Goal: Information Seeking & Learning: Learn about a topic

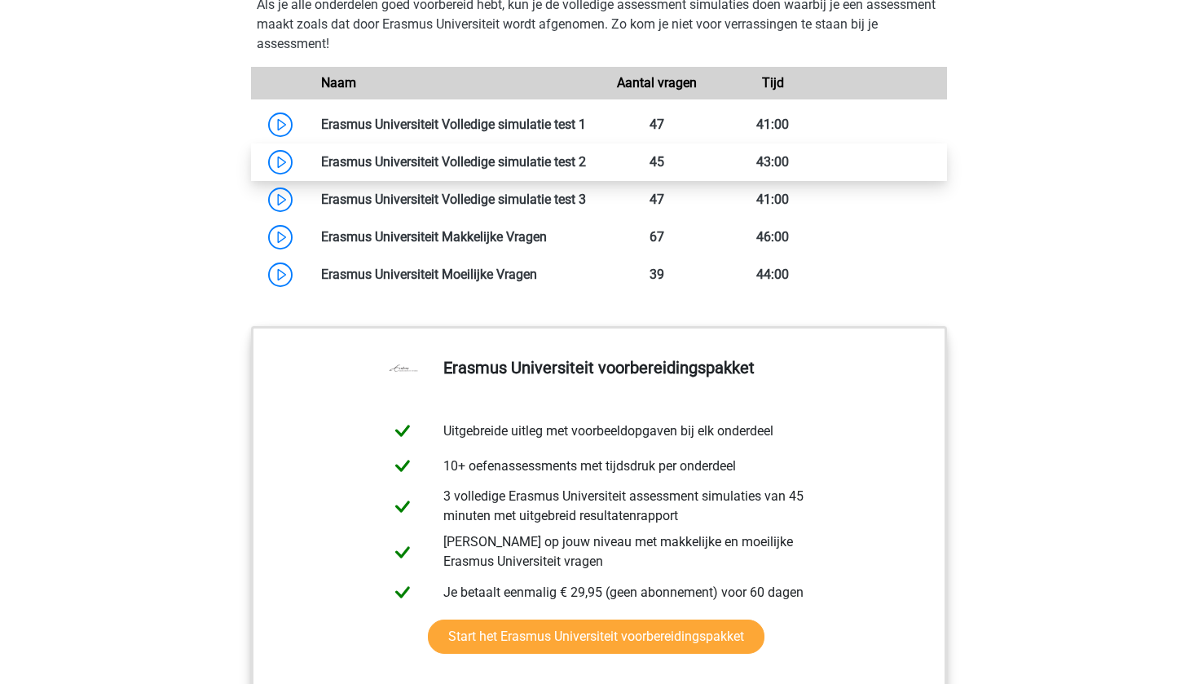
scroll to position [1642, 0]
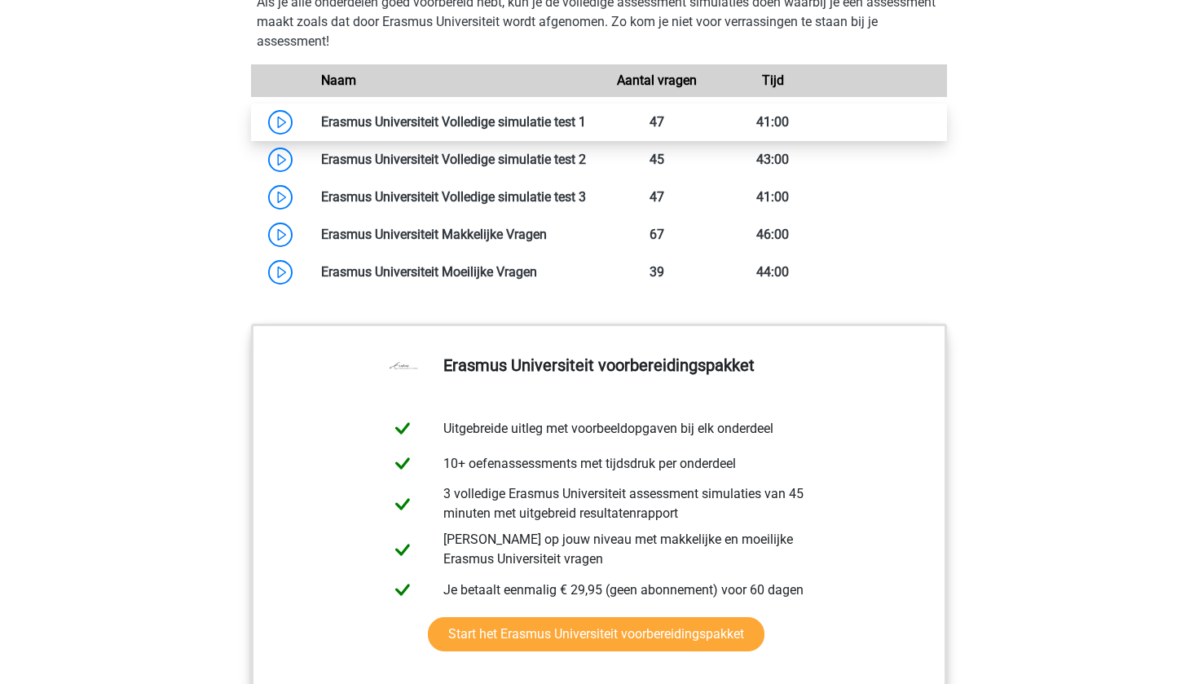
click at [586, 130] on link at bounding box center [586, 121] width 0 height 15
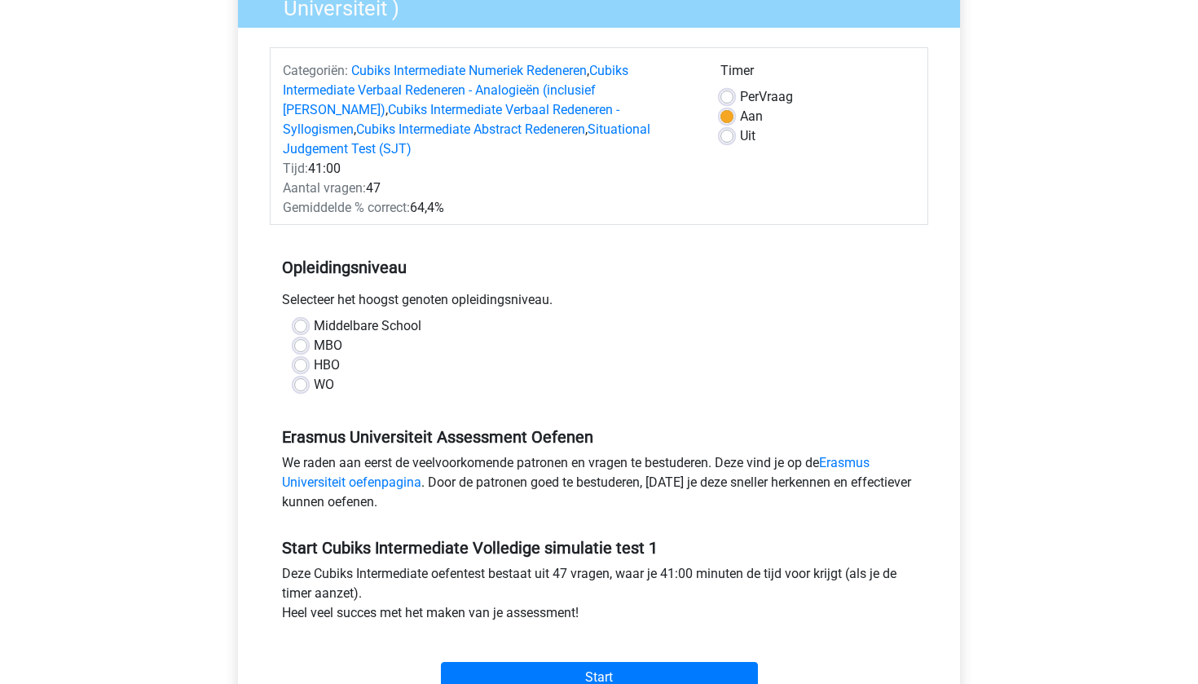
scroll to position [119, 0]
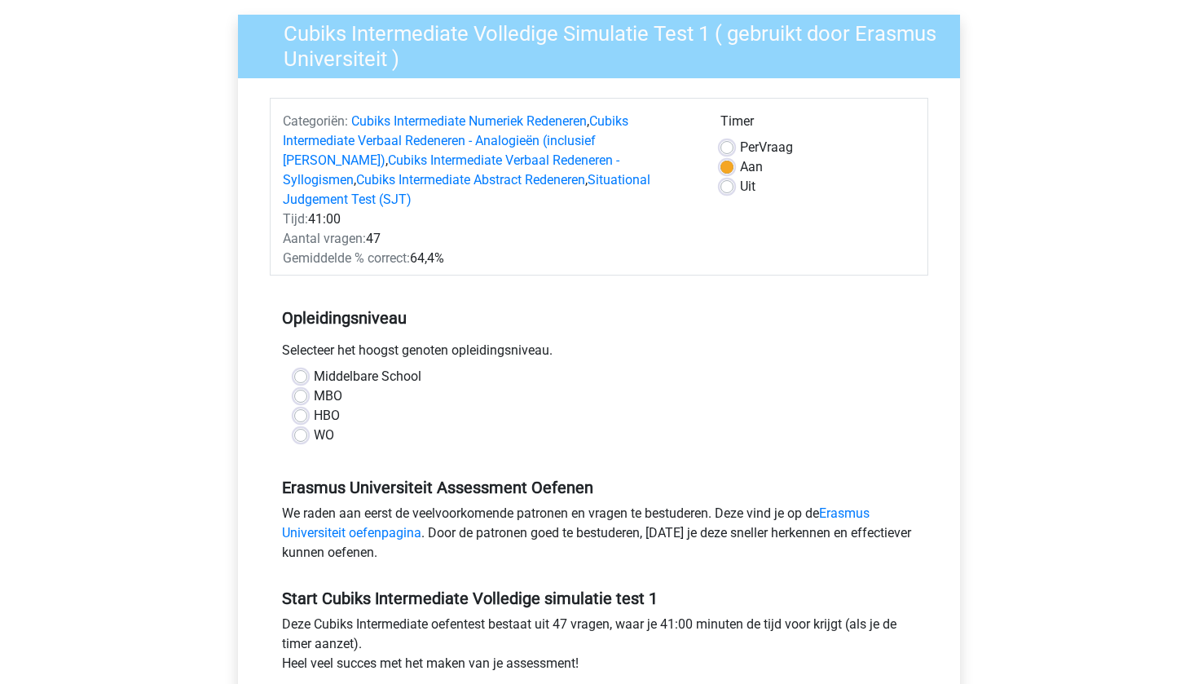
click at [314, 367] on label "Middelbare School" at bounding box center [368, 377] width 108 height 20
click at [295, 367] on input "Middelbare School" at bounding box center [300, 375] width 13 height 16
radio input "true"
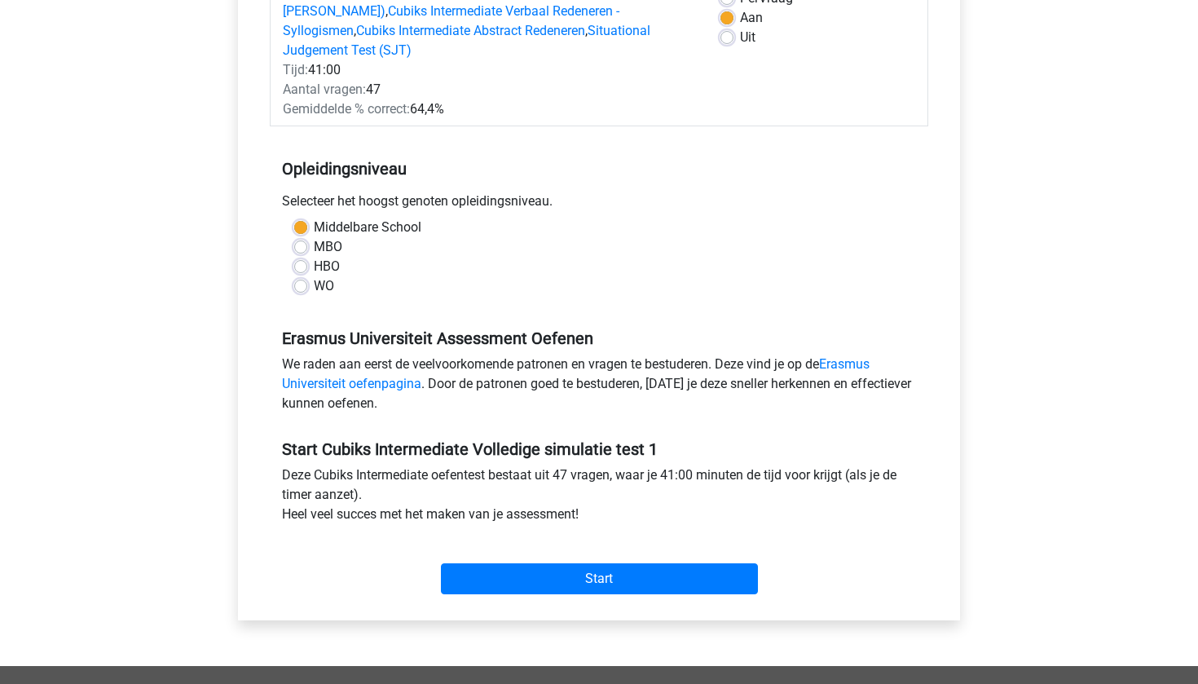
scroll to position [269, 0]
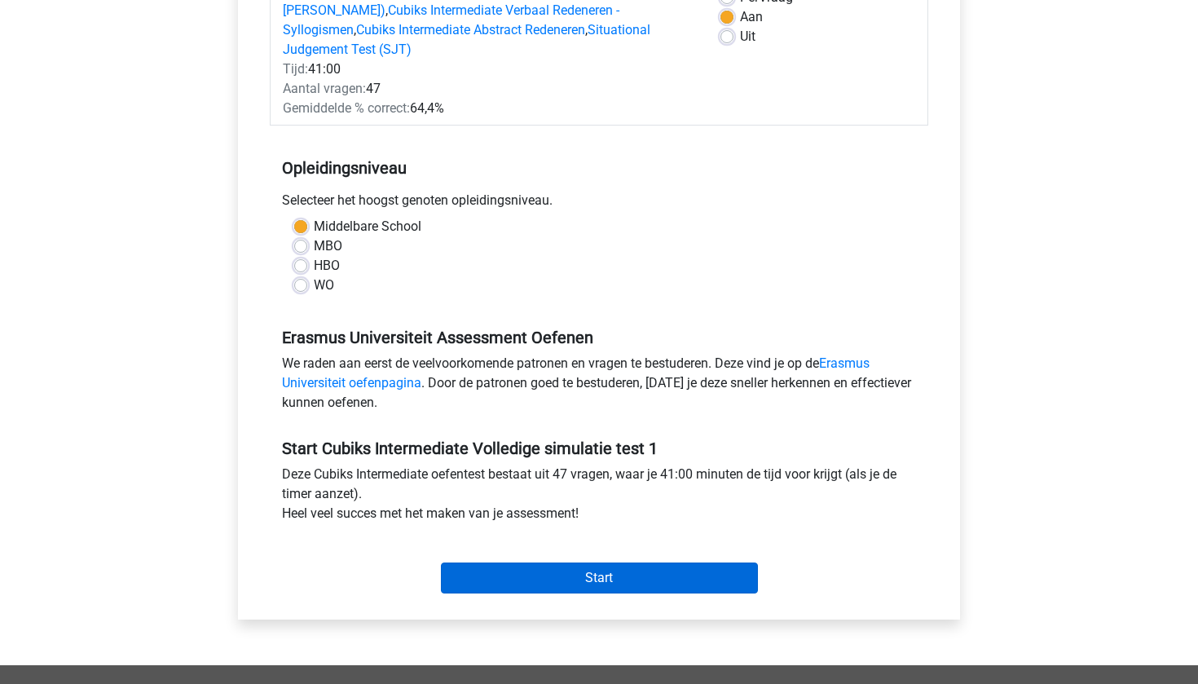
click at [462, 562] on input "Start" at bounding box center [599, 577] width 317 height 31
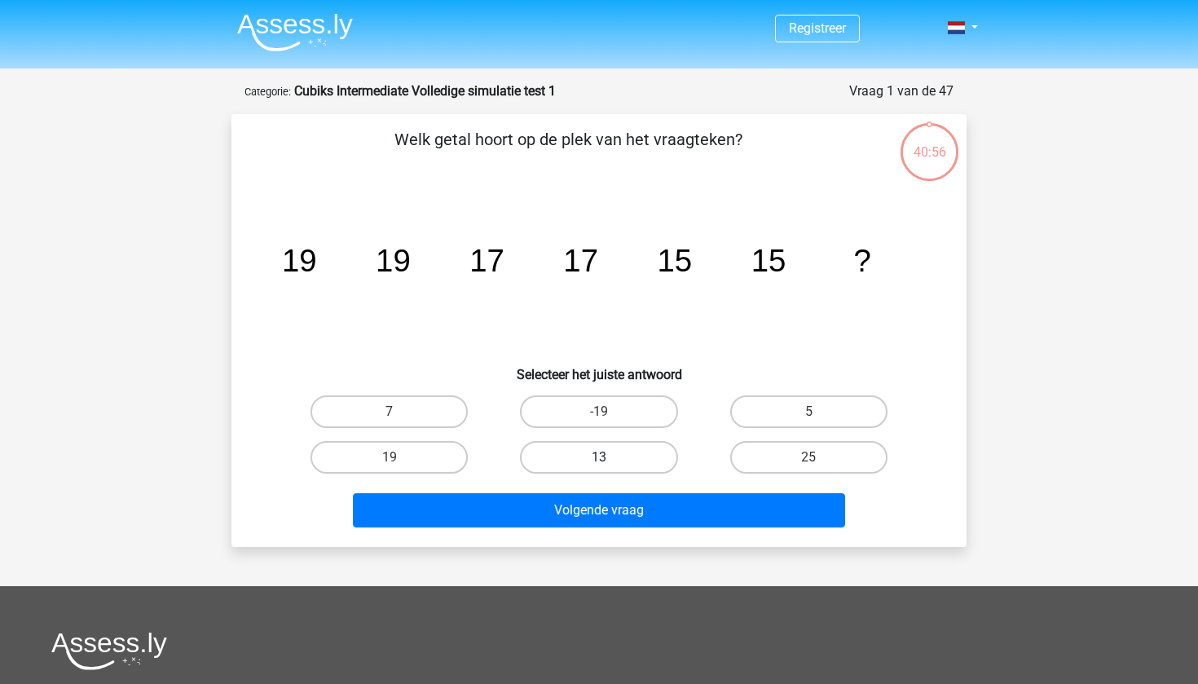
click at [556, 450] on label "13" at bounding box center [598, 457] width 157 height 33
click at [599, 457] on input "13" at bounding box center [604, 462] width 11 height 11
radio input "true"
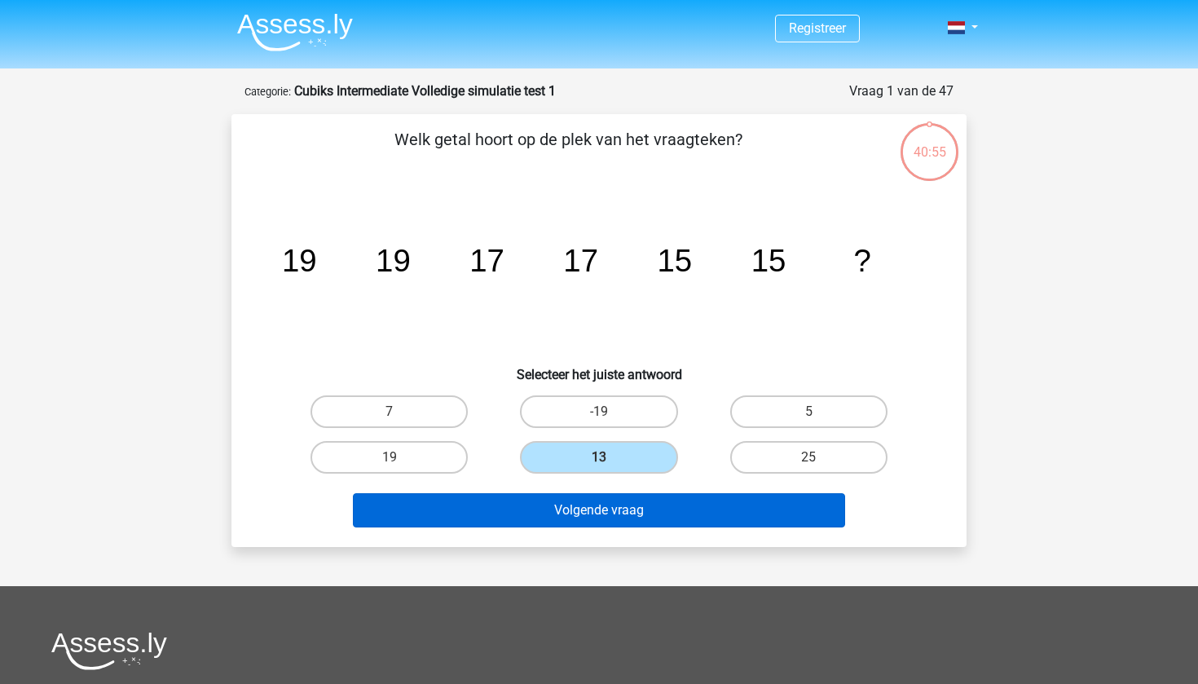
click at [563, 508] on button "Volgende vraag" at bounding box center [599, 510] width 493 height 34
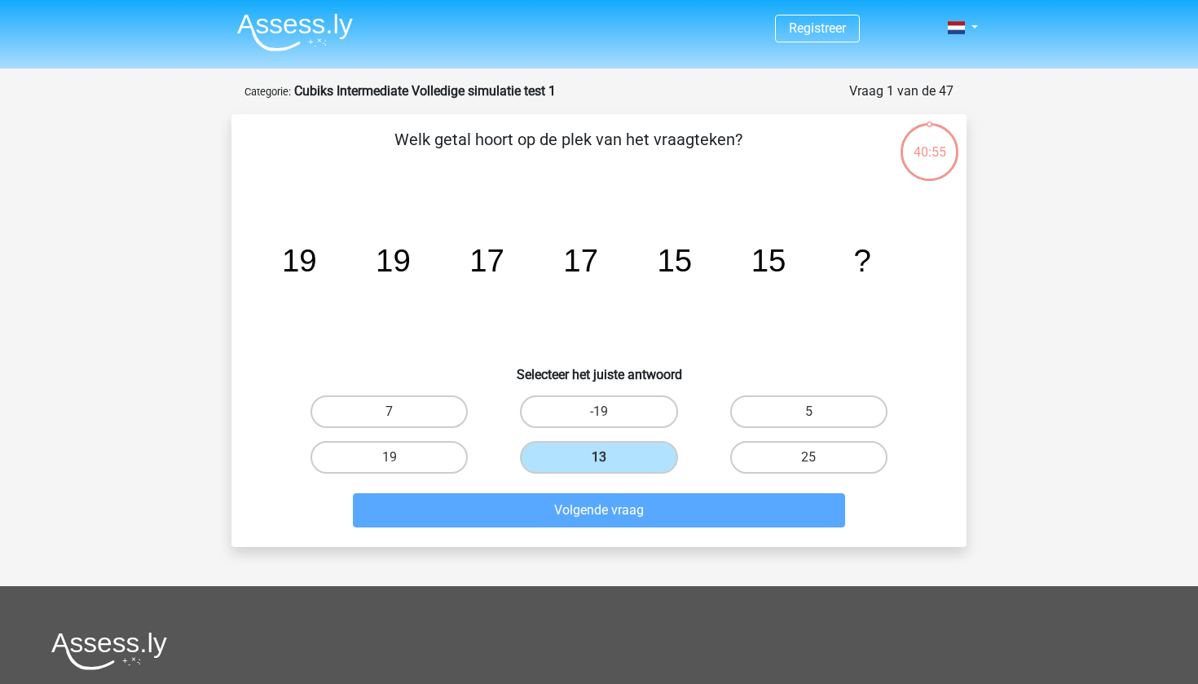
scroll to position [81, 0]
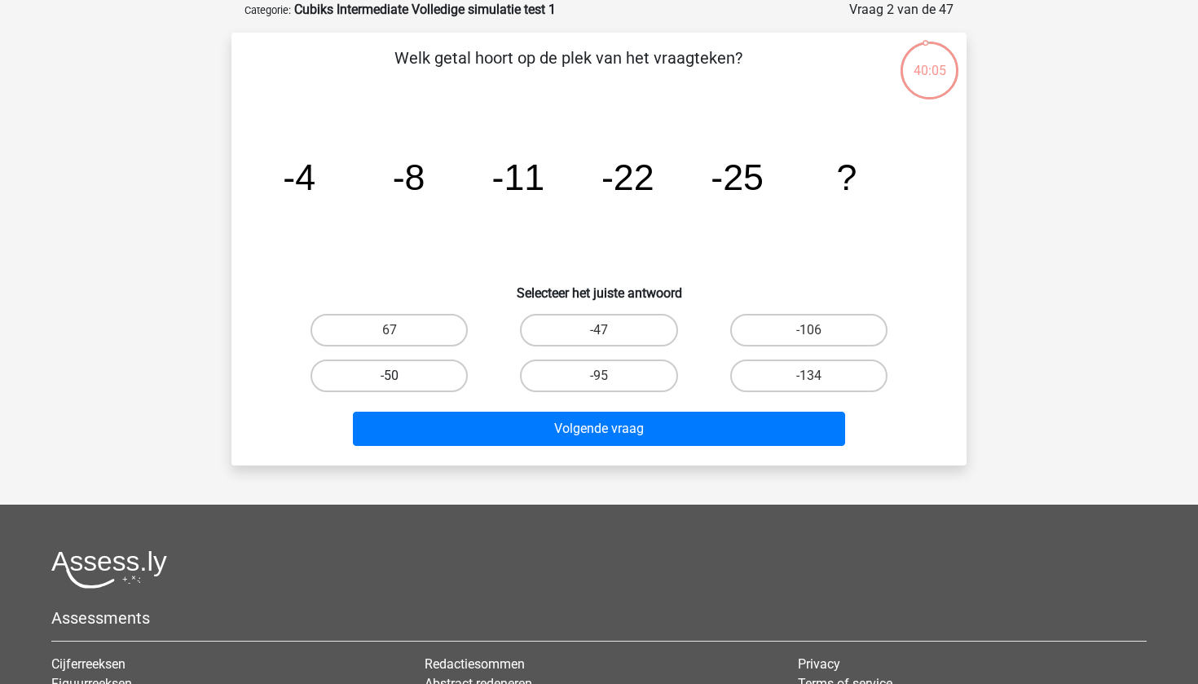
click at [402, 385] on label "-50" at bounding box center [388, 375] width 157 height 33
click at [400, 385] on input "-50" at bounding box center [394, 381] width 11 height 11
radio input "true"
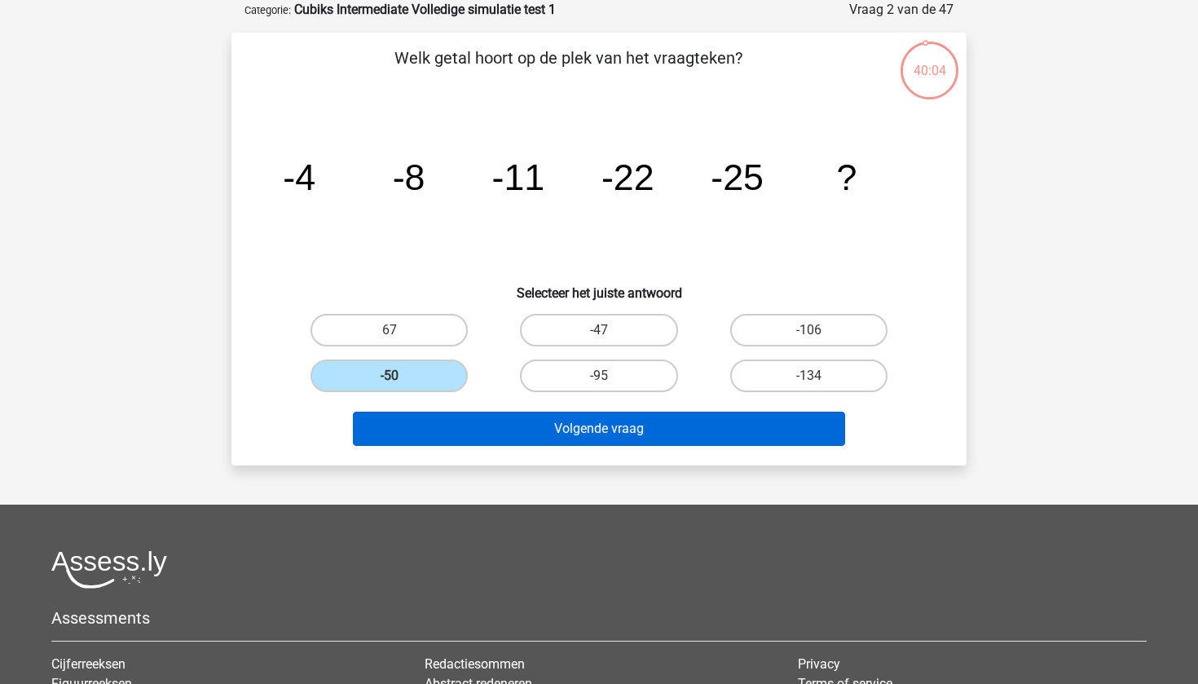
click at [507, 436] on button "Volgende vraag" at bounding box center [599, 428] width 493 height 34
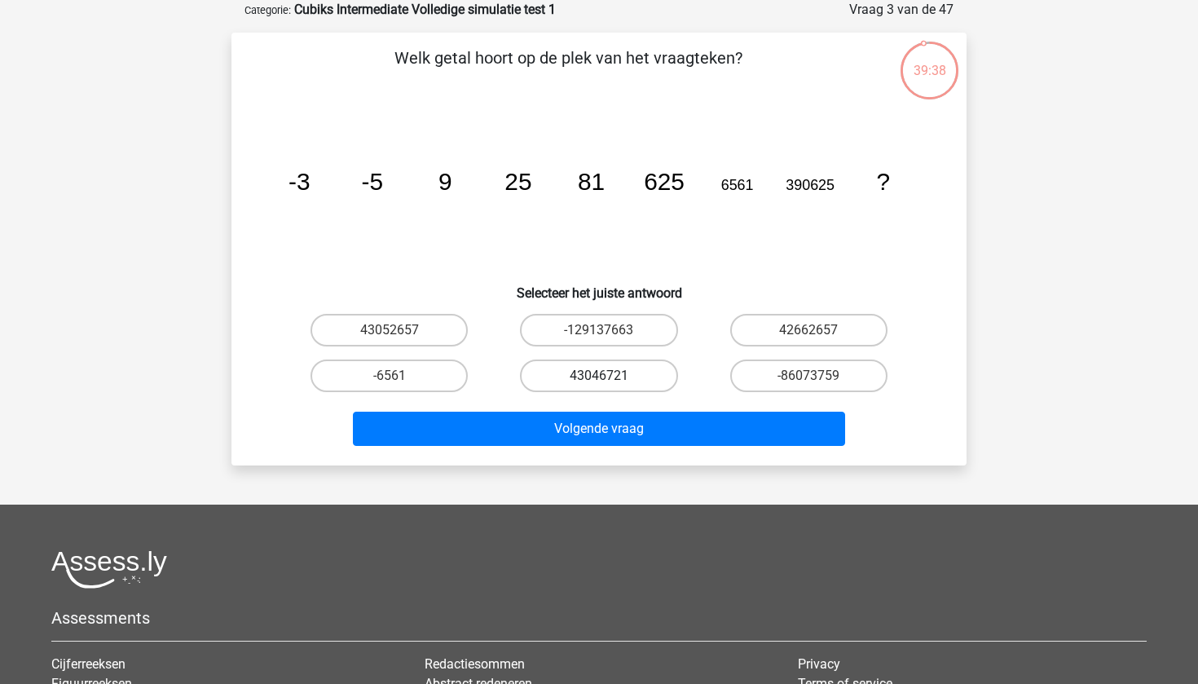
click at [596, 369] on label "43046721" at bounding box center [598, 375] width 157 height 33
click at [599, 376] on input "43046721" at bounding box center [604, 381] width 11 height 11
radio input "true"
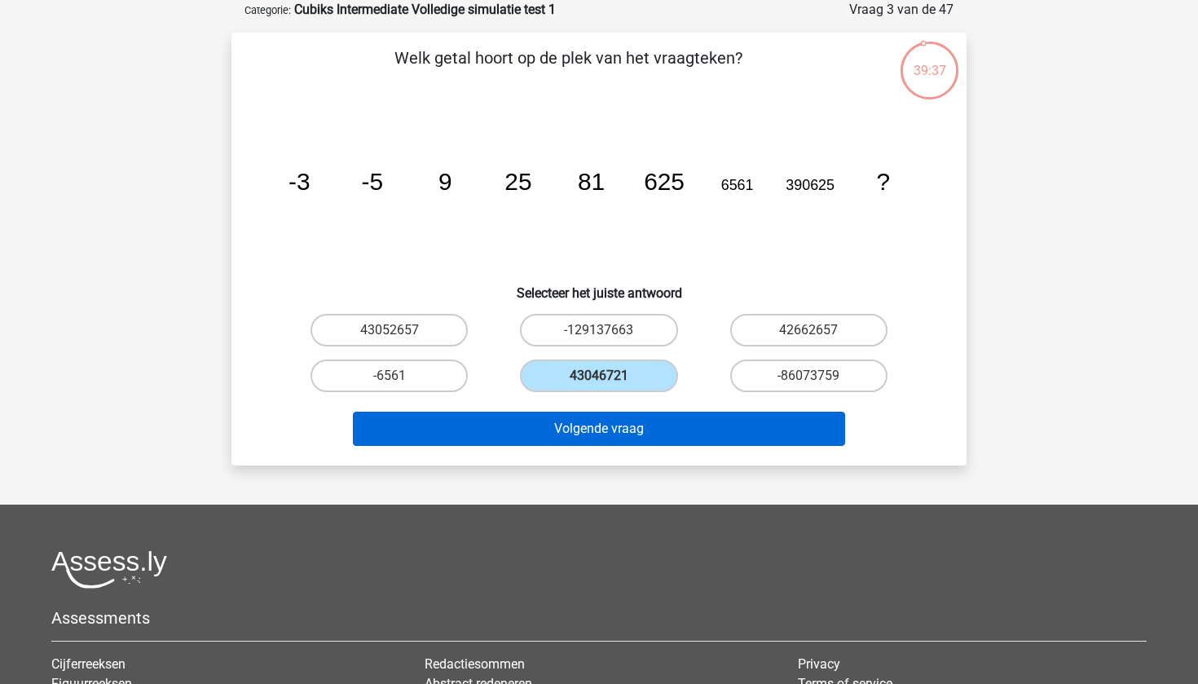
click at [599, 436] on button "Volgende vraag" at bounding box center [599, 428] width 493 height 34
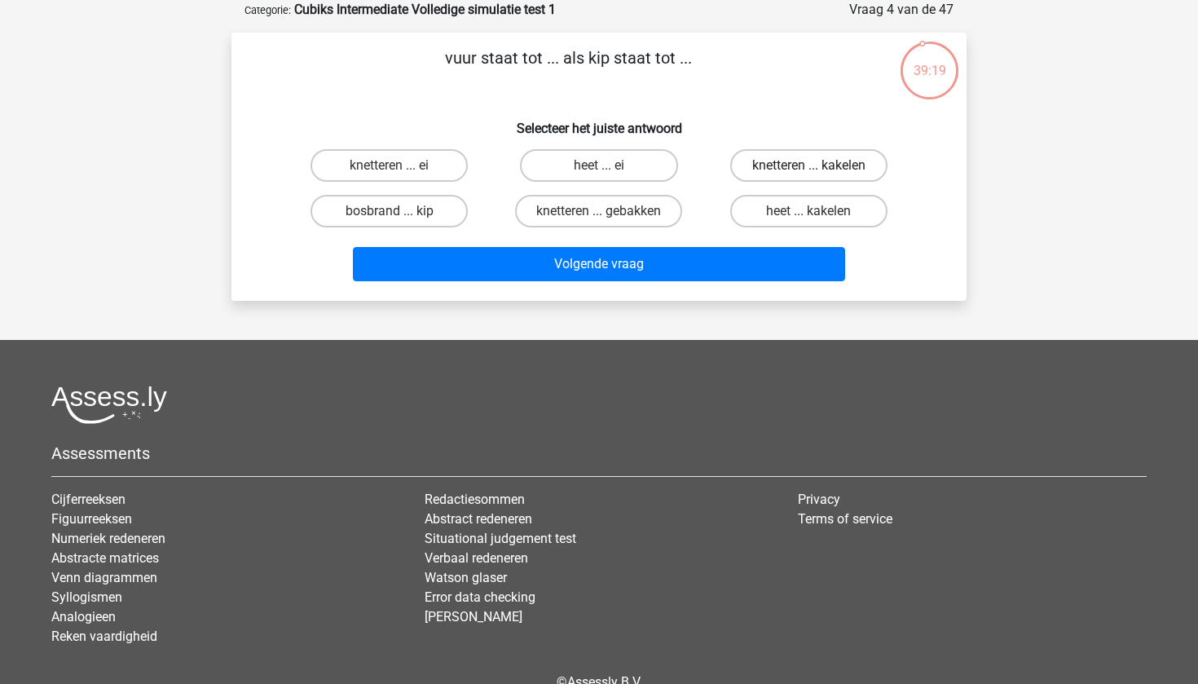
click at [856, 156] on label "knetteren ... kakelen" at bounding box center [808, 165] width 157 height 33
click at [819, 165] on input "knetteren ... kakelen" at bounding box center [813, 170] width 11 height 11
radio input "true"
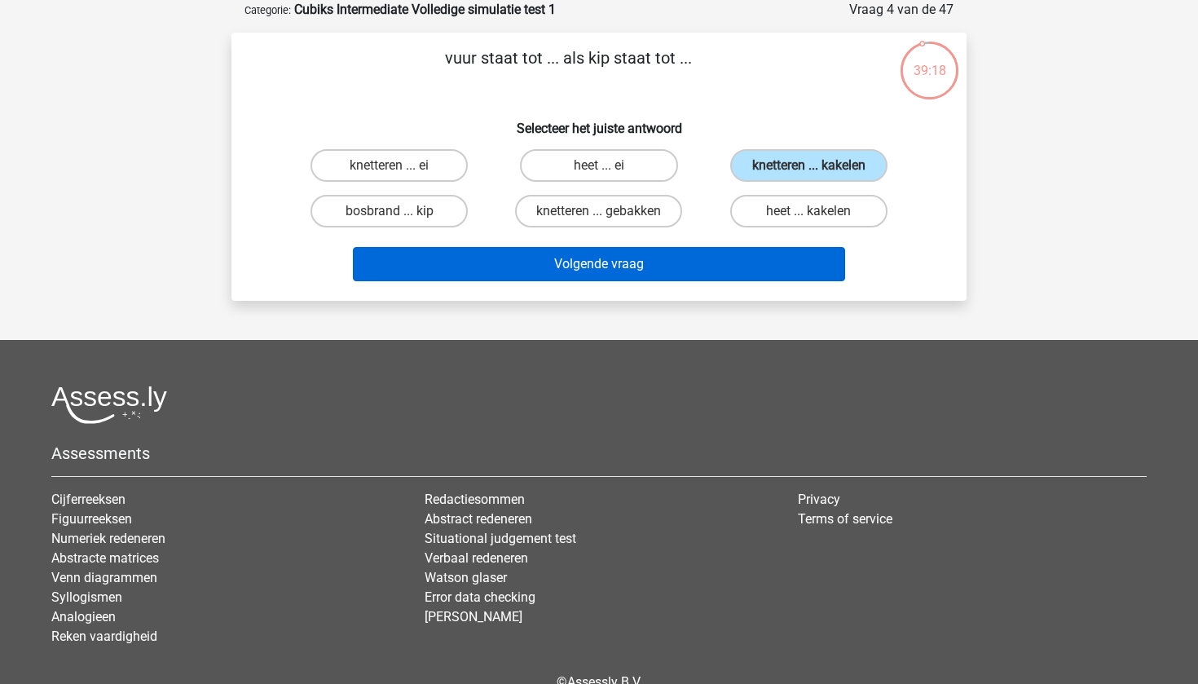
click at [710, 266] on button "Volgende vraag" at bounding box center [599, 264] width 493 height 34
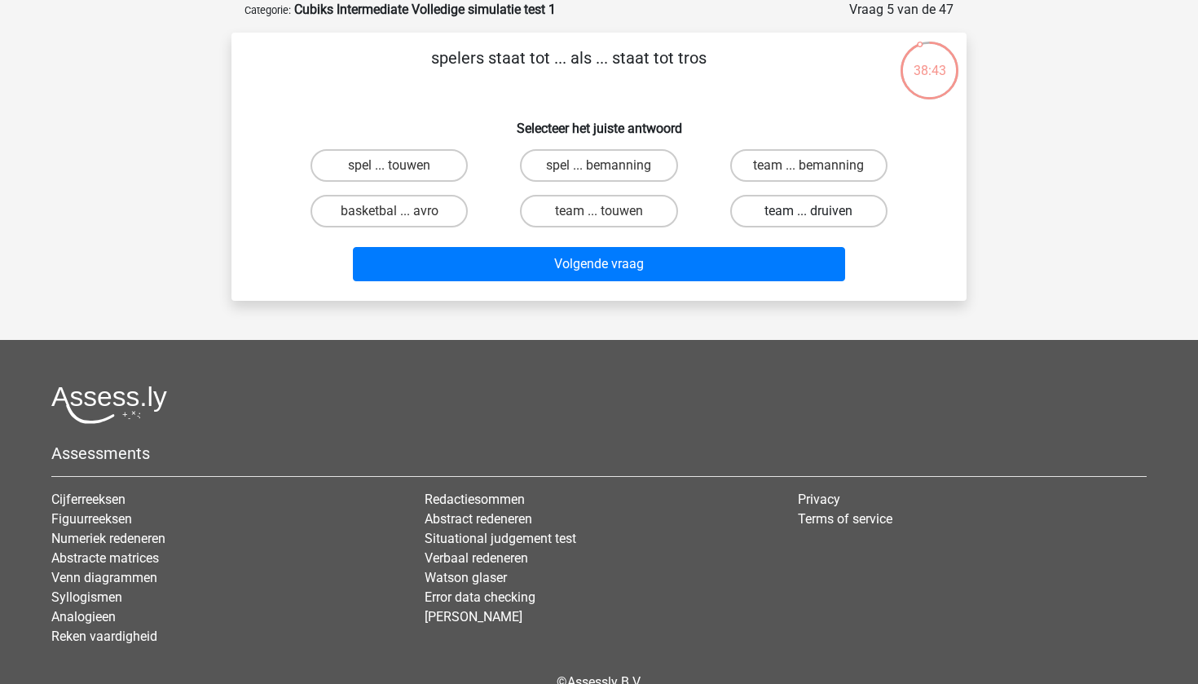
click at [824, 217] on label "team ... druiven" at bounding box center [808, 211] width 157 height 33
click at [819, 217] on input "team ... druiven" at bounding box center [813, 216] width 11 height 11
radio input "true"
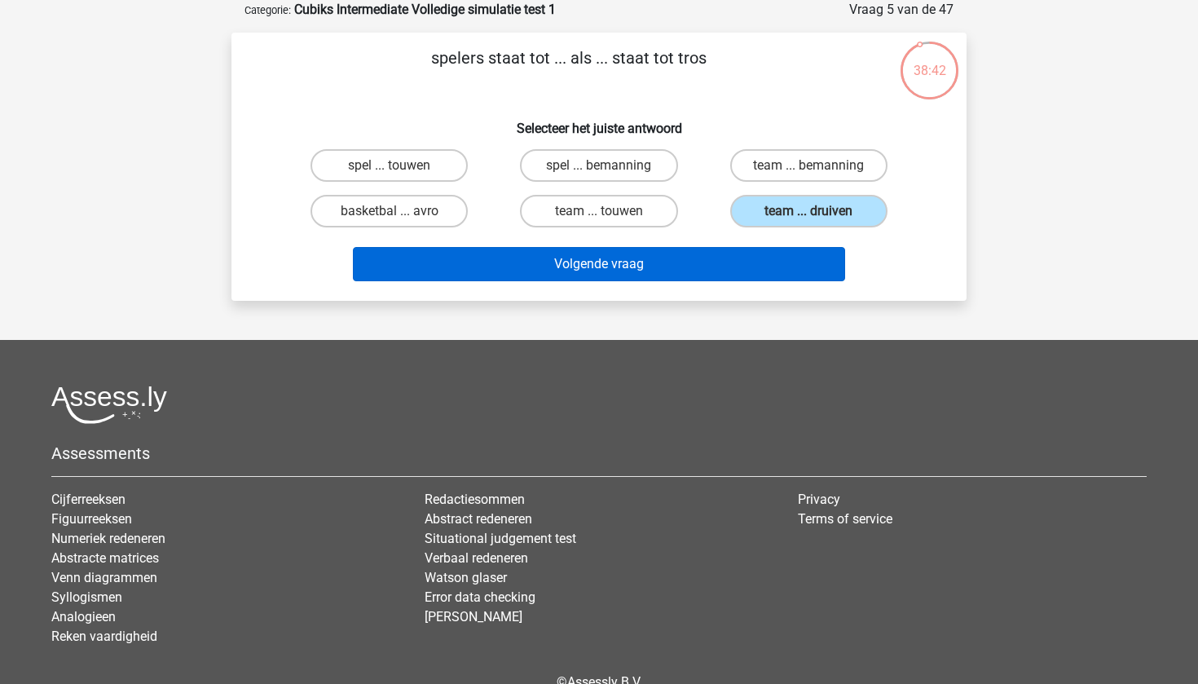
click at [784, 270] on button "Volgende vraag" at bounding box center [599, 264] width 493 height 34
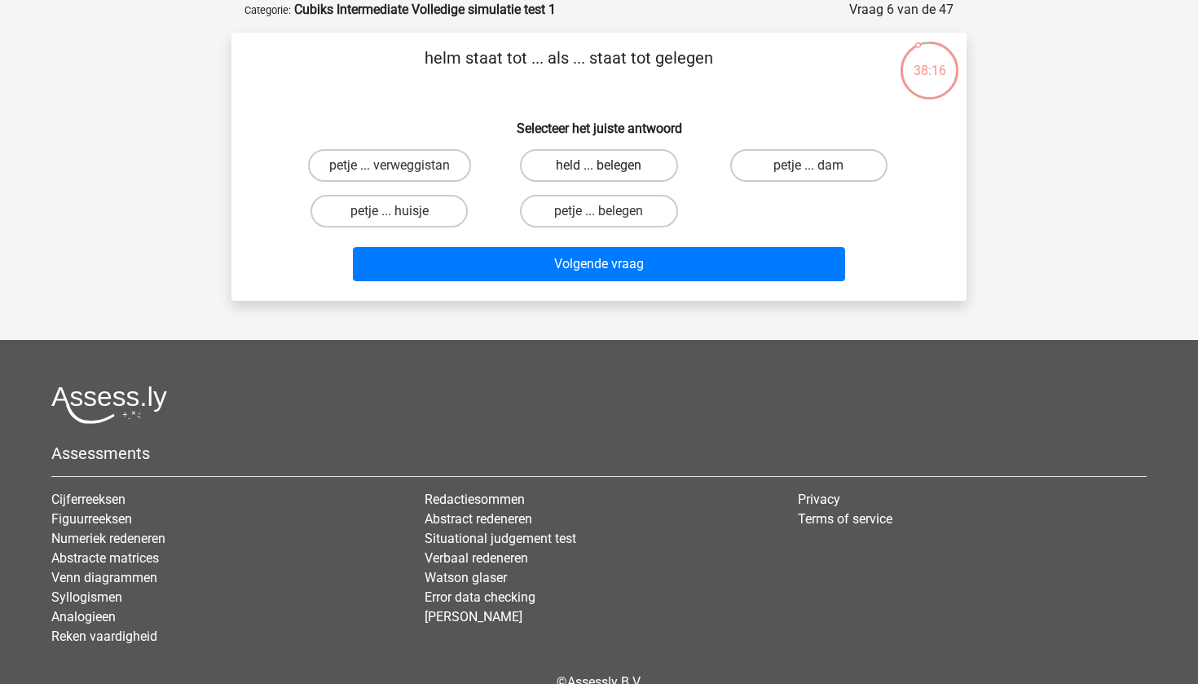
click at [625, 158] on label "held ... belegen" at bounding box center [598, 165] width 157 height 33
click at [609, 165] on input "held ... belegen" at bounding box center [604, 170] width 11 height 11
radio input "true"
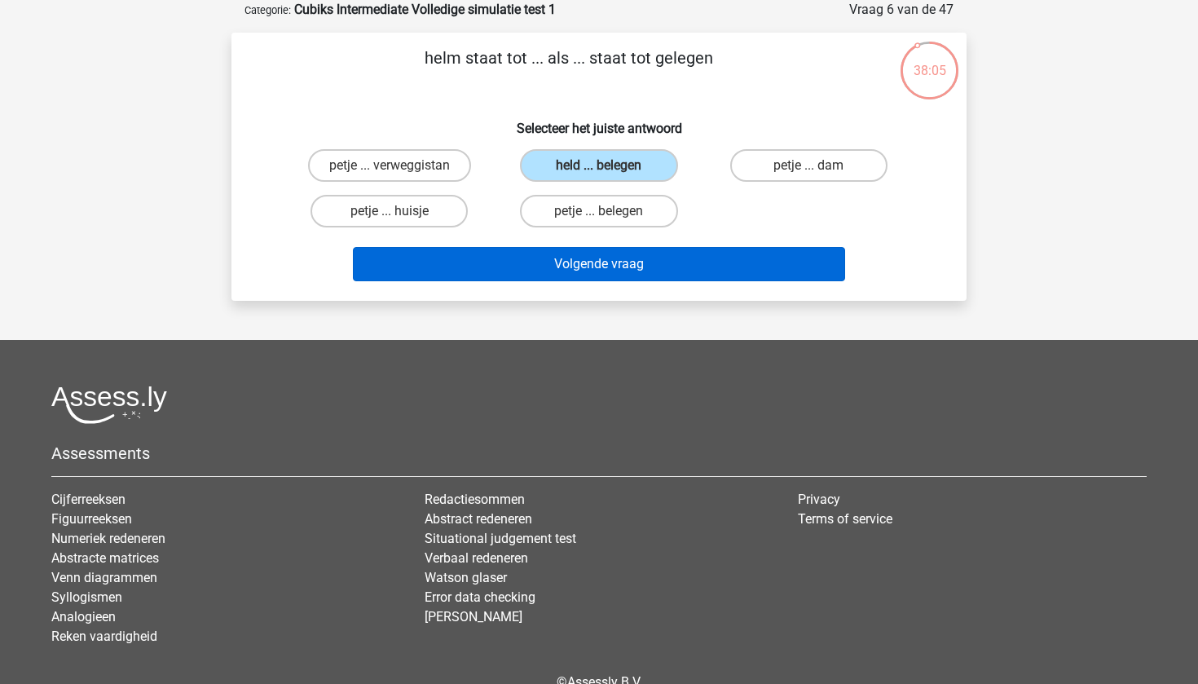
click at [641, 273] on button "Volgende vraag" at bounding box center [599, 264] width 493 height 34
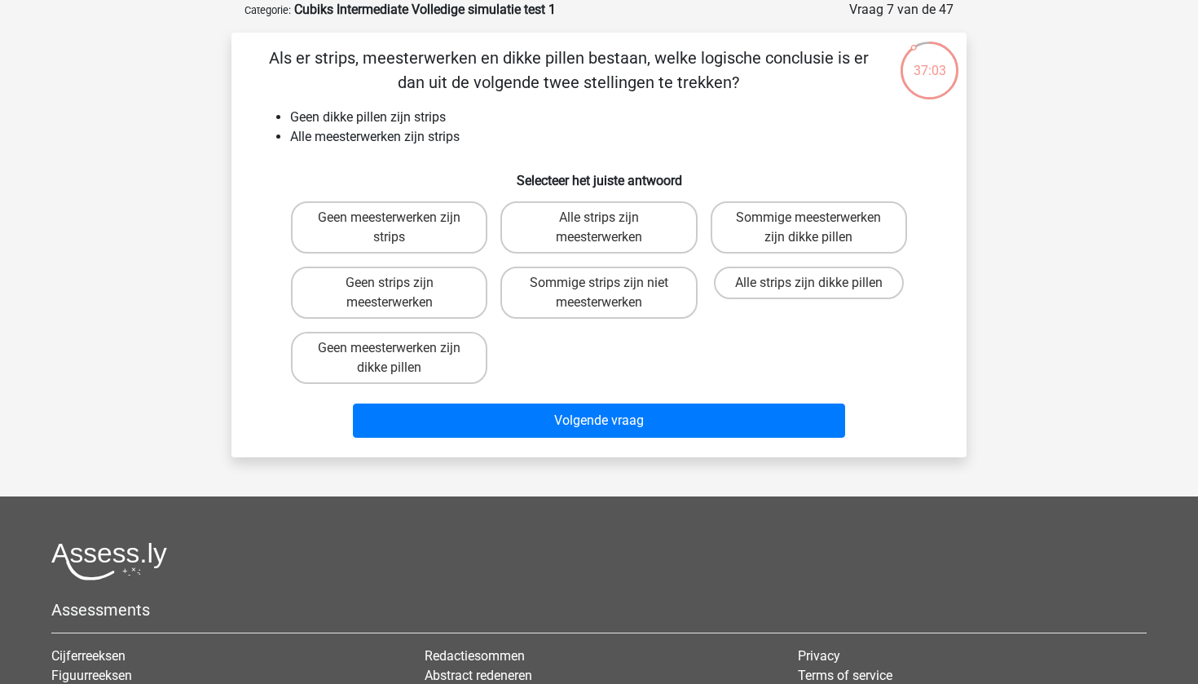
click at [641, 273] on label "Sommige strips zijn niet meesterwerken" at bounding box center [598, 292] width 196 height 52
click at [609, 283] on input "Sommige strips zijn niet meesterwerken" at bounding box center [604, 288] width 11 height 11
radio input "true"
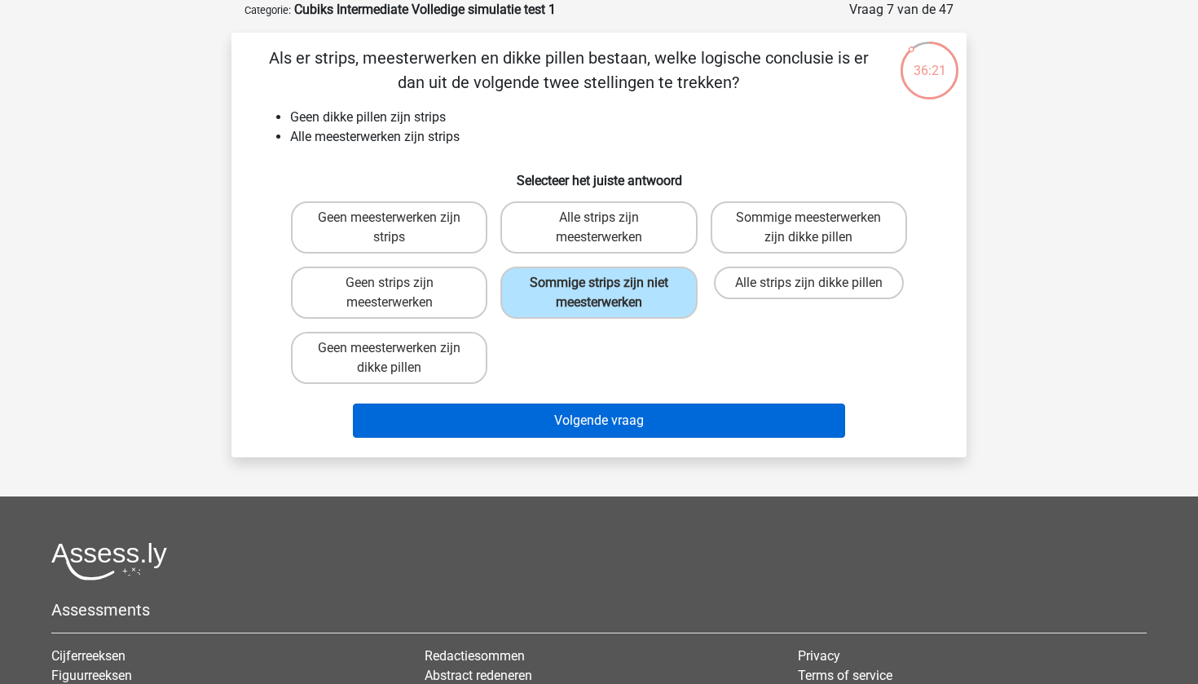
click at [638, 420] on button "Volgende vraag" at bounding box center [599, 420] width 493 height 34
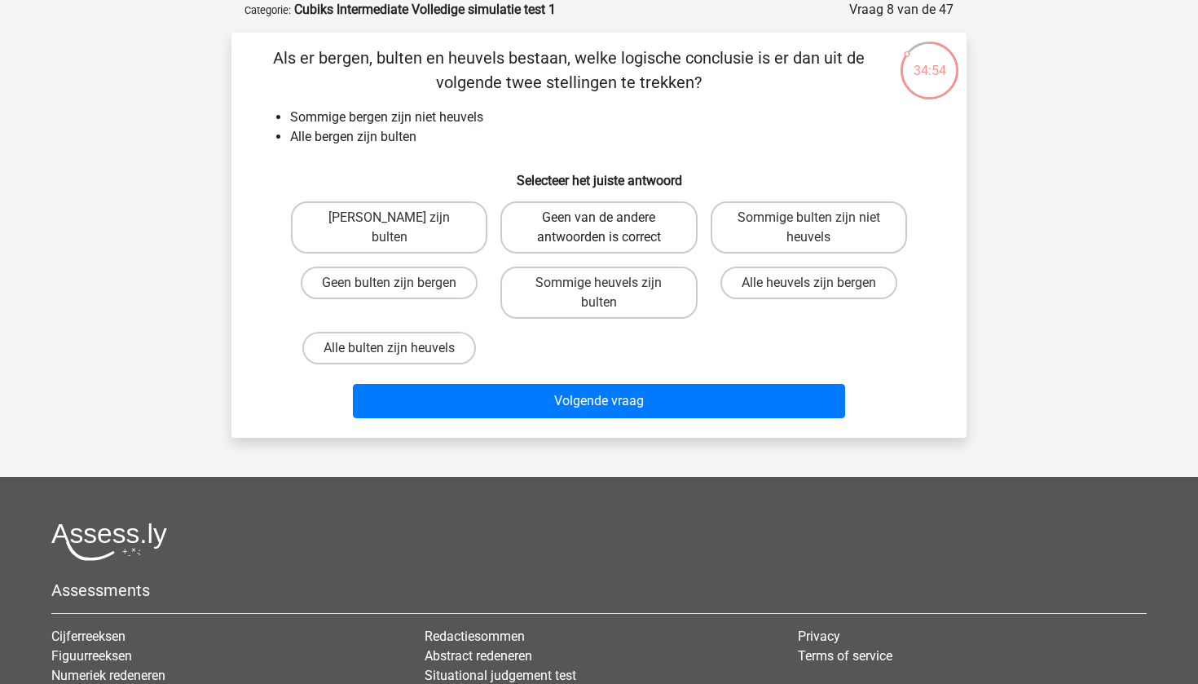
click at [631, 227] on label "Geen van de andere antwoorden is correct" at bounding box center [598, 227] width 196 height 52
click at [609, 227] on input "Geen van de andere antwoorden is correct" at bounding box center [604, 223] width 11 height 11
radio input "true"
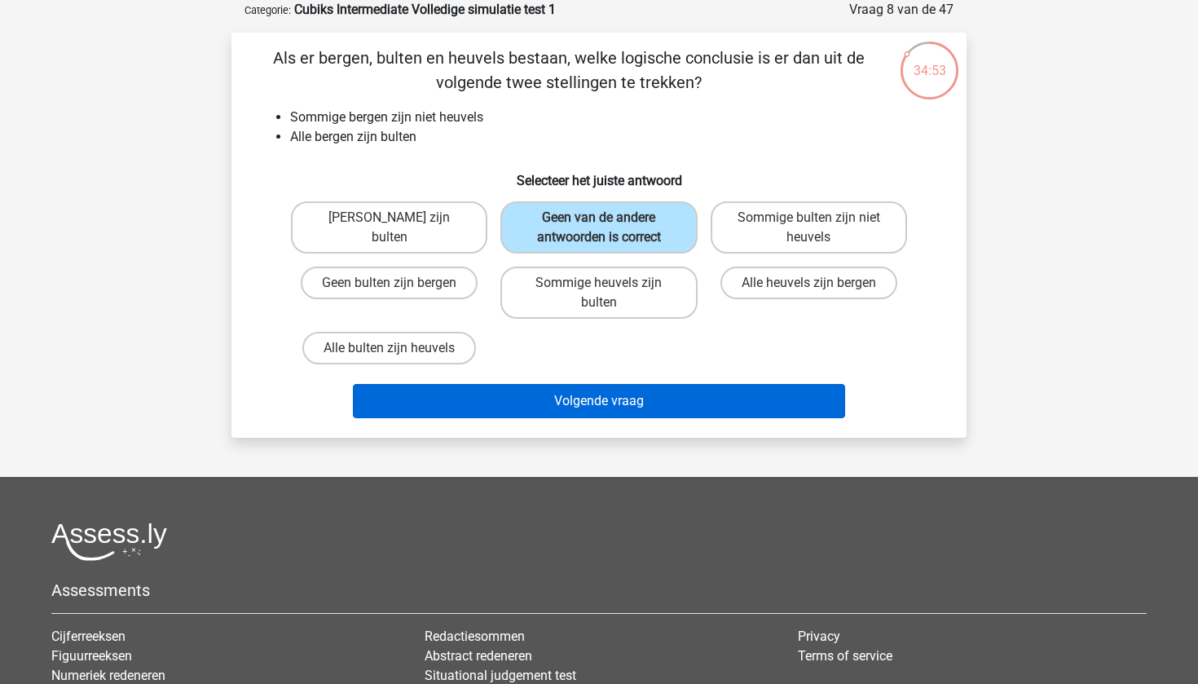
click at [627, 412] on button "Volgende vraag" at bounding box center [599, 401] width 493 height 34
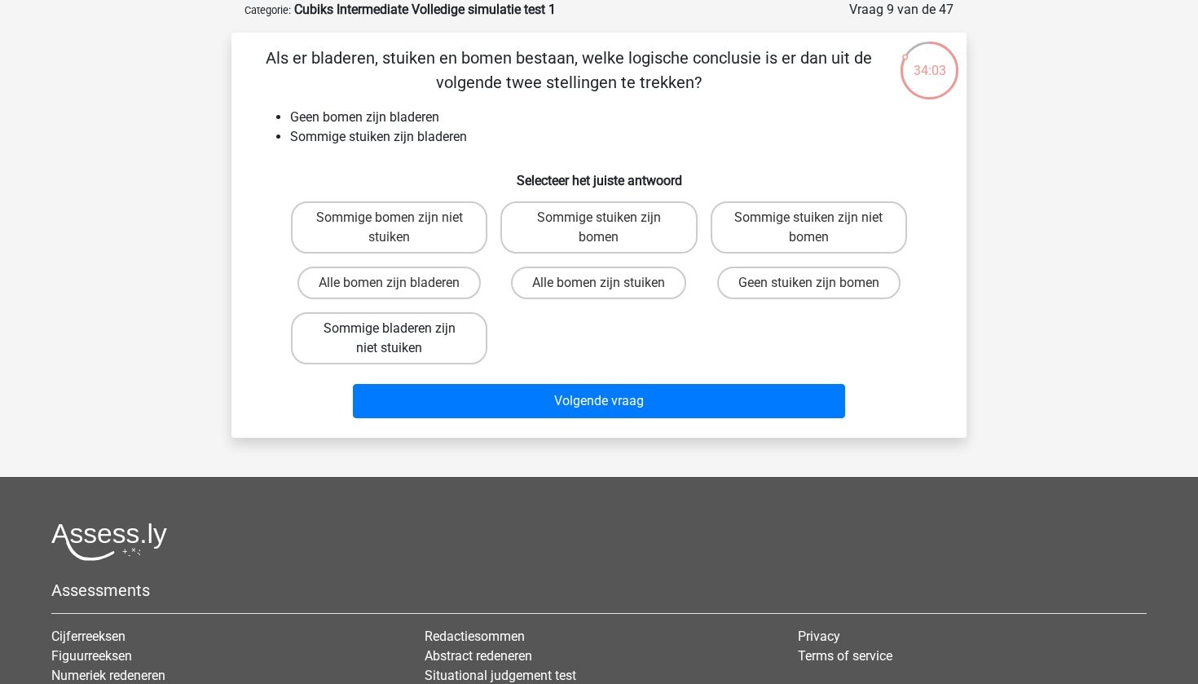
click at [445, 333] on label "Sommige bladeren zijn niet stuiken" at bounding box center [389, 338] width 196 height 52
click at [400, 333] on input "Sommige bladeren zijn niet stuiken" at bounding box center [394, 333] width 11 height 11
radio input "true"
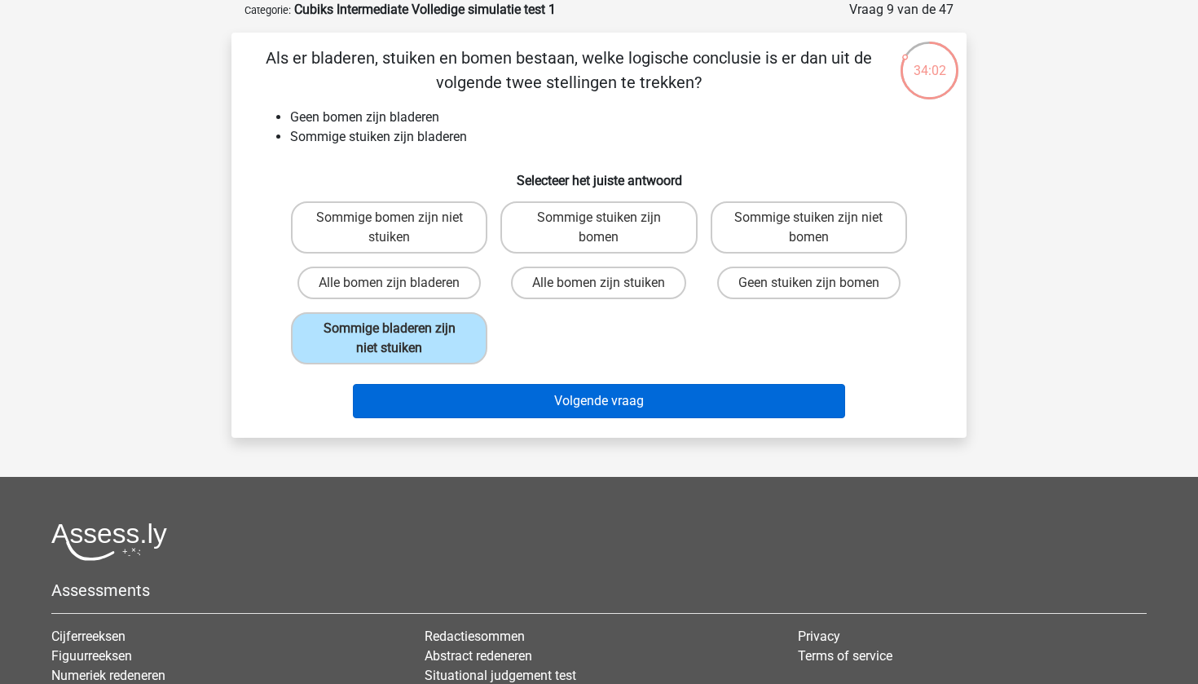
click at [509, 412] on button "Volgende vraag" at bounding box center [599, 401] width 493 height 34
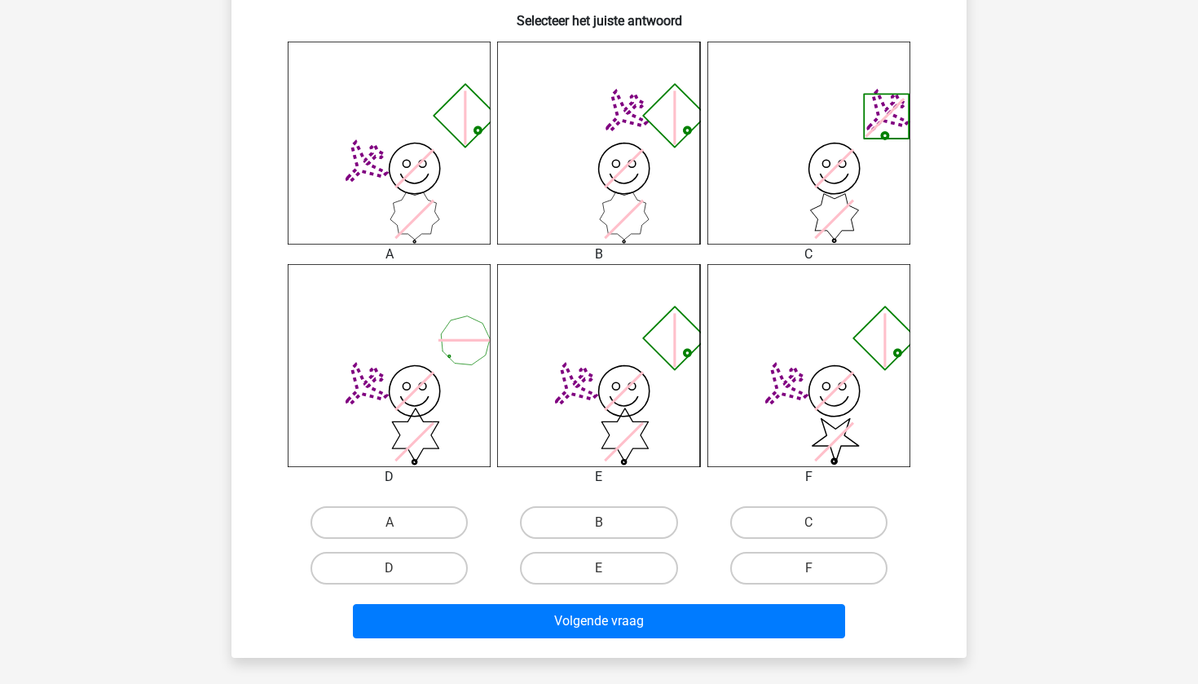
scroll to position [629, 0]
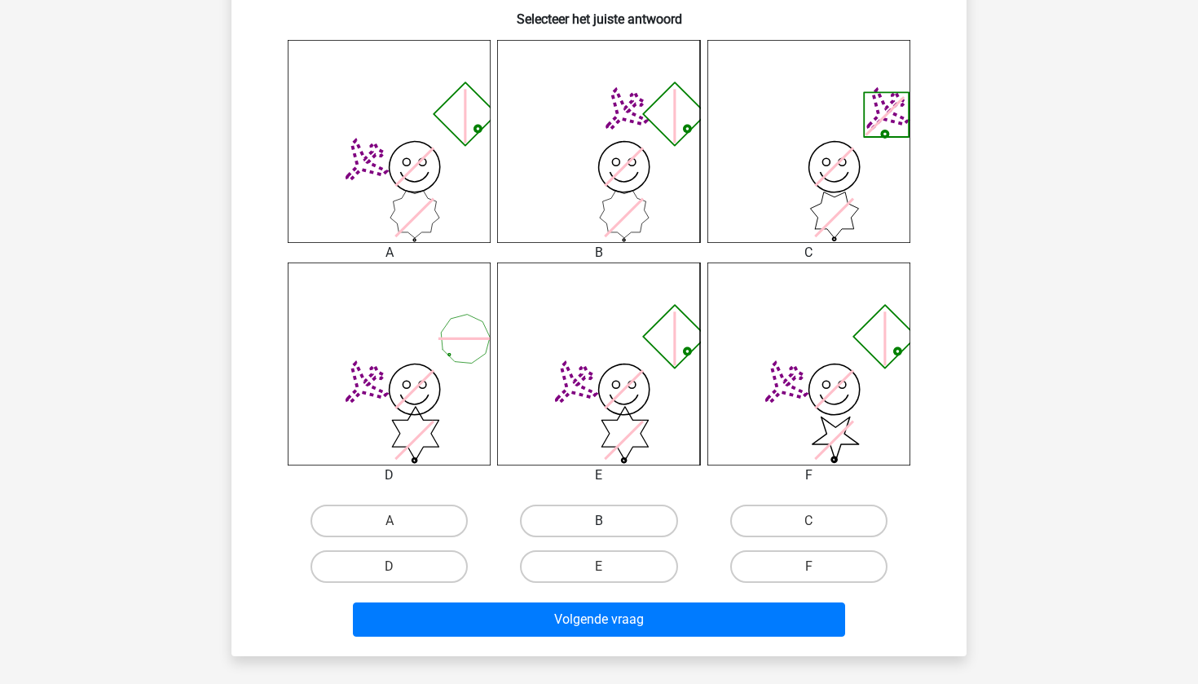
click at [602, 510] on label "B" at bounding box center [598, 520] width 157 height 33
click at [602, 521] on input "B" at bounding box center [604, 526] width 11 height 11
radio input "true"
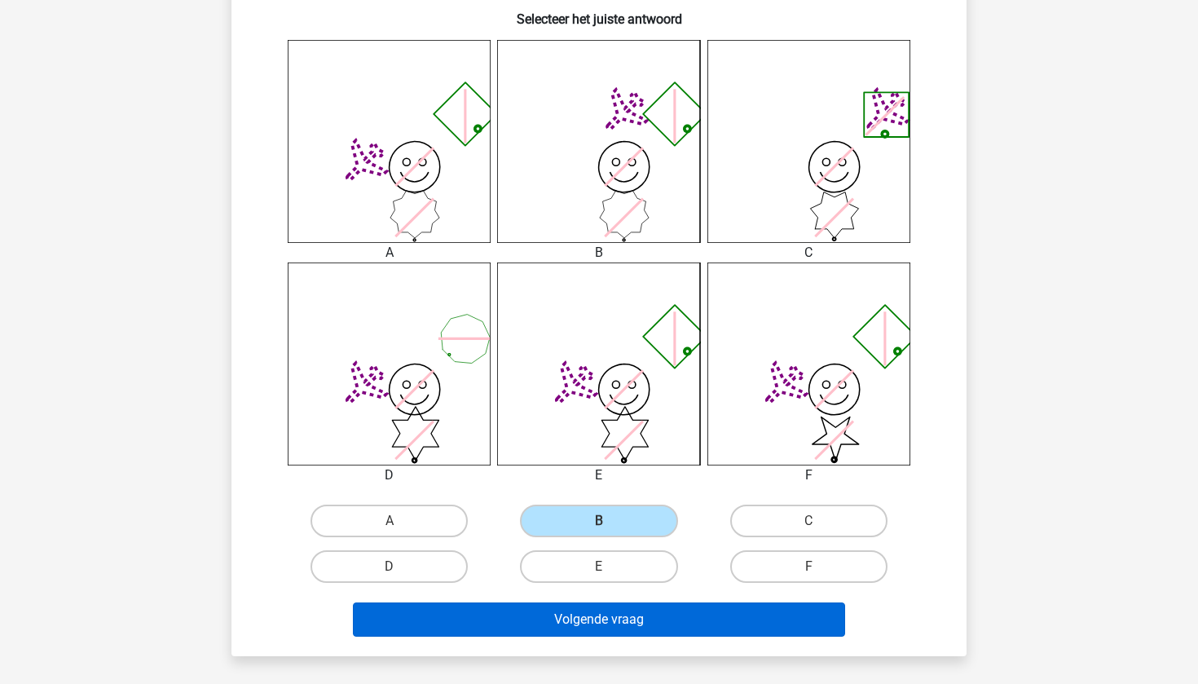
click at [612, 621] on button "Volgende vraag" at bounding box center [599, 619] width 493 height 34
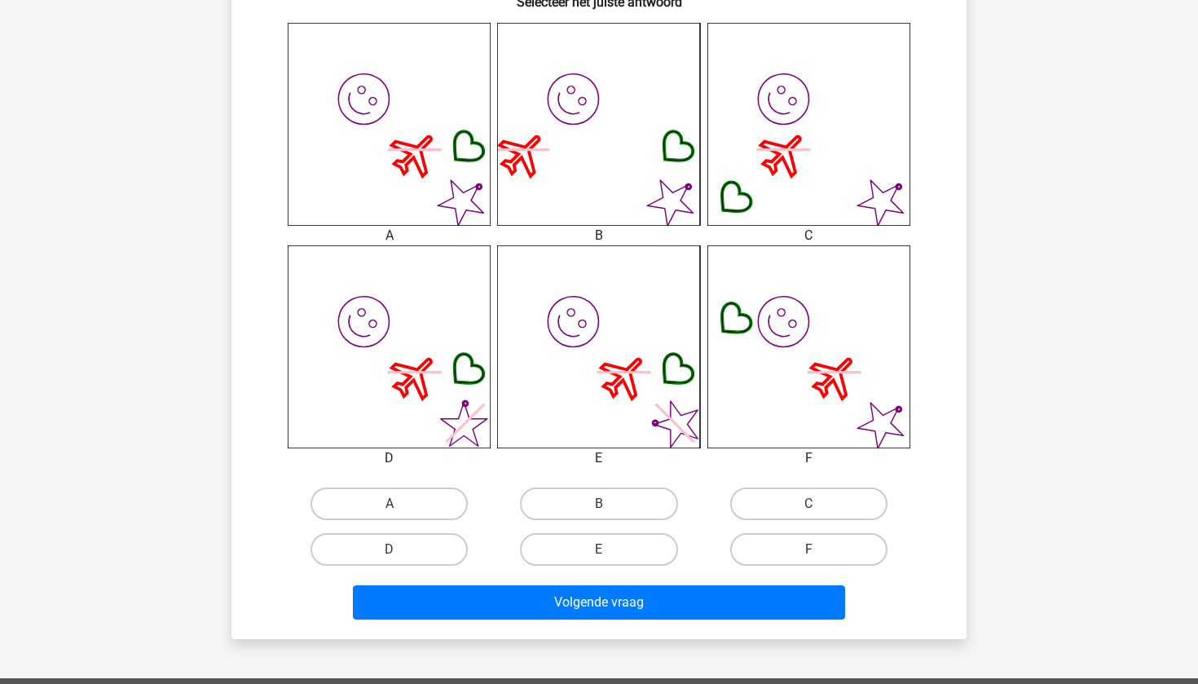
scroll to position [793, 0]
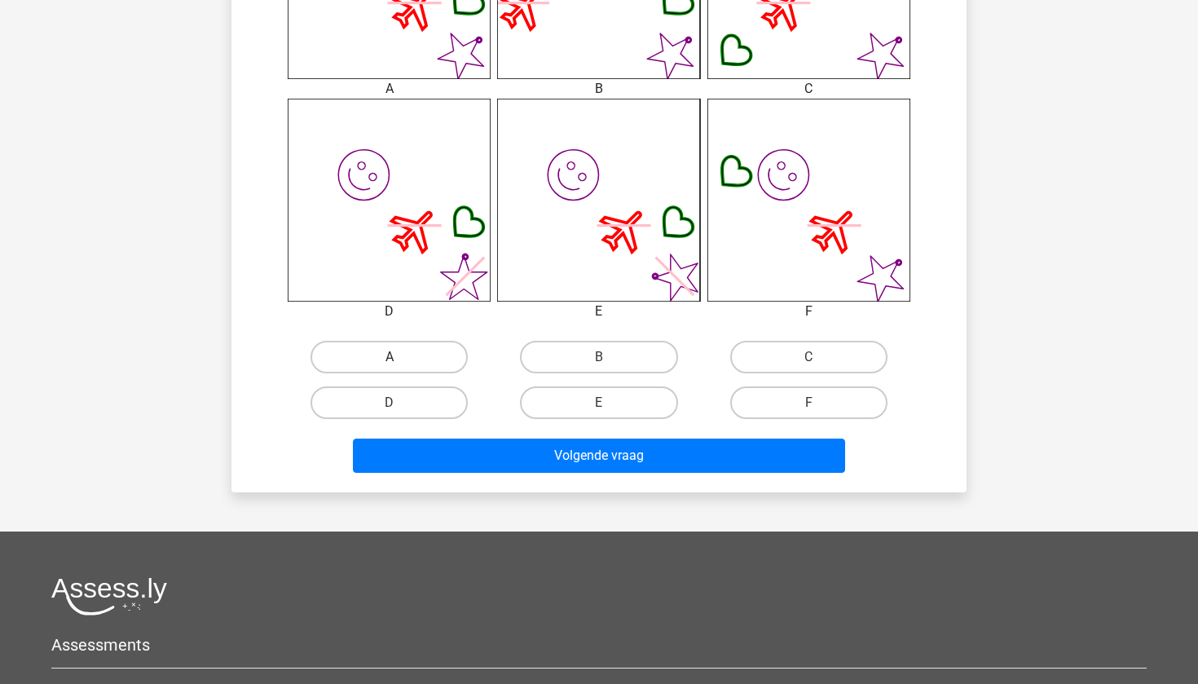
click at [434, 354] on label "A" at bounding box center [388, 357] width 157 height 33
click at [400, 357] on input "A" at bounding box center [394, 362] width 11 height 11
radio input "true"
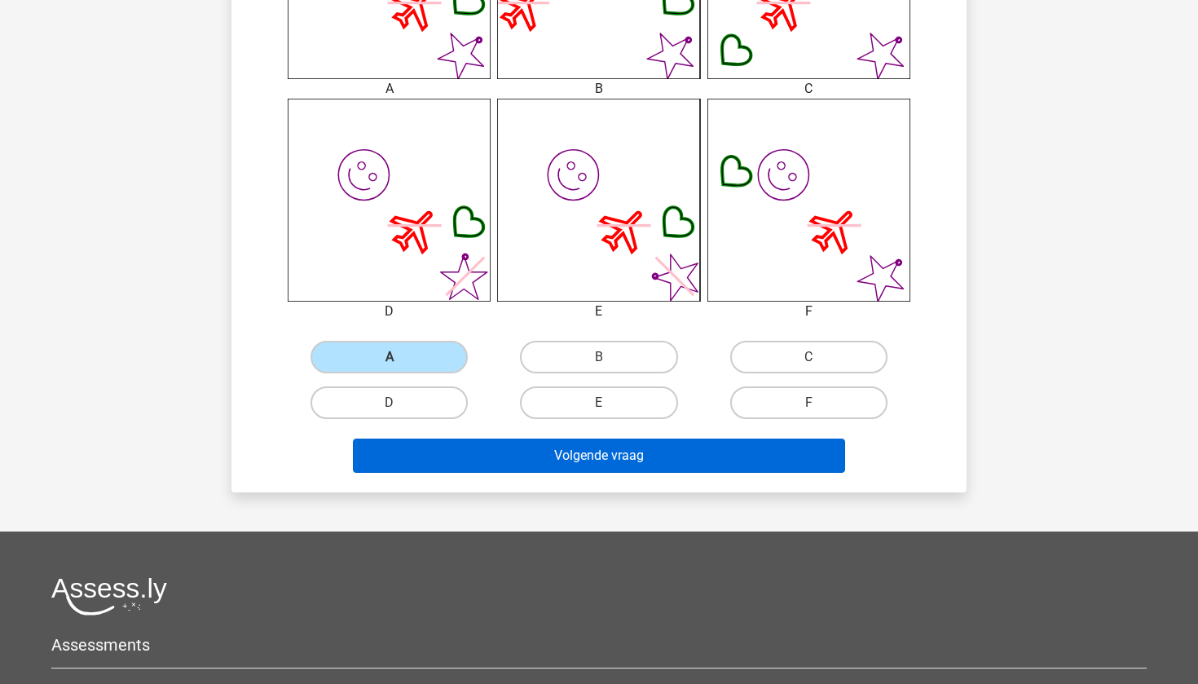
click at [488, 464] on button "Volgende vraag" at bounding box center [599, 455] width 493 height 34
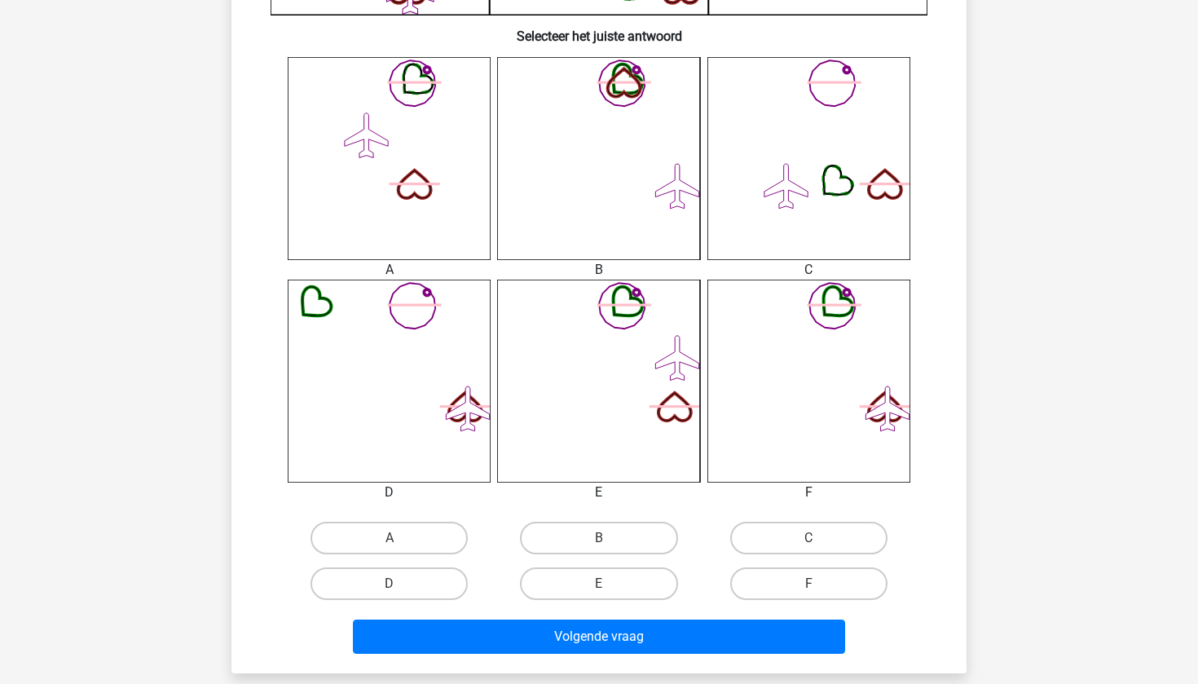
scroll to position [618, 0]
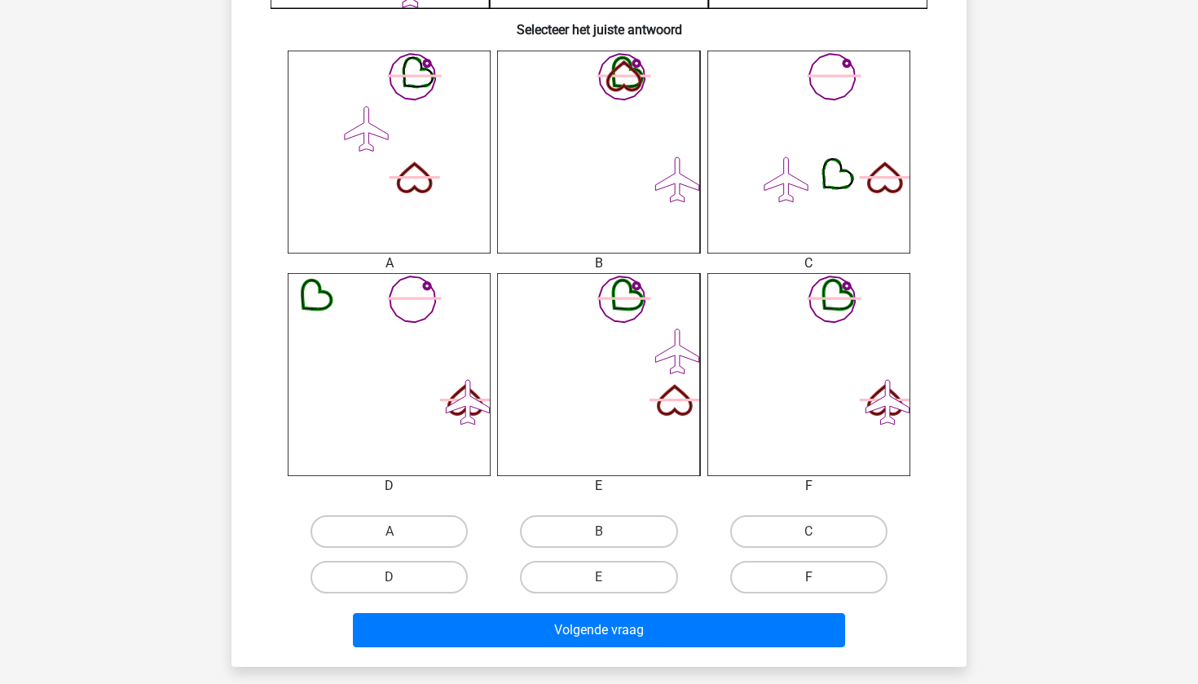
click at [826, 576] on label "F" at bounding box center [808, 576] width 157 height 33
click at [819, 577] on input "F" at bounding box center [813, 582] width 11 height 11
radio input "true"
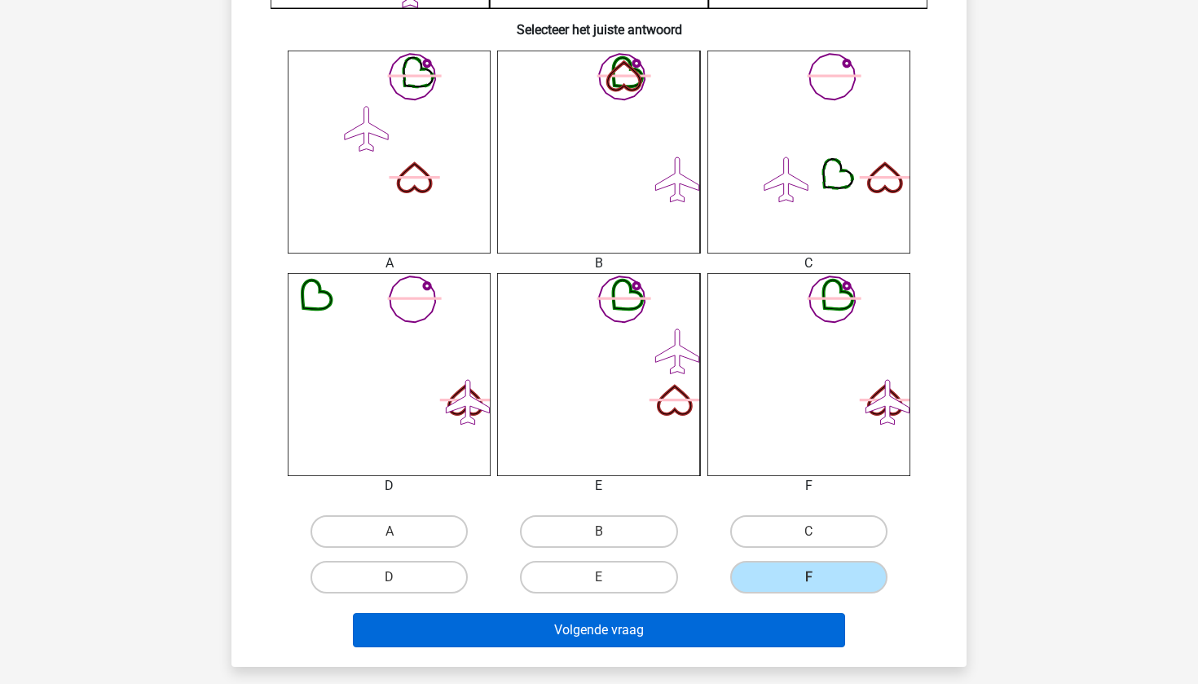
click at [791, 624] on button "Volgende vraag" at bounding box center [599, 630] width 493 height 34
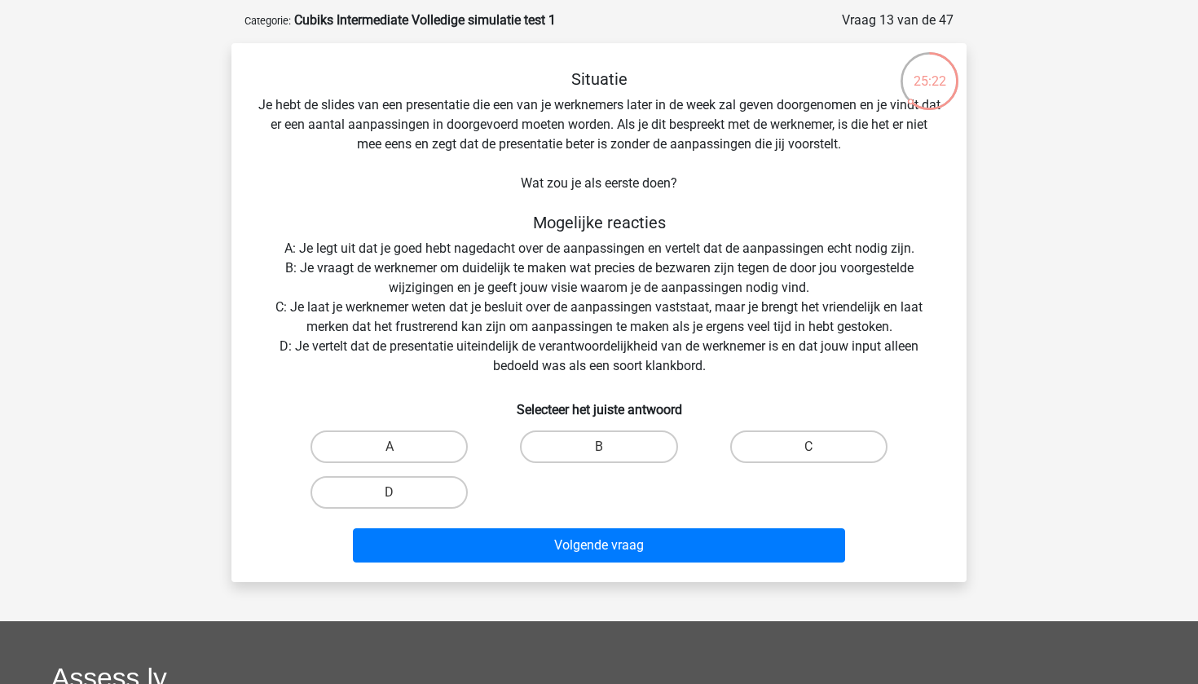
scroll to position [68, 0]
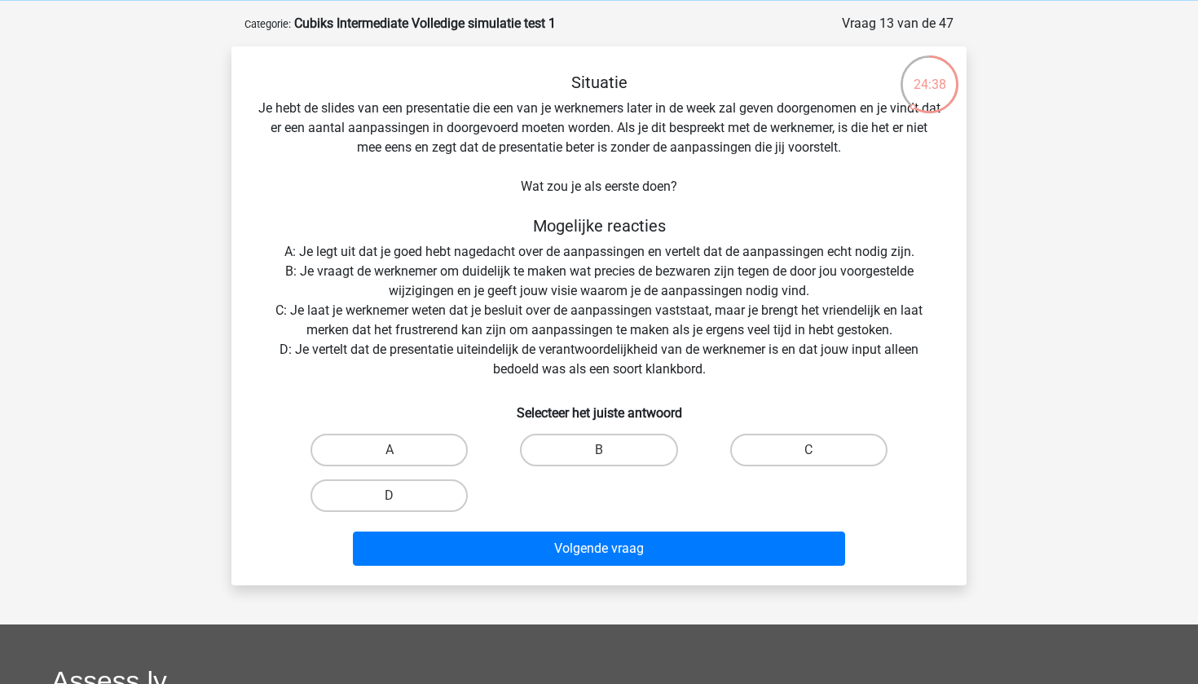
click at [844, 103] on div "Situatie Je hebt de slides van een presentatie die een van je werknemers later …" at bounding box center [599, 322] width 722 height 499
click at [608, 451] on input "B" at bounding box center [604, 455] width 11 height 11
radio input "true"
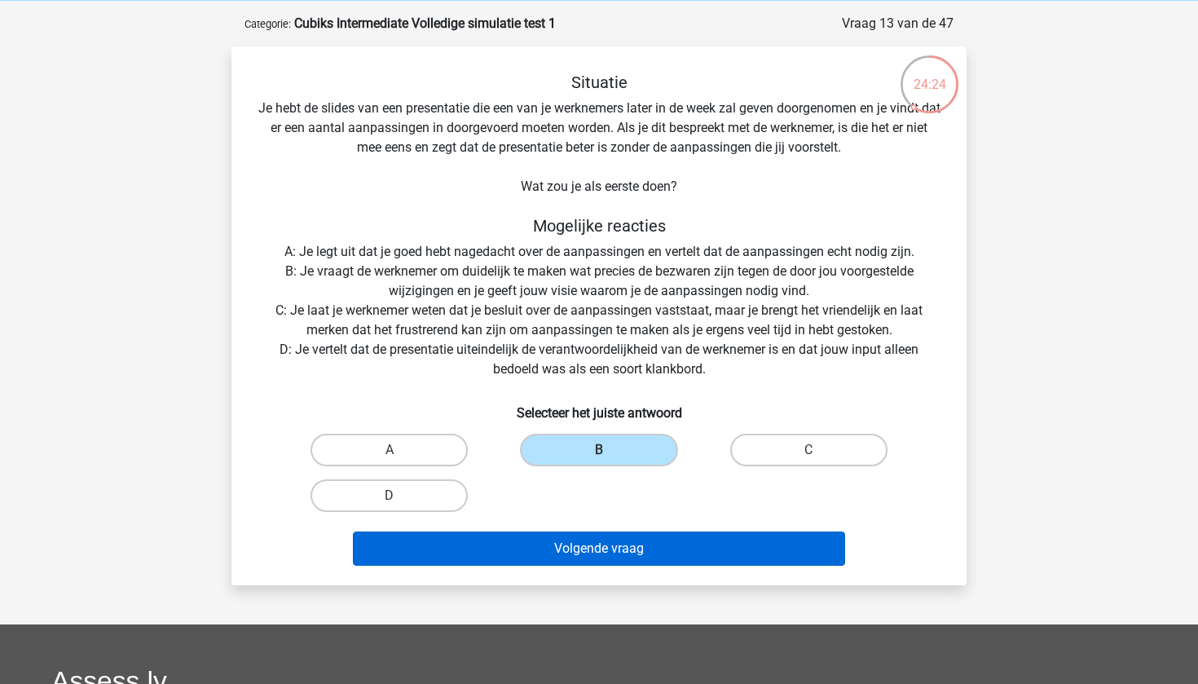
click at [595, 558] on button "Volgende vraag" at bounding box center [599, 548] width 493 height 34
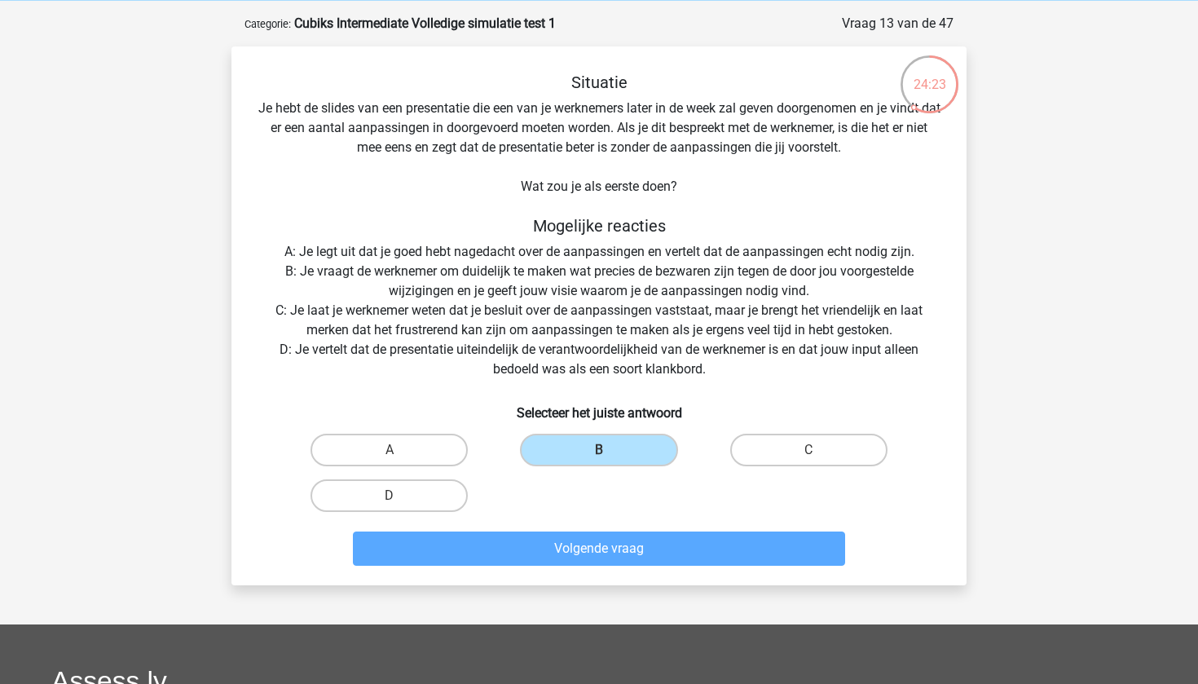
scroll to position [81, 0]
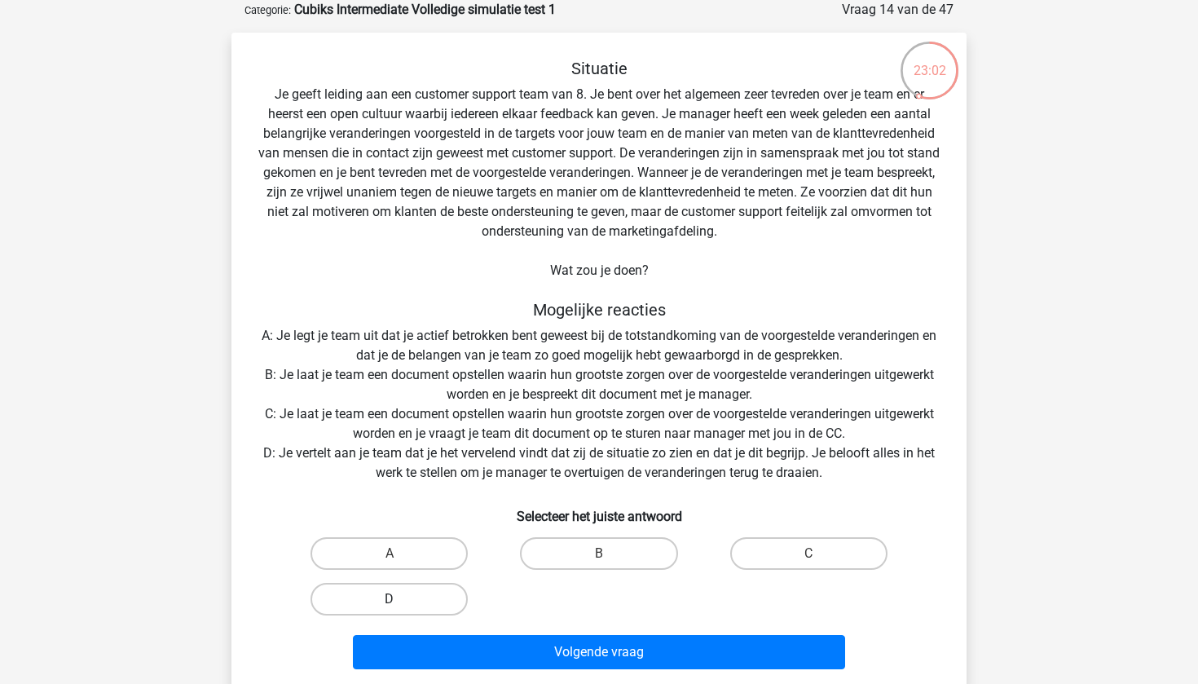
click at [384, 600] on label "D" at bounding box center [388, 598] width 157 height 33
click at [389, 600] on input "D" at bounding box center [394, 604] width 11 height 11
radio input "true"
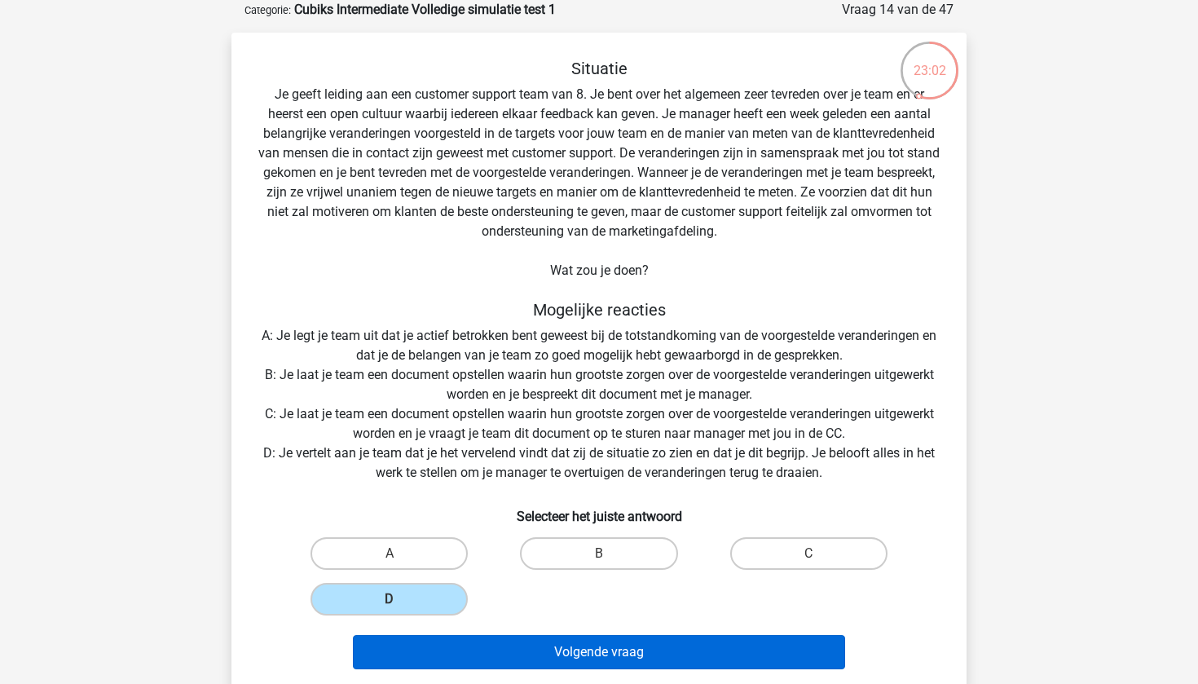
click at [436, 658] on button "Volgende vraag" at bounding box center [599, 652] width 493 height 34
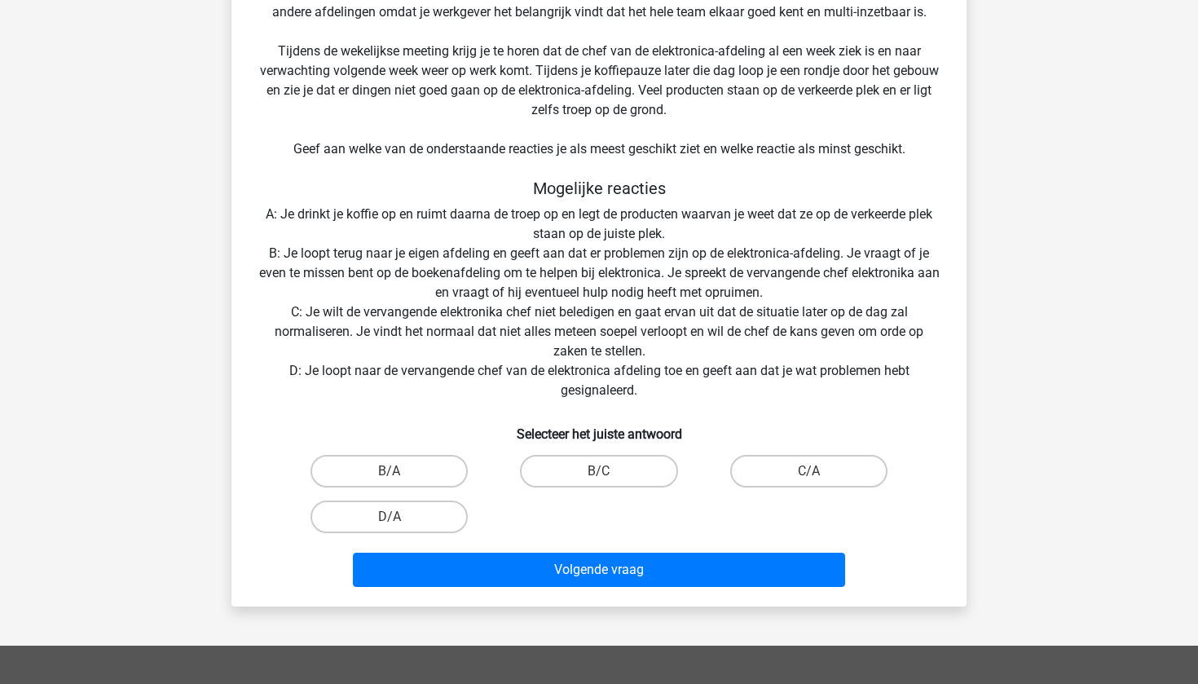
scroll to position [341, 0]
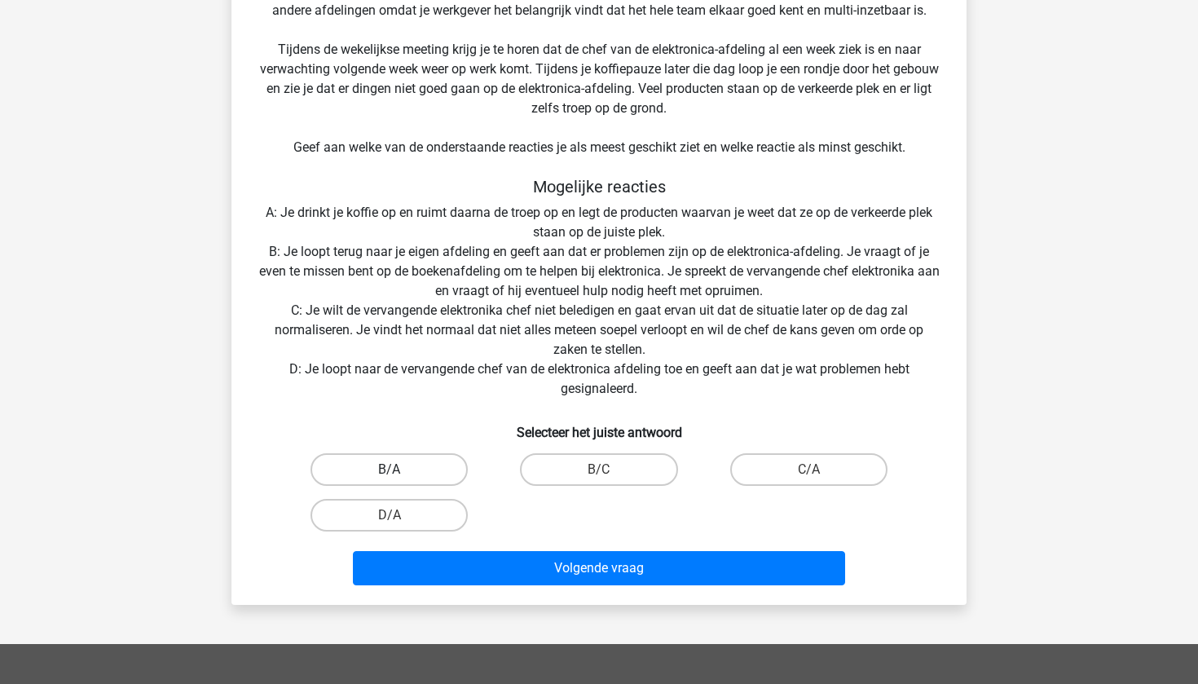
click at [377, 474] on label "B/A" at bounding box center [388, 469] width 157 height 33
click at [389, 474] on input "B/A" at bounding box center [394, 474] width 11 height 11
radio input "true"
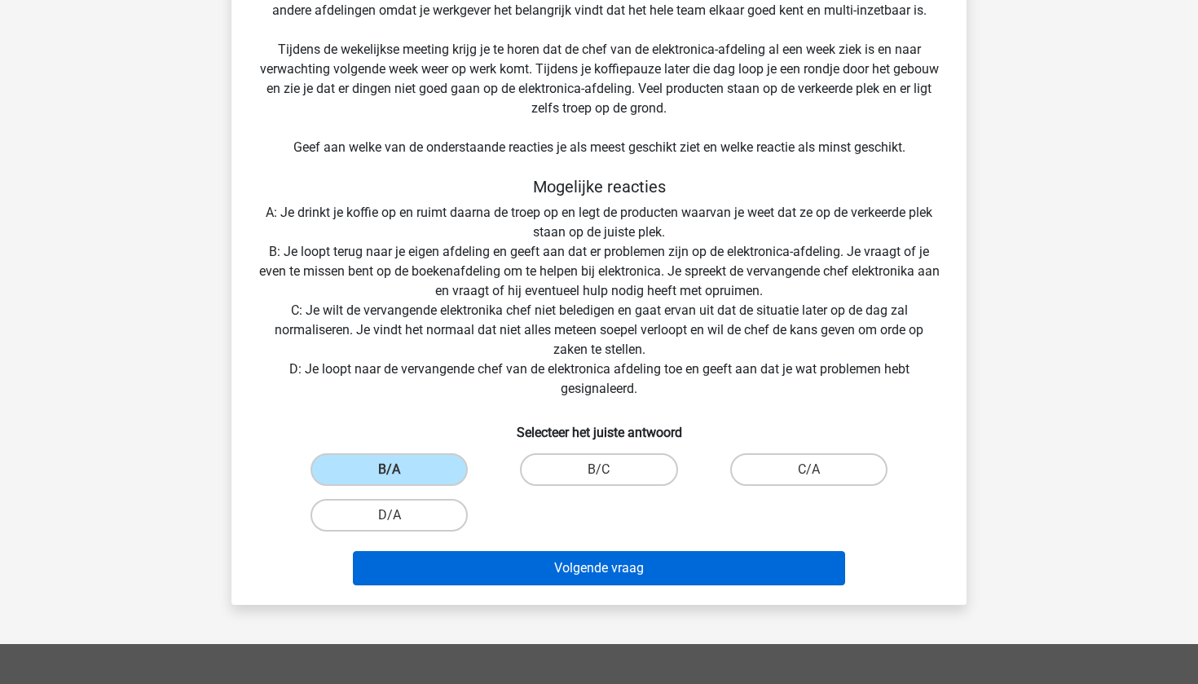
click at [455, 584] on button "Volgende vraag" at bounding box center [599, 568] width 493 height 34
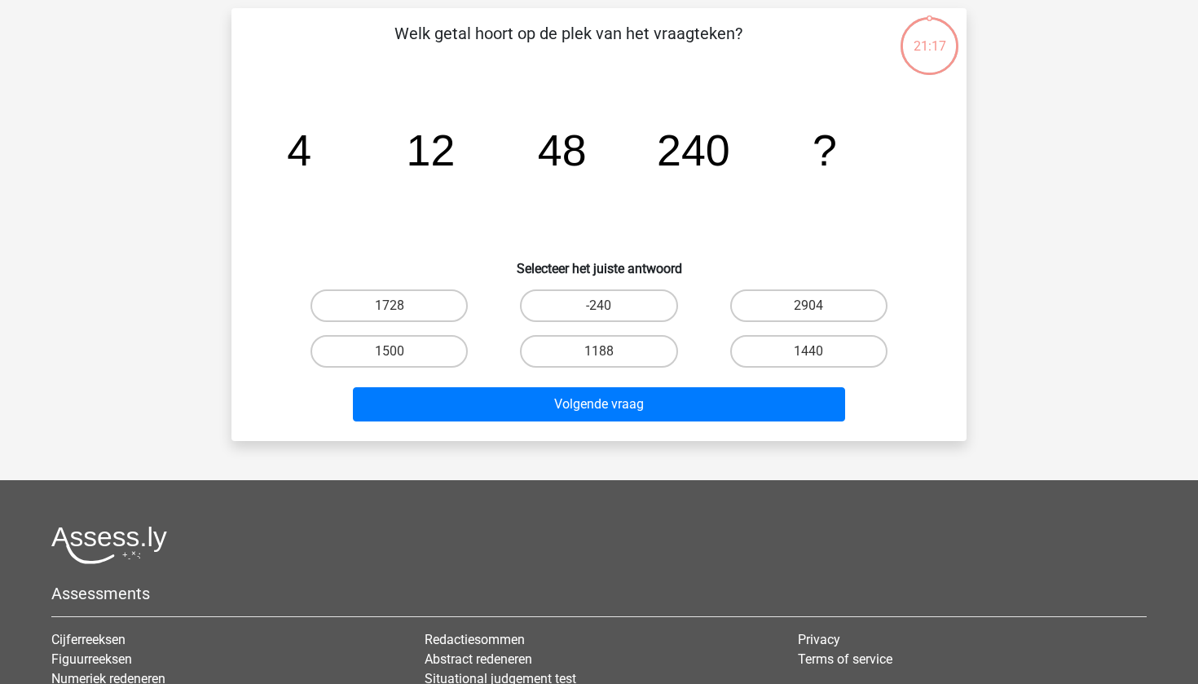
scroll to position [81, 0]
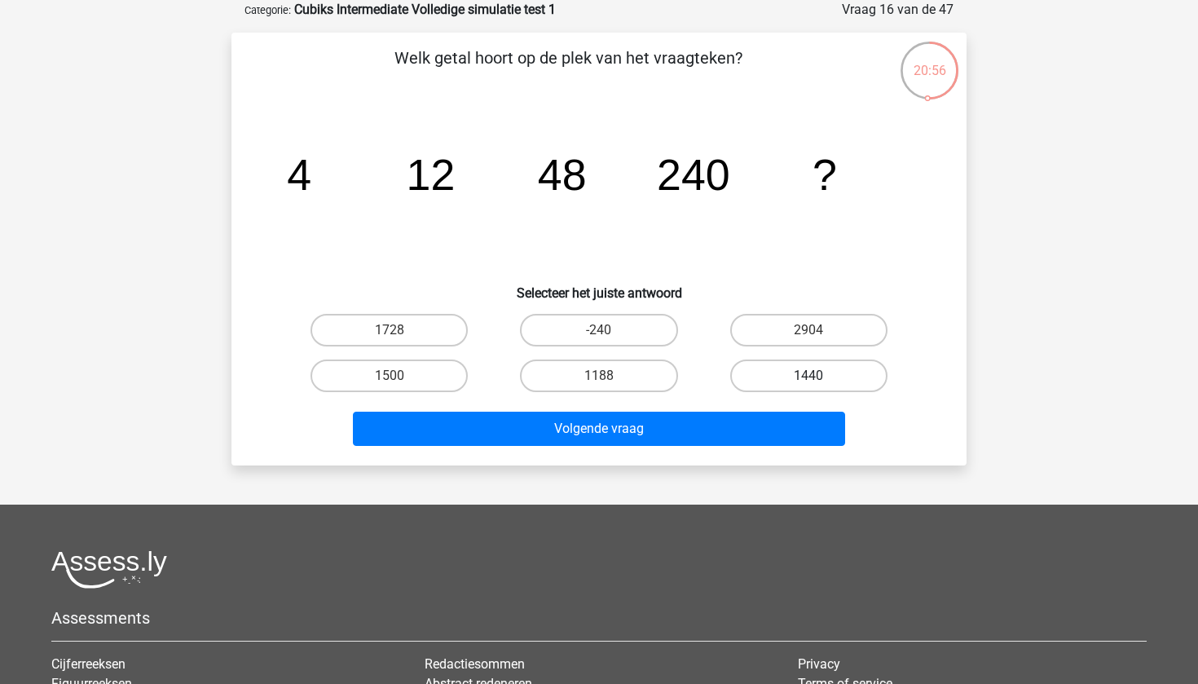
click at [777, 375] on label "1440" at bounding box center [808, 375] width 157 height 33
click at [808, 376] on input "1440" at bounding box center [813, 381] width 11 height 11
radio input "true"
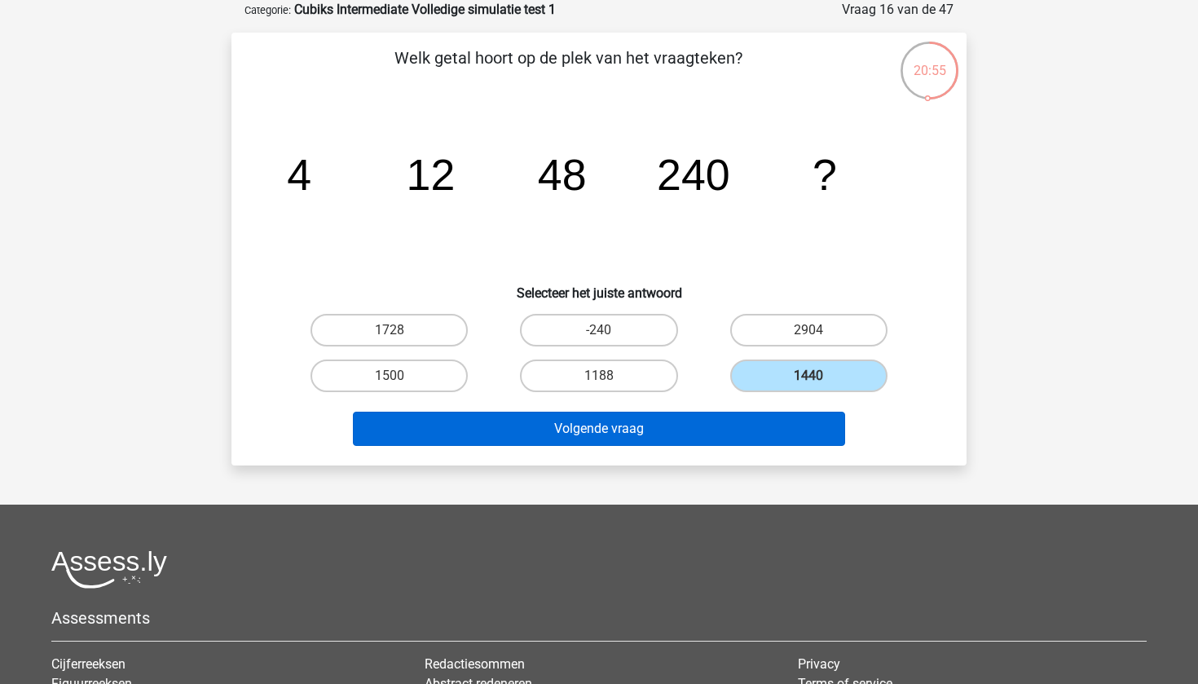
click at [754, 432] on button "Volgende vraag" at bounding box center [599, 428] width 493 height 34
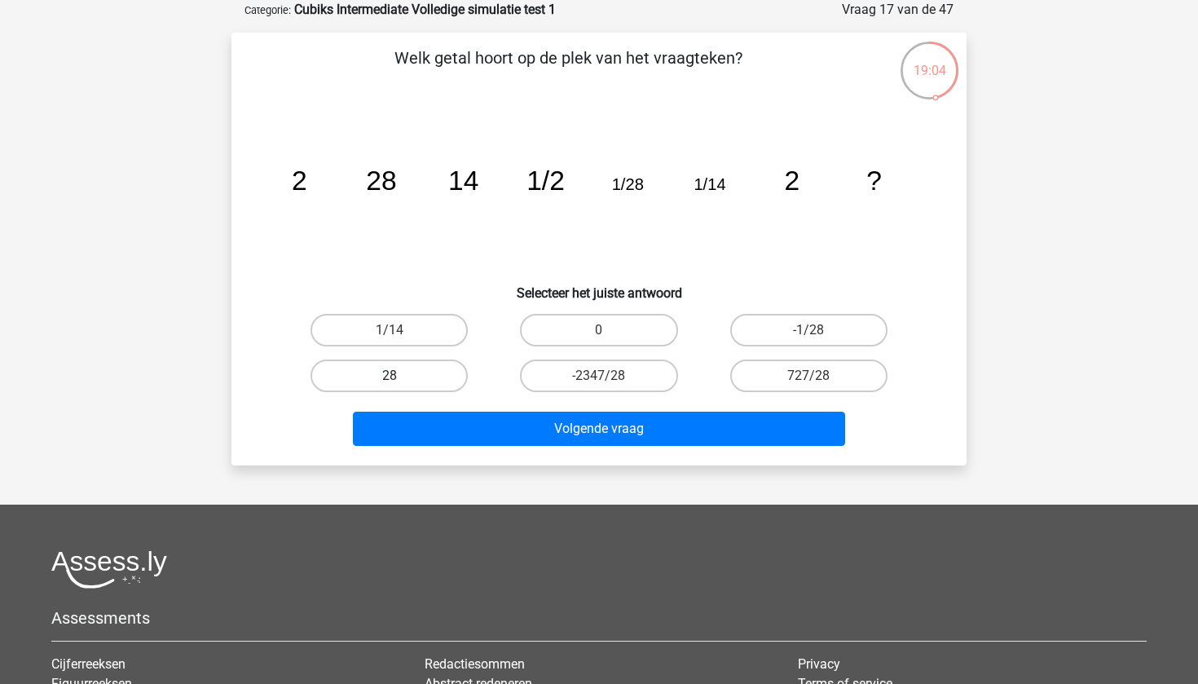
click at [386, 371] on label "28" at bounding box center [388, 375] width 157 height 33
click at [389, 376] on input "28" at bounding box center [394, 381] width 11 height 11
radio input "true"
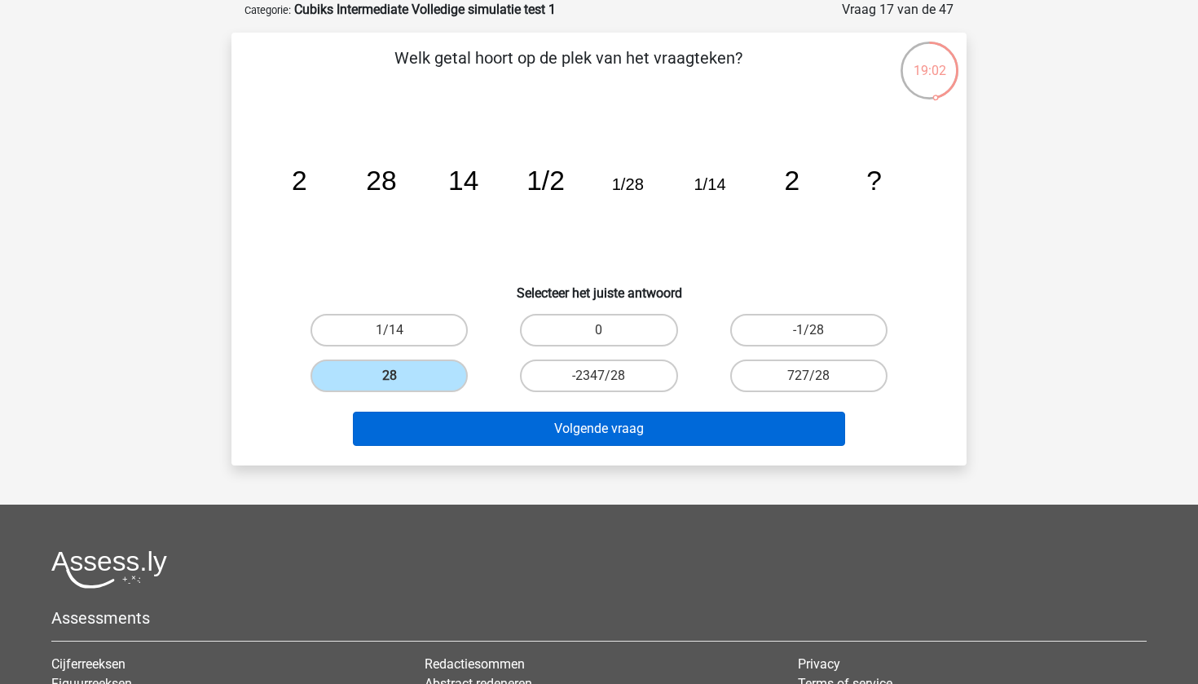
click at [479, 437] on button "Volgende vraag" at bounding box center [599, 428] width 493 height 34
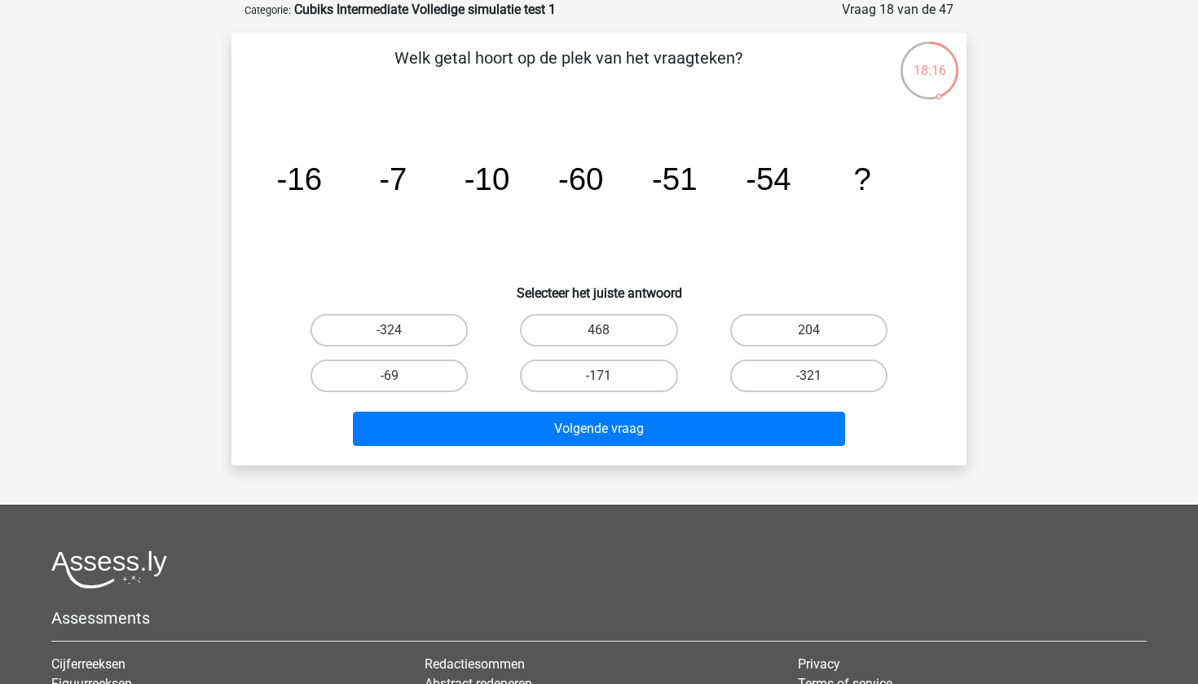
click at [395, 333] on input "-324" at bounding box center [394, 335] width 11 height 11
radio input "true"
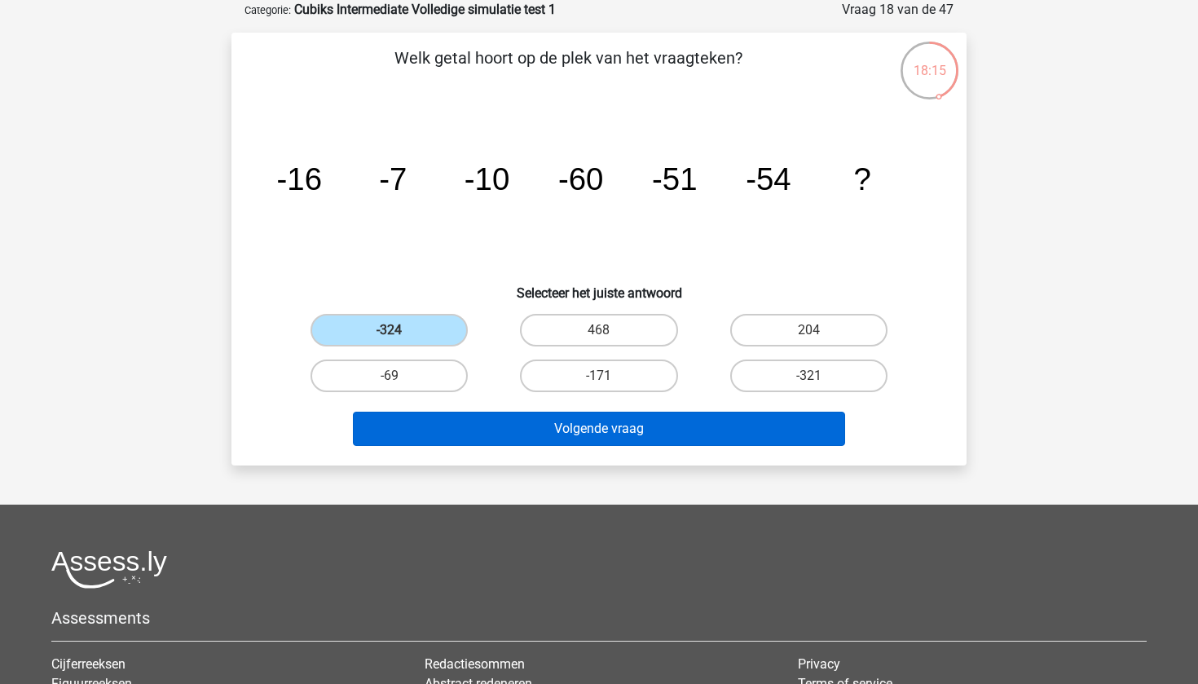
click at [477, 429] on button "Volgende vraag" at bounding box center [599, 428] width 493 height 34
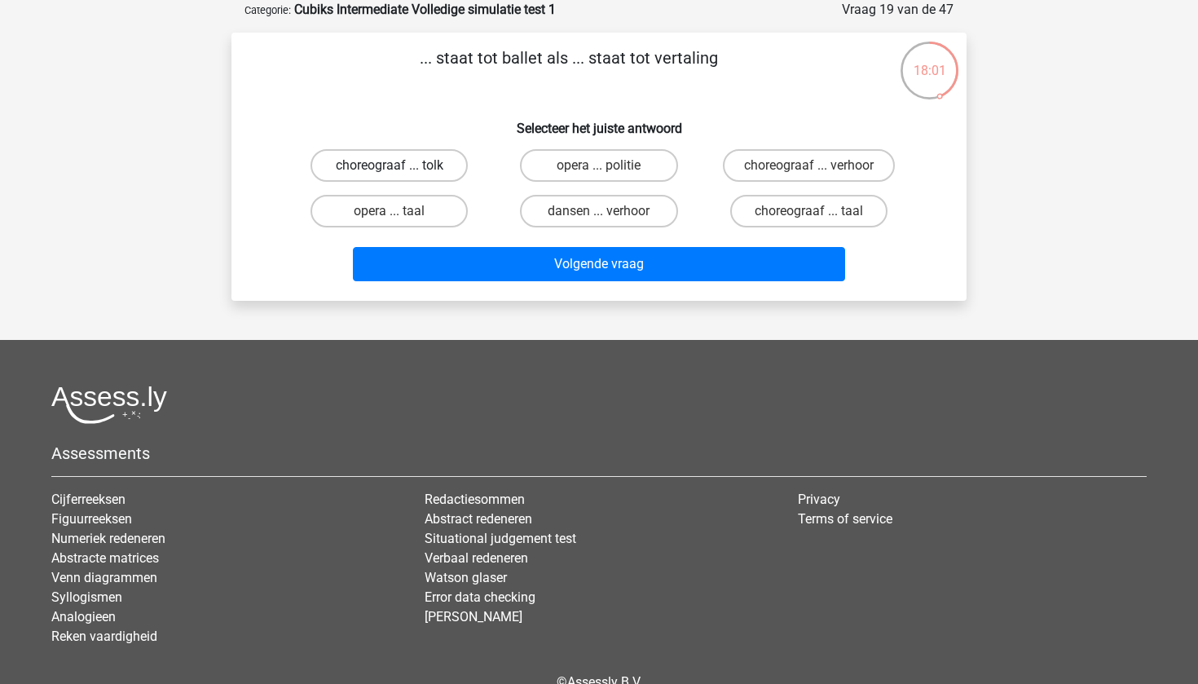
click at [429, 152] on label "choreograaf ... tolk" at bounding box center [388, 165] width 157 height 33
click at [400, 165] on input "choreograaf ... tolk" at bounding box center [394, 170] width 11 height 11
radio input "true"
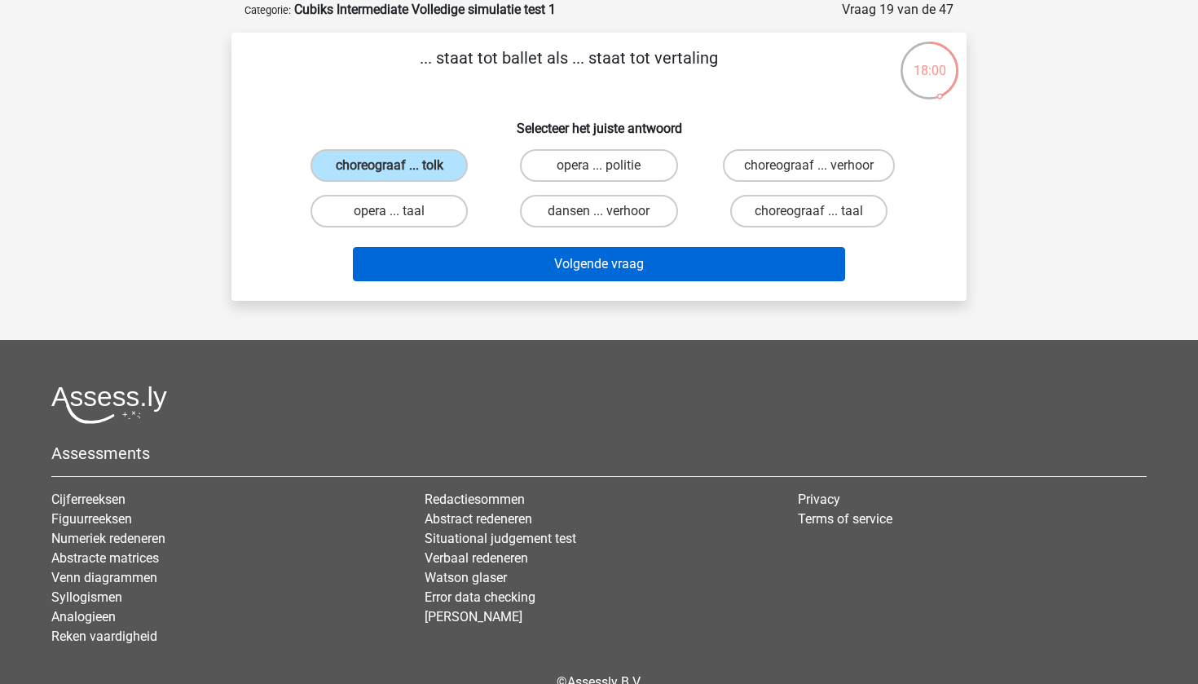
click at [464, 257] on button "Volgende vraag" at bounding box center [599, 264] width 493 height 34
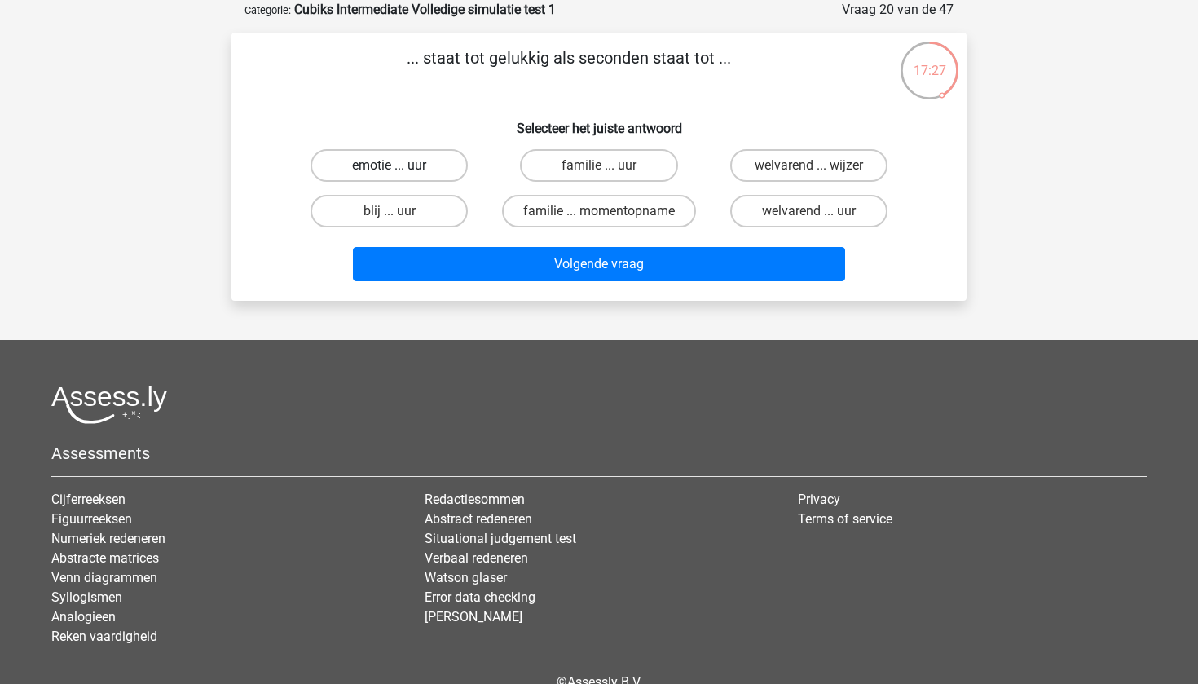
click at [442, 171] on label "emotie ... uur" at bounding box center [388, 165] width 157 height 33
click at [400, 171] on input "emotie ... uur" at bounding box center [394, 170] width 11 height 11
radio input "true"
click at [429, 204] on label "blij ... uur" at bounding box center [388, 211] width 157 height 33
click at [400, 211] on input "blij ... uur" at bounding box center [394, 216] width 11 height 11
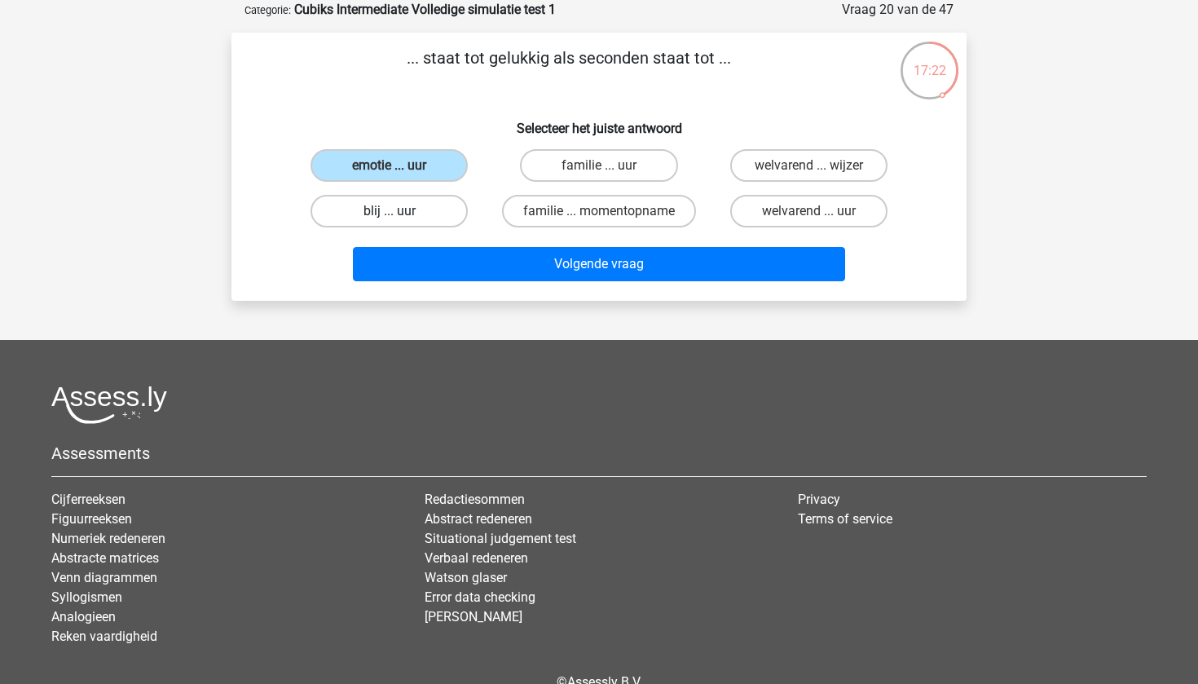
radio input "true"
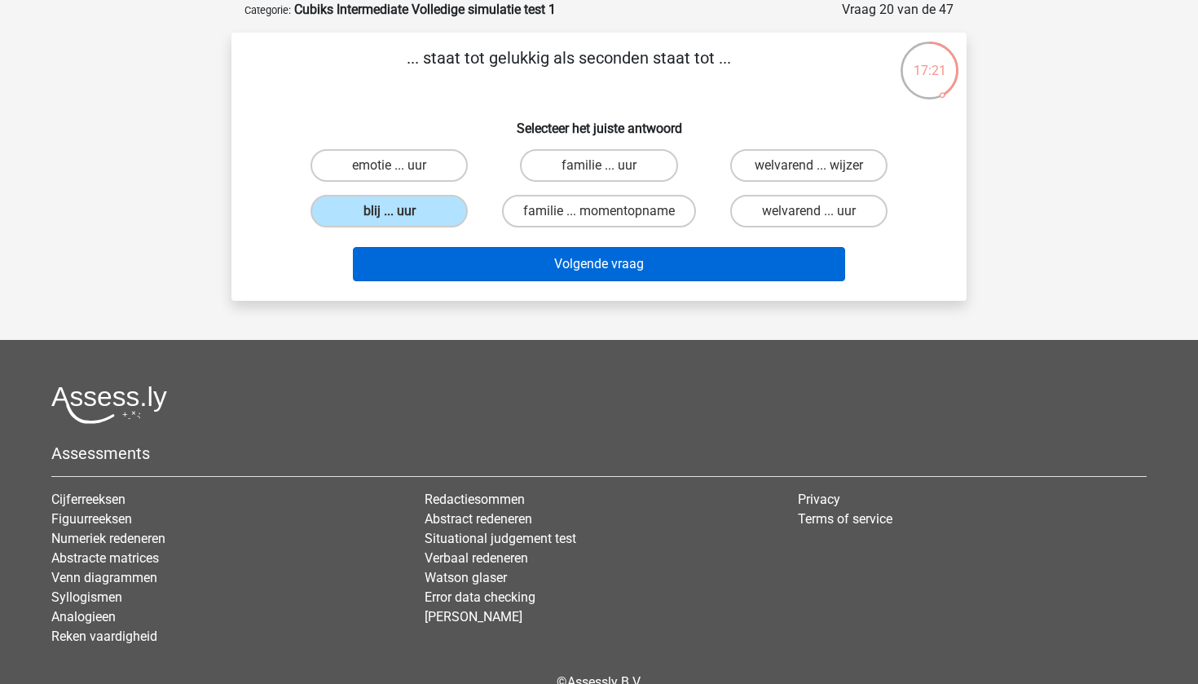
click at [438, 261] on button "Volgende vraag" at bounding box center [599, 264] width 493 height 34
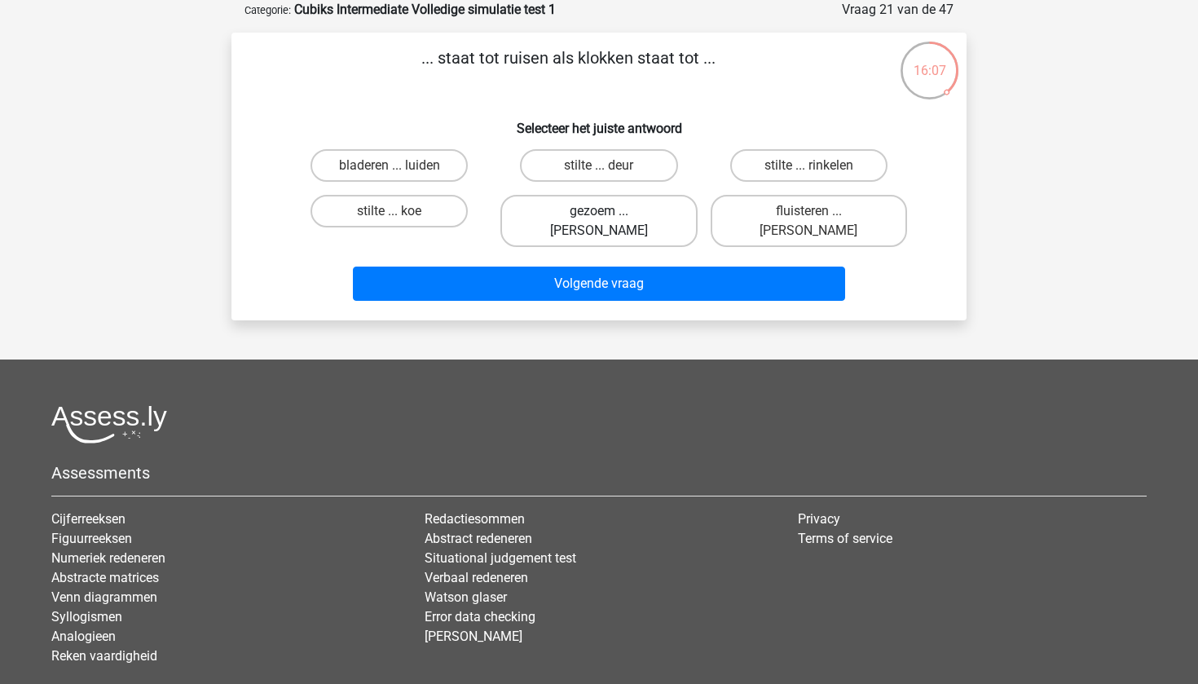
click at [580, 206] on label "gezoem ... luiden" at bounding box center [598, 221] width 196 height 52
click at [599, 211] on input "gezoem ... luiden" at bounding box center [604, 216] width 11 height 11
radio input "true"
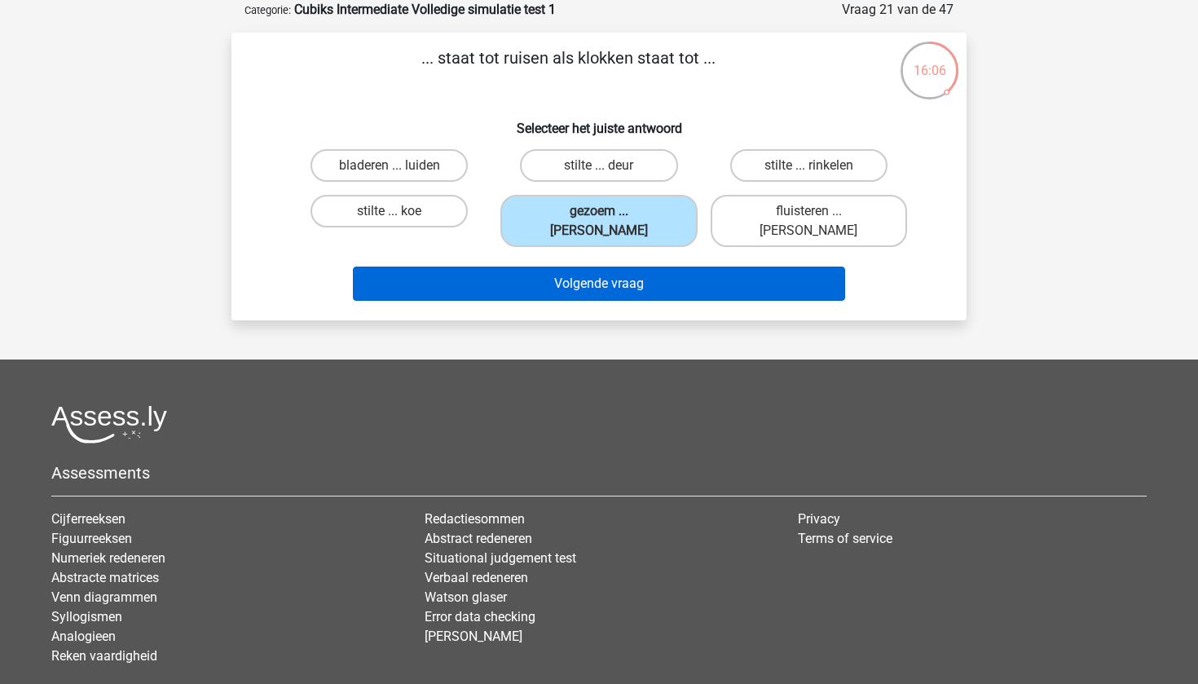
click at [584, 266] on button "Volgende vraag" at bounding box center [599, 283] width 493 height 34
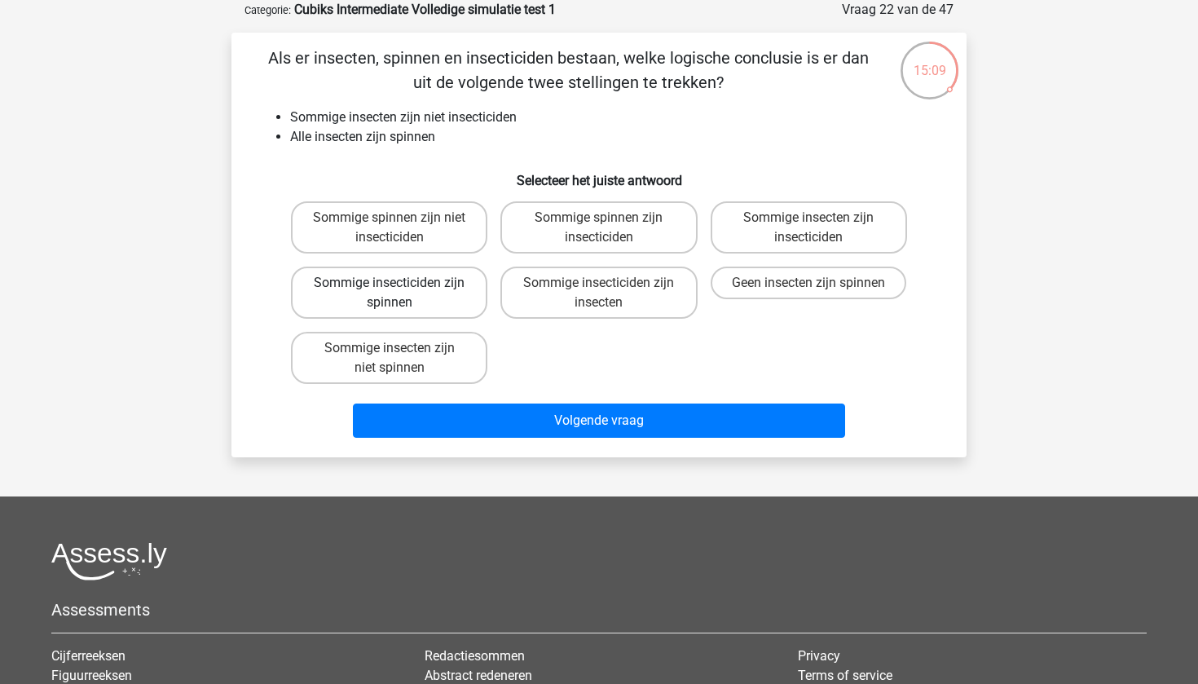
click at [395, 297] on label "Sommige insecticiden zijn spinnen" at bounding box center [389, 292] width 196 height 52
click at [395, 293] on input "Sommige insecticiden zijn spinnen" at bounding box center [394, 288] width 11 height 11
radio input "true"
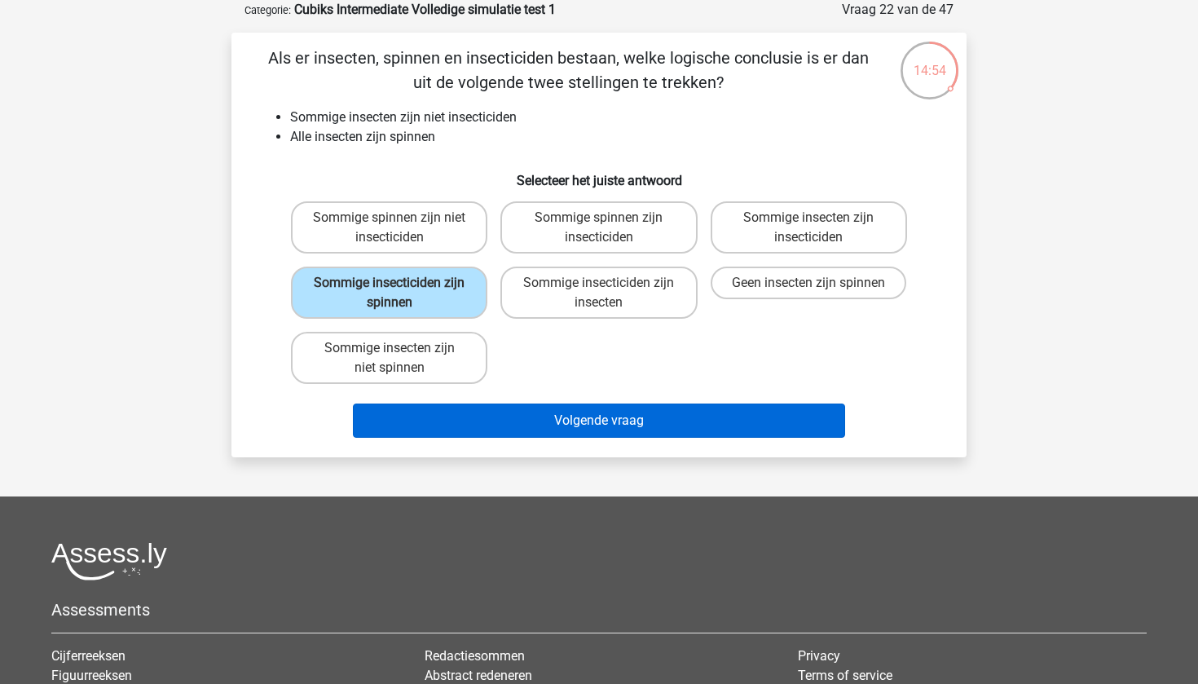
click at [522, 437] on button "Volgende vraag" at bounding box center [599, 420] width 493 height 34
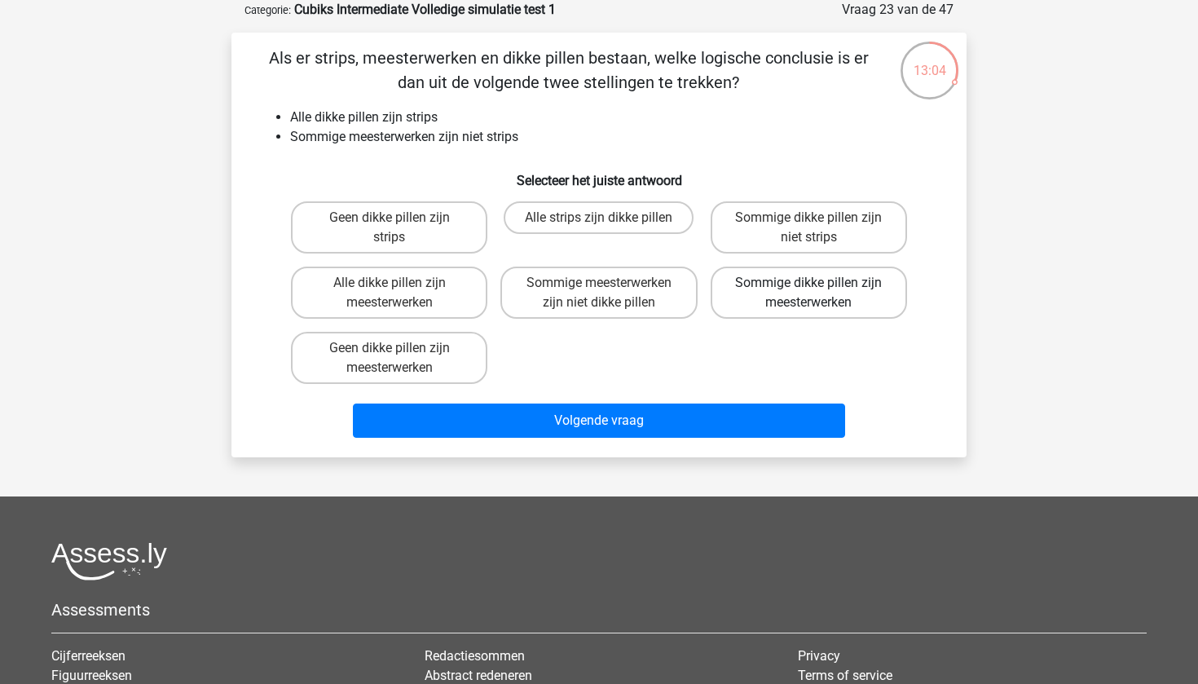
click at [785, 279] on label "Sommige dikke pillen zijn meesterwerken" at bounding box center [808, 292] width 196 height 52
click at [808, 283] on input "Sommige dikke pillen zijn meesterwerken" at bounding box center [813, 288] width 11 height 11
radio input "true"
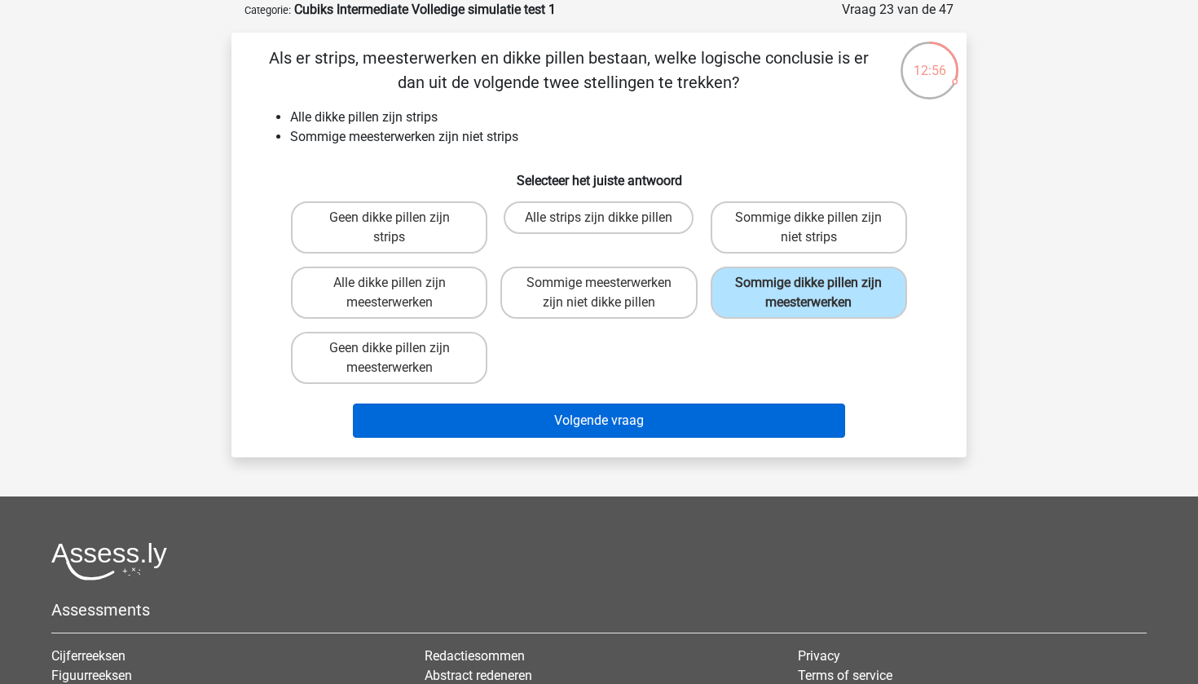
click at [785, 424] on button "Volgende vraag" at bounding box center [599, 420] width 493 height 34
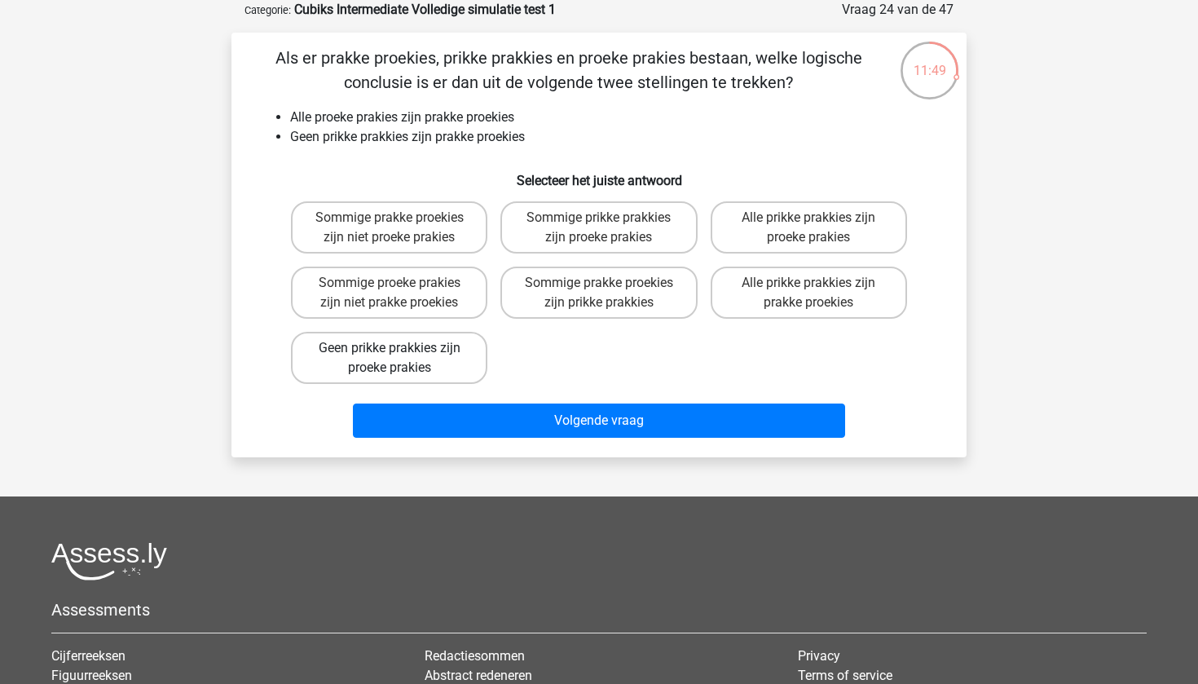
click at [398, 339] on label "Geen prikke prakkies zijn proeke prakies" at bounding box center [389, 358] width 196 height 52
click at [398, 348] on input "Geen prikke prakkies zijn proeke prakies" at bounding box center [394, 353] width 11 height 11
radio input "true"
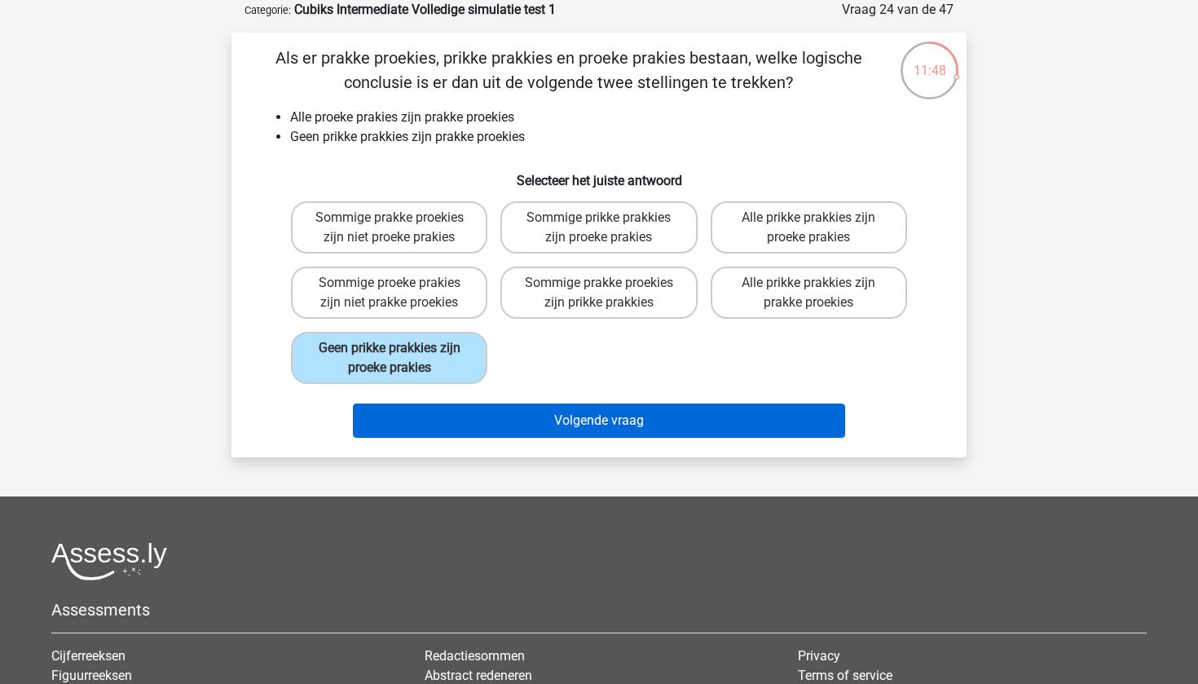
click at [470, 413] on button "Volgende vraag" at bounding box center [599, 420] width 493 height 34
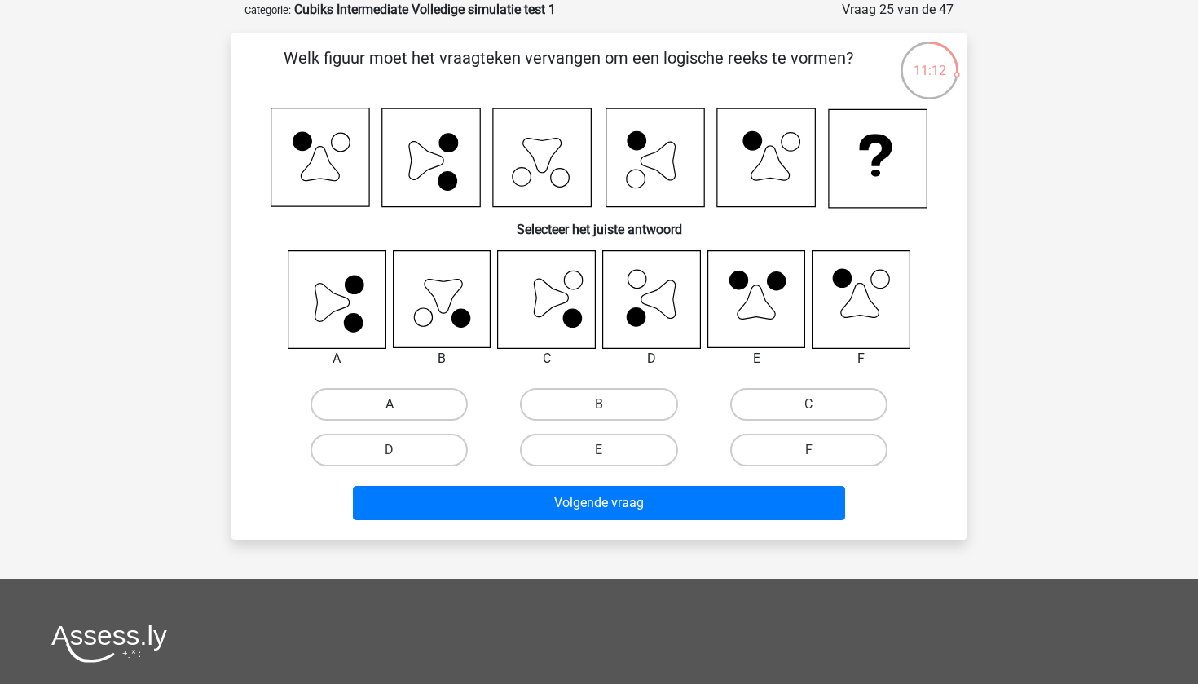
click at [377, 403] on label "A" at bounding box center [388, 404] width 157 height 33
click at [389, 404] on input "A" at bounding box center [394, 409] width 11 height 11
radio input "true"
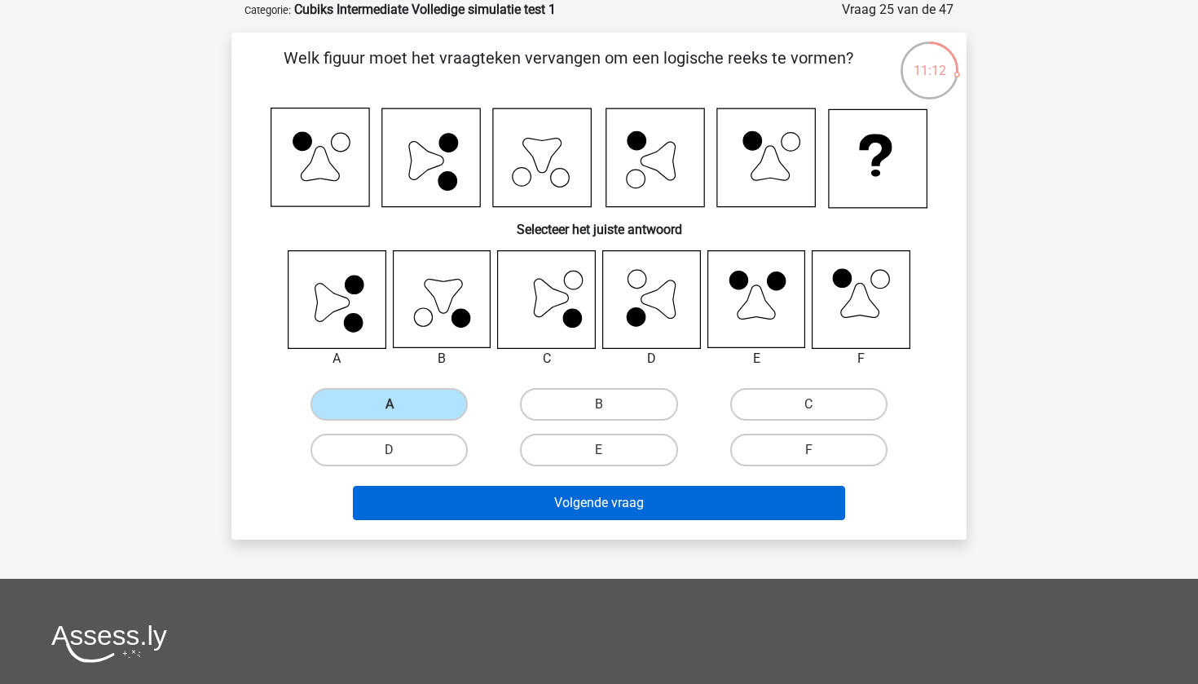
click at [442, 512] on button "Volgende vraag" at bounding box center [599, 503] width 493 height 34
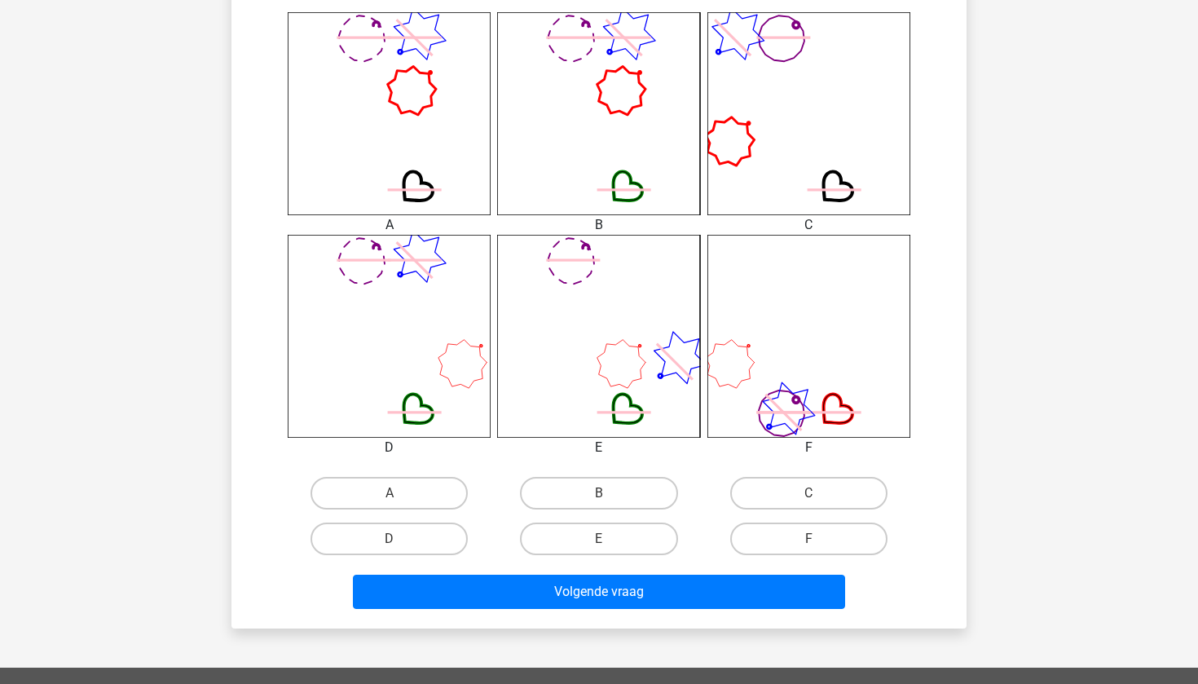
scroll to position [705, 0]
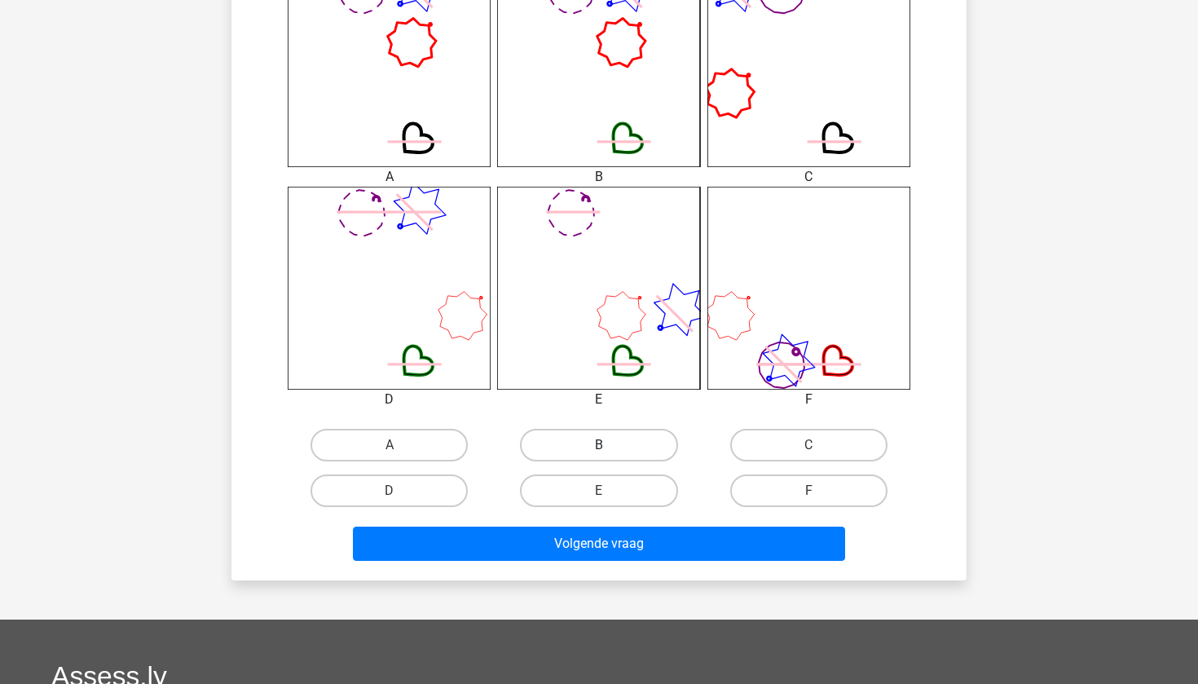
click at [584, 446] on label "B" at bounding box center [598, 445] width 157 height 33
click at [599, 446] on input "B" at bounding box center [604, 450] width 11 height 11
radio input "true"
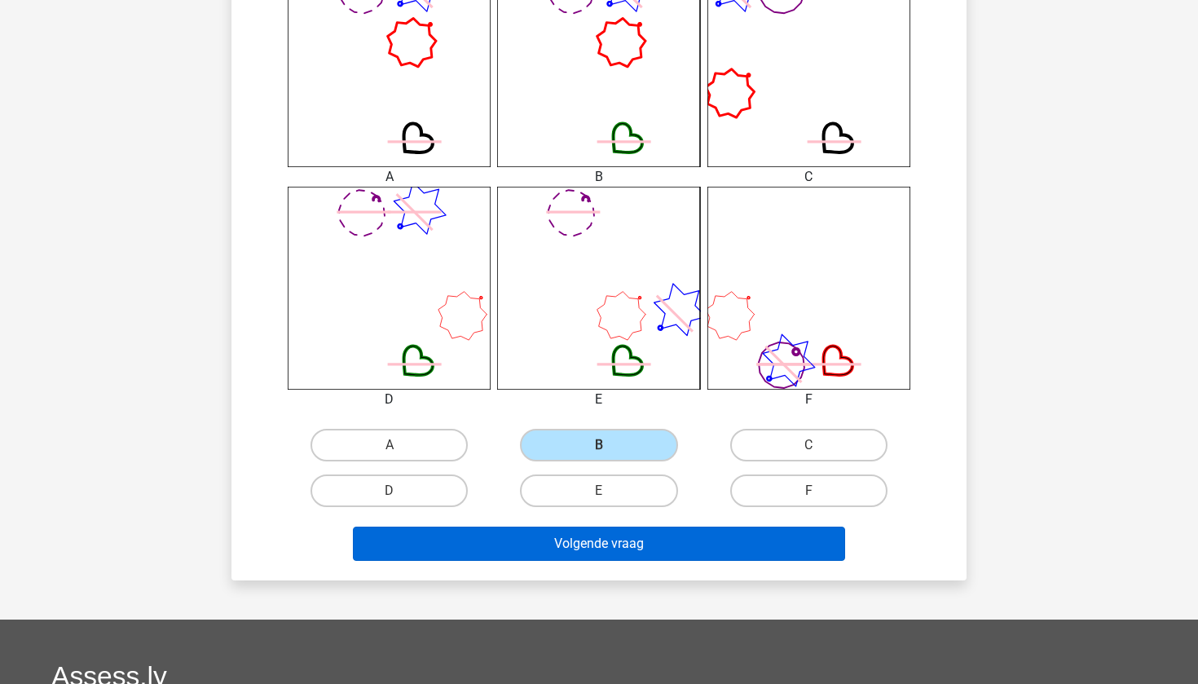
click at [612, 539] on button "Volgende vraag" at bounding box center [599, 543] width 493 height 34
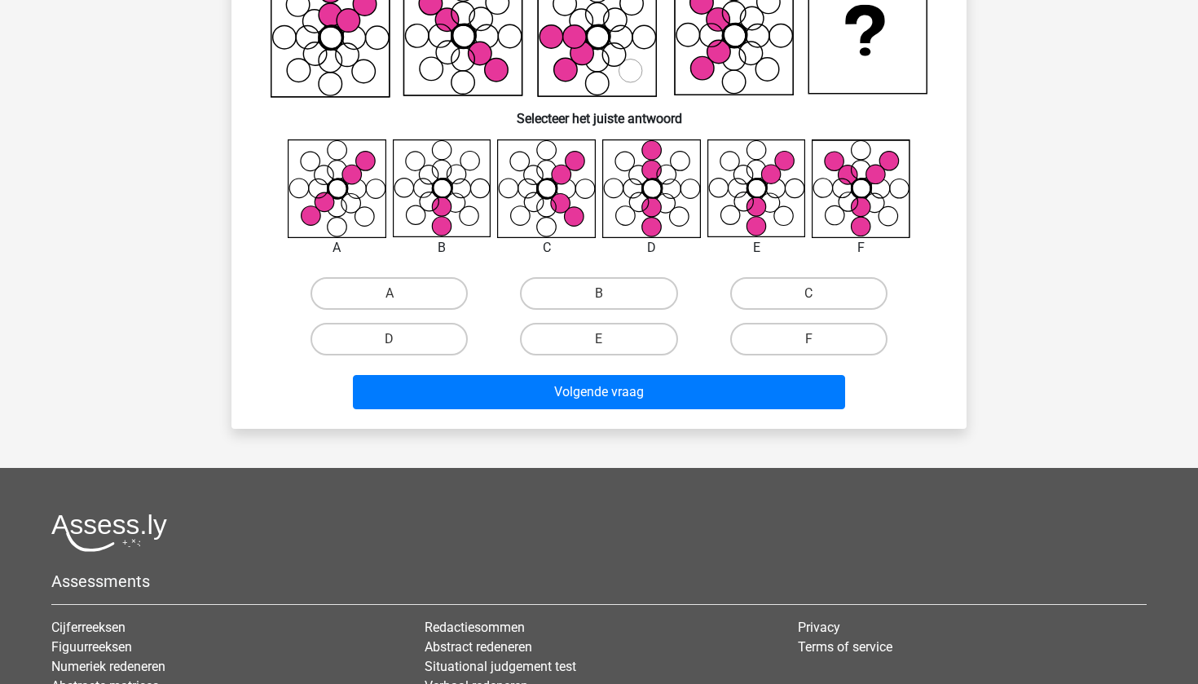
scroll to position [81, 0]
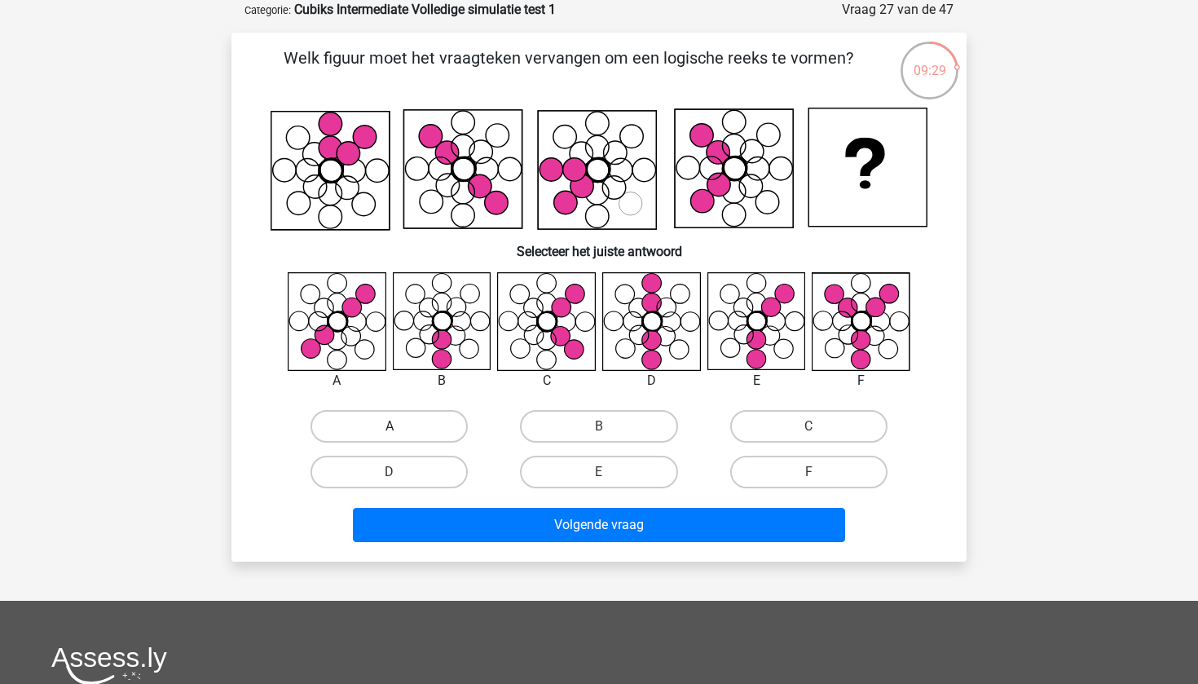
click at [393, 424] on label "A" at bounding box center [388, 426] width 157 height 33
click at [393, 426] on input "A" at bounding box center [394, 431] width 11 height 11
radio input "true"
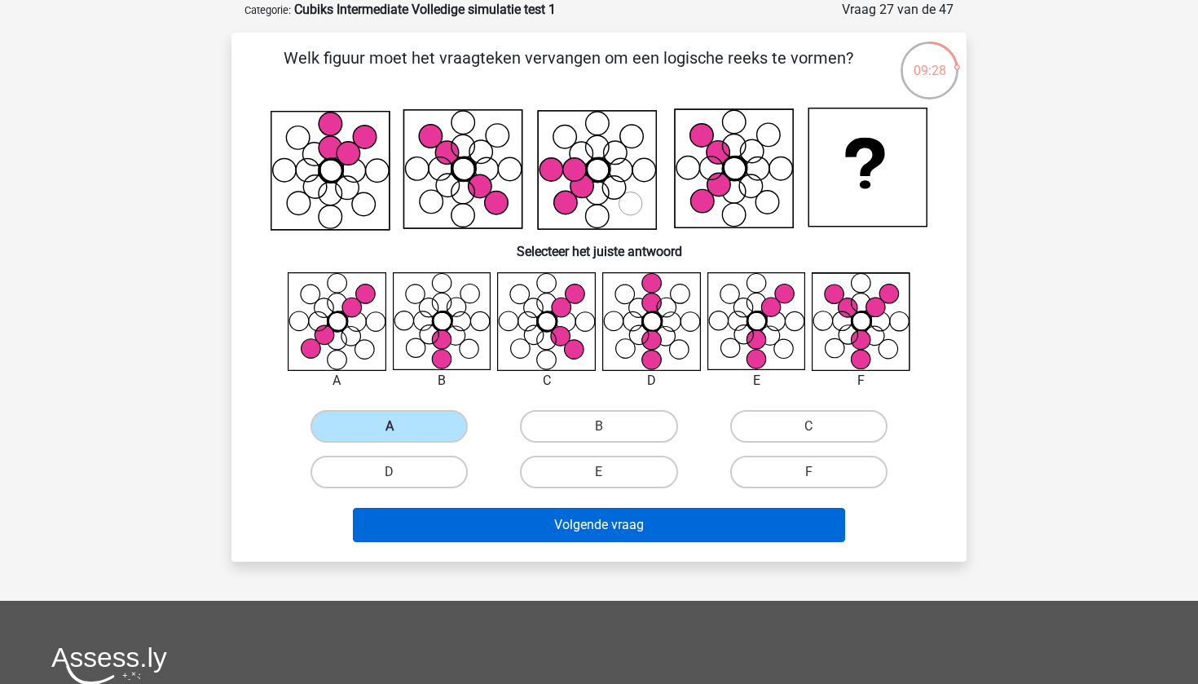
click at [455, 529] on button "Volgende vraag" at bounding box center [599, 525] width 493 height 34
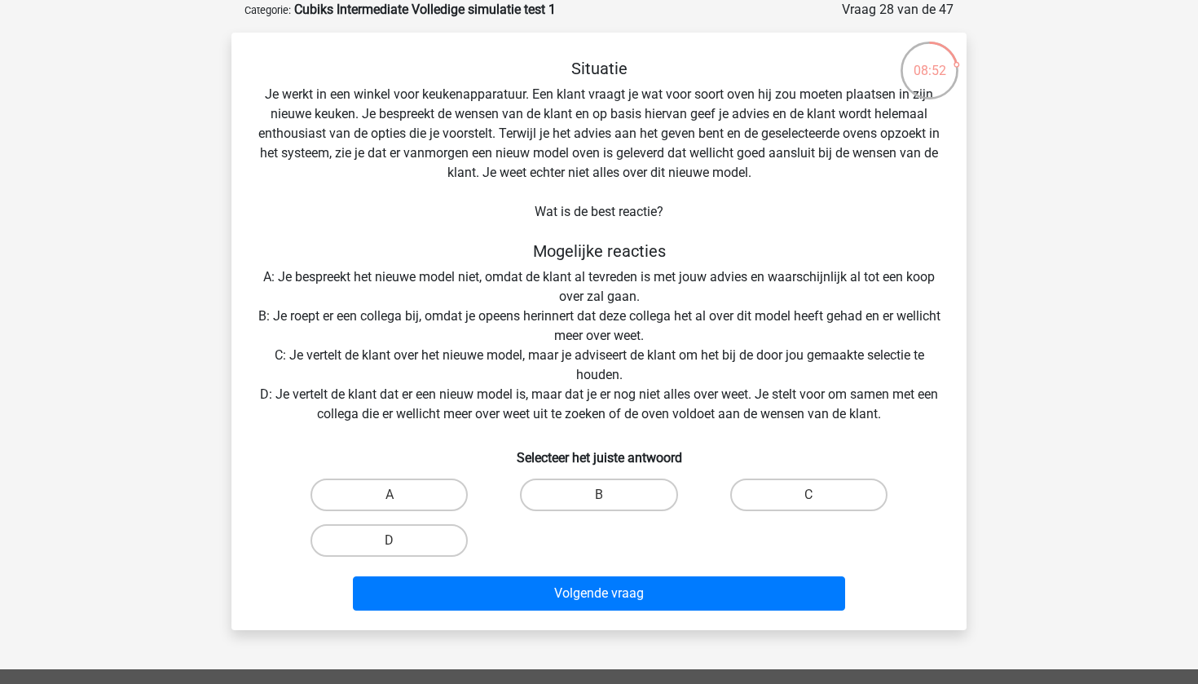
click at [455, 529] on label "D" at bounding box center [388, 540] width 157 height 33
click at [400, 540] on input "D" at bounding box center [394, 545] width 11 height 11
radio input "true"
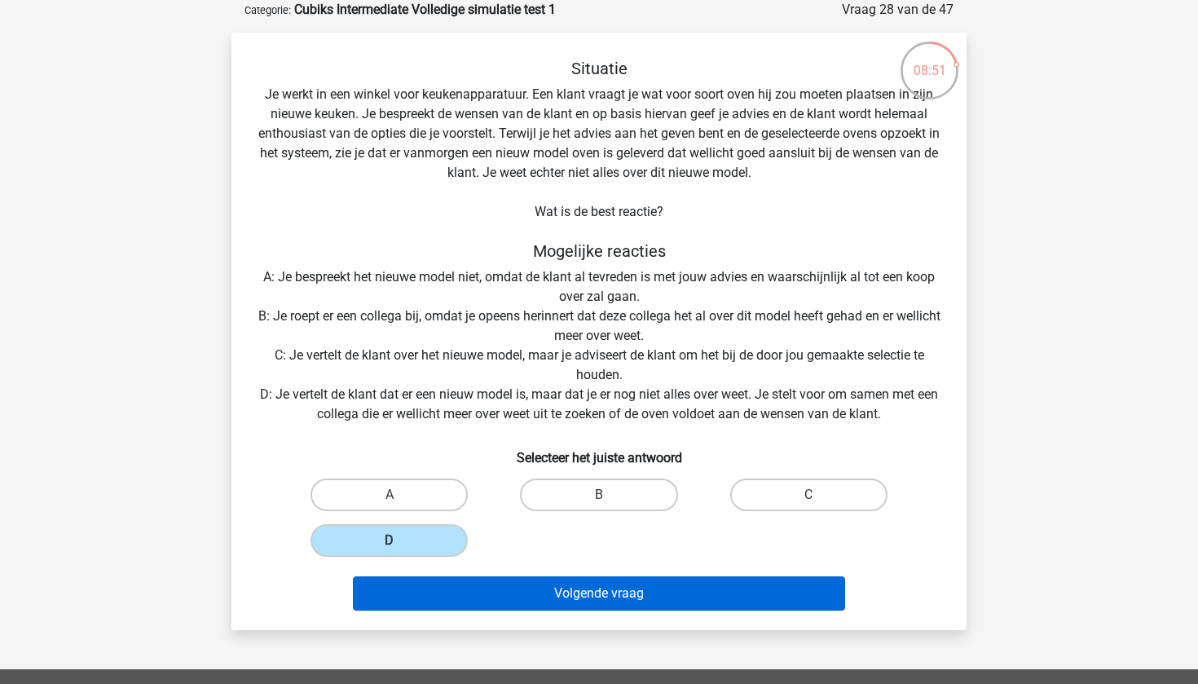
click at [462, 607] on button "Volgende vraag" at bounding box center [599, 593] width 493 height 34
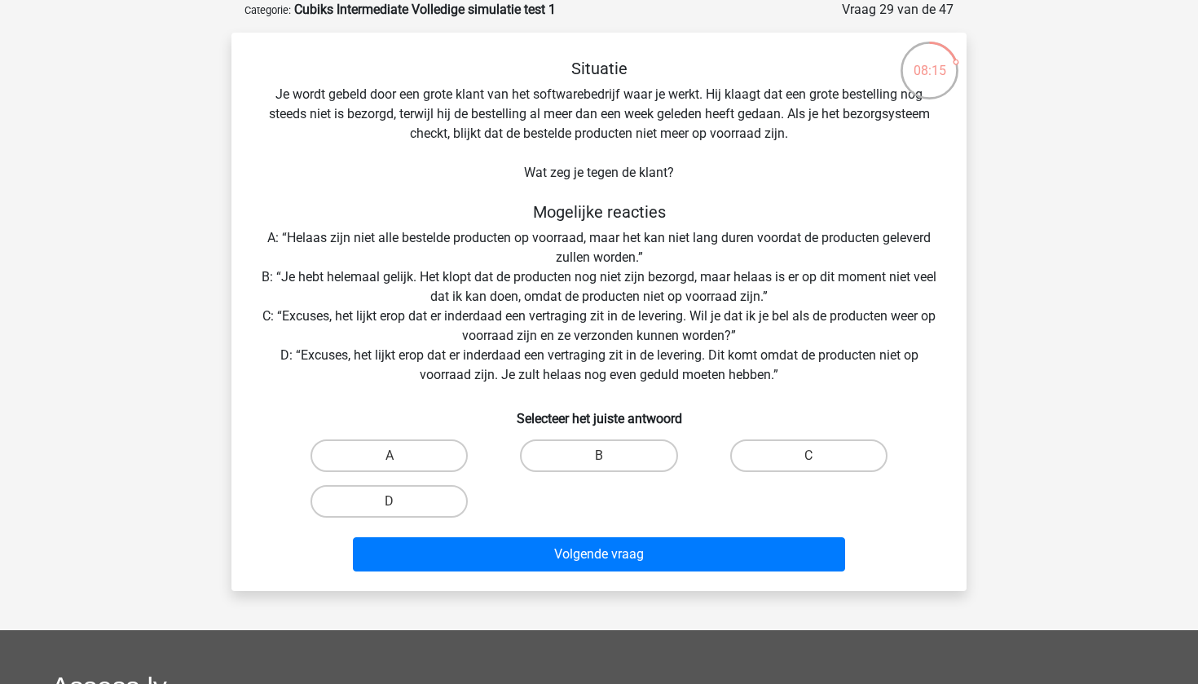
click at [816, 460] on input "C" at bounding box center [813, 460] width 11 height 11
radio input "true"
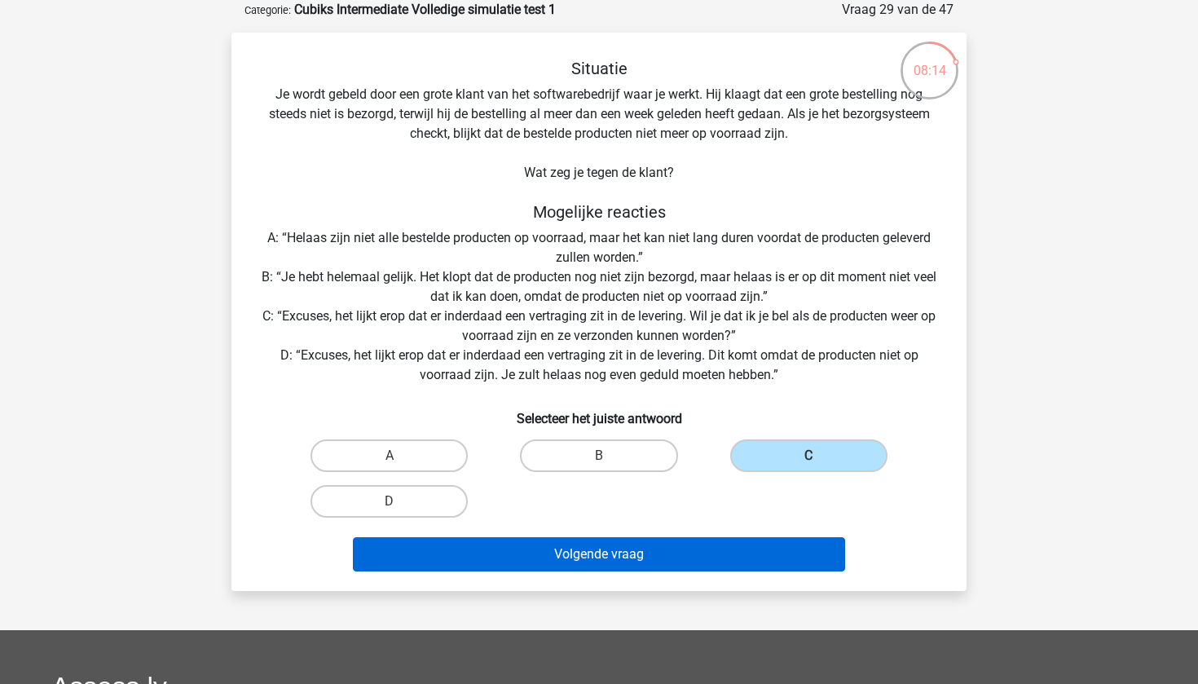
click at [733, 561] on button "Volgende vraag" at bounding box center [599, 554] width 493 height 34
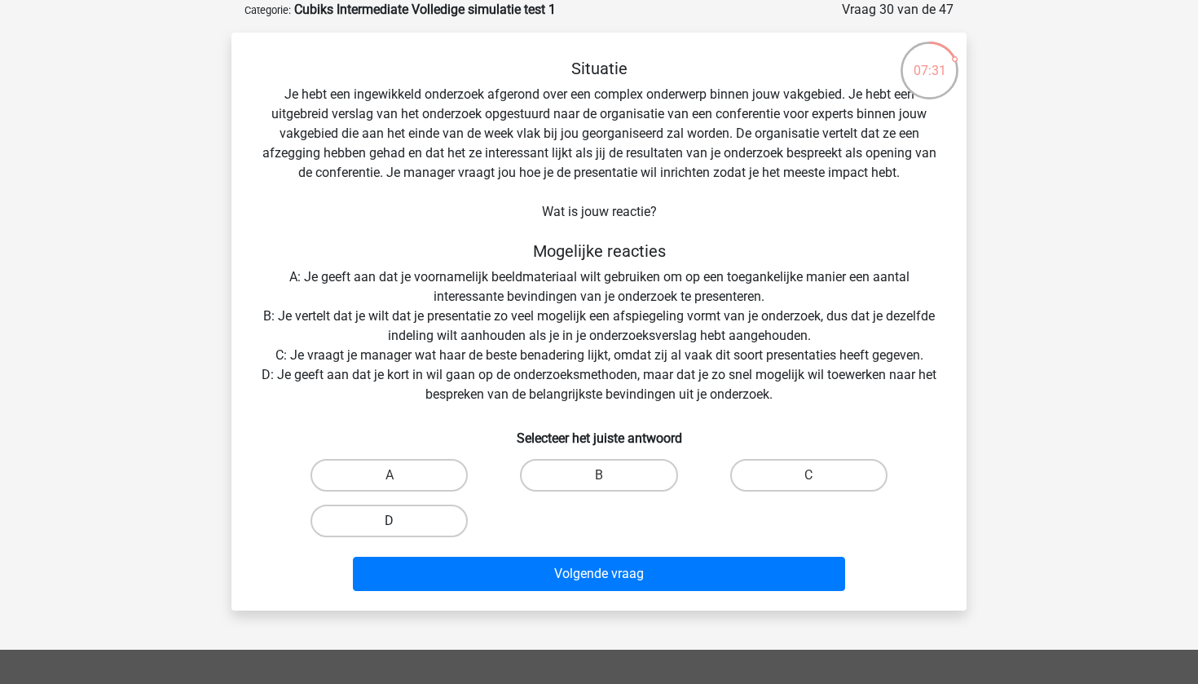
click at [452, 516] on label "D" at bounding box center [388, 520] width 157 height 33
click at [400, 521] on input "D" at bounding box center [394, 526] width 11 height 11
radio input "true"
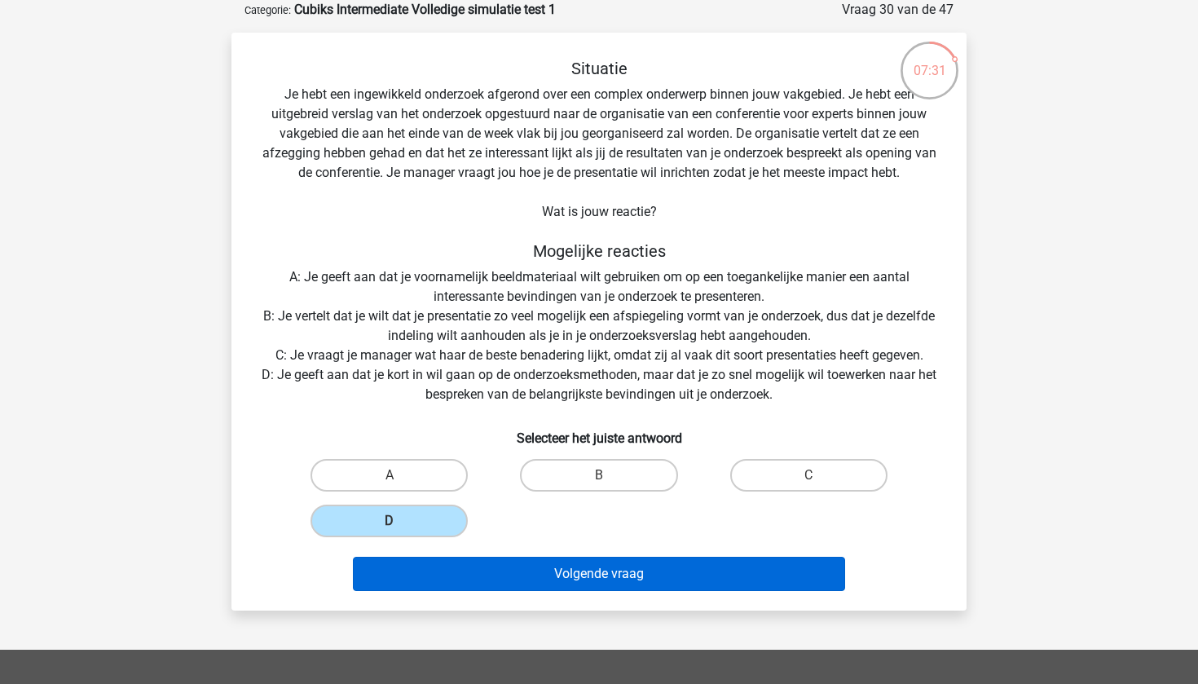
click at [495, 582] on button "Volgende vraag" at bounding box center [599, 573] width 493 height 34
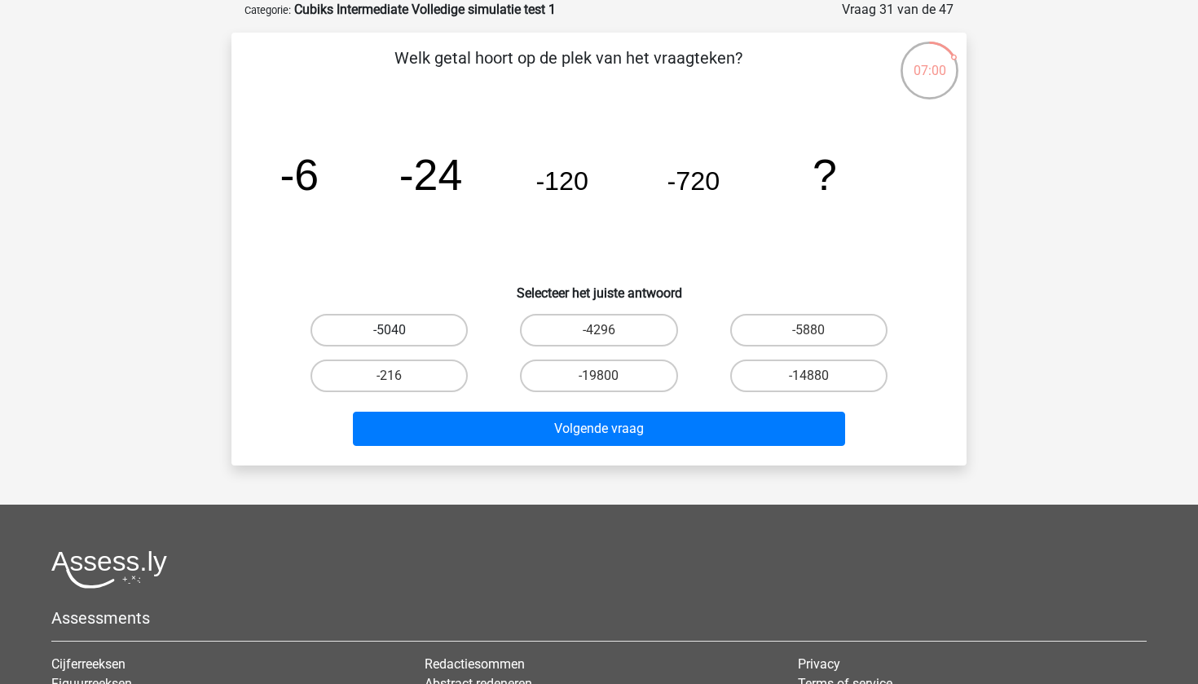
click at [415, 319] on label "-5040" at bounding box center [388, 330] width 157 height 33
click at [400, 330] on input "-5040" at bounding box center [394, 335] width 11 height 11
radio input "true"
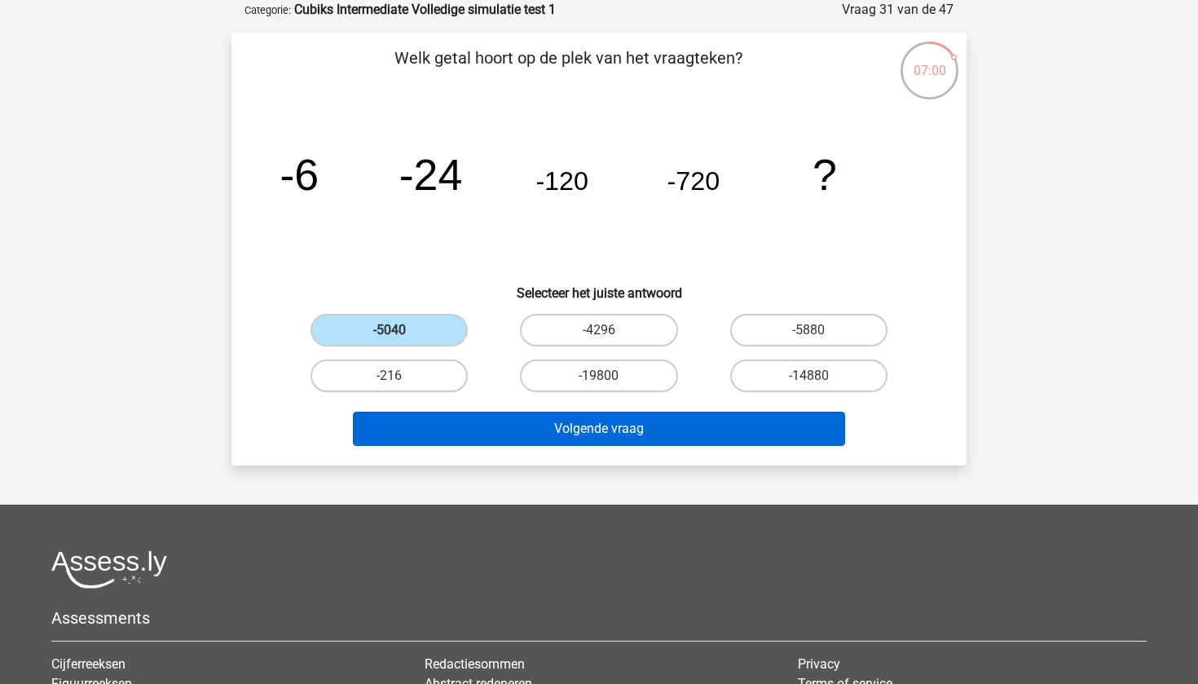
click at [490, 430] on button "Volgende vraag" at bounding box center [599, 428] width 493 height 34
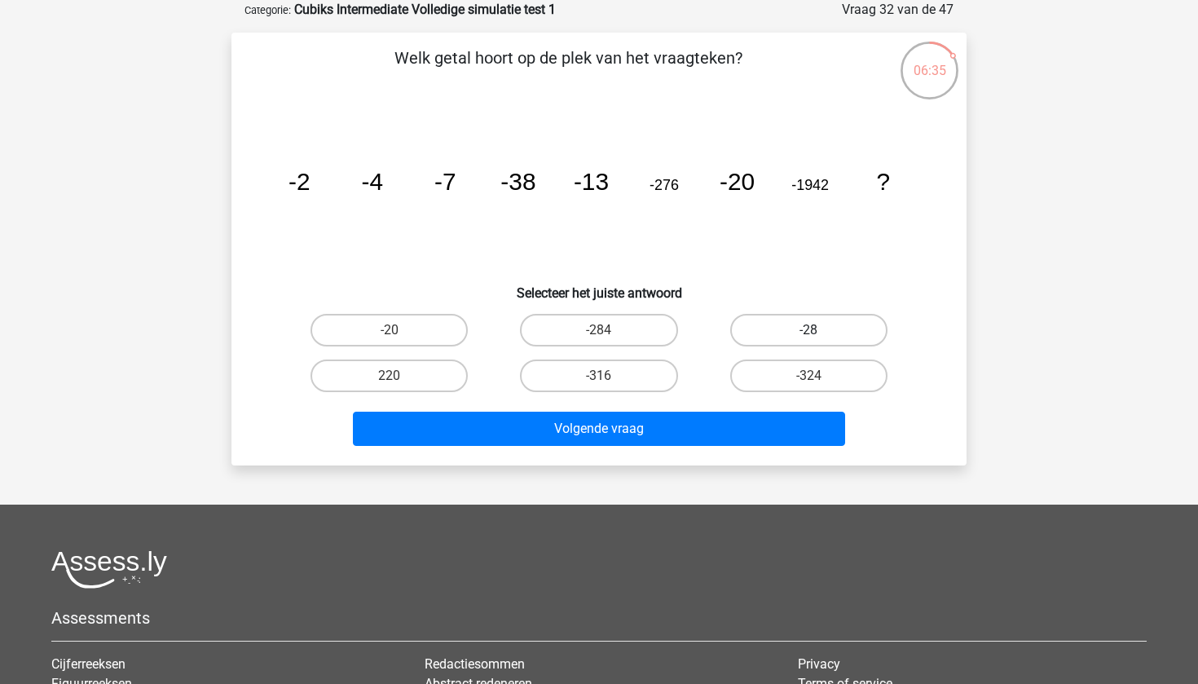
click at [776, 316] on label "-28" at bounding box center [808, 330] width 157 height 33
click at [808, 330] on input "-28" at bounding box center [813, 335] width 11 height 11
radio input "true"
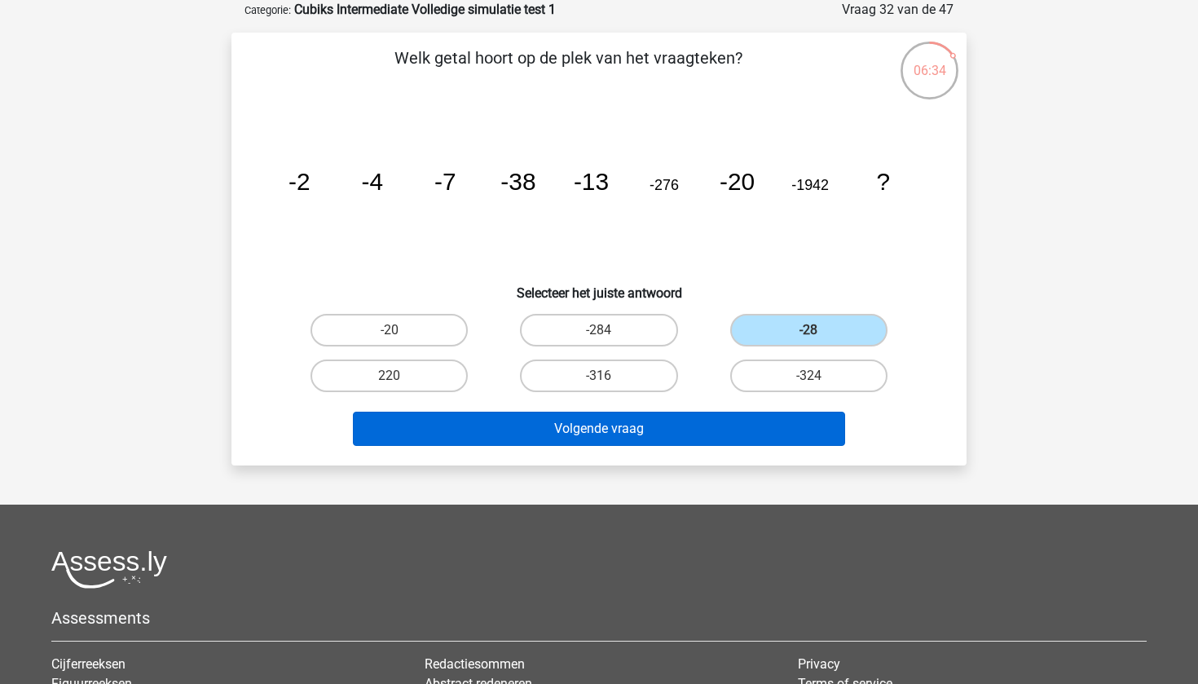
click at [736, 437] on button "Volgende vraag" at bounding box center [599, 428] width 493 height 34
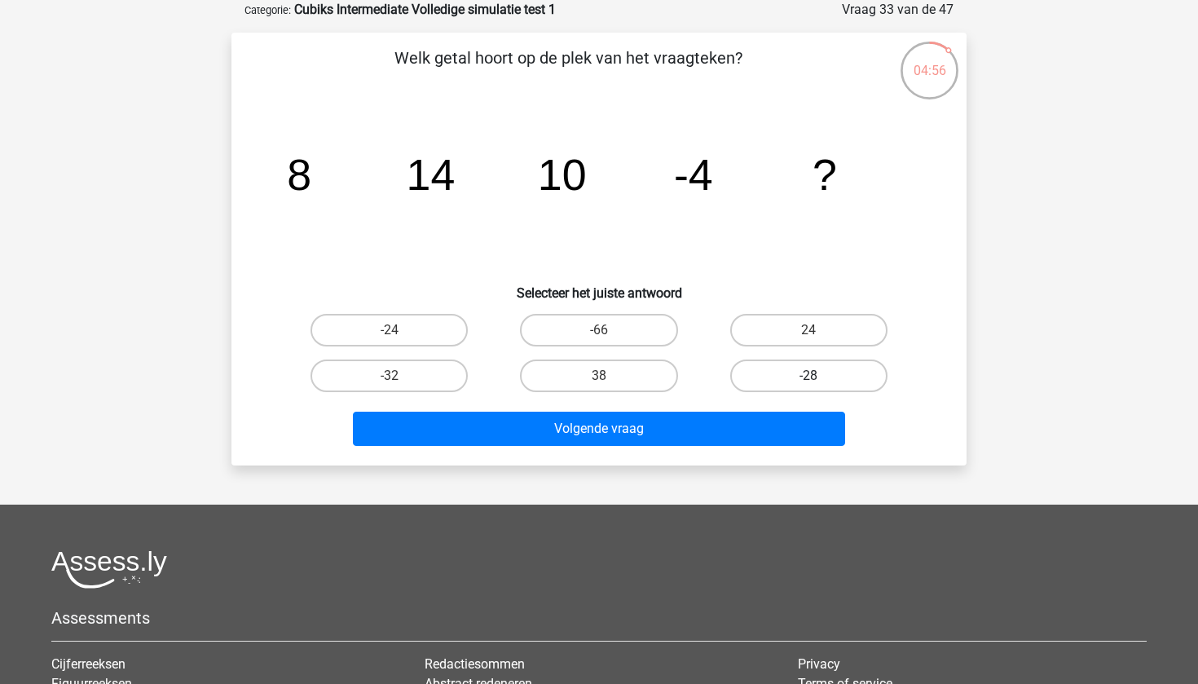
click at [778, 384] on label "-28" at bounding box center [808, 375] width 157 height 33
click at [808, 384] on input "-28" at bounding box center [813, 381] width 11 height 11
radio input "true"
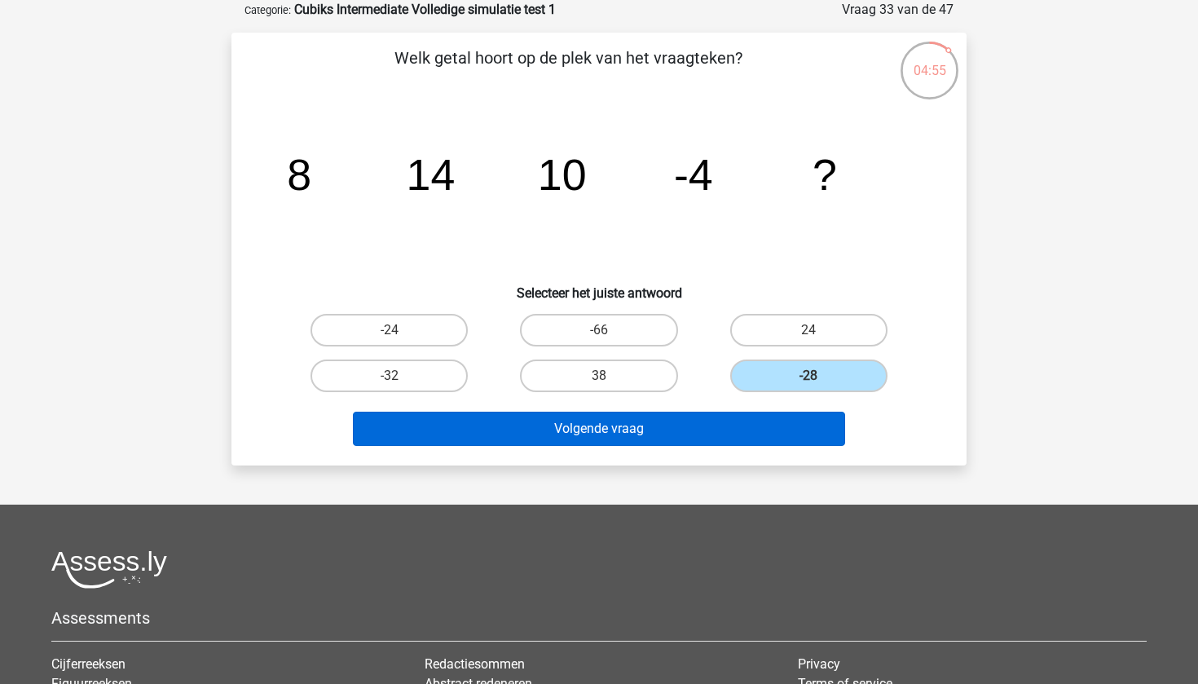
click at [769, 422] on button "Volgende vraag" at bounding box center [599, 428] width 493 height 34
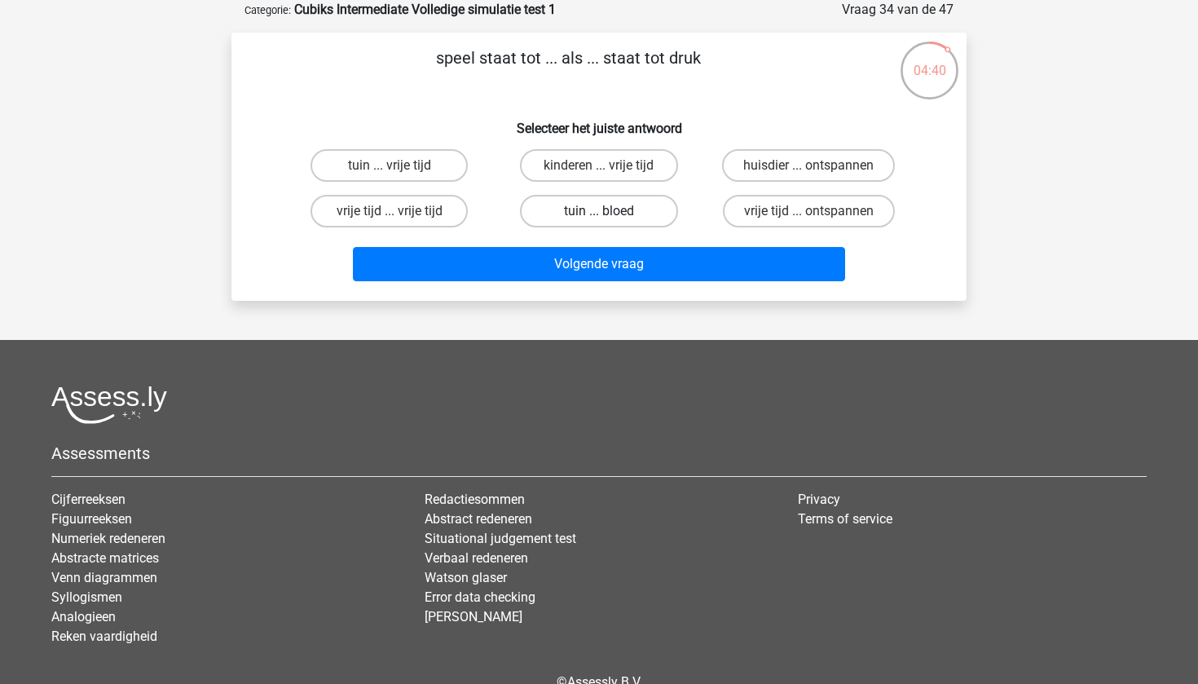
click at [588, 215] on label "tuin ... bloed" at bounding box center [598, 211] width 157 height 33
click at [599, 215] on input "tuin ... bloed" at bounding box center [604, 216] width 11 height 11
radio input "true"
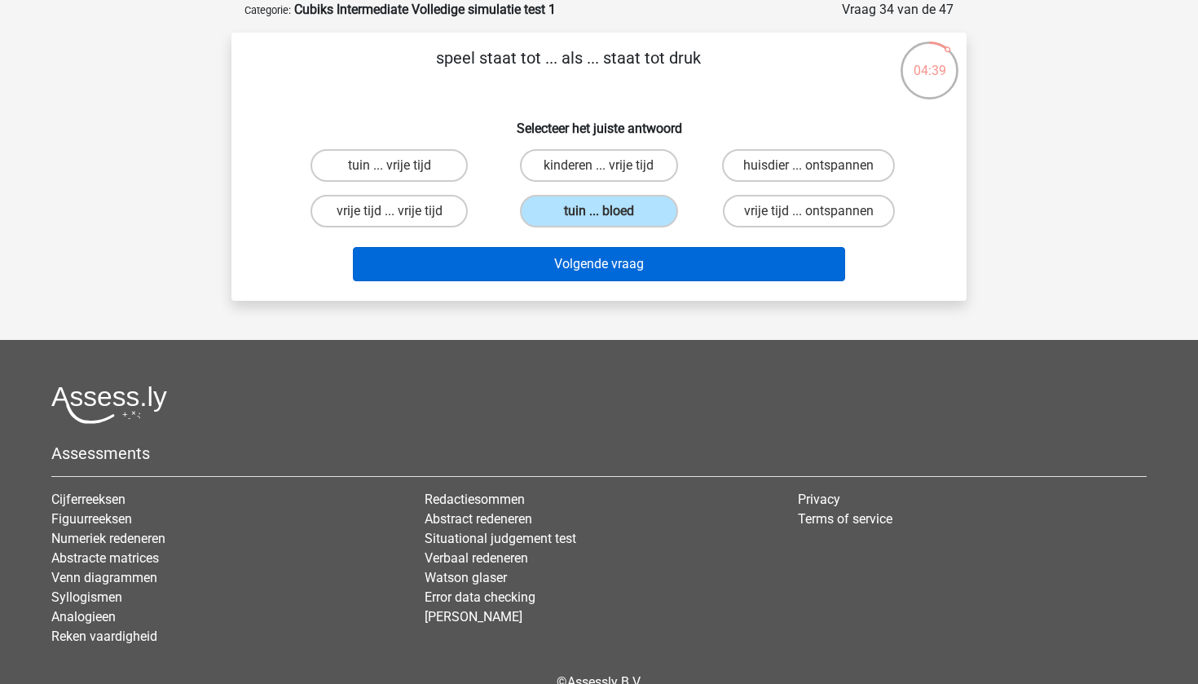
click at [588, 273] on button "Volgende vraag" at bounding box center [599, 264] width 493 height 34
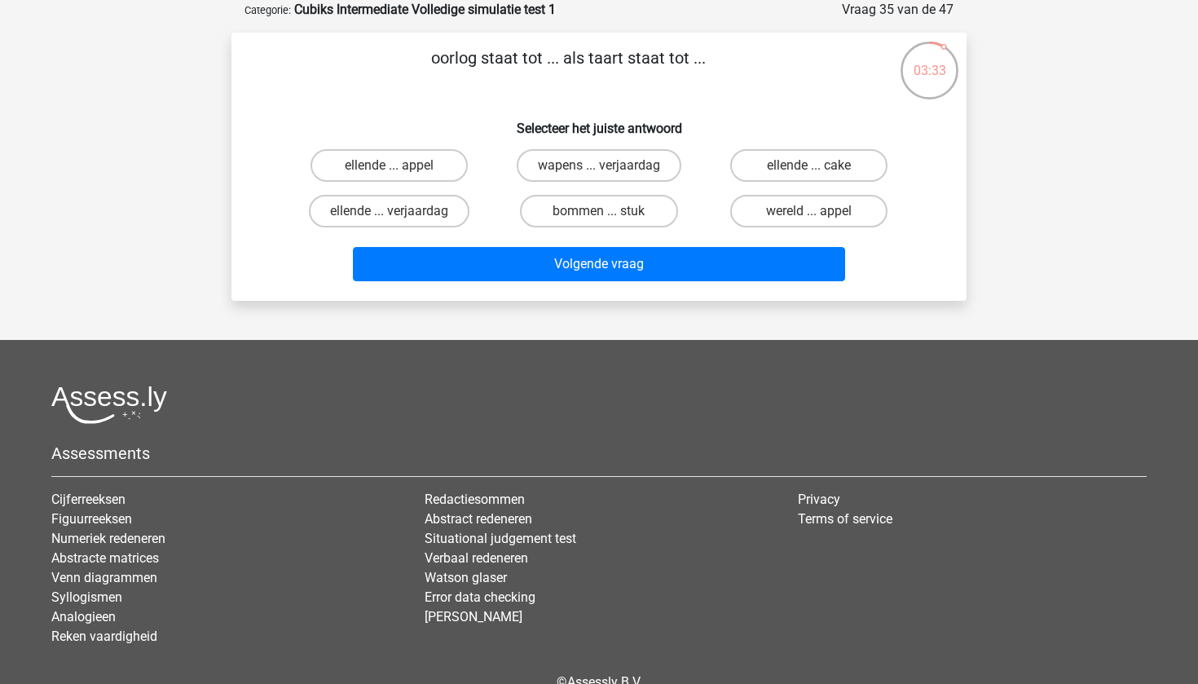
click at [600, 175] on input "wapens ... verjaardag" at bounding box center [604, 170] width 11 height 11
radio input "true"
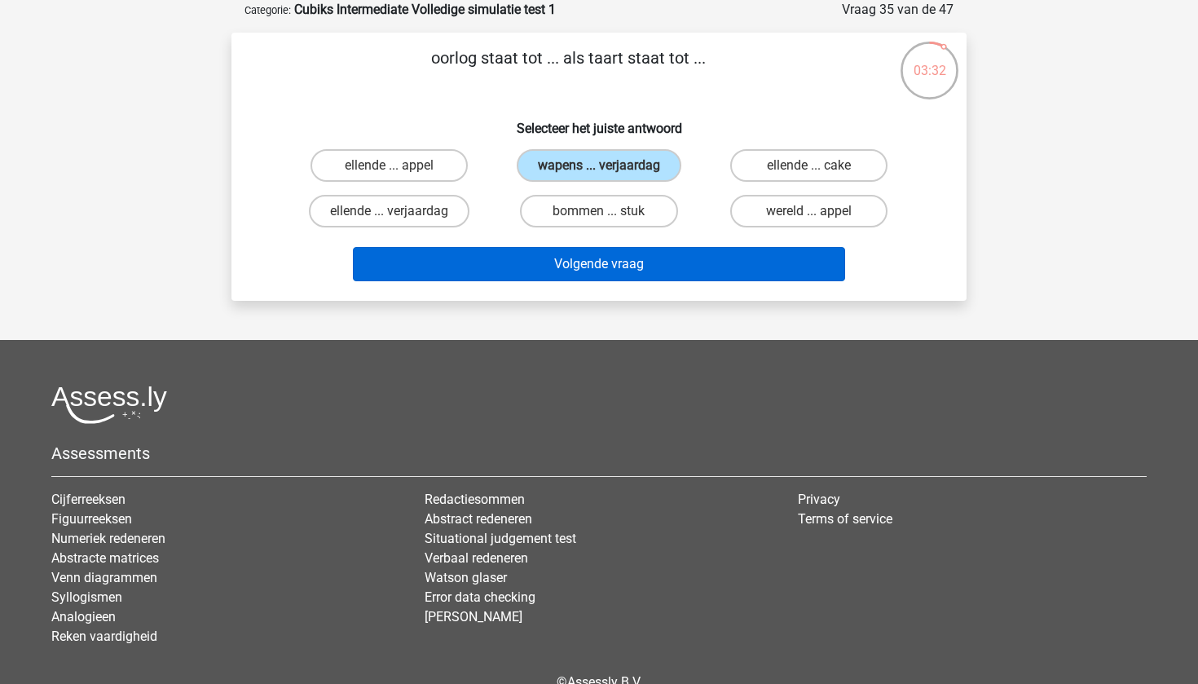
click at [605, 275] on button "Volgende vraag" at bounding box center [599, 264] width 493 height 34
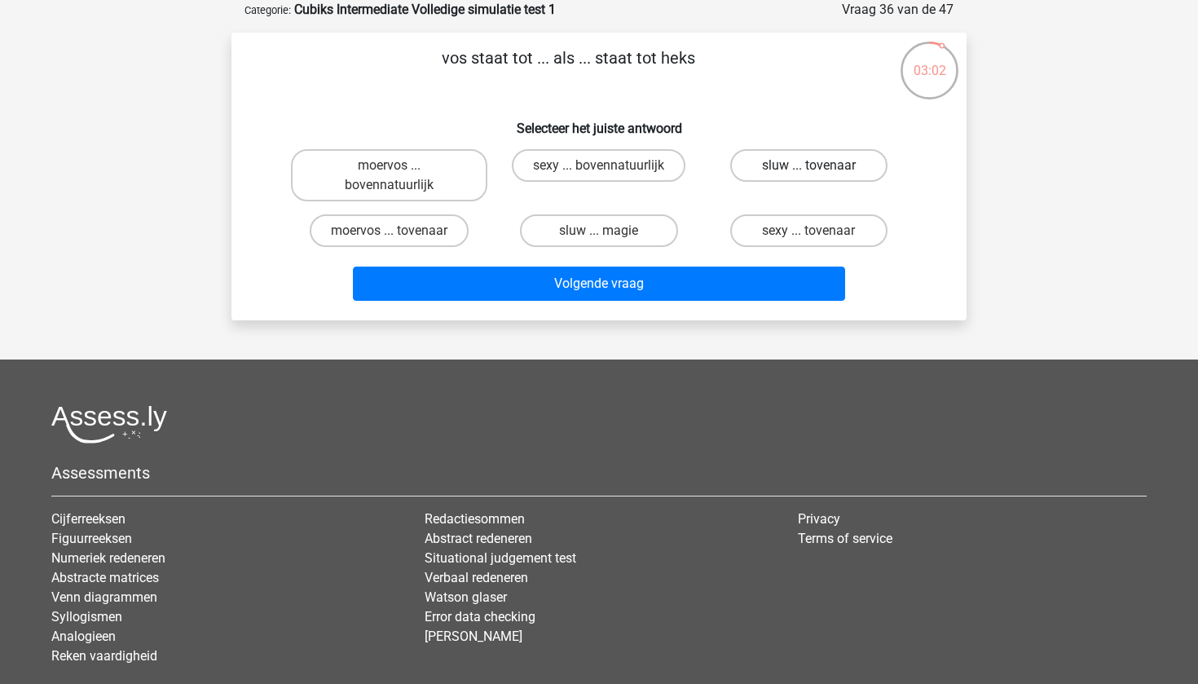
click at [763, 166] on label "sluw ... tovenaar" at bounding box center [808, 165] width 157 height 33
click at [808, 166] on input "sluw ... tovenaar" at bounding box center [813, 170] width 11 height 11
radio input "true"
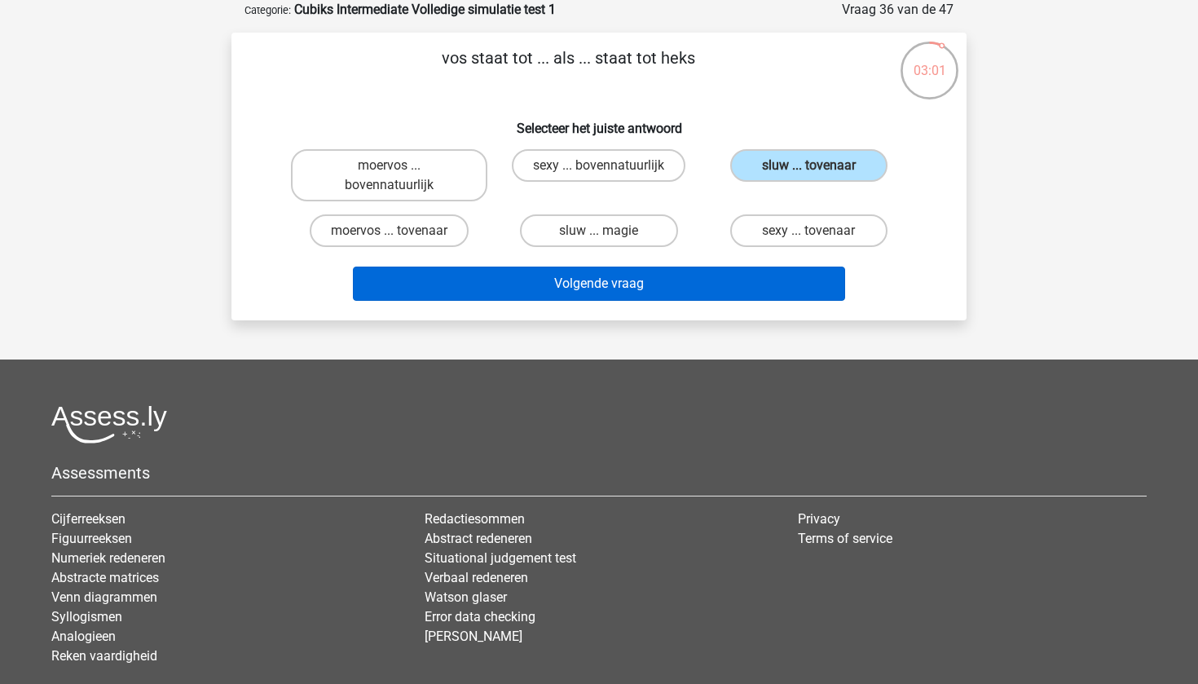
click at [715, 284] on button "Volgende vraag" at bounding box center [599, 283] width 493 height 34
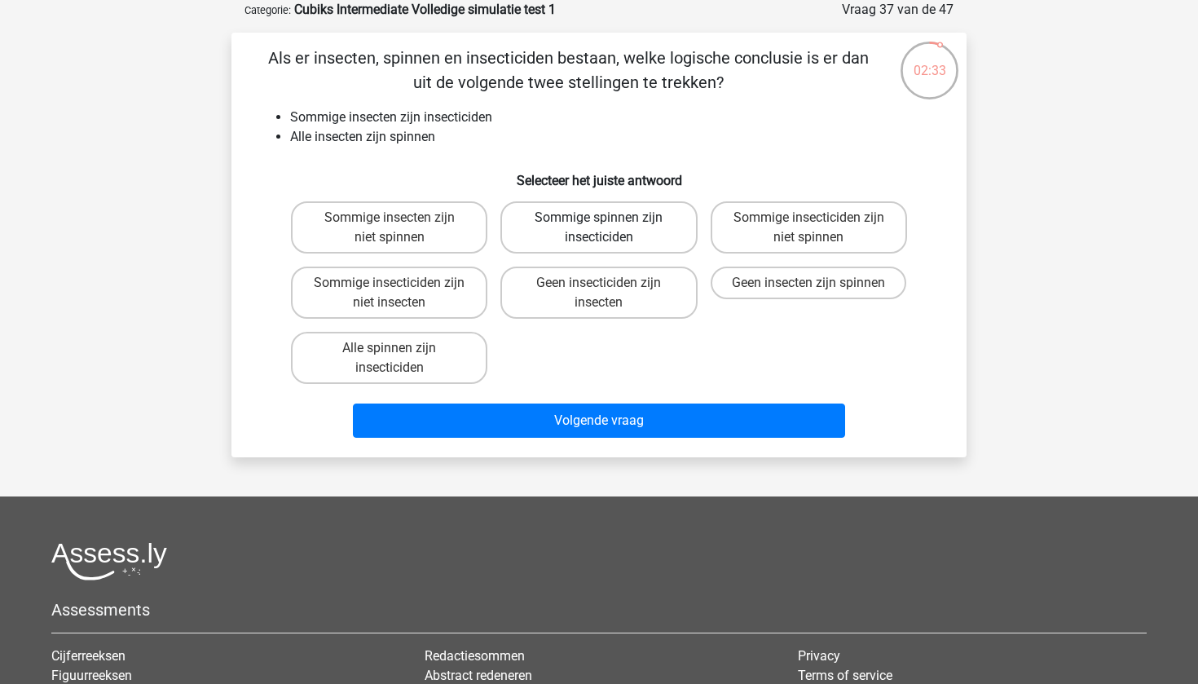
click at [596, 227] on label "Sommige spinnen zijn insecticiden" at bounding box center [598, 227] width 196 height 52
click at [599, 227] on input "Sommige spinnen zijn insecticiden" at bounding box center [604, 223] width 11 height 11
radio input "true"
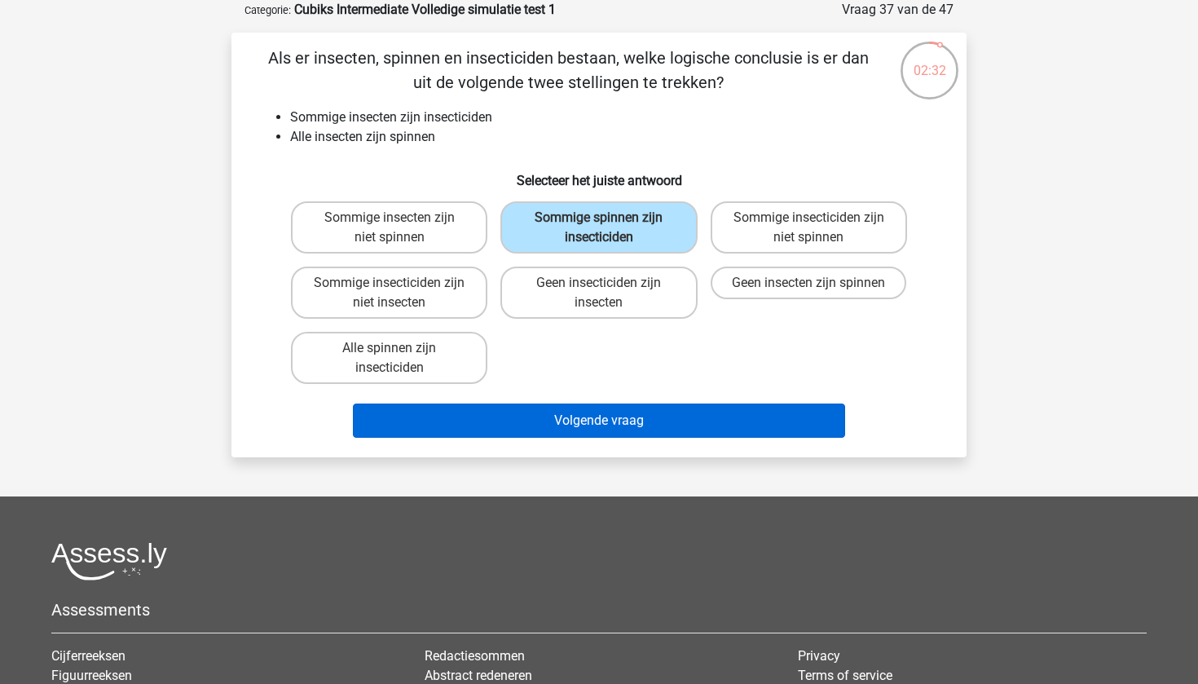
click at [569, 417] on button "Volgende vraag" at bounding box center [599, 420] width 493 height 34
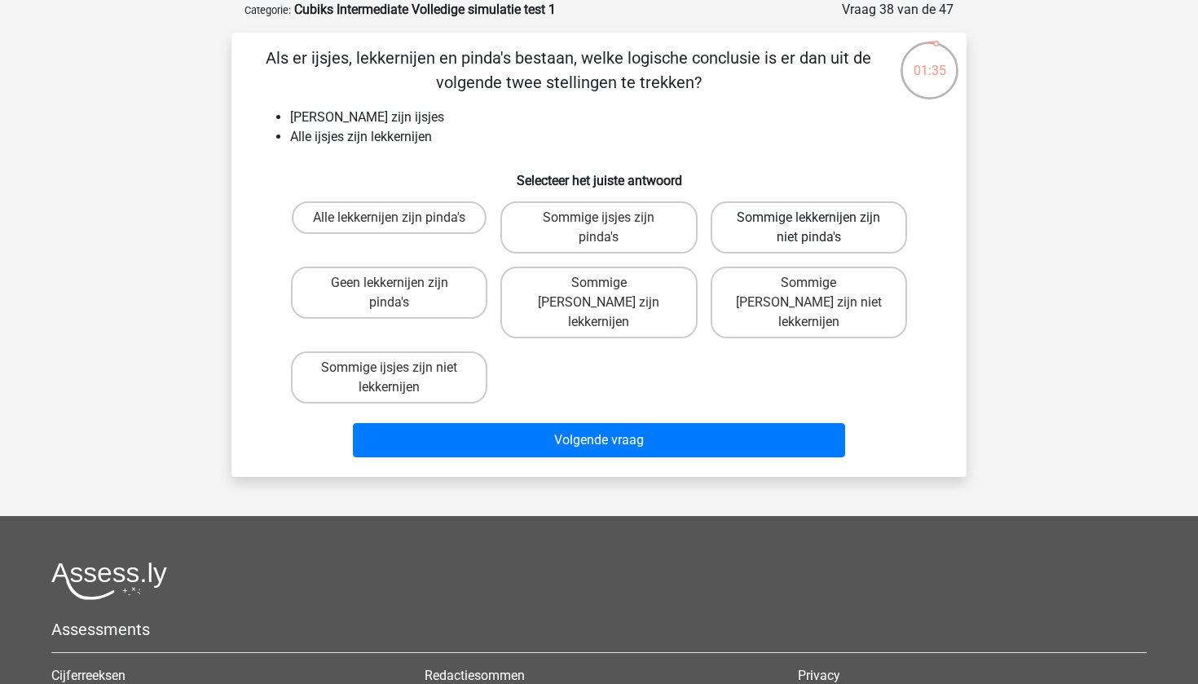
click at [771, 202] on label "Sommige lekkernijen zijn niet pinda's" at bounding box center [808, 227] width 196 height 52
click at [808, 218] on input "Sommige lekkernijen zijn niet pinda's" at bounding box center [813, 223] width 11 height 11
radio input "true"
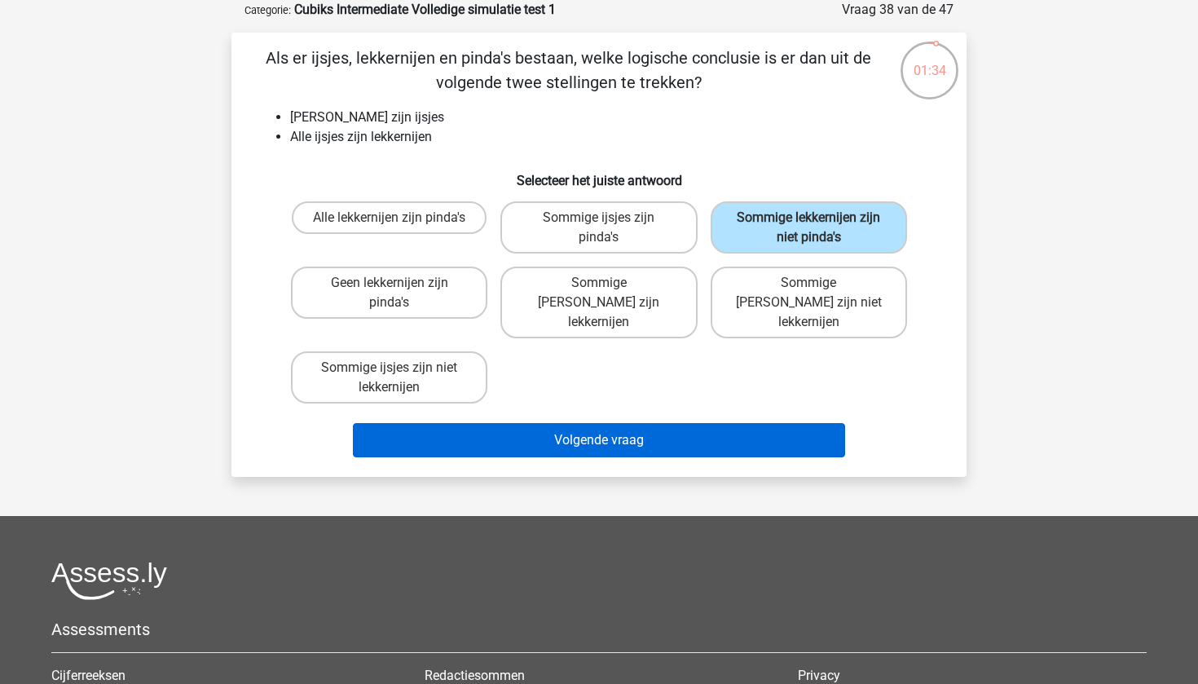
click at [614, 423] on button "Volgende vraag" at bounding box center [599, 440] width 493 height 34
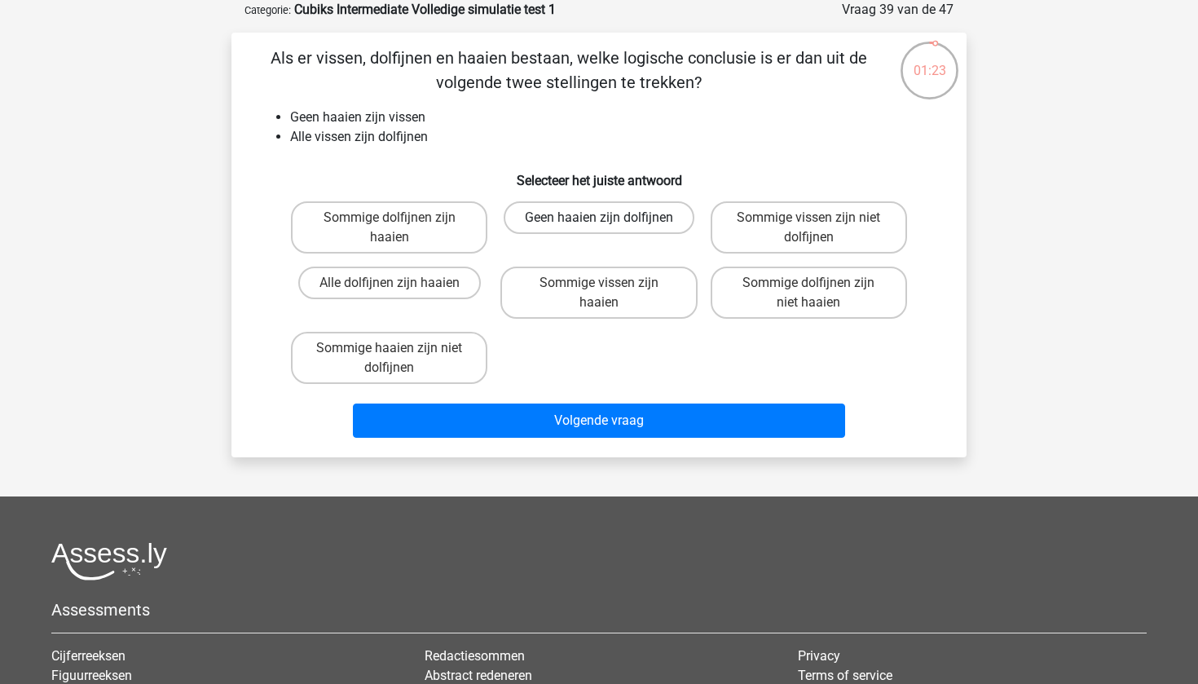
click at [529, 213] on label "Geen haaien zijn dolfijnen" at bounding box center [598, 217] width 191 height 33
click at [599, 218] on input "Geen haaien zijn dolfijnen" at bounding box center [604, 223] width 11 height 11
radio input "true"
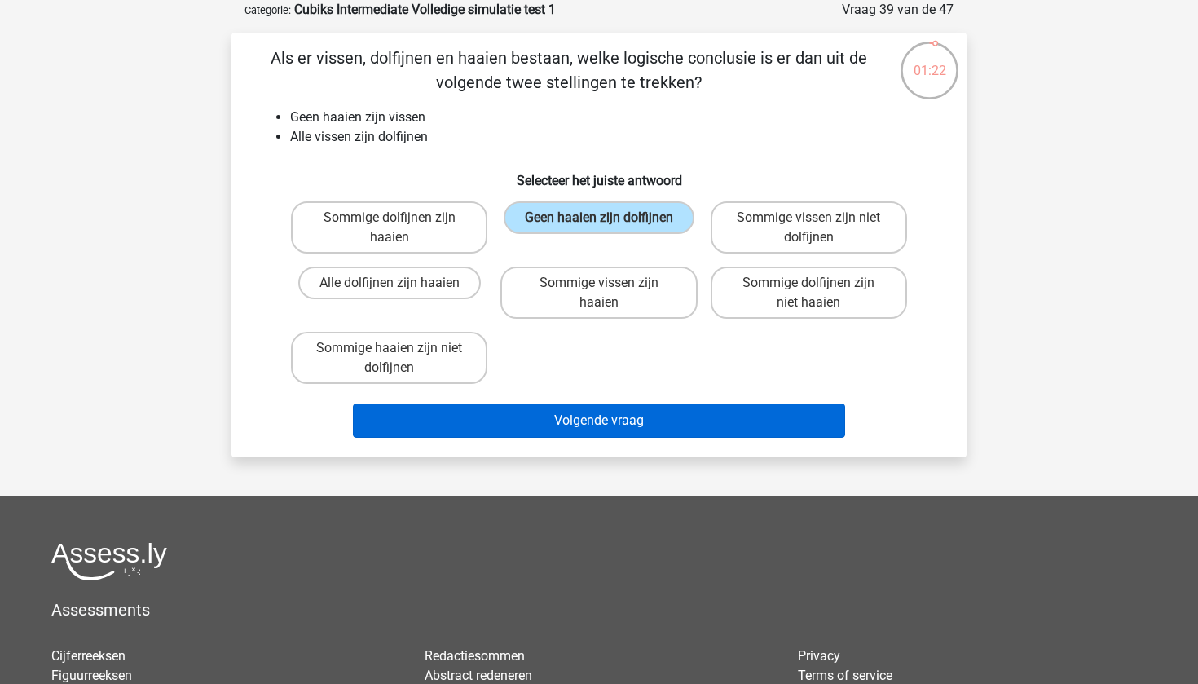
click at [520, 429] on button "Volgende vraag" at bounding box center [599, 420] width 493 height 34
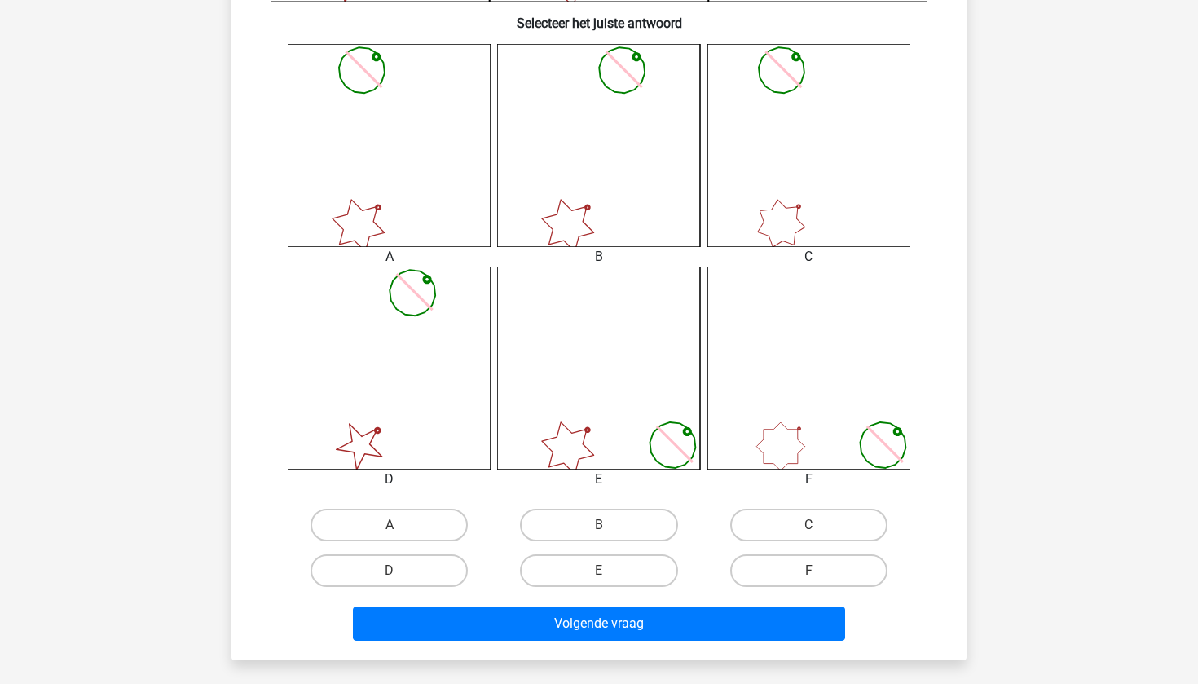
scroll to position [628, 0]
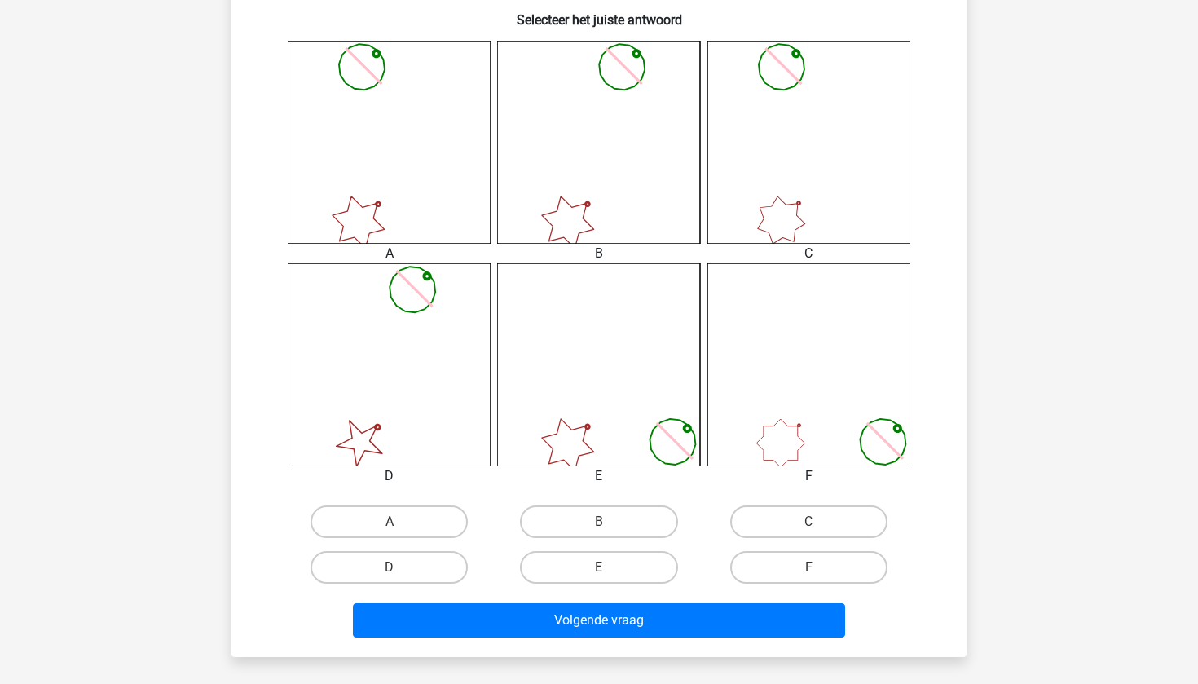
click at [602, 527] on input "B" at bounding box center [604, 526] width 11 height 11
radio input "true"
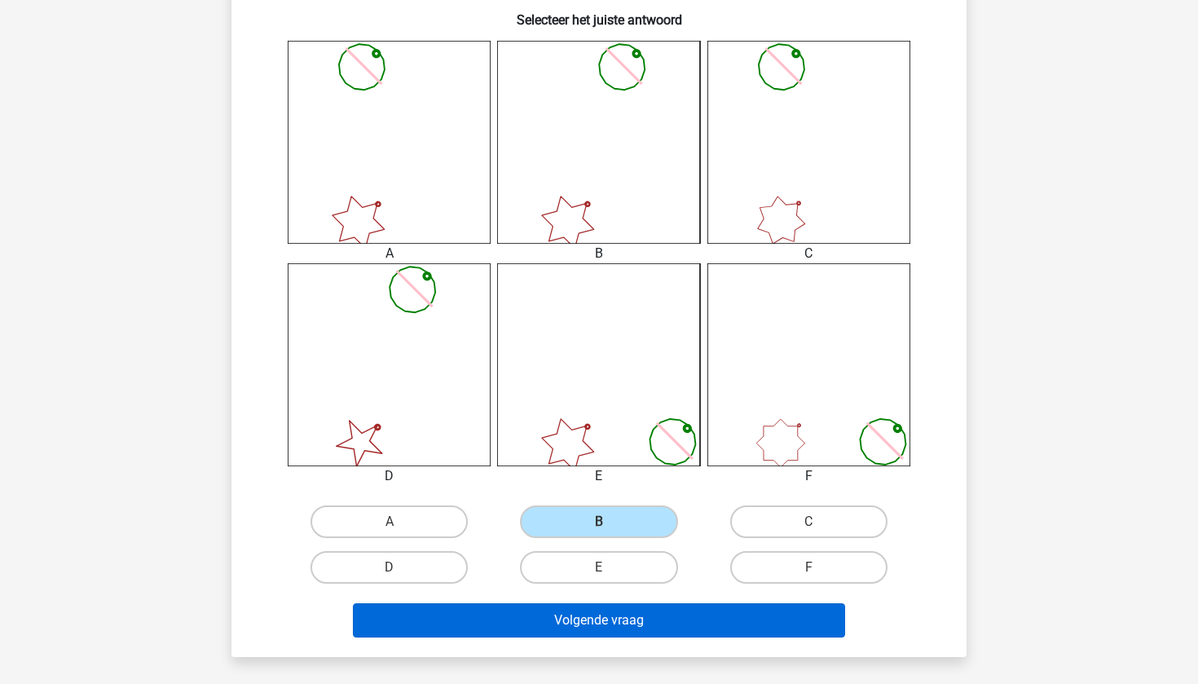
click at [590, 633] on button "Volgende vraag" at bounding box center [599, 620] width 493 height 34
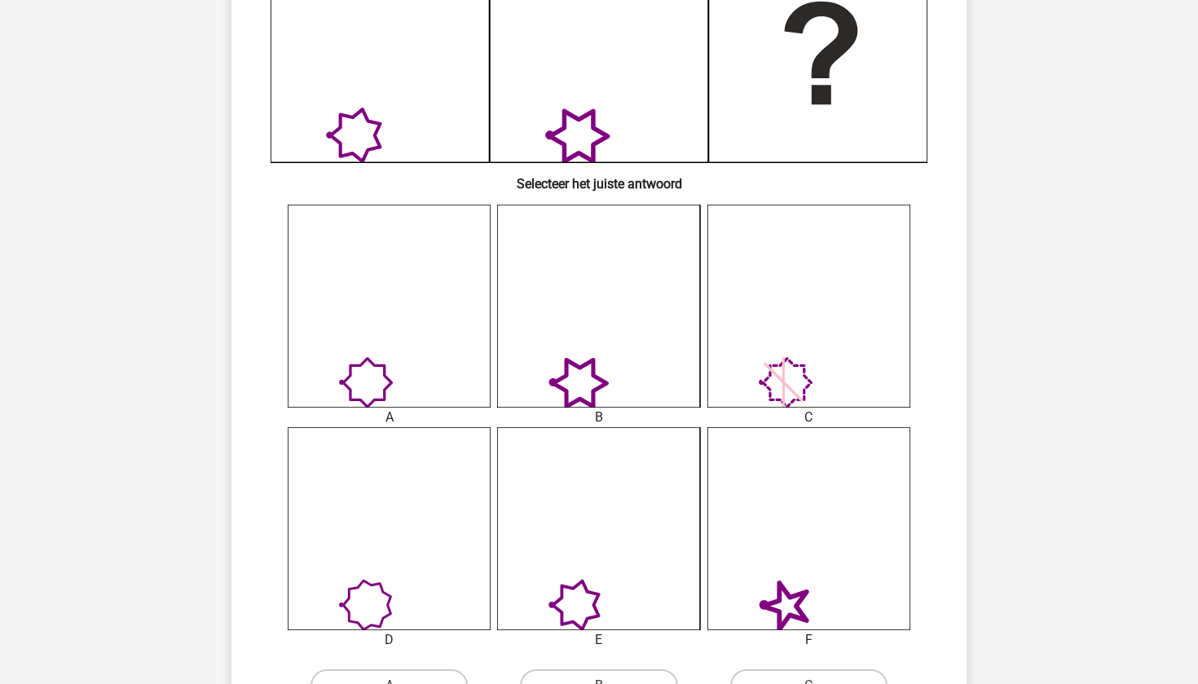
scroll to position [587, 0]
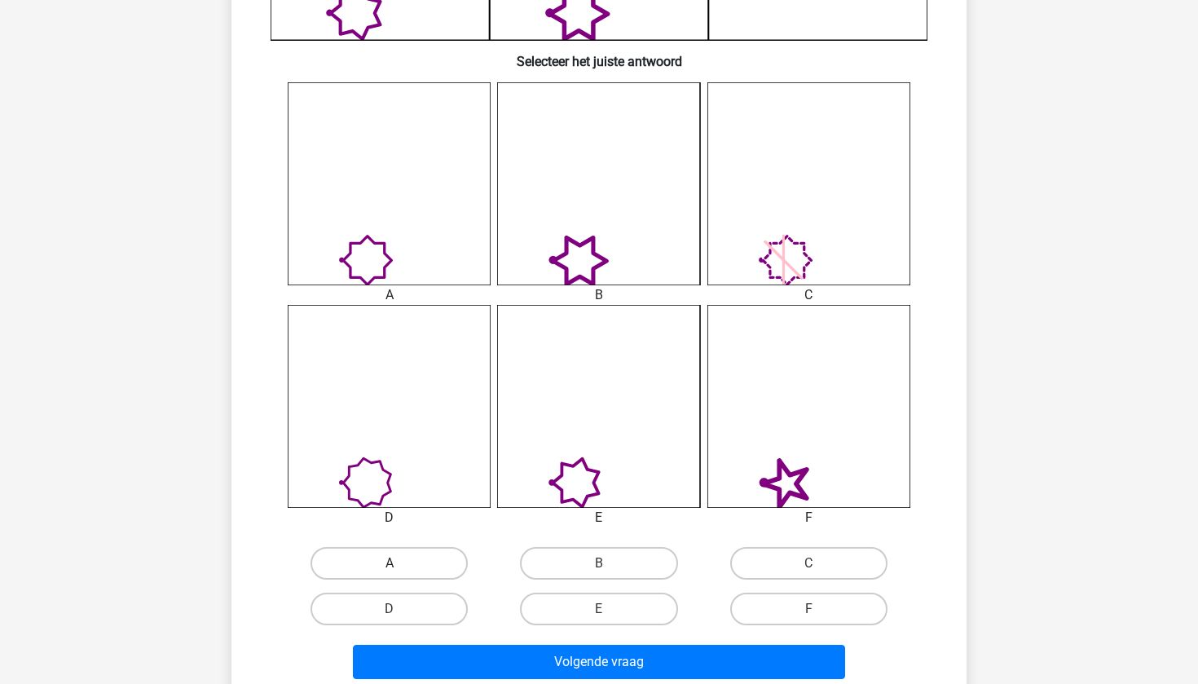
click at [403, 563] on label "A" at bounding box center [388, 563] width 157 height 33
click at [400, 563] on input "A" at bounding box center [394, 568] width 11 height 11
radio input "true"
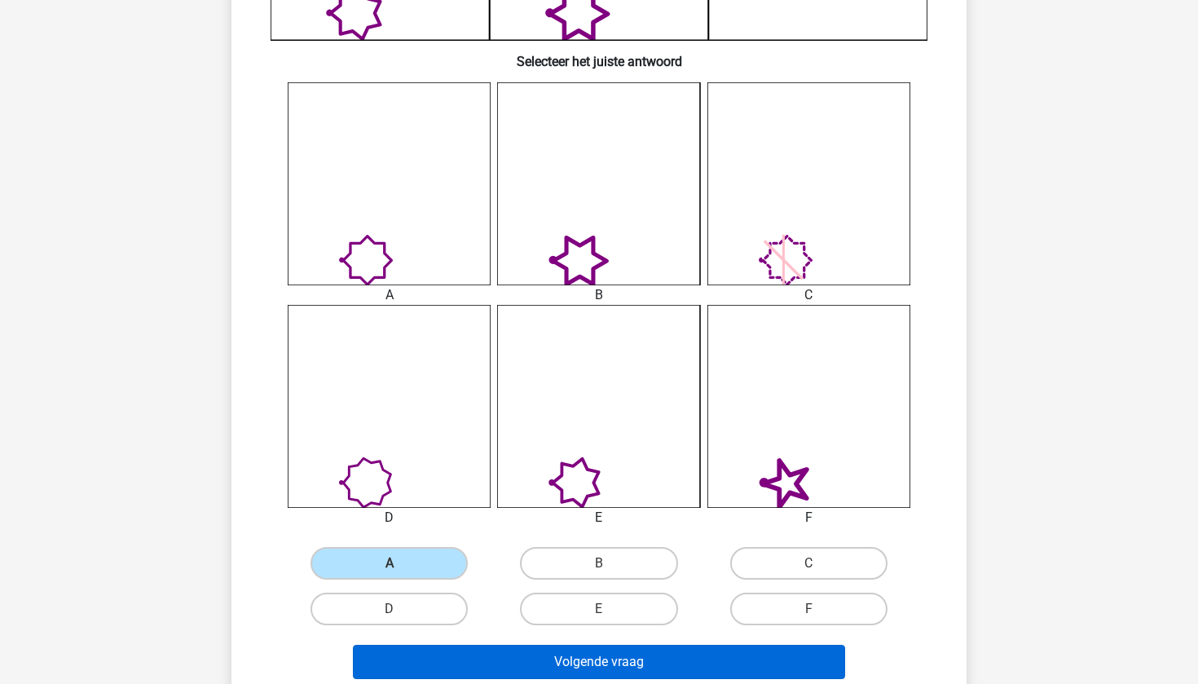
click at [427, 644] on button "Volgende vraag" at bounding box center [599, 661] width 493 height 34
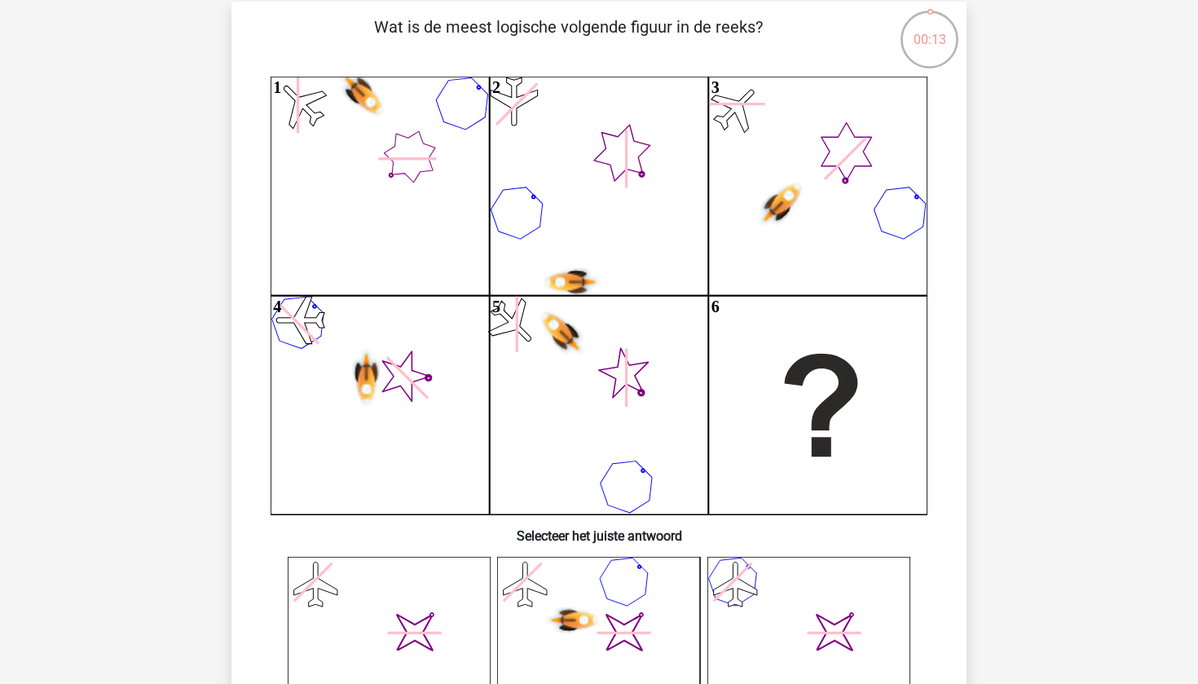
scroll to position [115, 0]
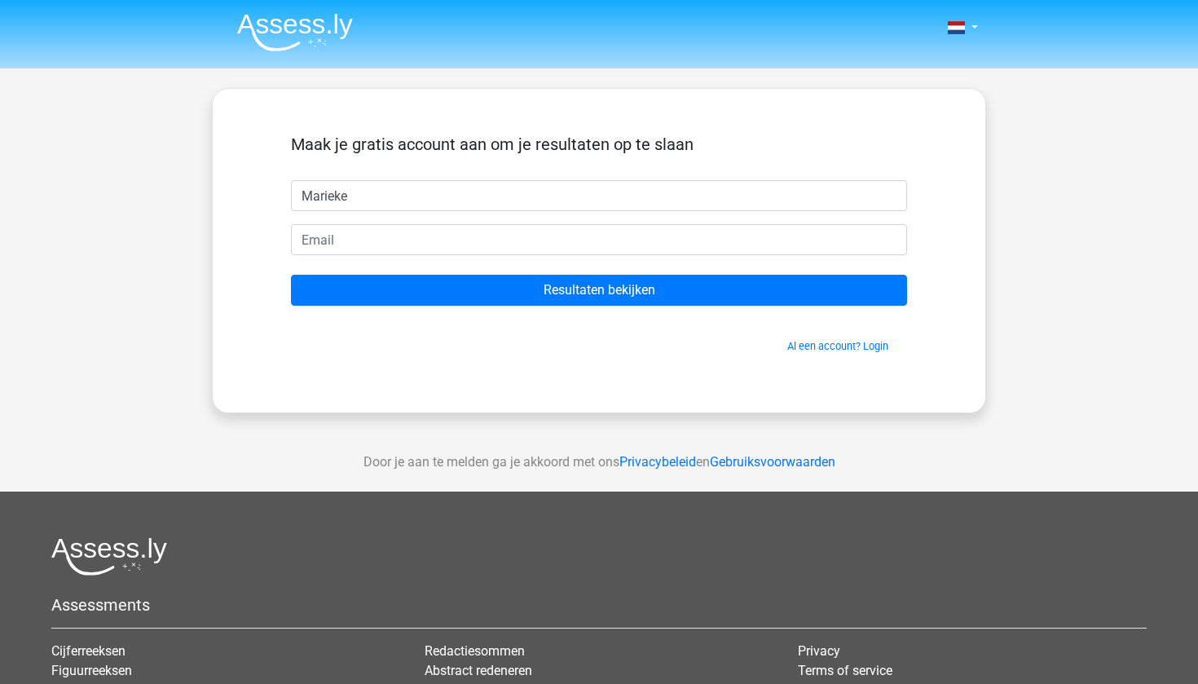
type input "Marieke"
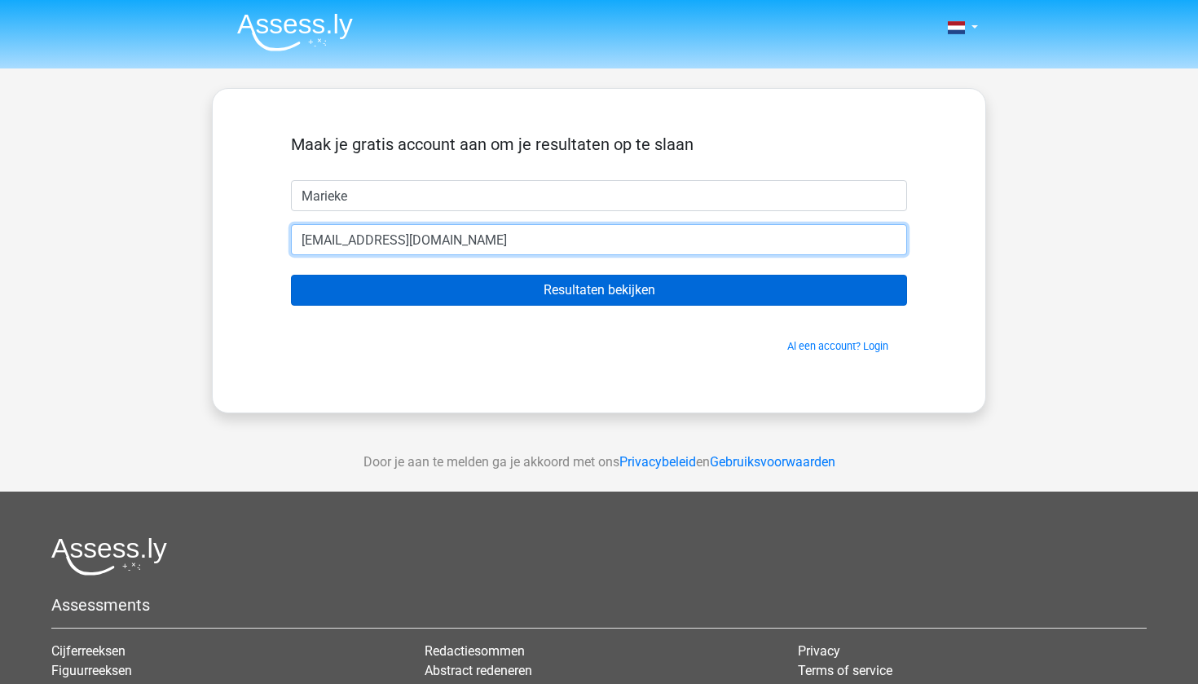
type input "vreugdenhilmarieke@gmail.com"
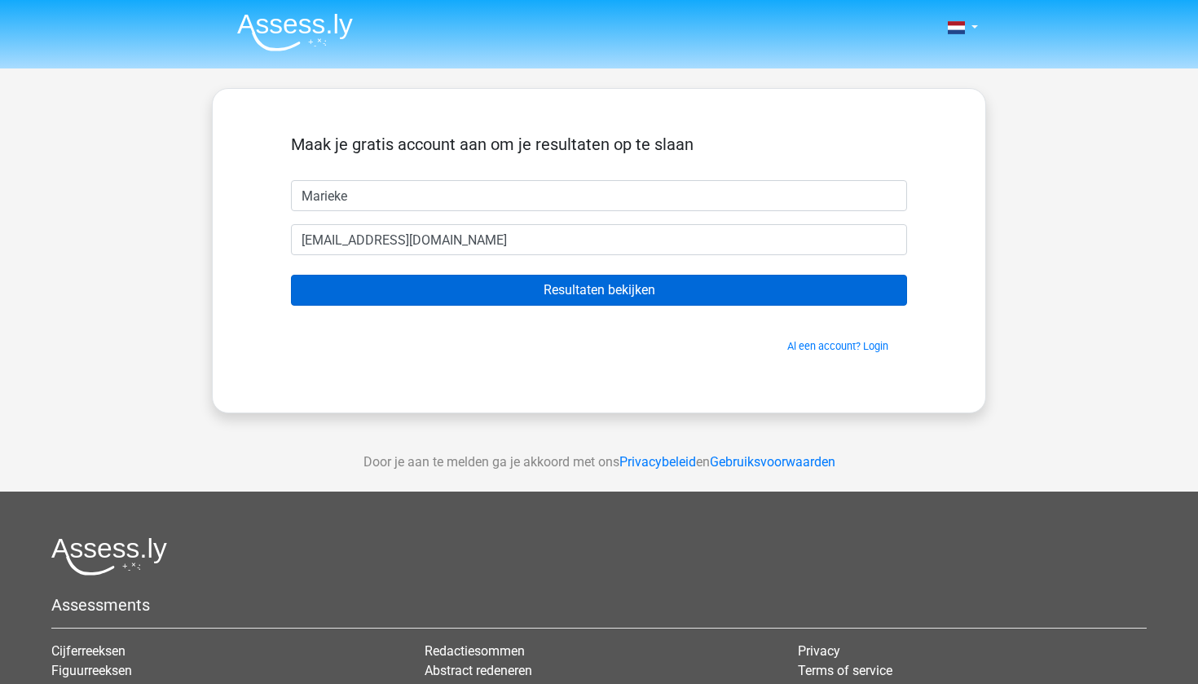
click at [450, 296] on input "Resultaten bekijken" at bounding box center [599, 290] width 616 height 31
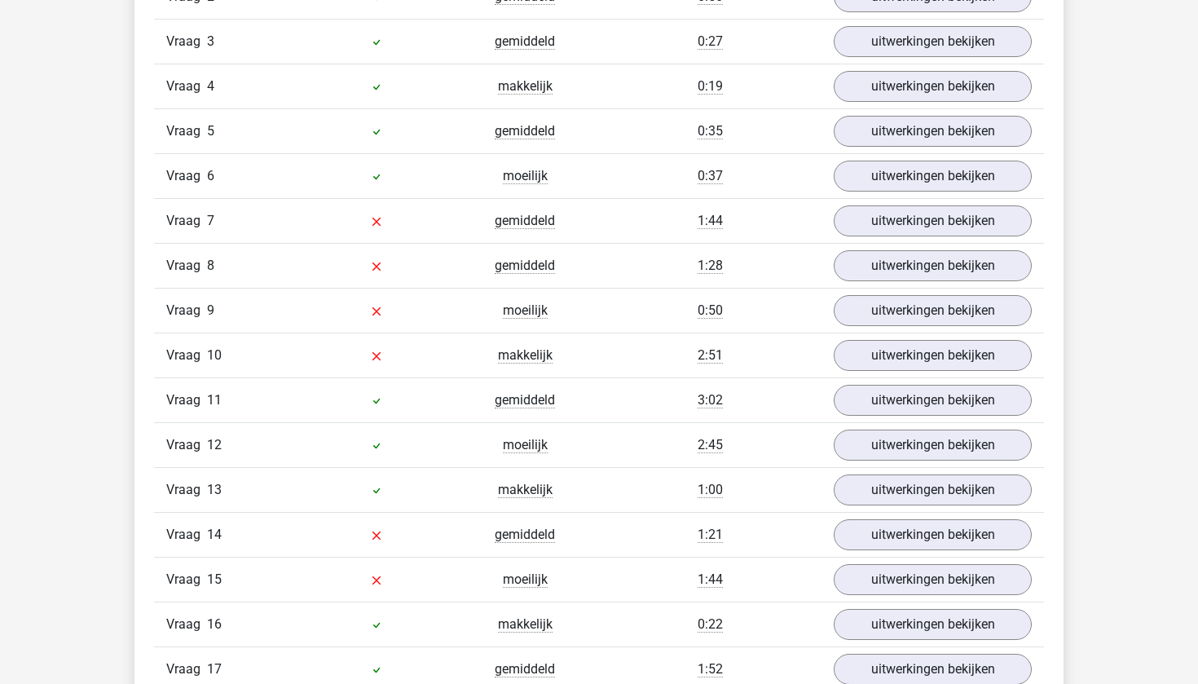
scroll to position [2037, 0]
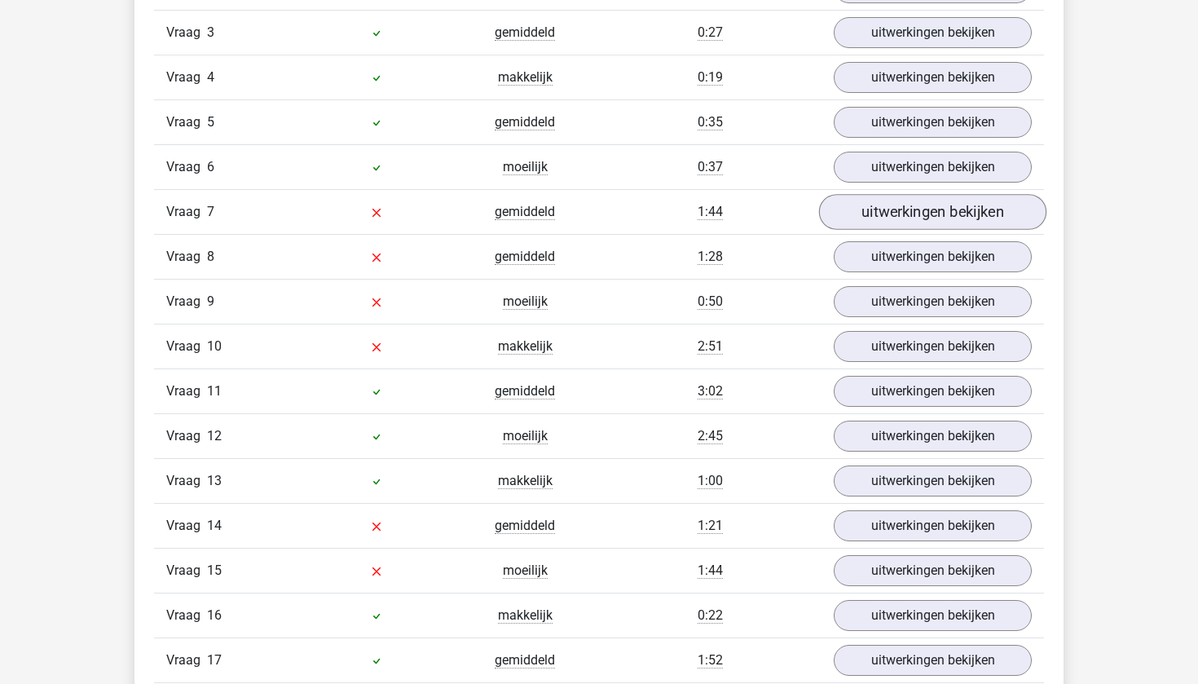
click at [946, 213] on link "uitwerkingen bekijken" at bounding box center [932, 213] width 227 height 36
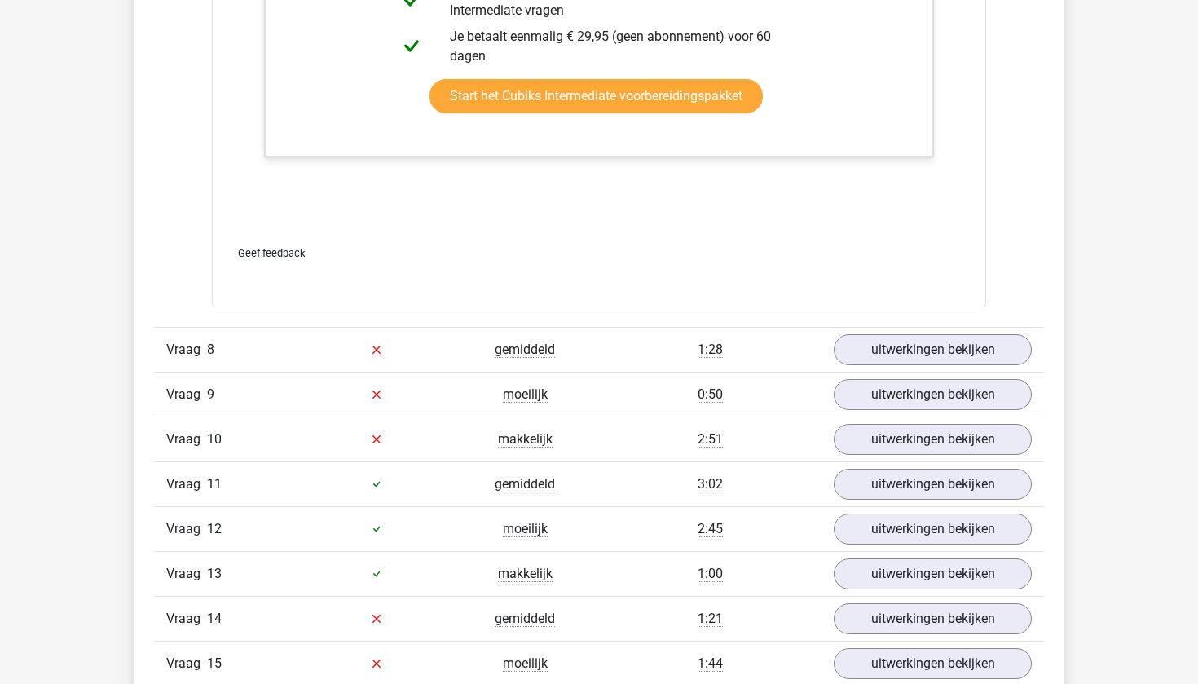
scroll to position [2938, 0]
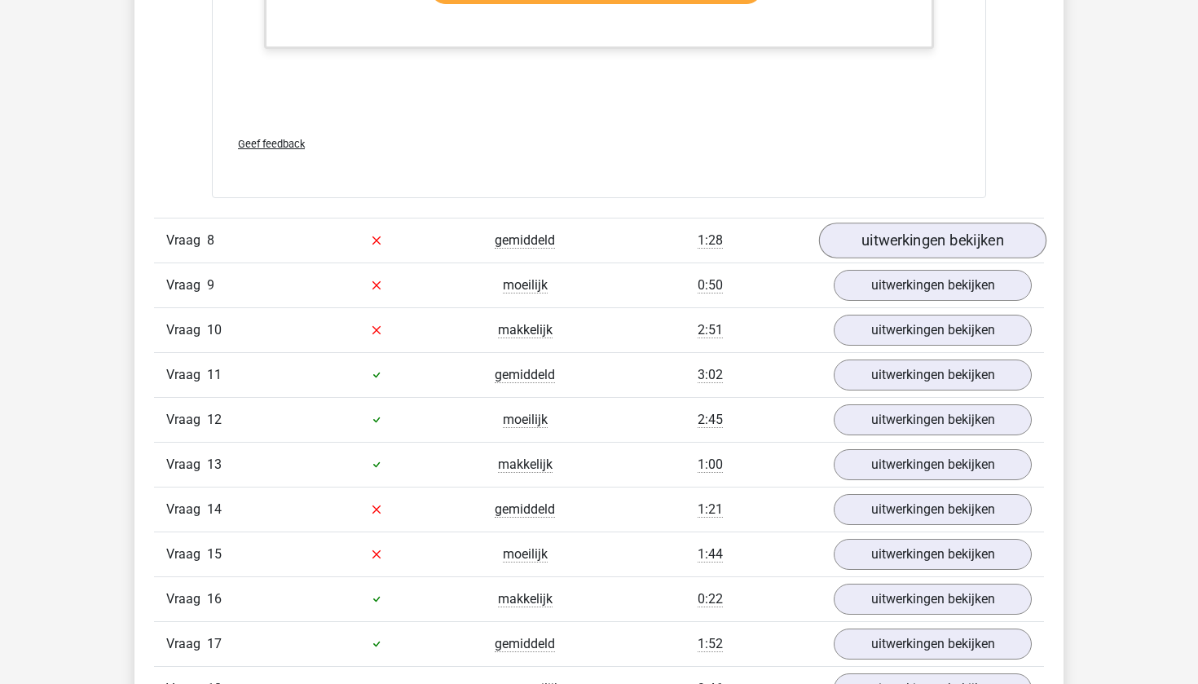
click at [915, 255] on link "uitwerkingen bekijken" at bounding box center [932, 240] width 227 height 36
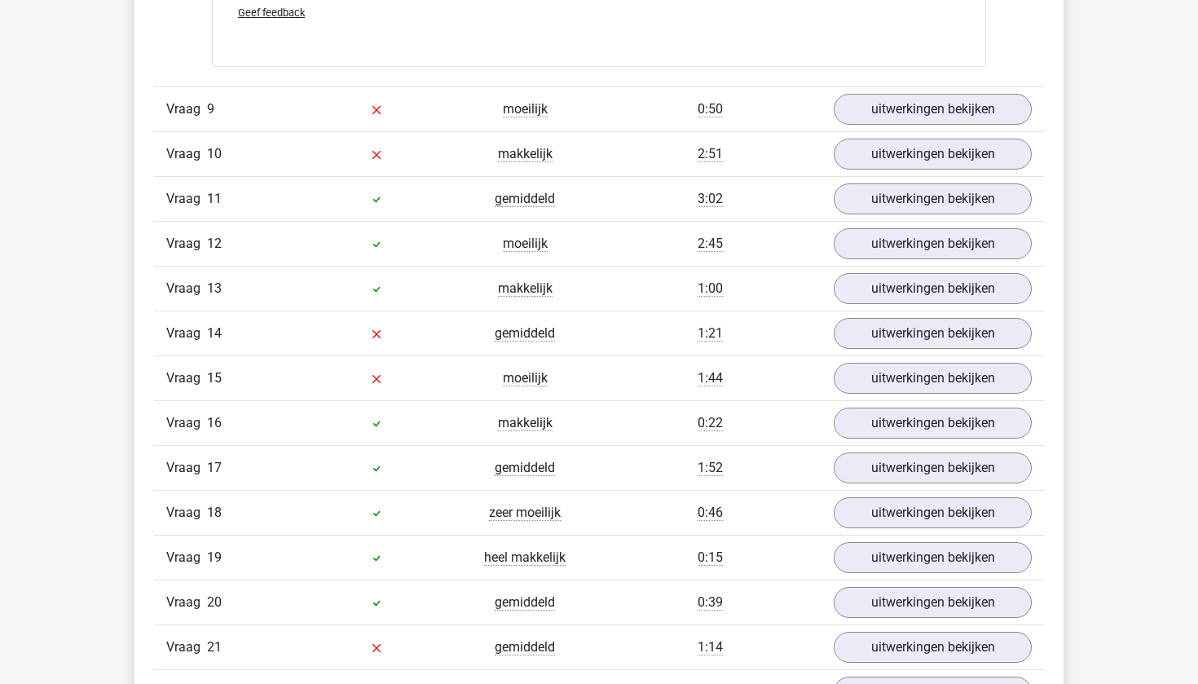
scroll to position [3982, 0]
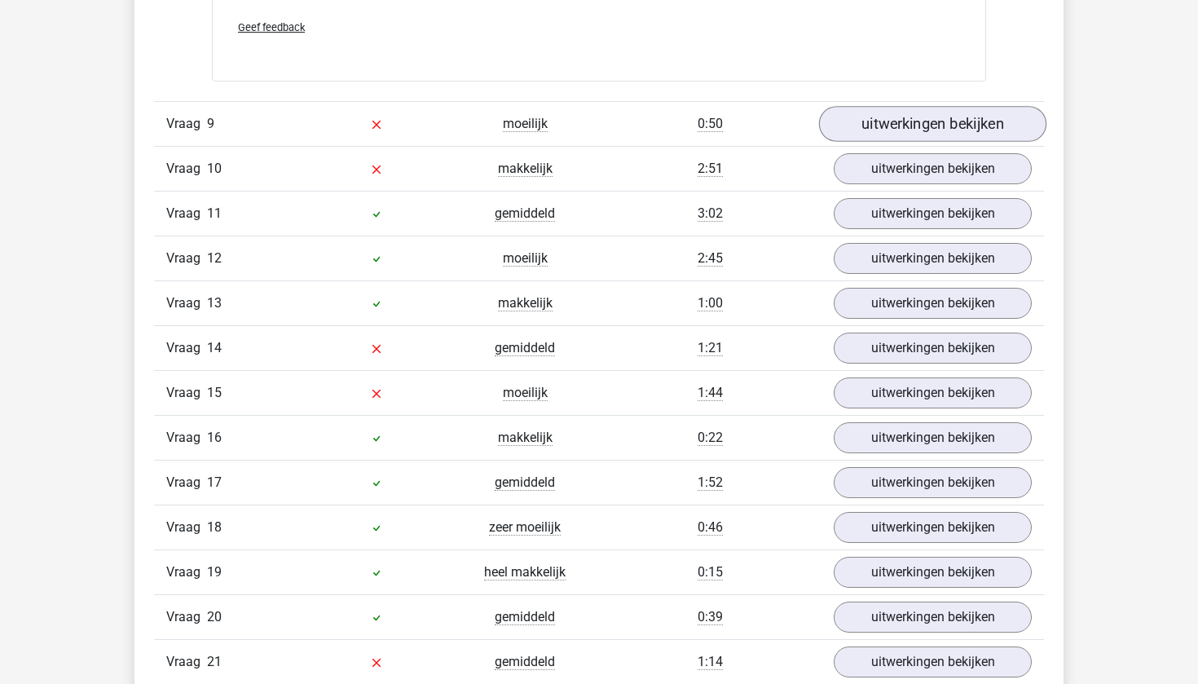
click at [908, 134] on link "uitwerkingen bekijken" at bounding box center [932, 124] width 227 height 36
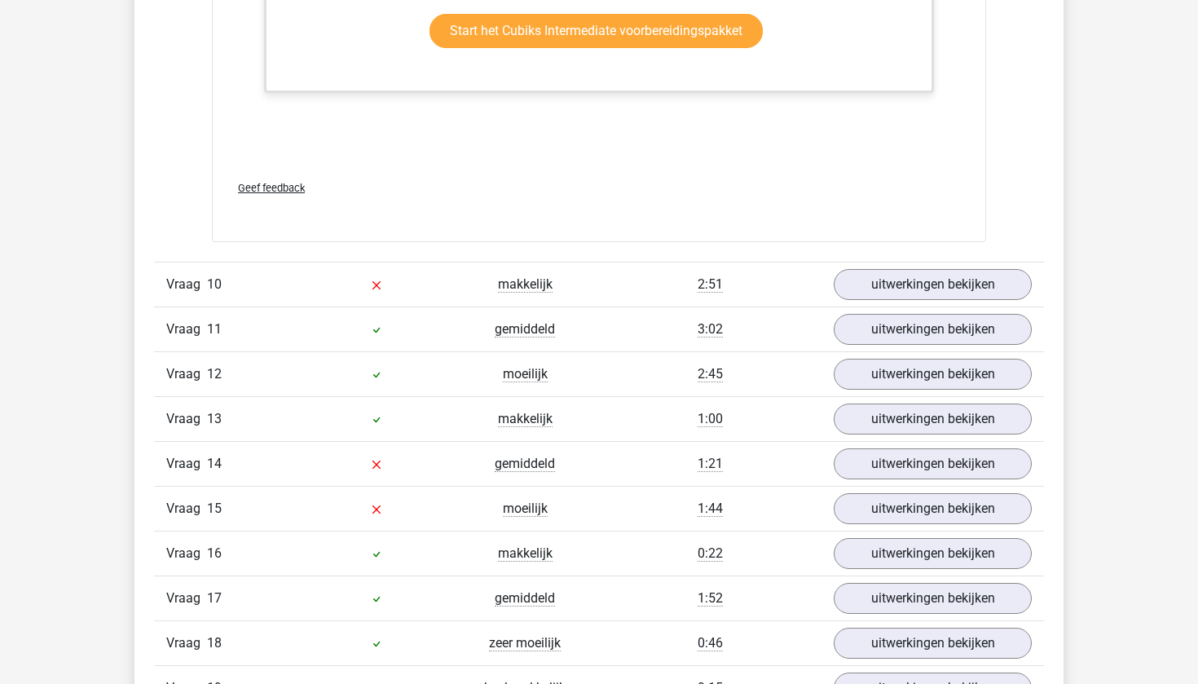
scroll to position [4759, 0]
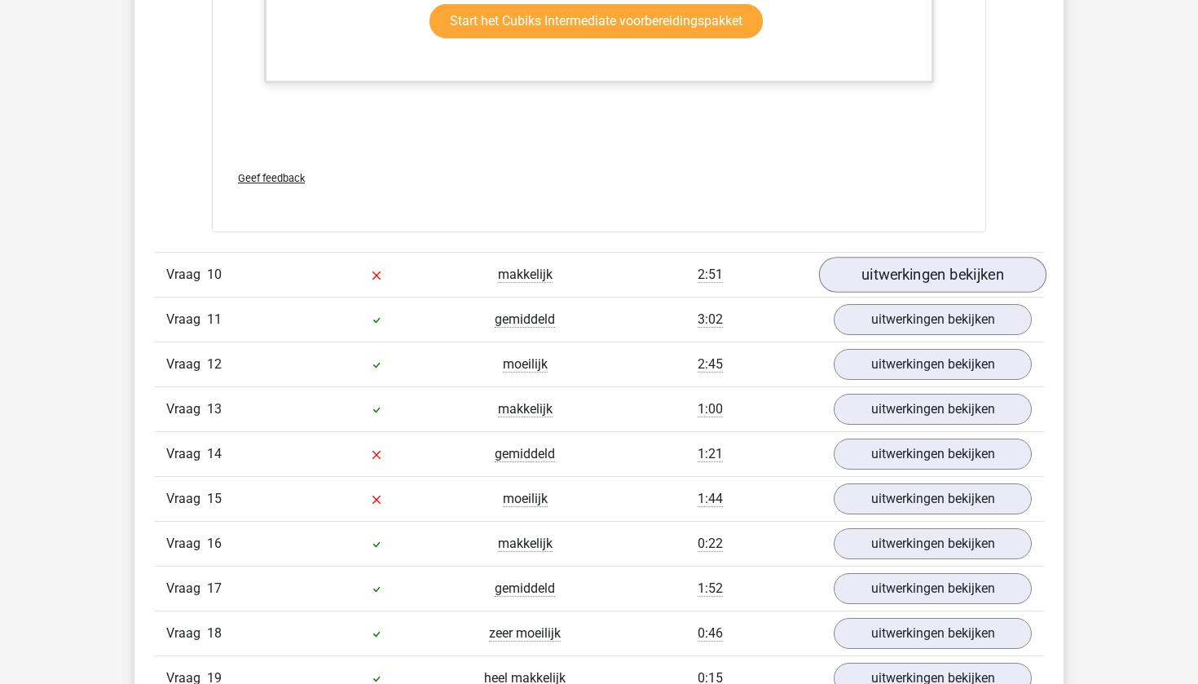
click at [877, 289] on link "uitwerkingen bekijken" at bounding box center [932, 275] width 227 height 36
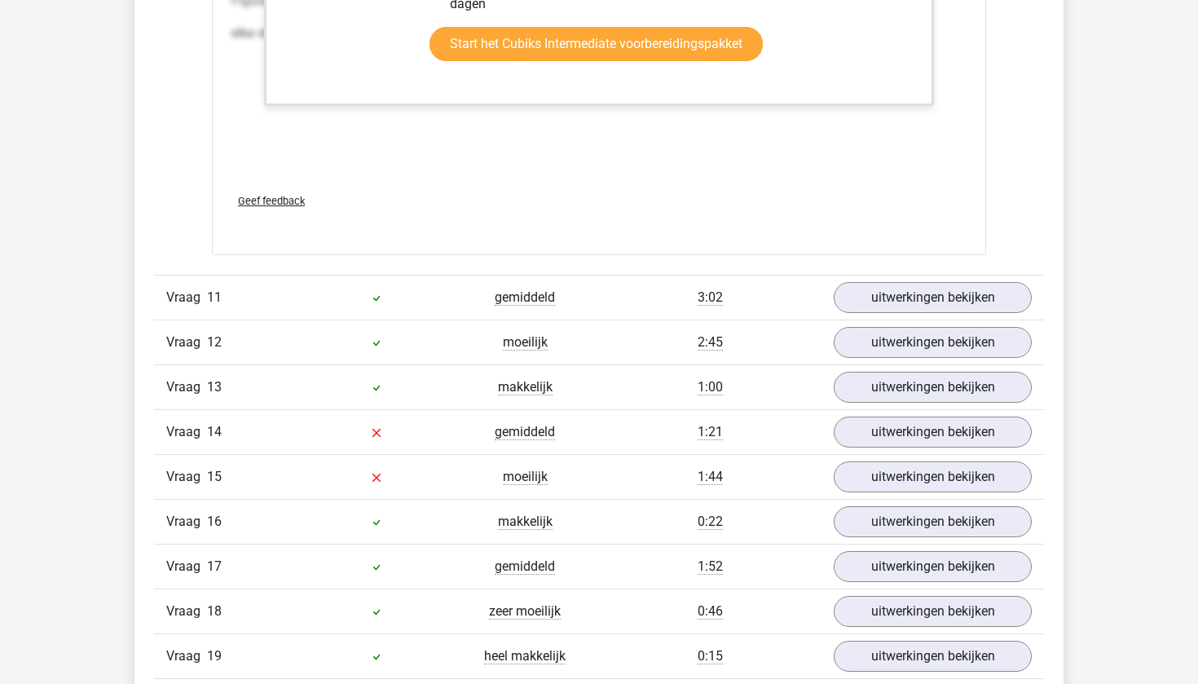
scroll to position [6488, 0]
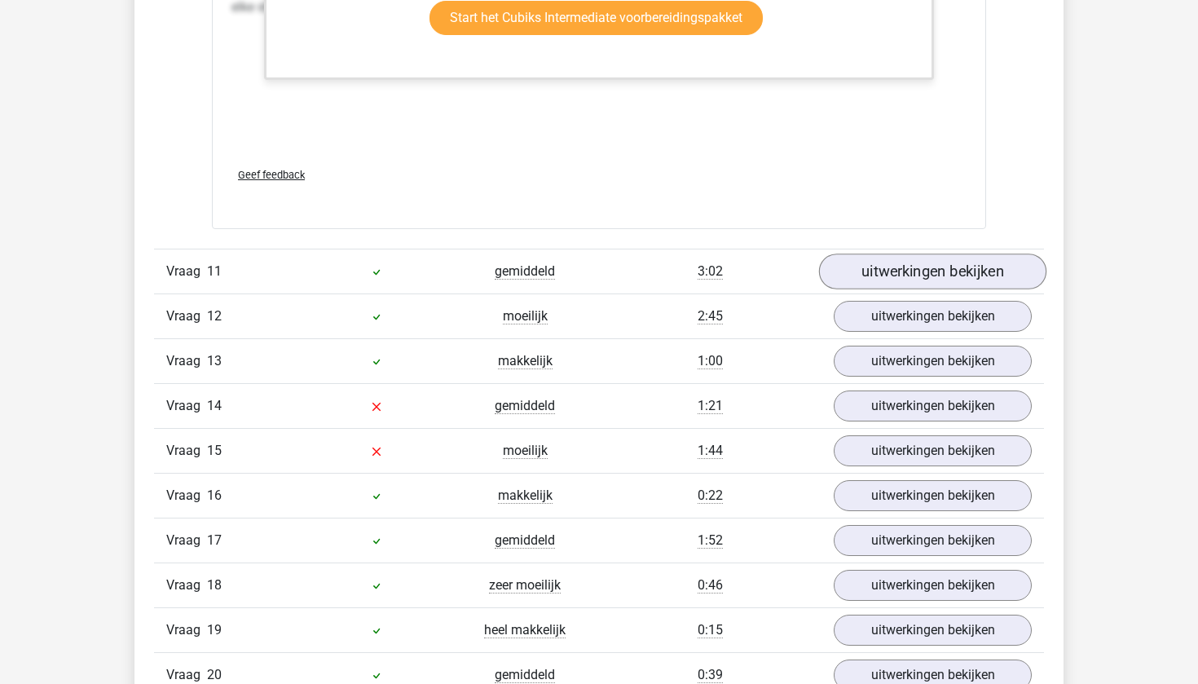
click at [914, 289] on link "uitwerkingen bekijken" at bounding box center [932, 271] width 227 height 36
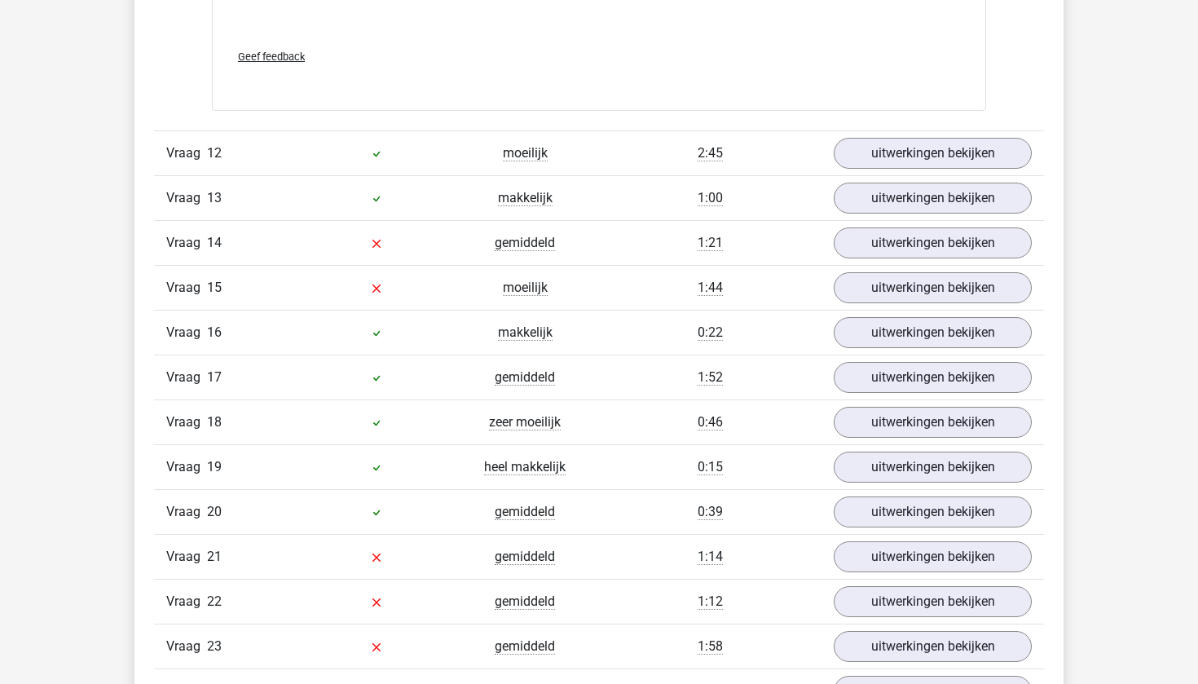
scroll to position [8336, 0]
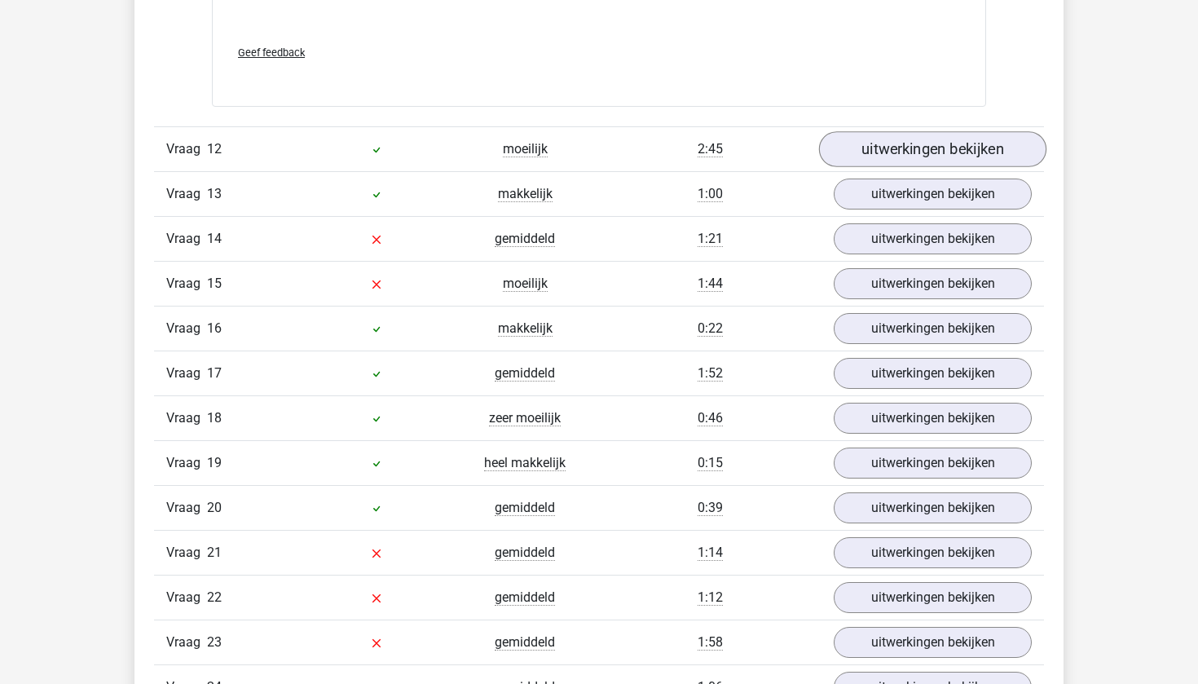
click at [904, 167] on link "uitwerkingen bekijken" at bounding box center [932, 149] width 227 height 36
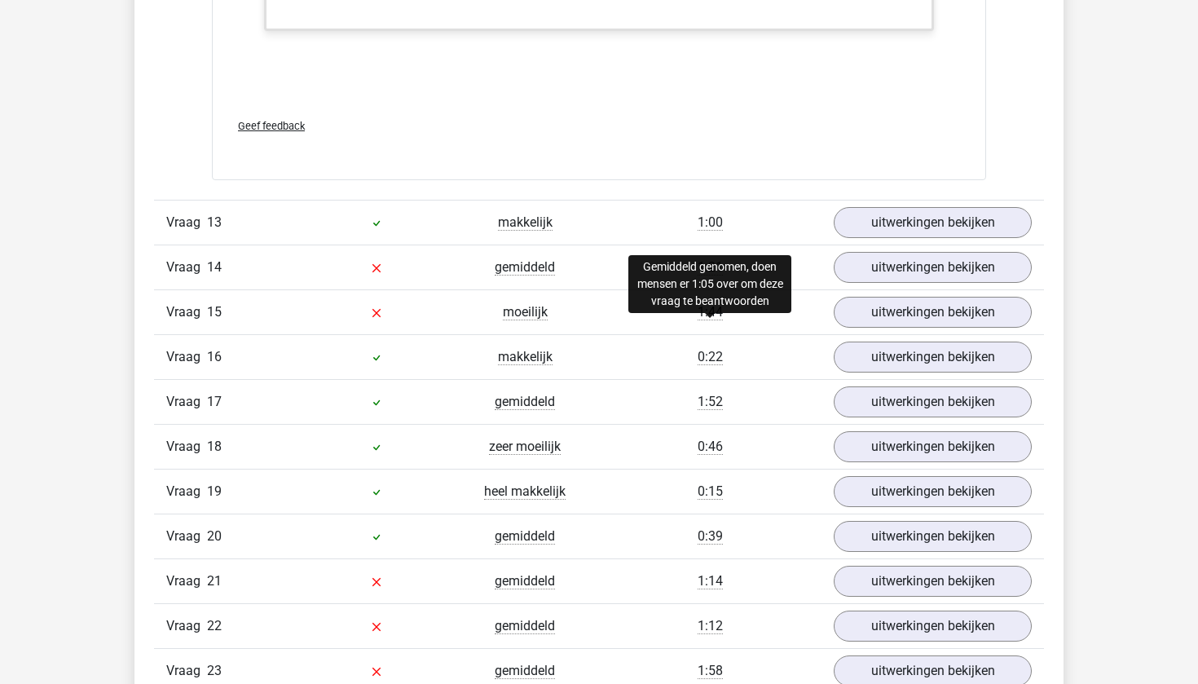
scroll to position [9990, 0]
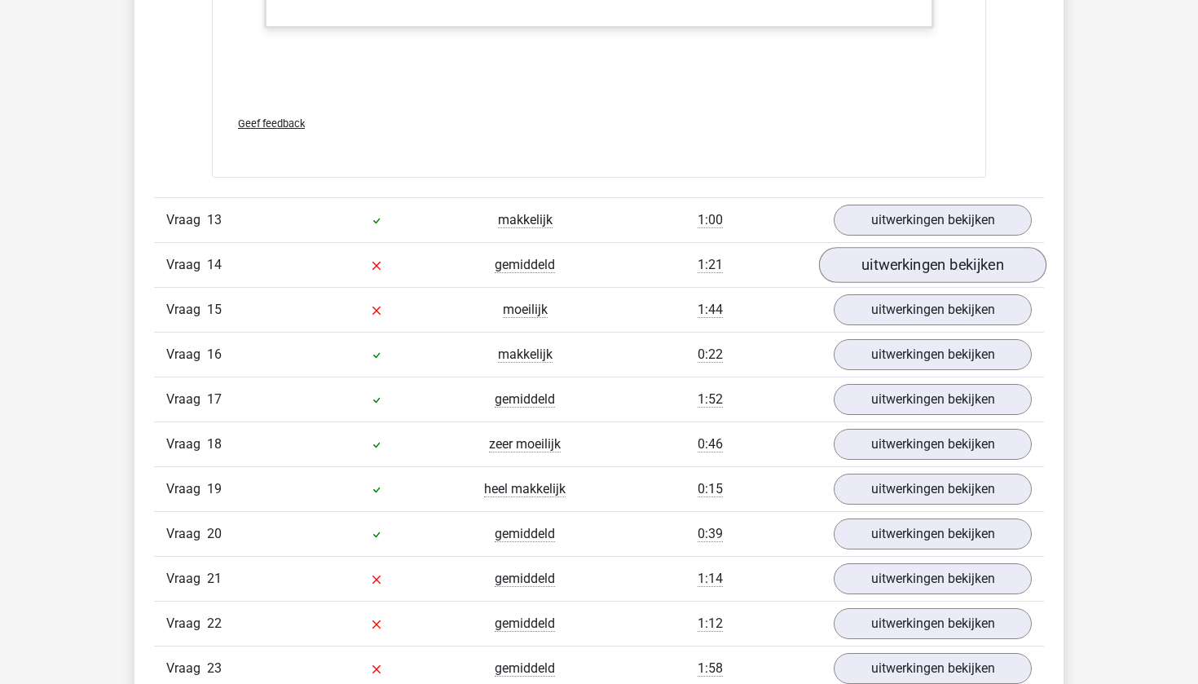
click at [895, 283] on link "uitwerkingen bekijken" at bounding box center [932, 265] width 227 height 36
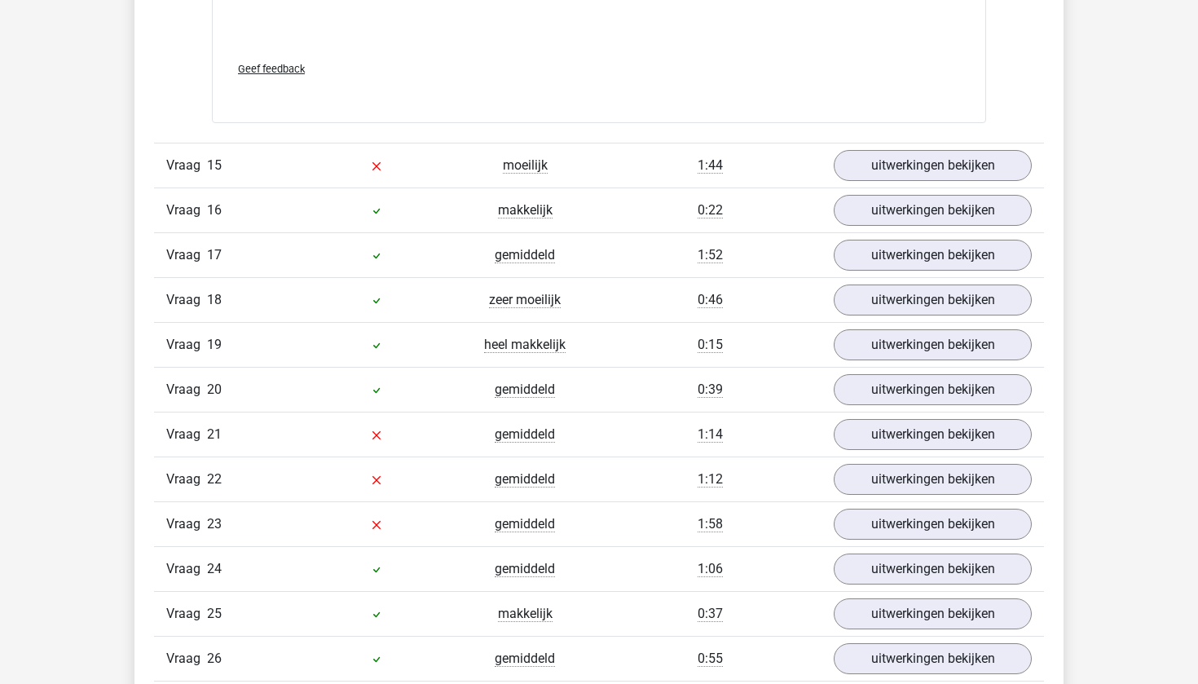
scroll to position [11339, 0]
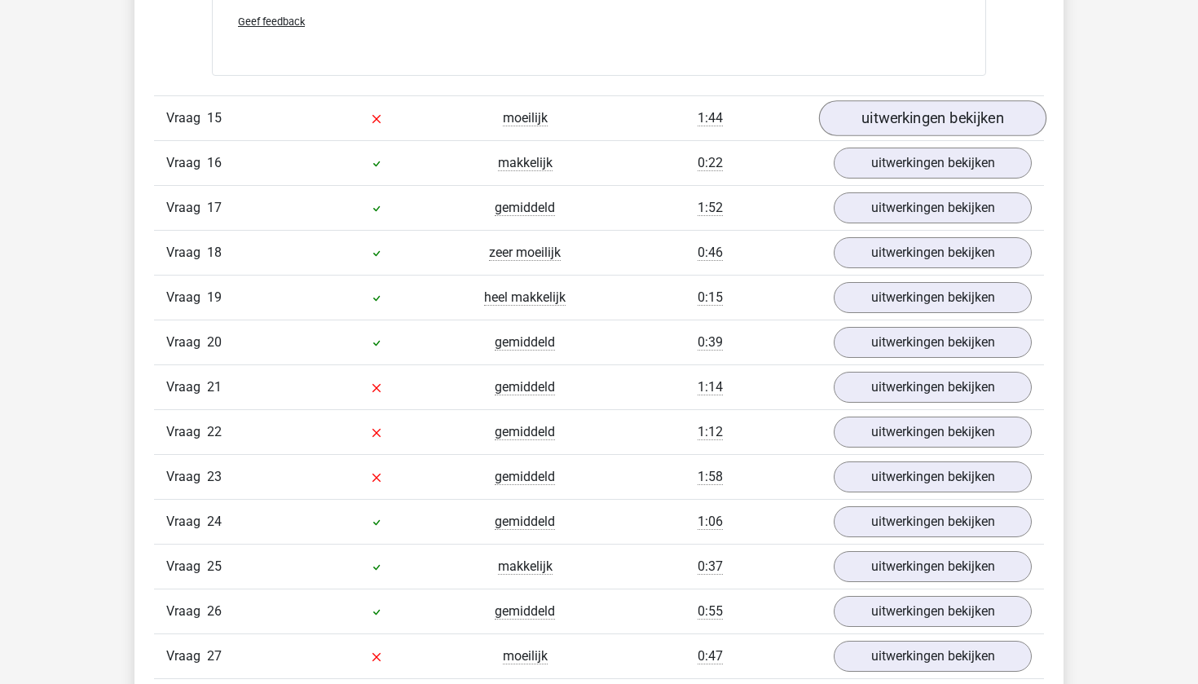
click at [870, 136] on link "uitwerkingen bekijken" at bounding box center [932, 118] width 227 height 36
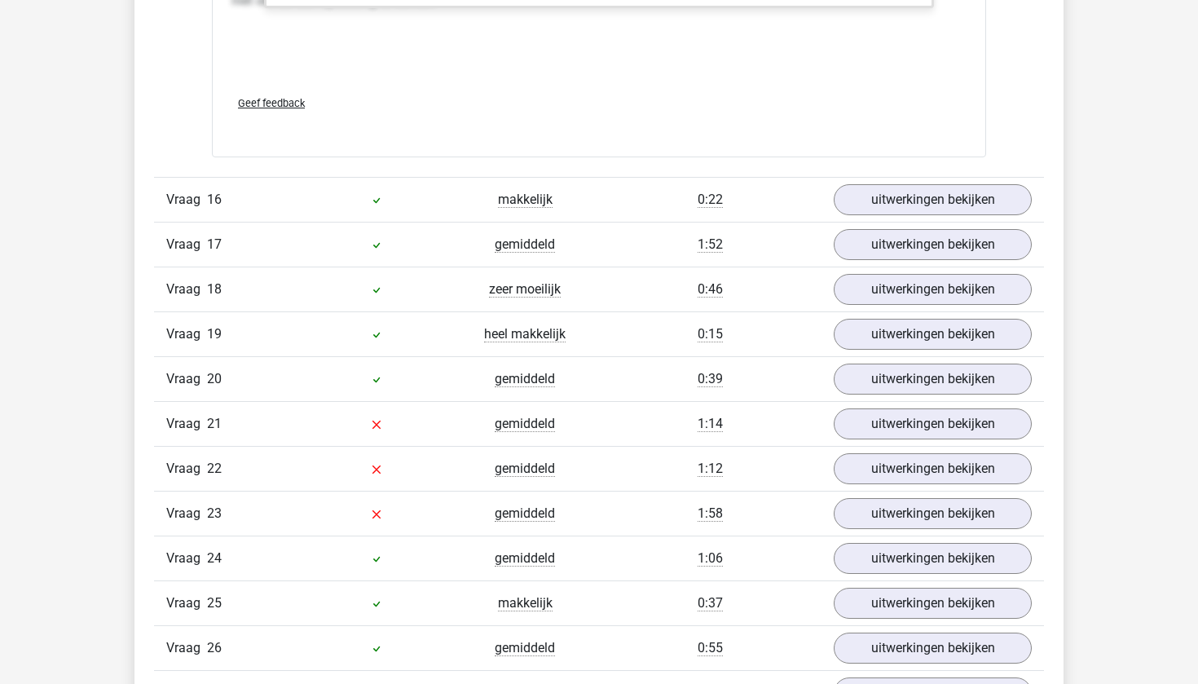
scroll to position [12607, 0]
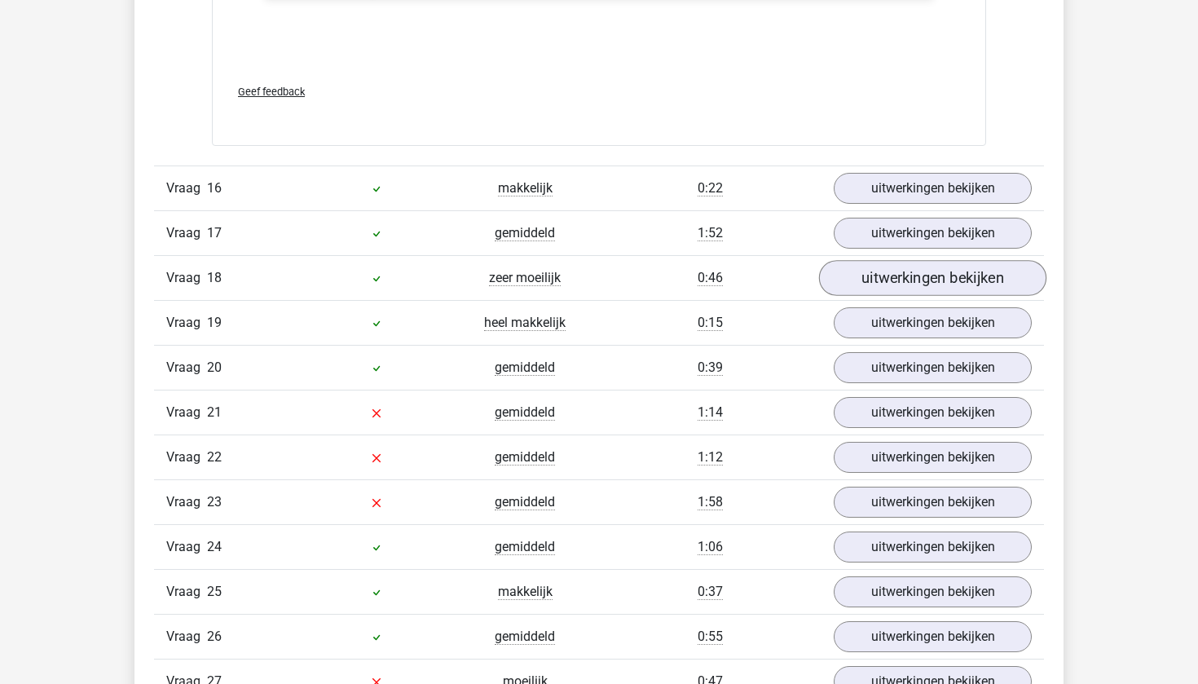
click at [867, 296] on link "uitwerkingen bekijken" at bounding box center [932, 278] width 227 height 36
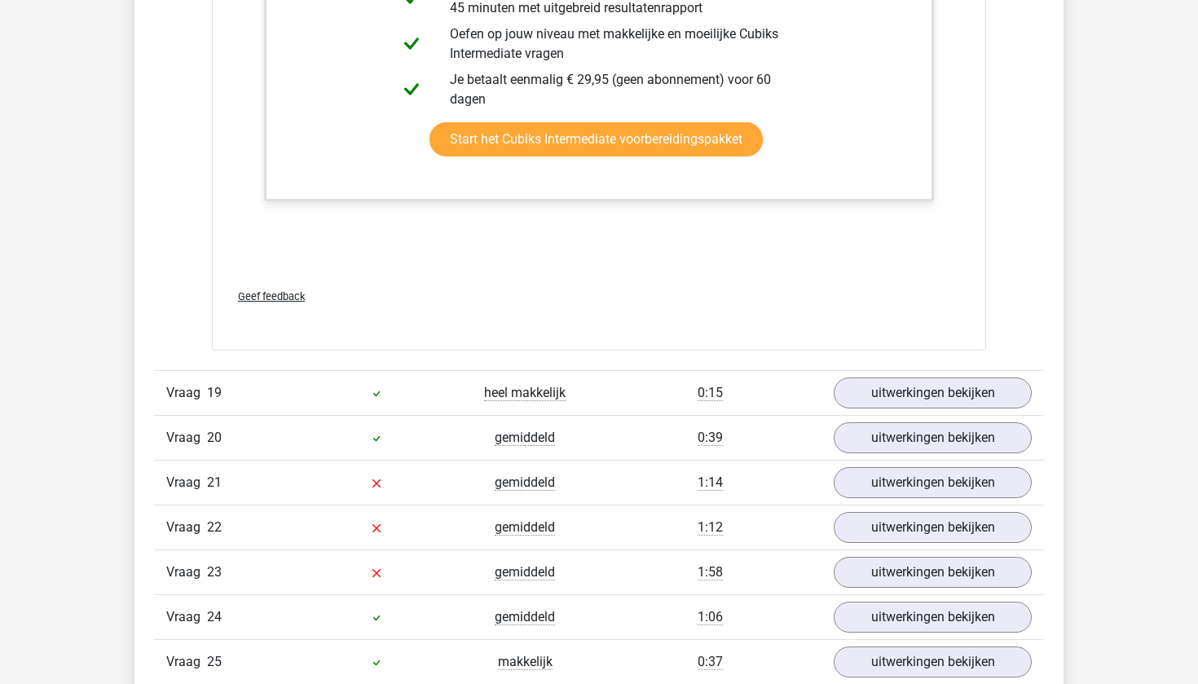
scroll to position [13548, 0]
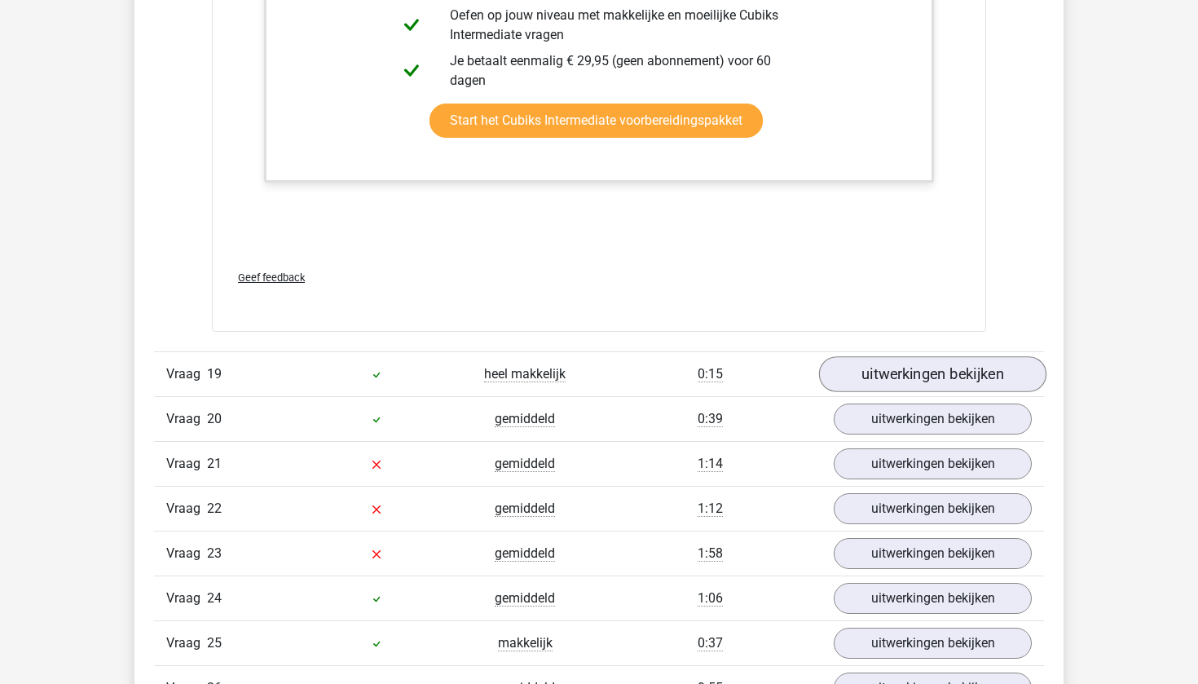
click at [865, 392] on link "uitwerkingen bekijken" at bounding box center [932, 374] width 227 height 36
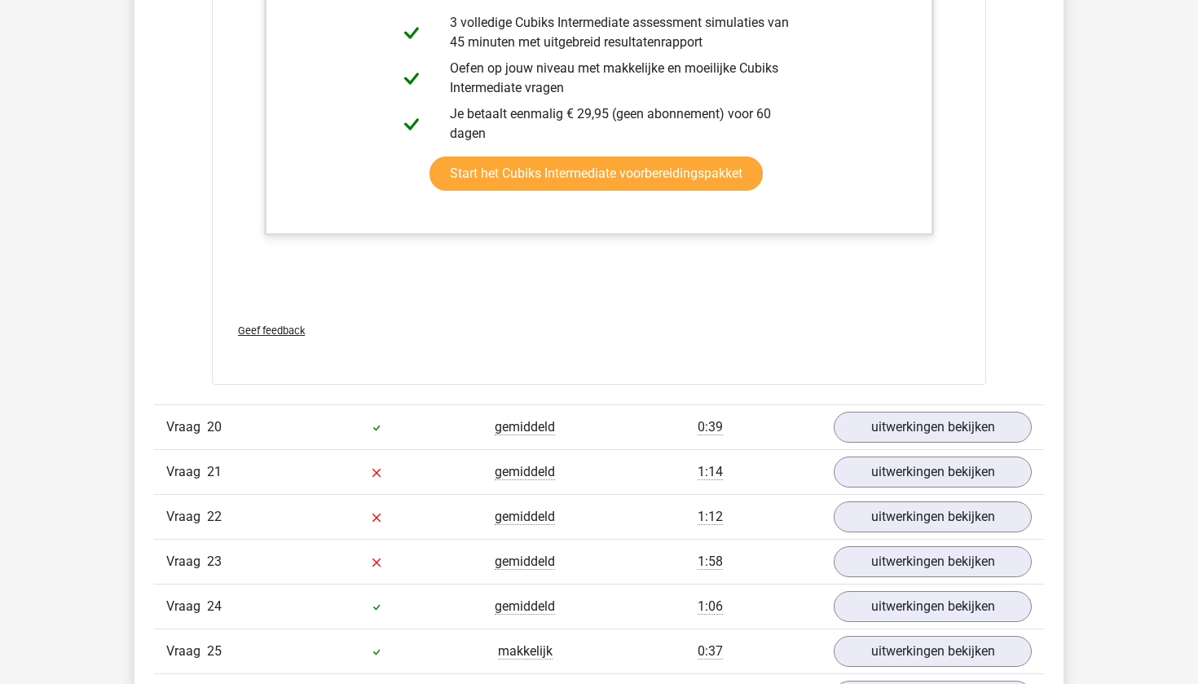
scroll to position [14385, 0]
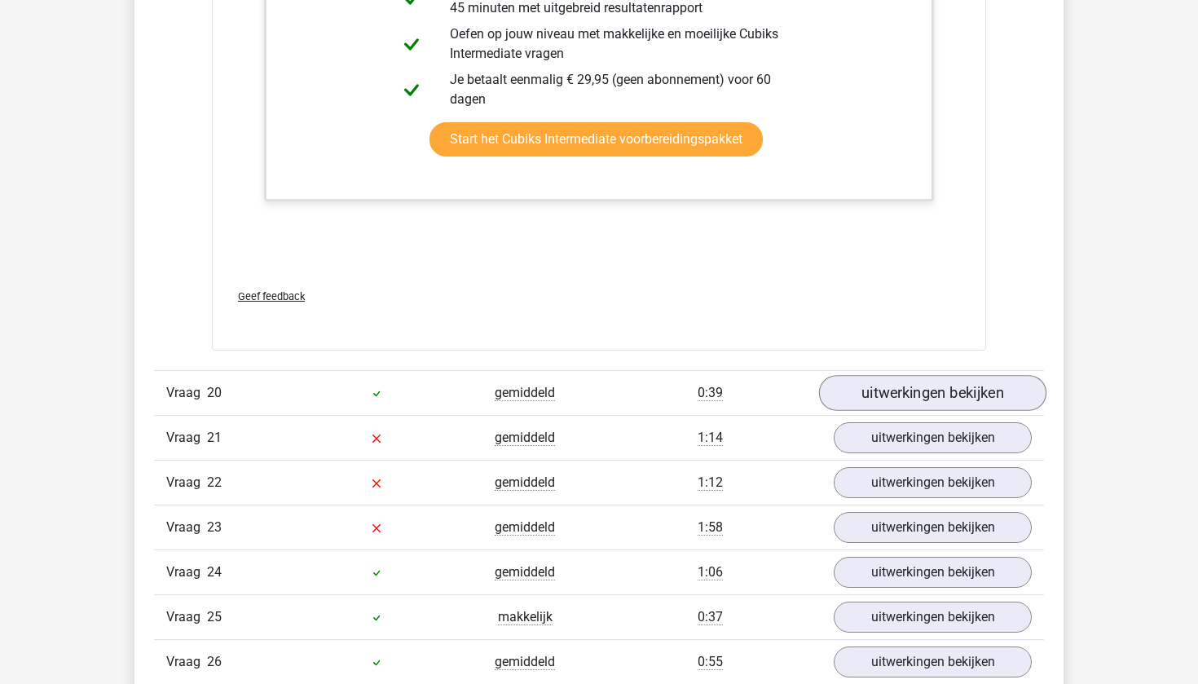
click at [899, 411] on link "uitwerkingen bekijken" at bounding box center [932, 393] width 227 height 36
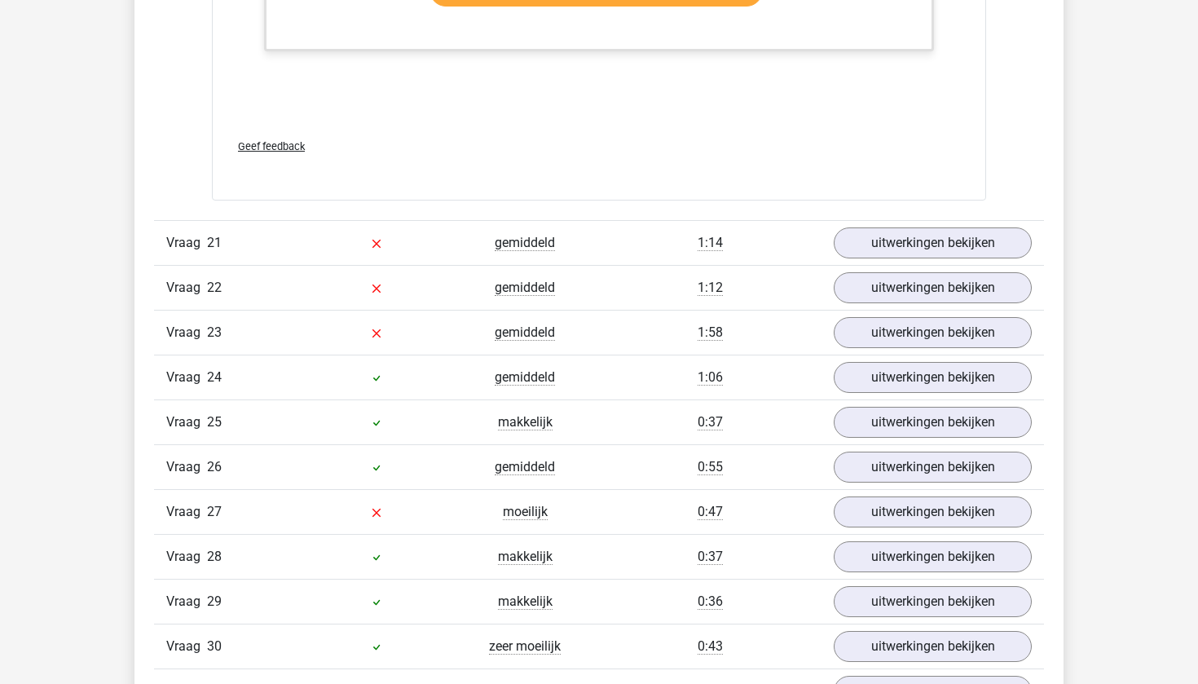
scroll to position [15405, 0]
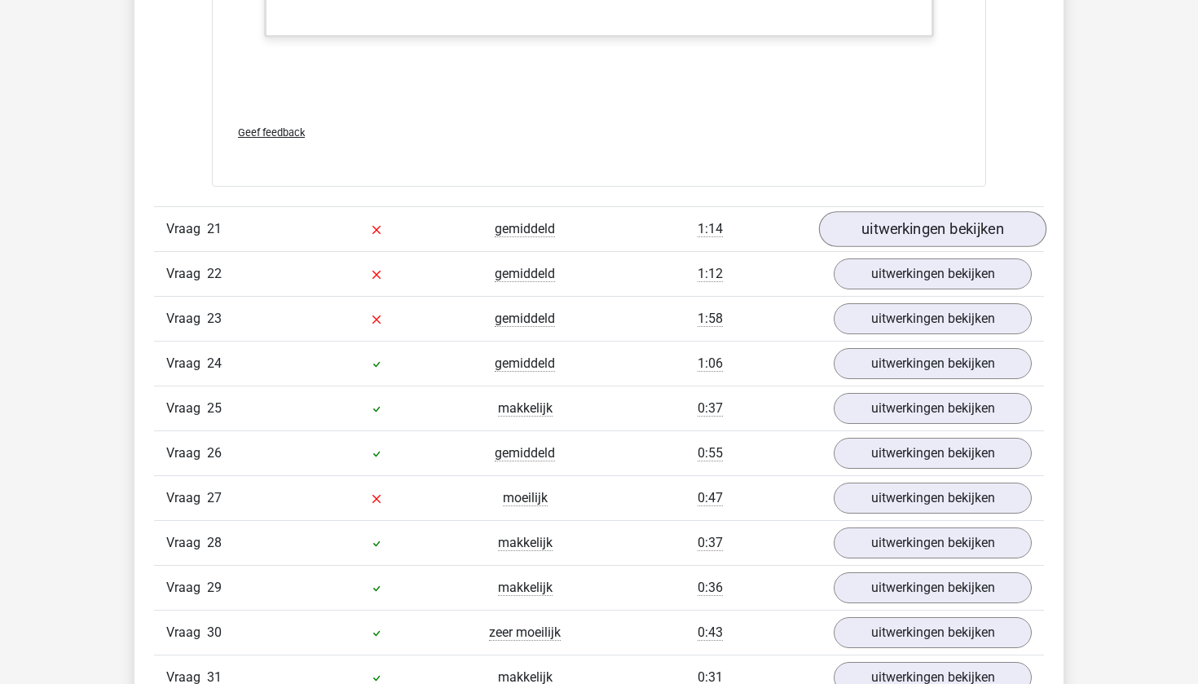
click at [925, 247] on link "uitwerkingen bekijken" at bounding box center [932, 229] width 227 height 36
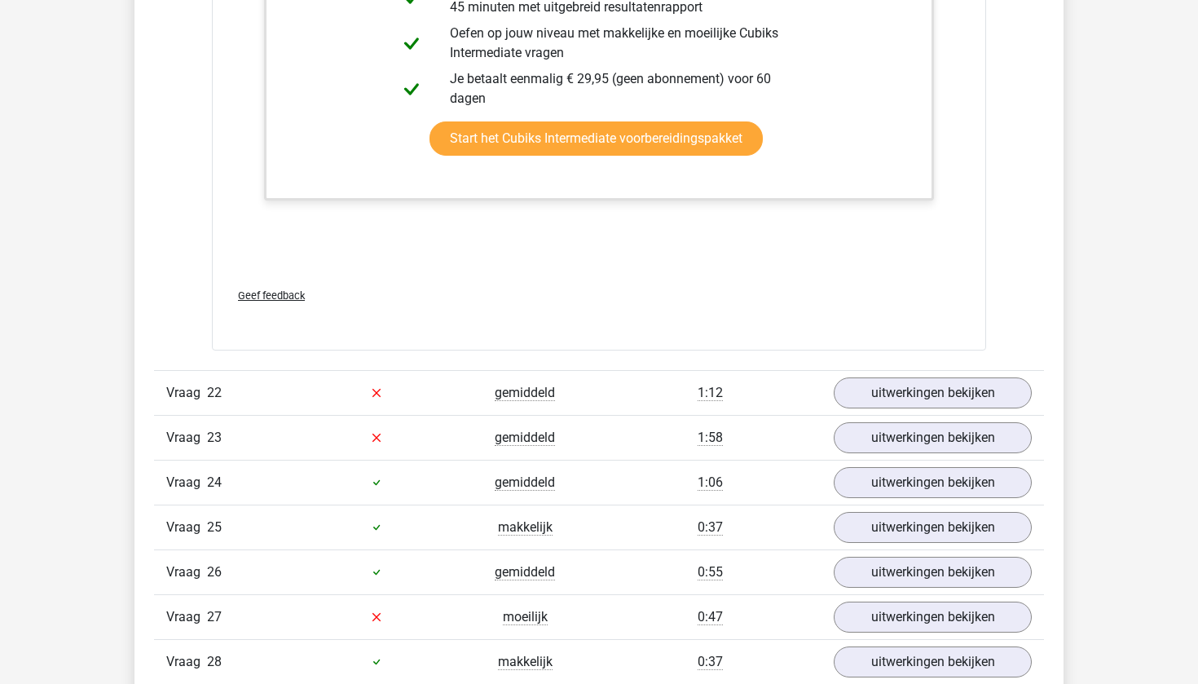
scroll to position [16116, 0]
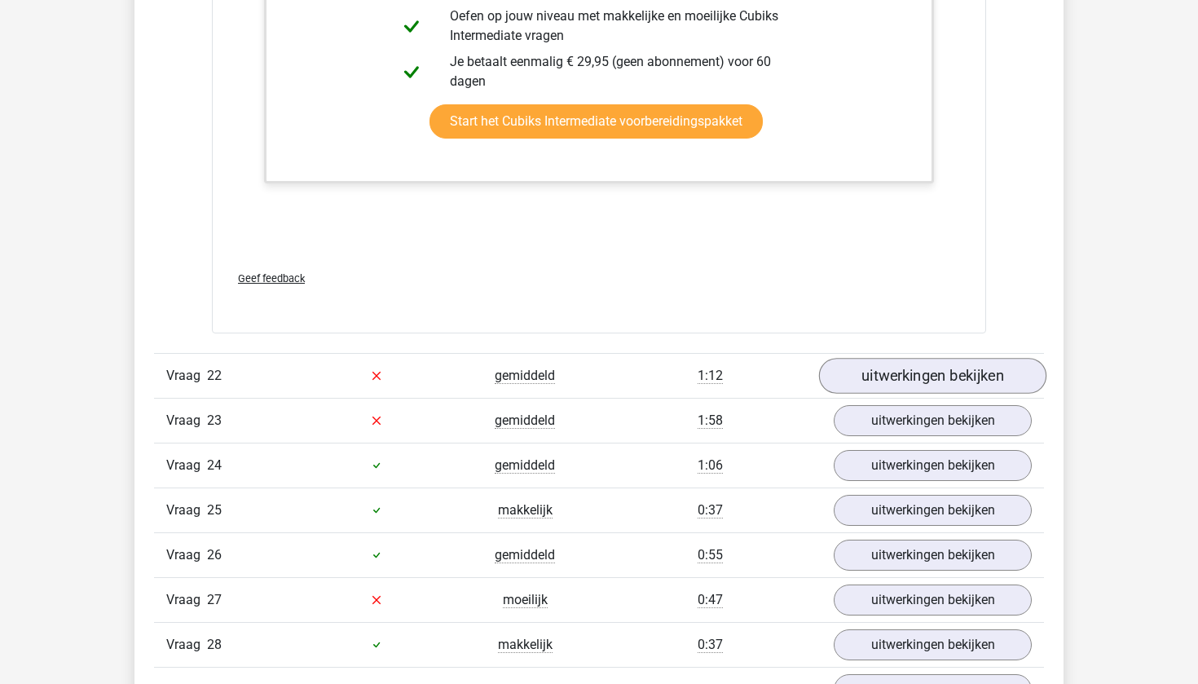
click at [891, 393] on link "uitwerkingen bekijken" at bounding box center [932, 376] width 227 height 36
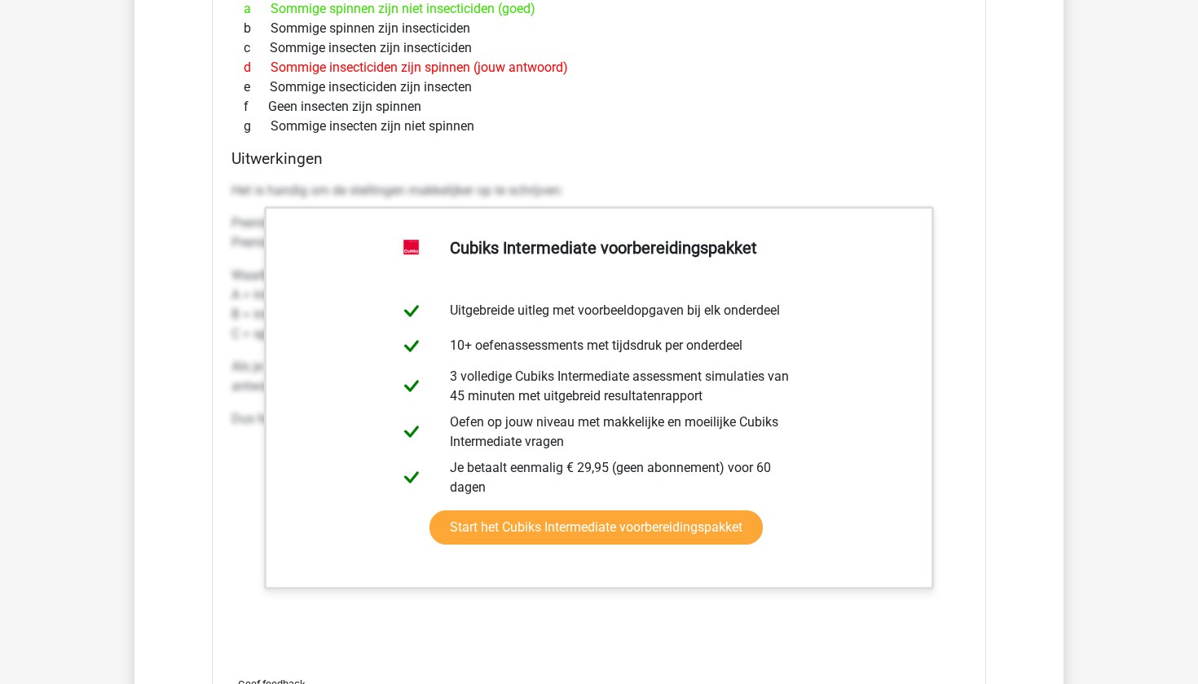
scroll to position [17001, 0]
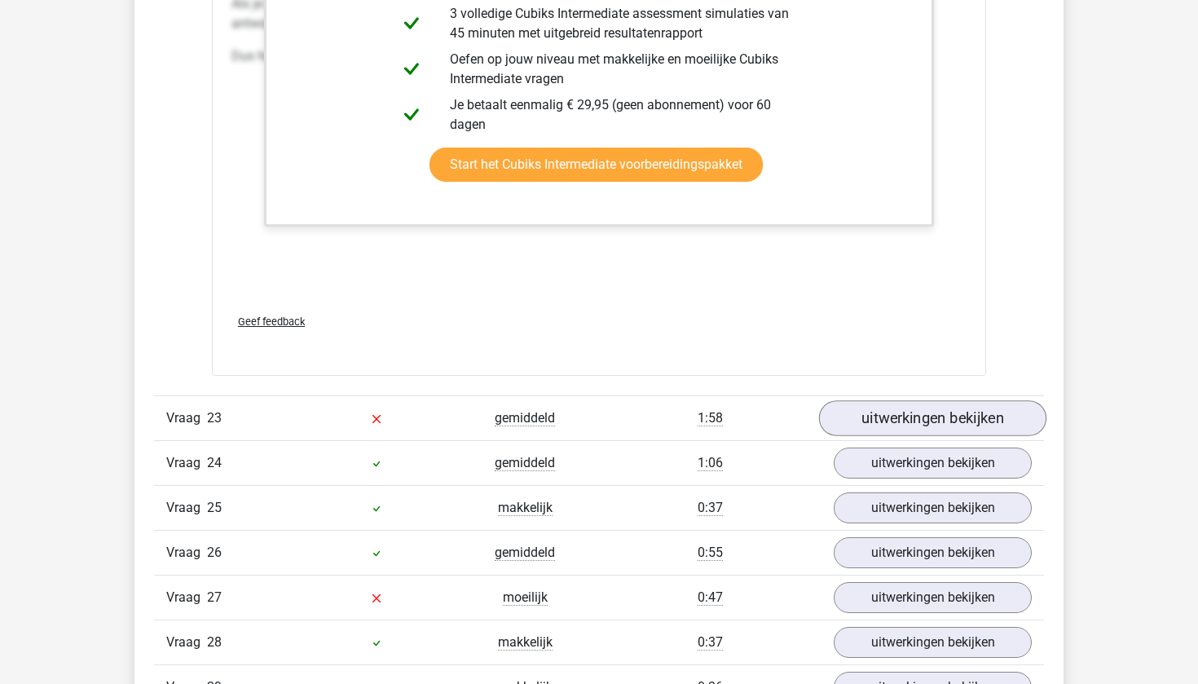
click at [893, 436] on link "uitwerkingen bekijken" at bounding box center [932, 418] width 227 height 36
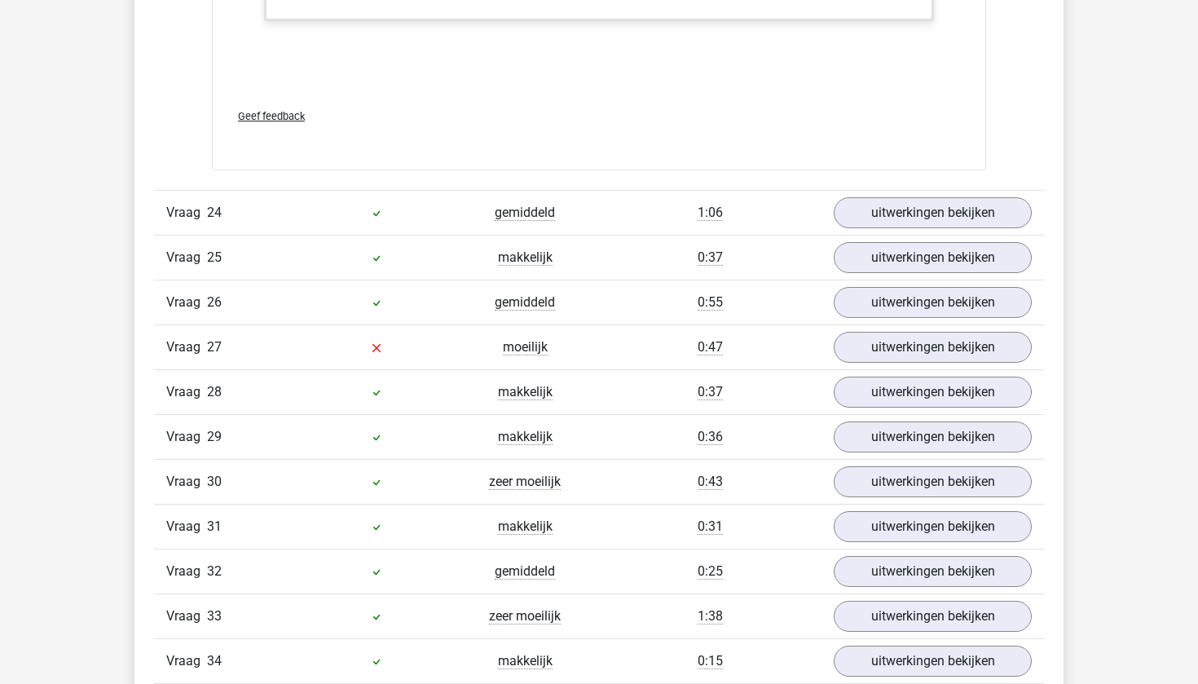
scroll to position [18133, 0]
click at [968, 232] on link "uitwerkingen bekijken" at bounding box center [932, 214] width 227 height 36
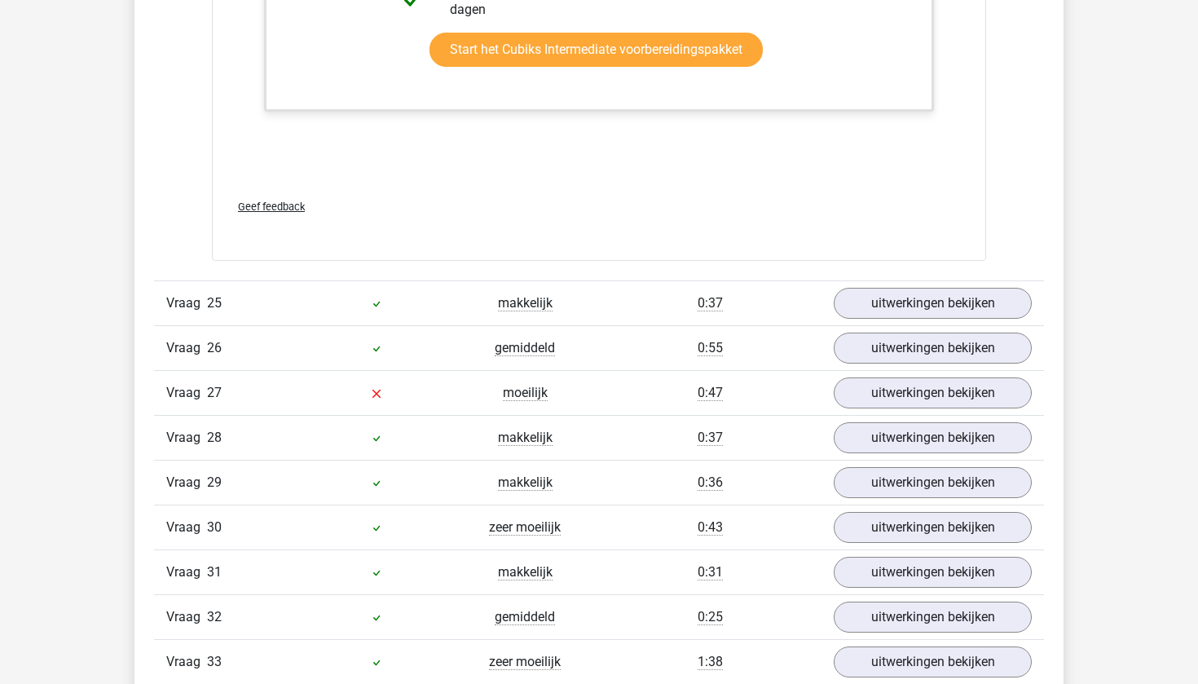
scroll to position [18992, 0]
click at [947, 320] on link "uitwerkingen bekijken" at bounding box center [932, 302] width 227 height 36
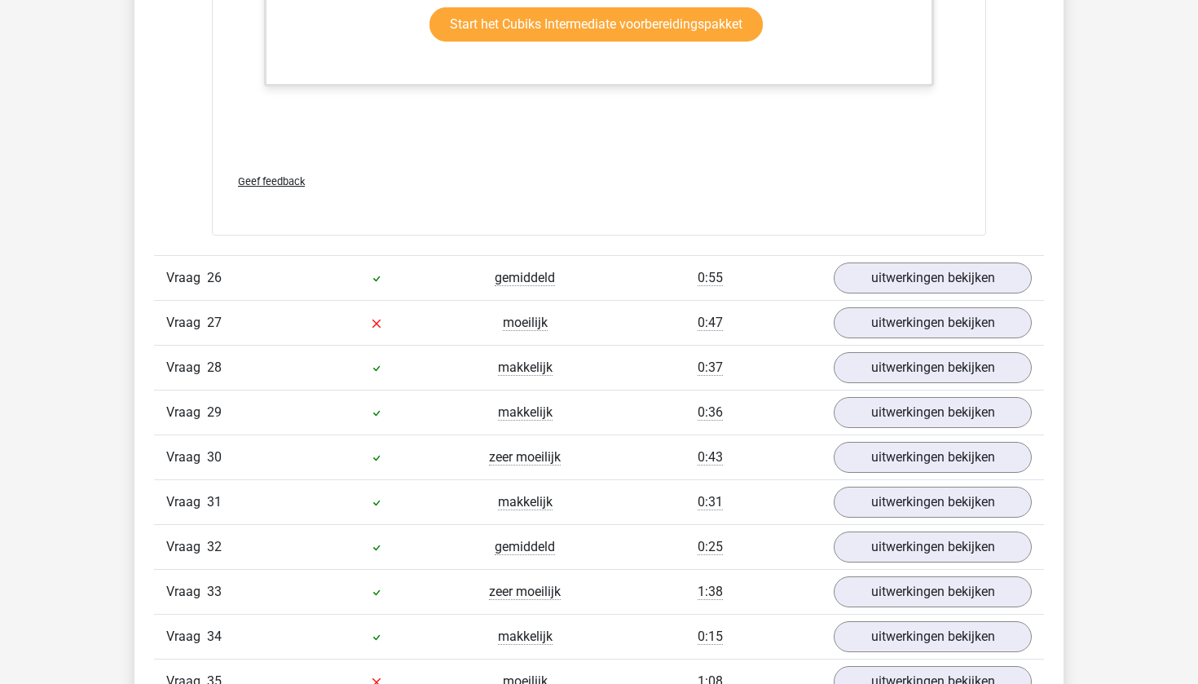
scroll to position [20426, 0]
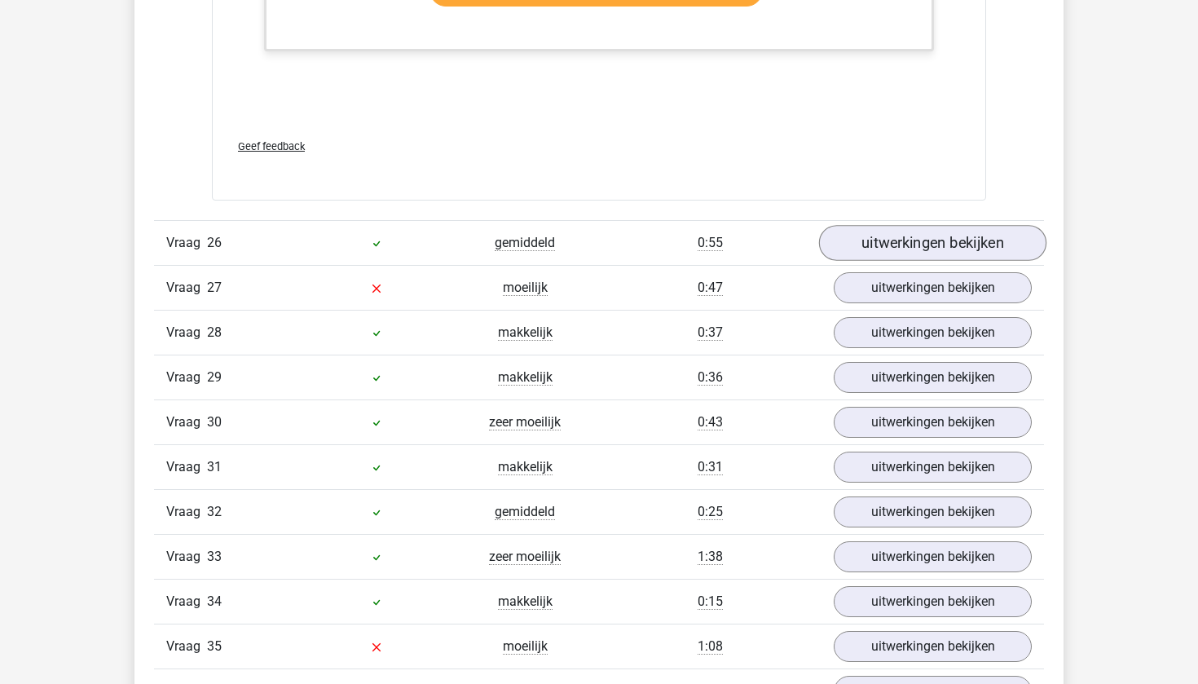
click at [897, 261] on link "uitwerkingen bekijken" at bounding box center [932, 243] width 227 height 36
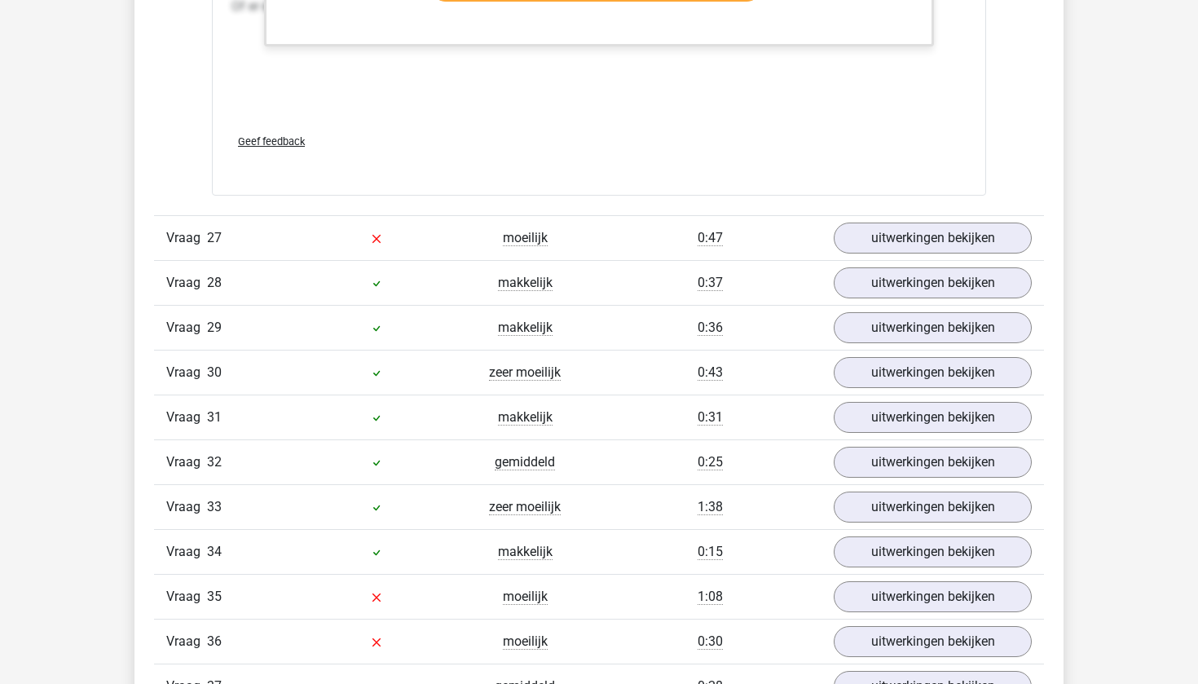
scroll to position [22182, 0]
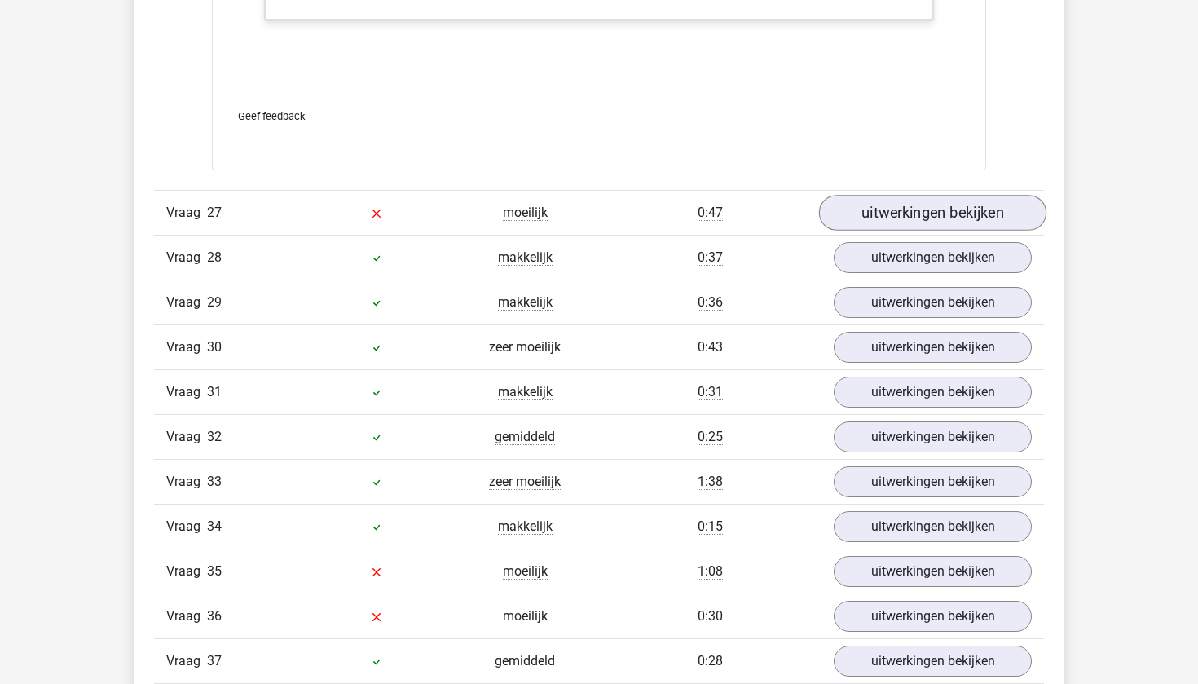
click at [881, 231] on link "uitwerkingen bekijken" at bounding box center [932, 213] width 227 height 36
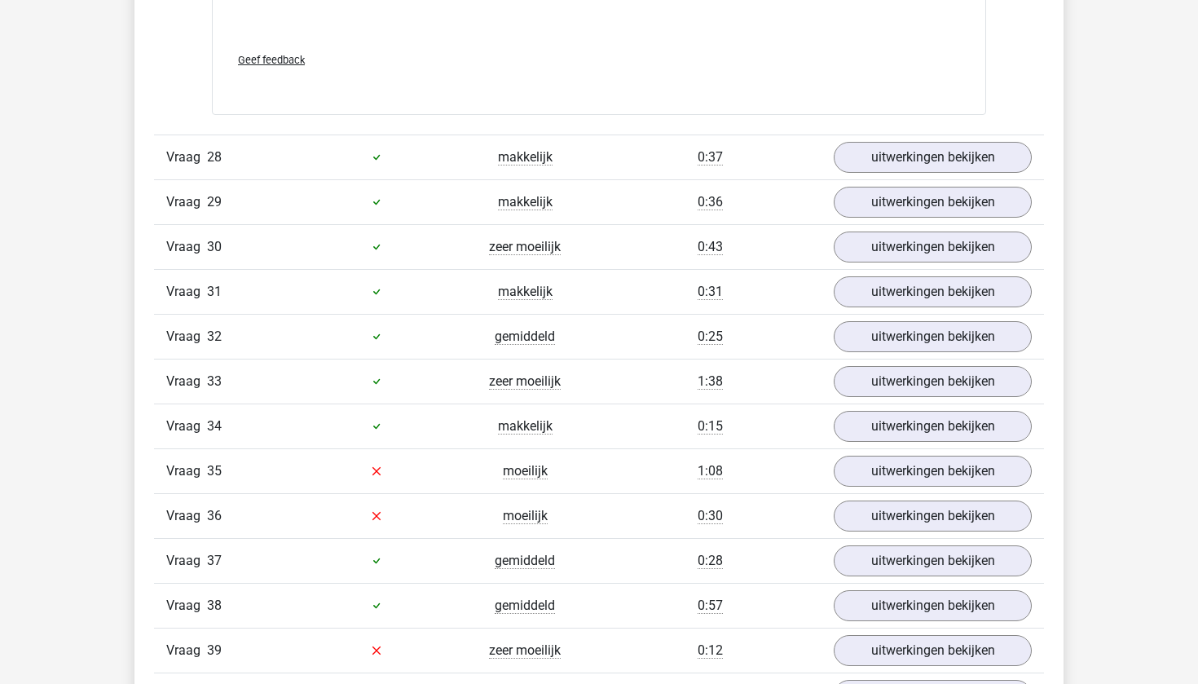
scroll to position [23648, 0]
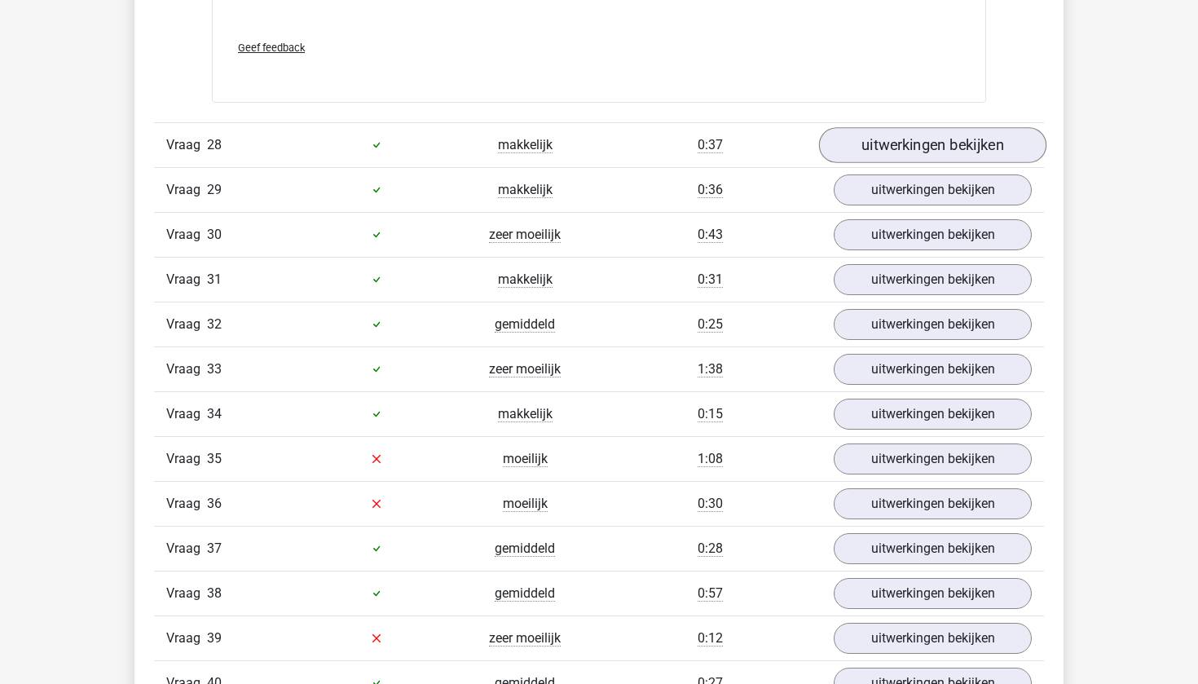
click at [868, 163] on link "uitwerkingen bekijken" at bounding box center [932, 145] width 227 height 36
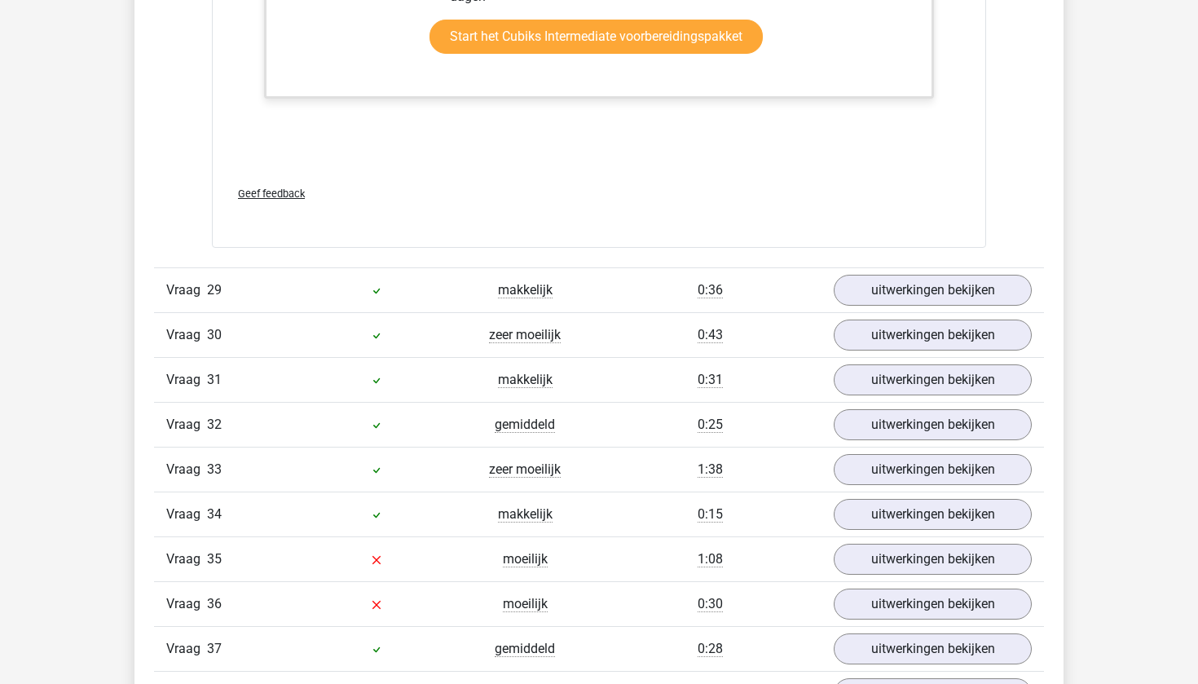
scroll to position [24649, 0]
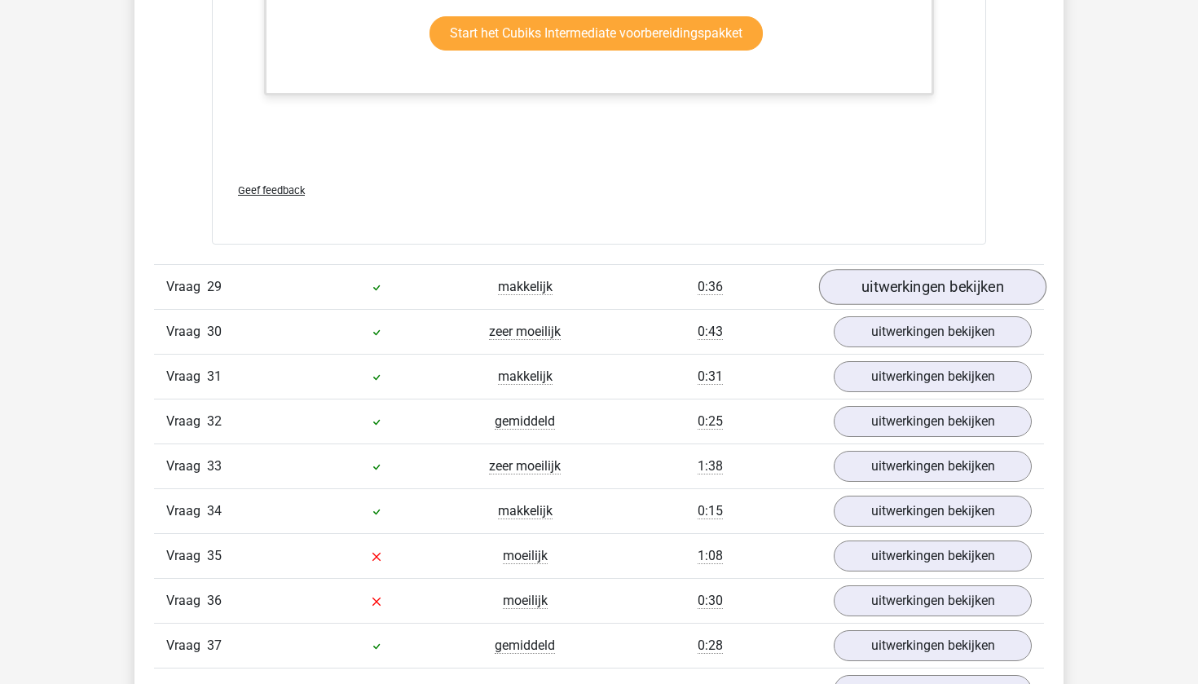
click at [842, 305] on link "uitwerkingen bekijken" at bounding box center [932, 287] width 227 height 36
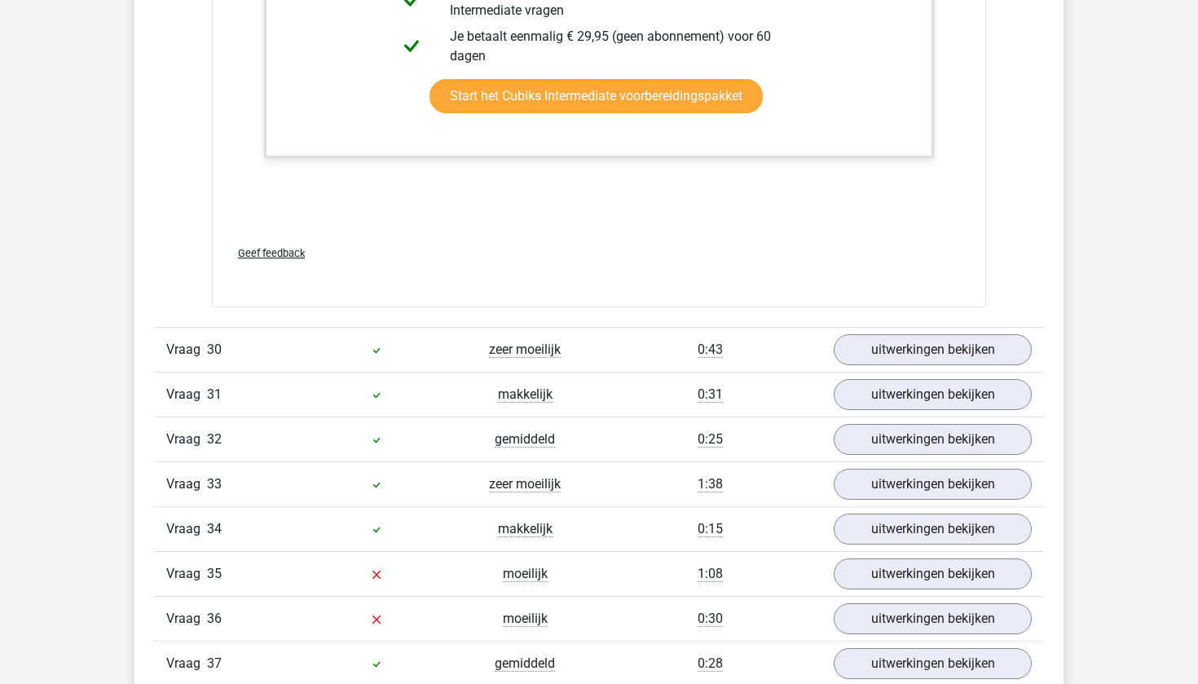
scroll to position [25712, 0]
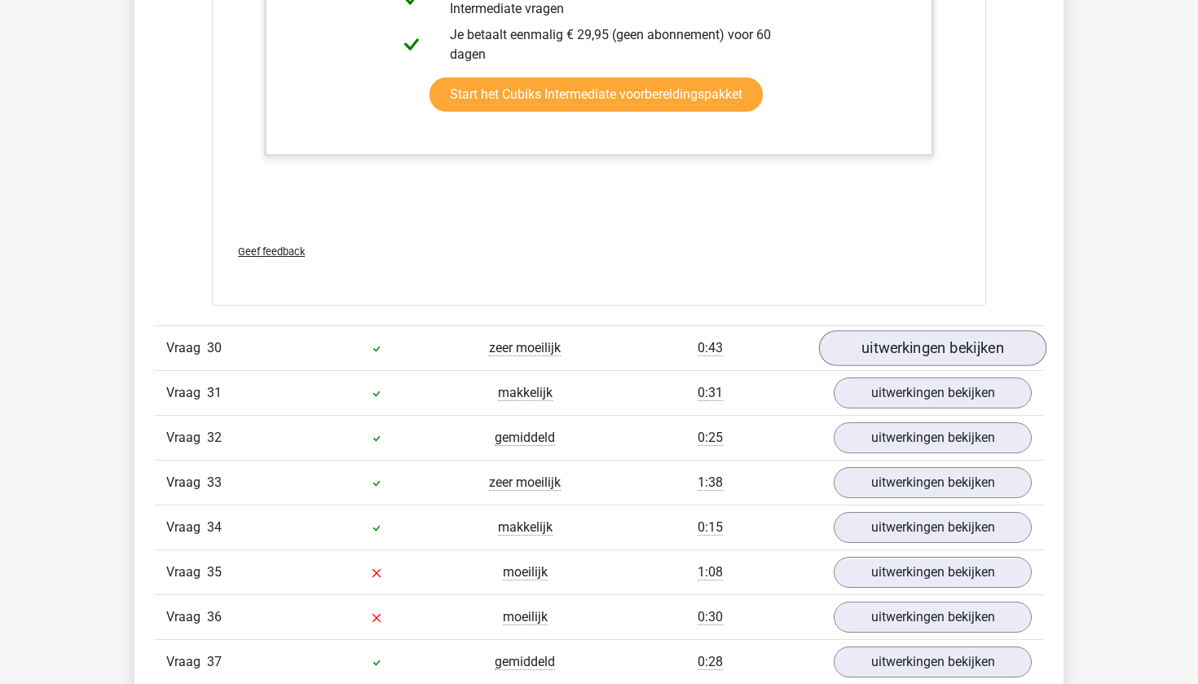
click at [851, 366] on link "uitwerkingen bekijken" at bounding box center [932, 348] width 227 height 36
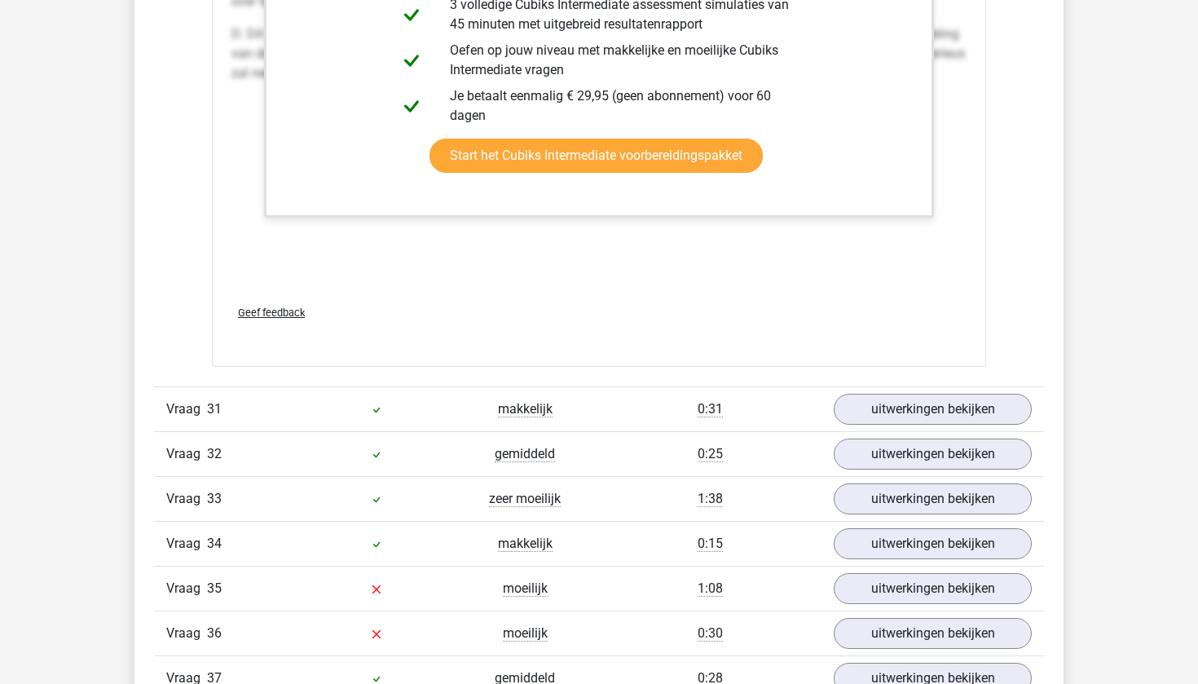
scroll to position [26804, 0]
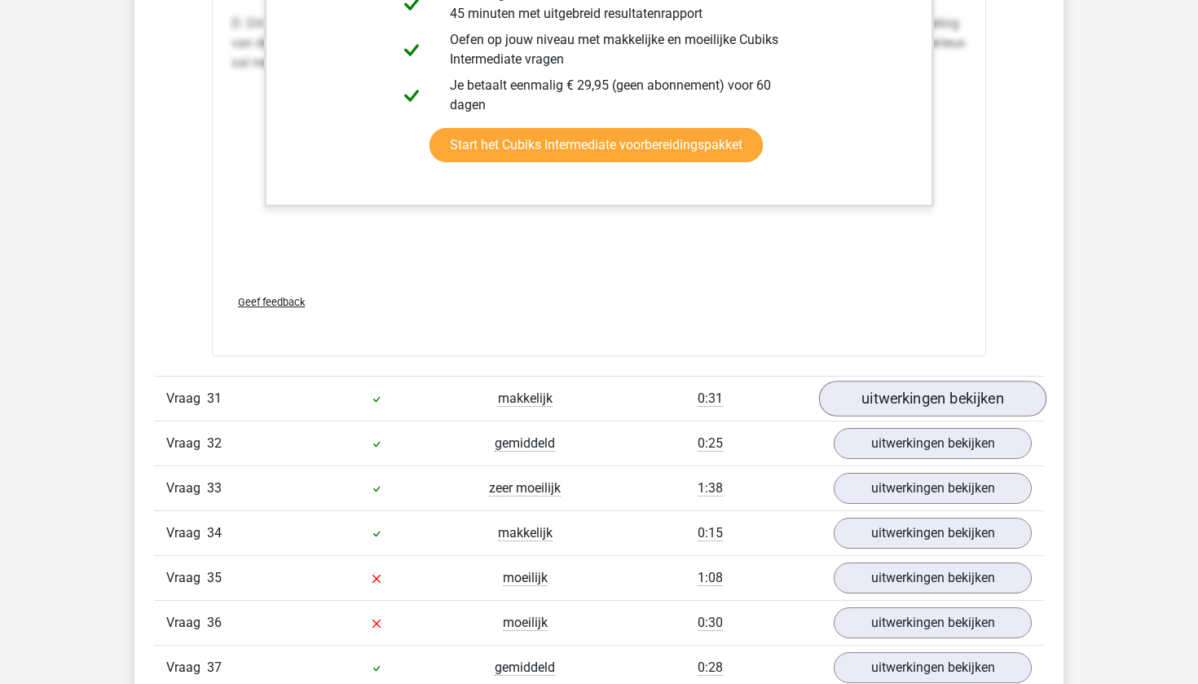
click at [930, 416] on link "uitwerkingen bekijken" at bounding box center [932, 398] width 227 height 36
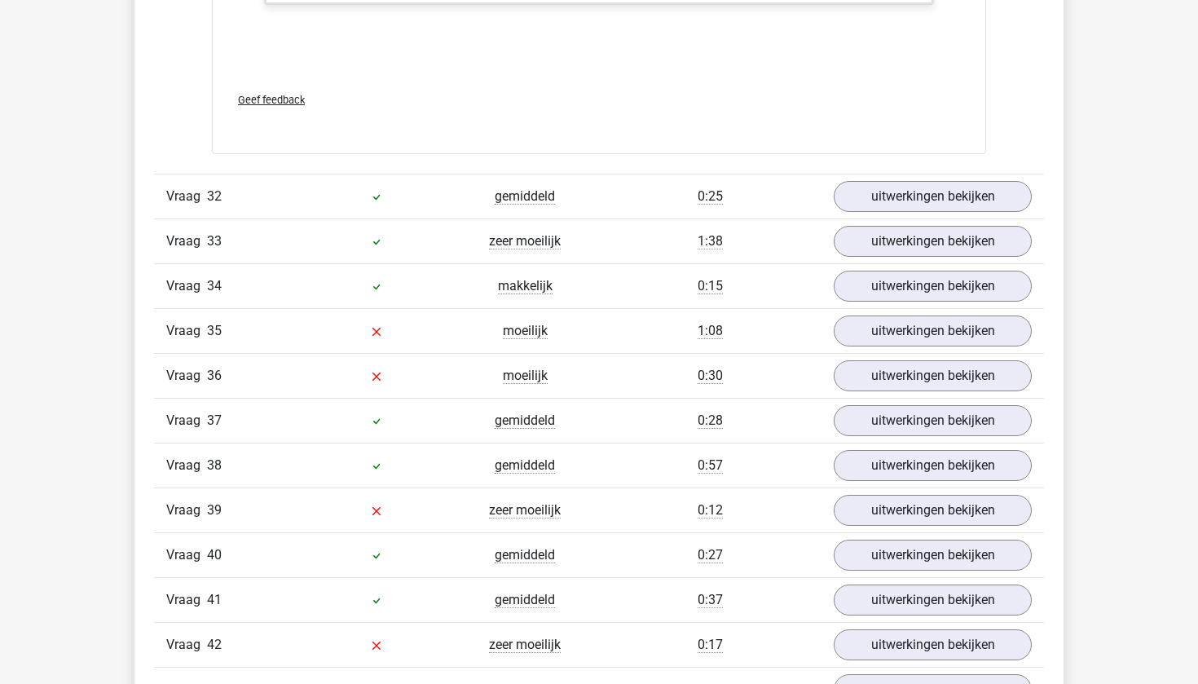
scroll to position [28057, 0]
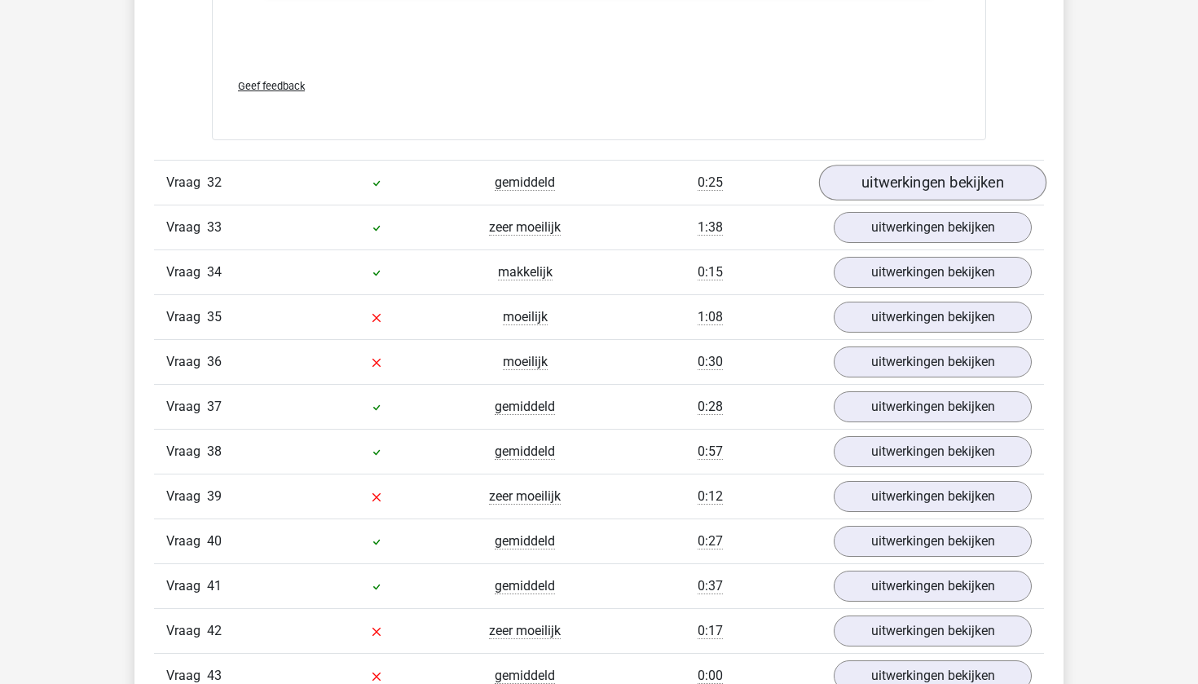
click at [903, 200] on link "uitwerkingen bekijken" at bounding box center [932, 183] width 227 height 36
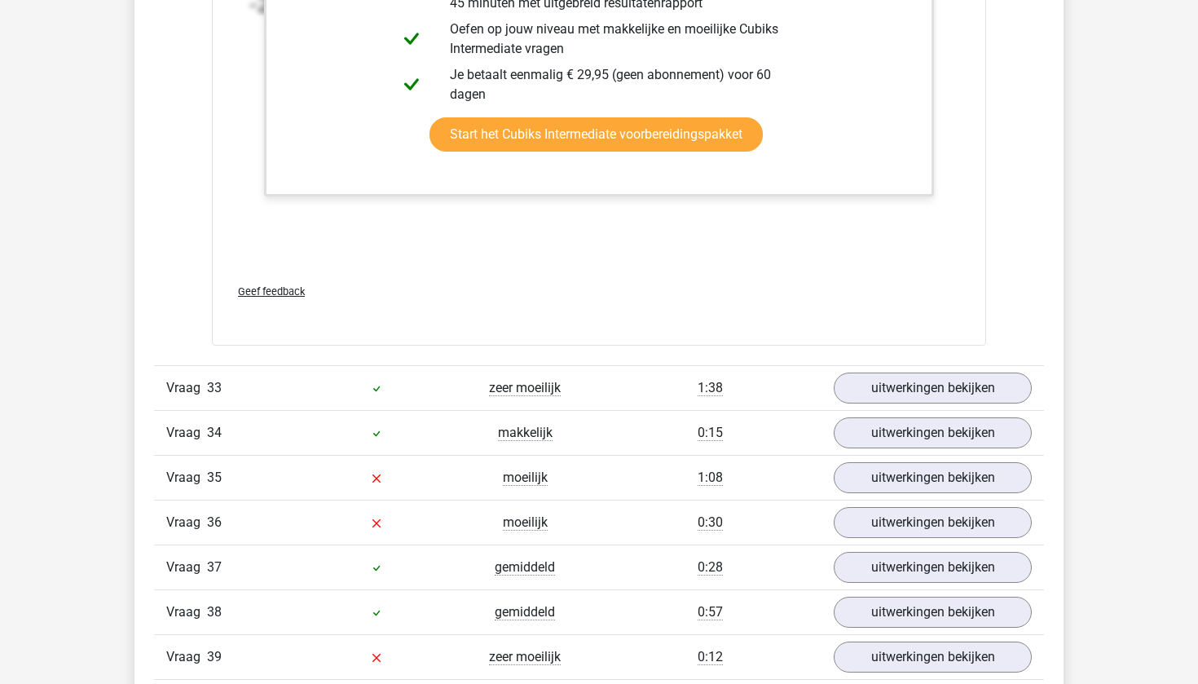
scroll to position [28908, 0]
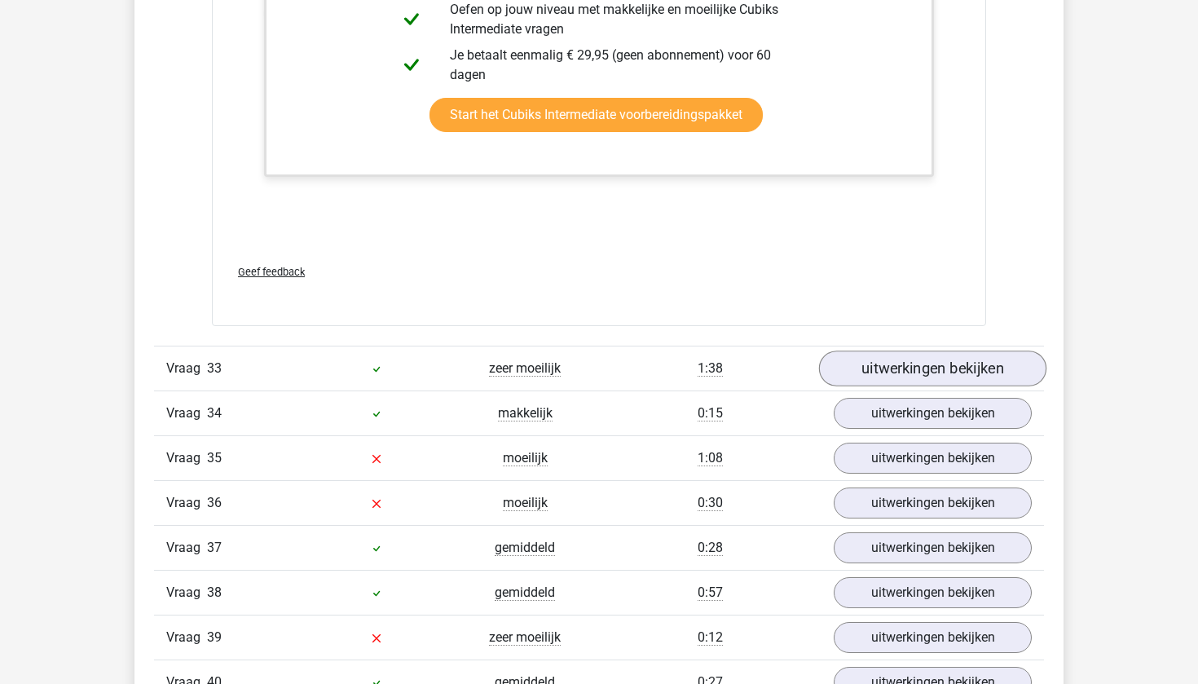
click at [898, 386] on link "uitwerkingen bekijken" at bounding box center [932, 368] width 227 height 36
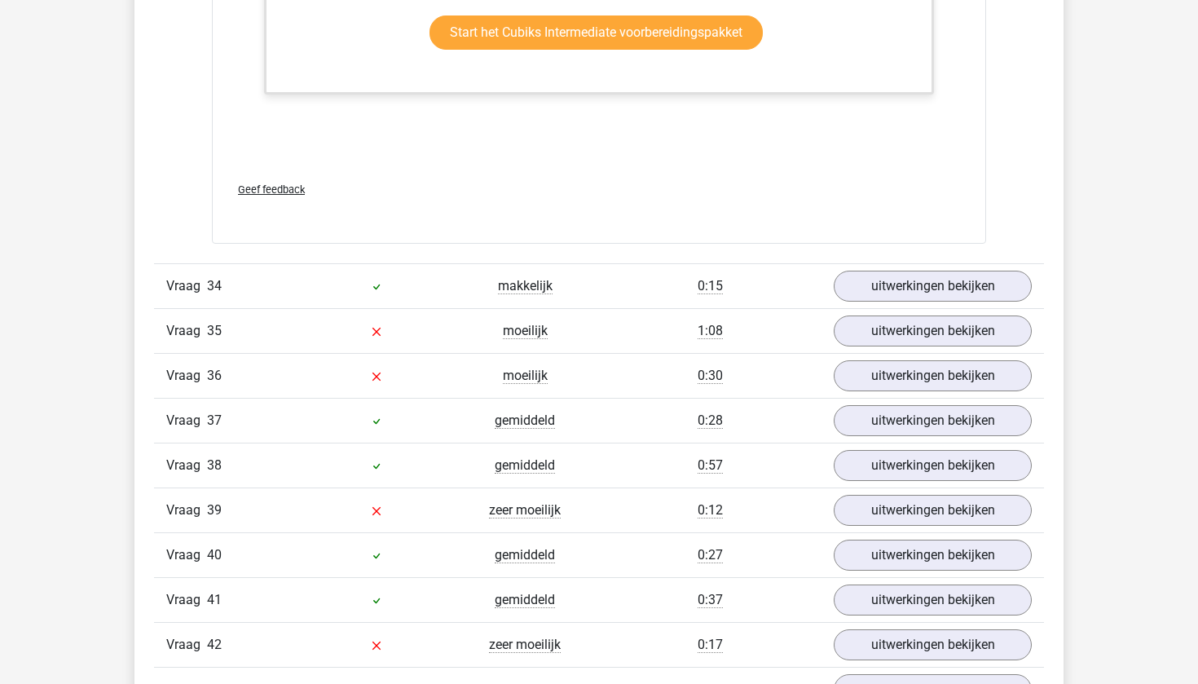
scroll to position [30055, 0]
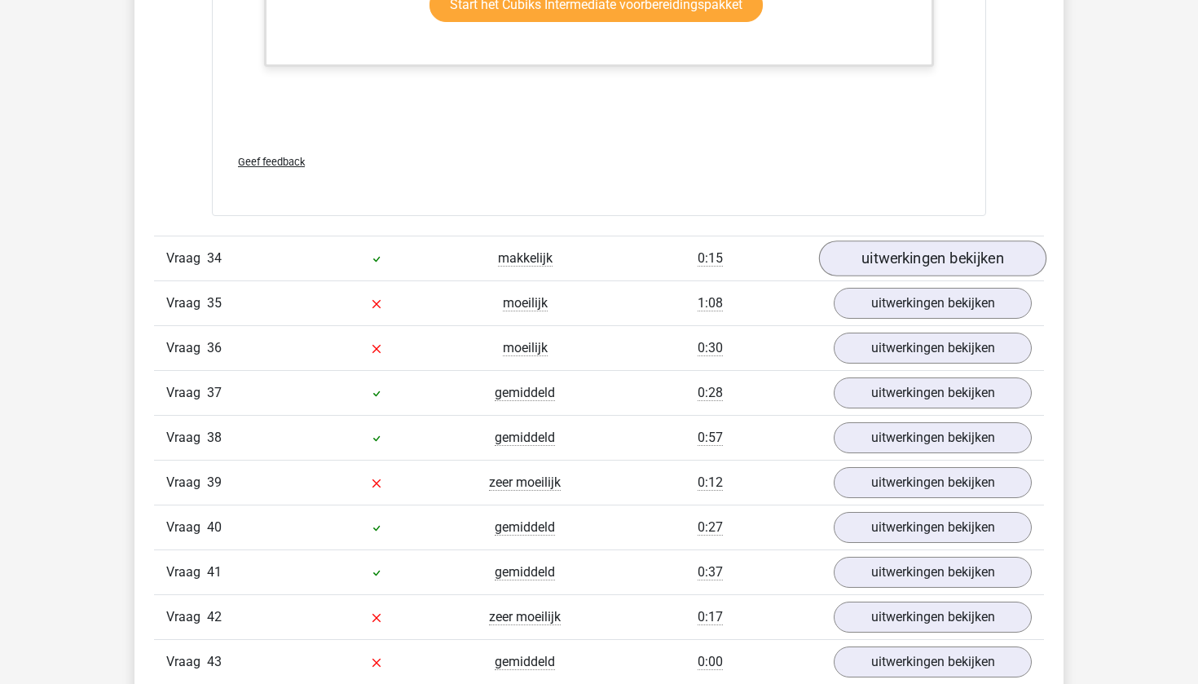
click at [890, 277] on link "uitwerkingen bekijken" at bounding box center [932, 259] width 227 height 36
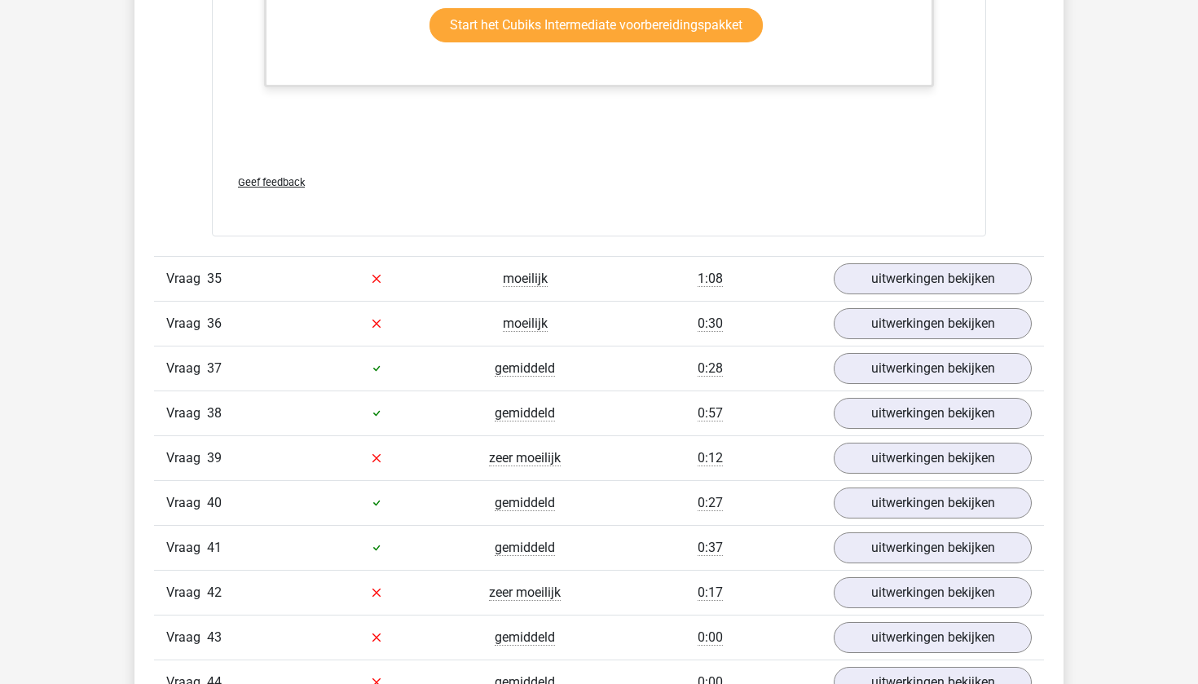
scroll to position [30917, 0]
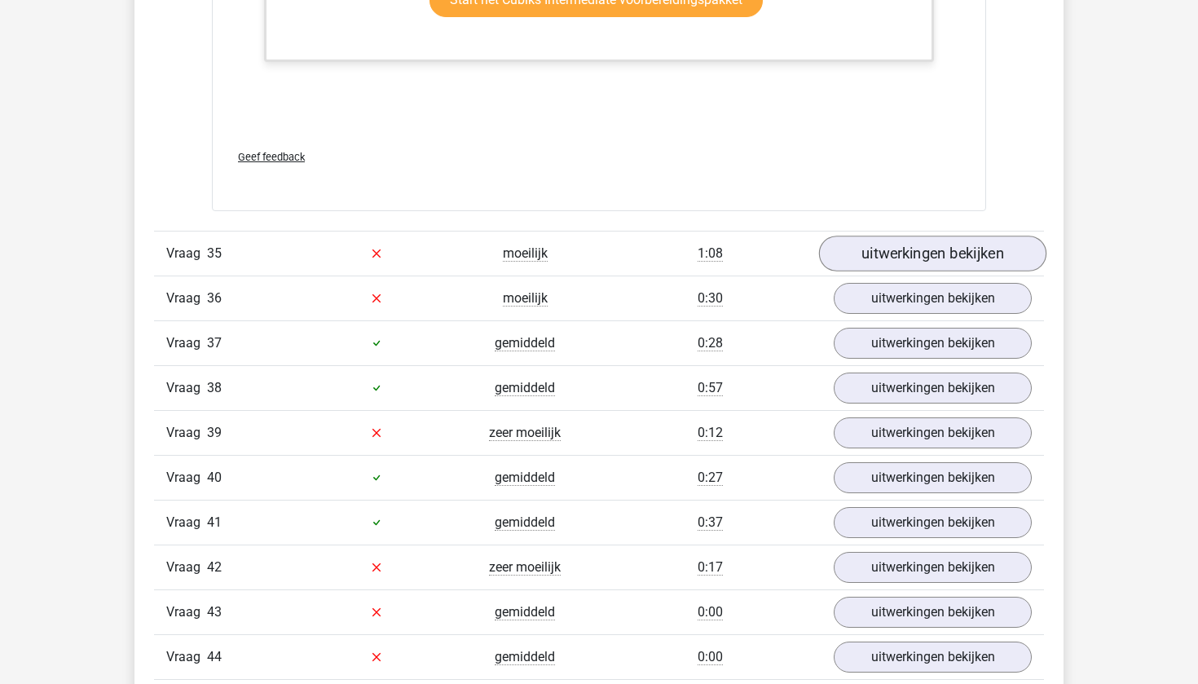
click at [926, 271] on link "uitwerkingen bekijken" at bounding box center [932, 253] width 227 height 36
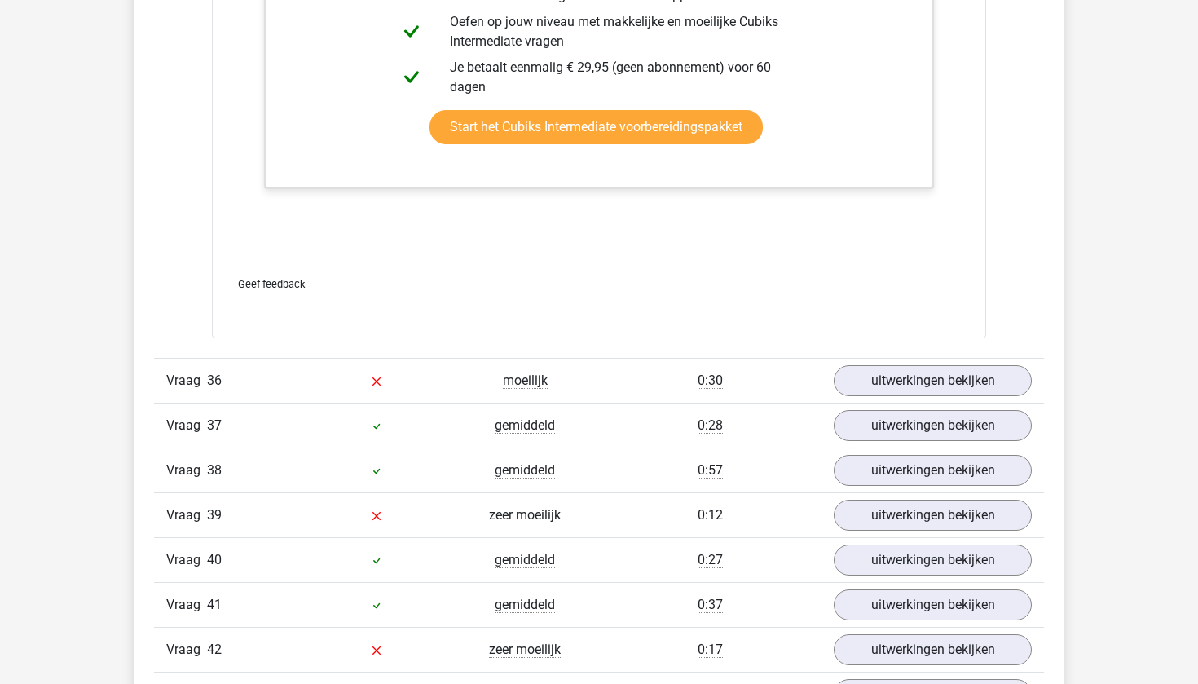
scroll to position [31664, 0]
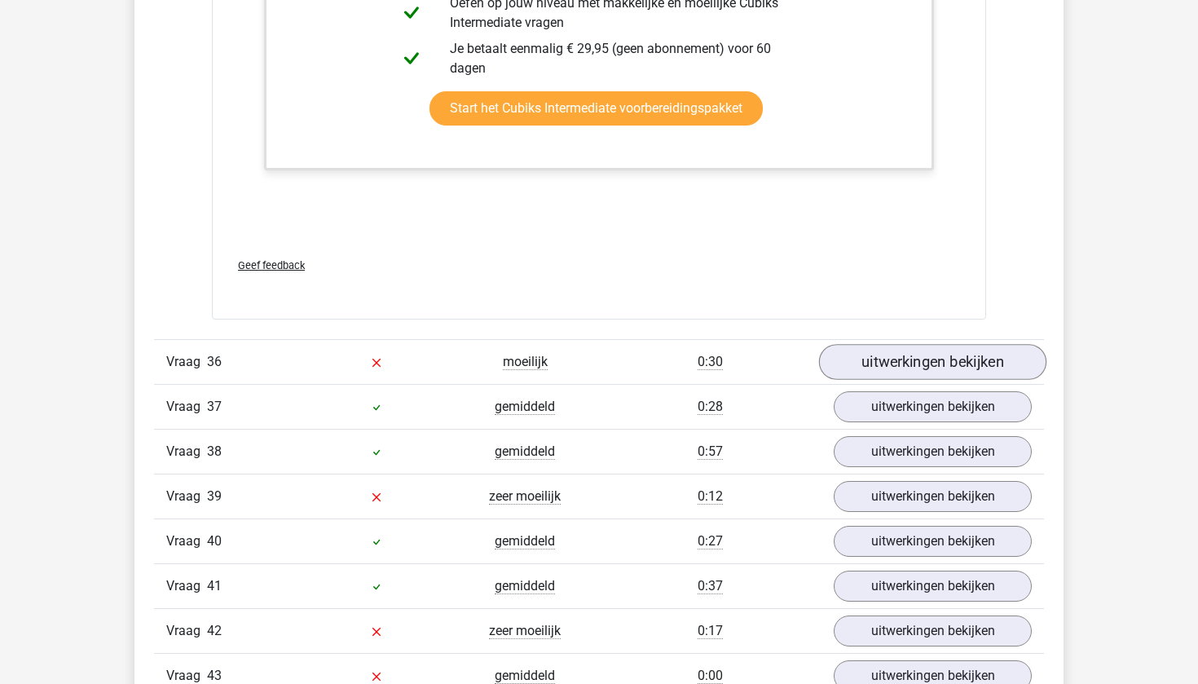
click at [907, 380] on link "uitwerkingen bekijken" at bounding box center [932, 362] width 227 height 36
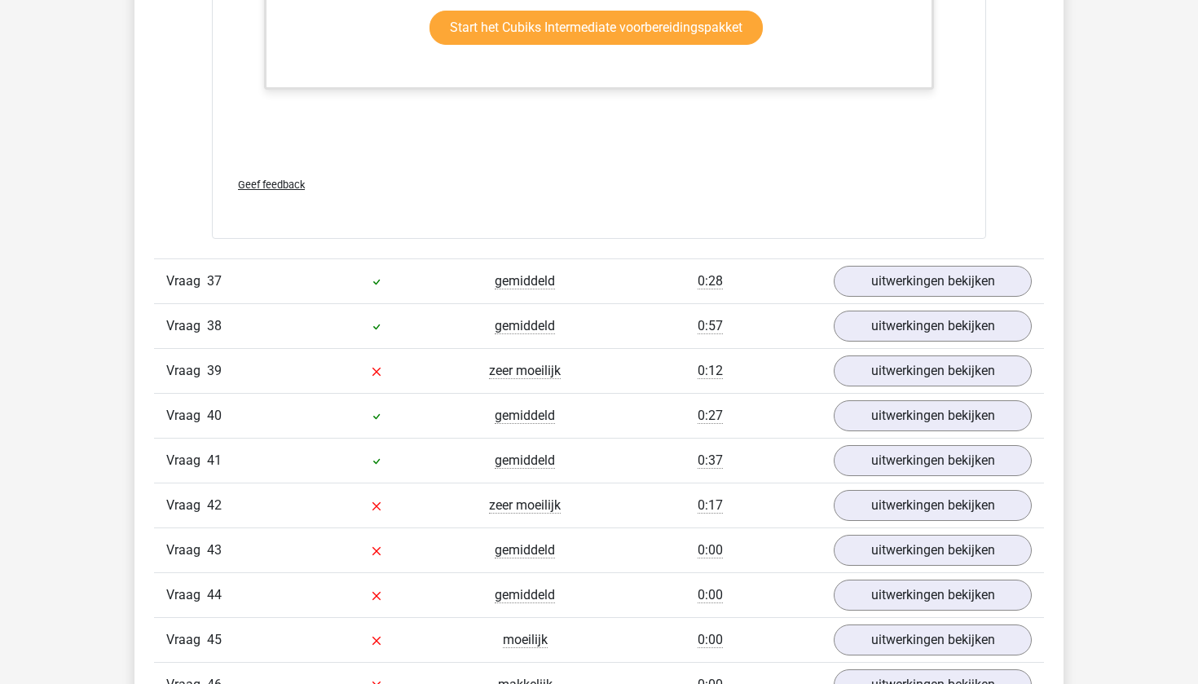
scroll to position [32609, 0]
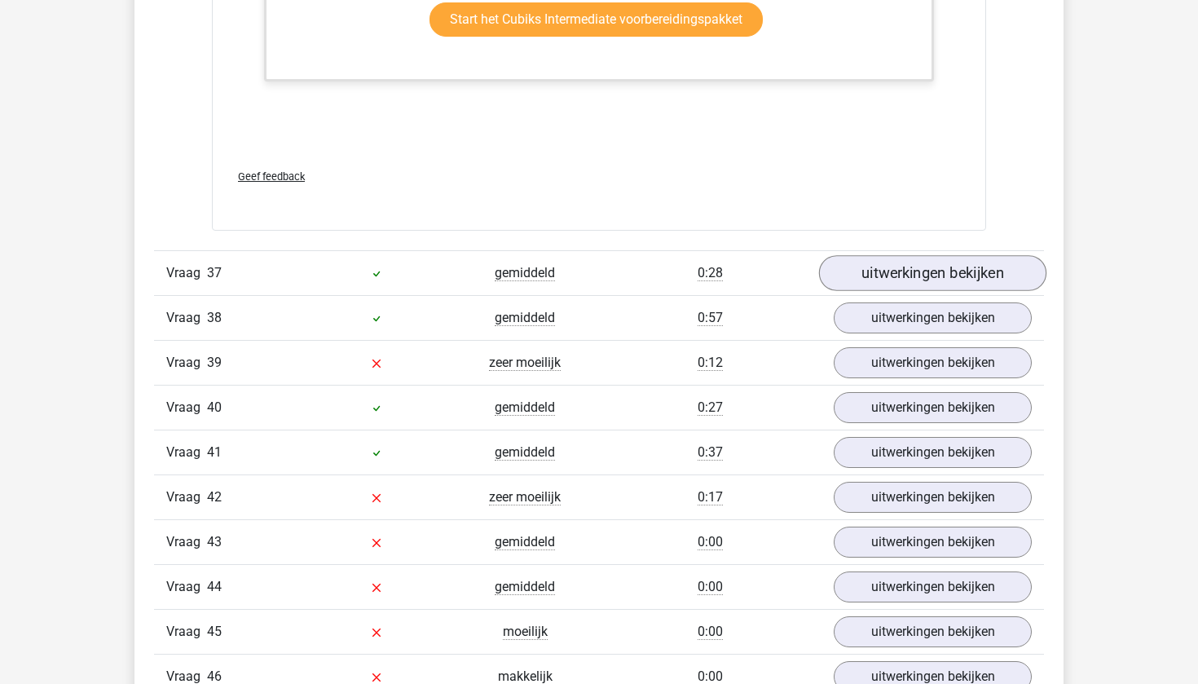
click at [886, 291] on link "uitwerkingen bekijken" at bounding box center [932, 273] width 227 height 36
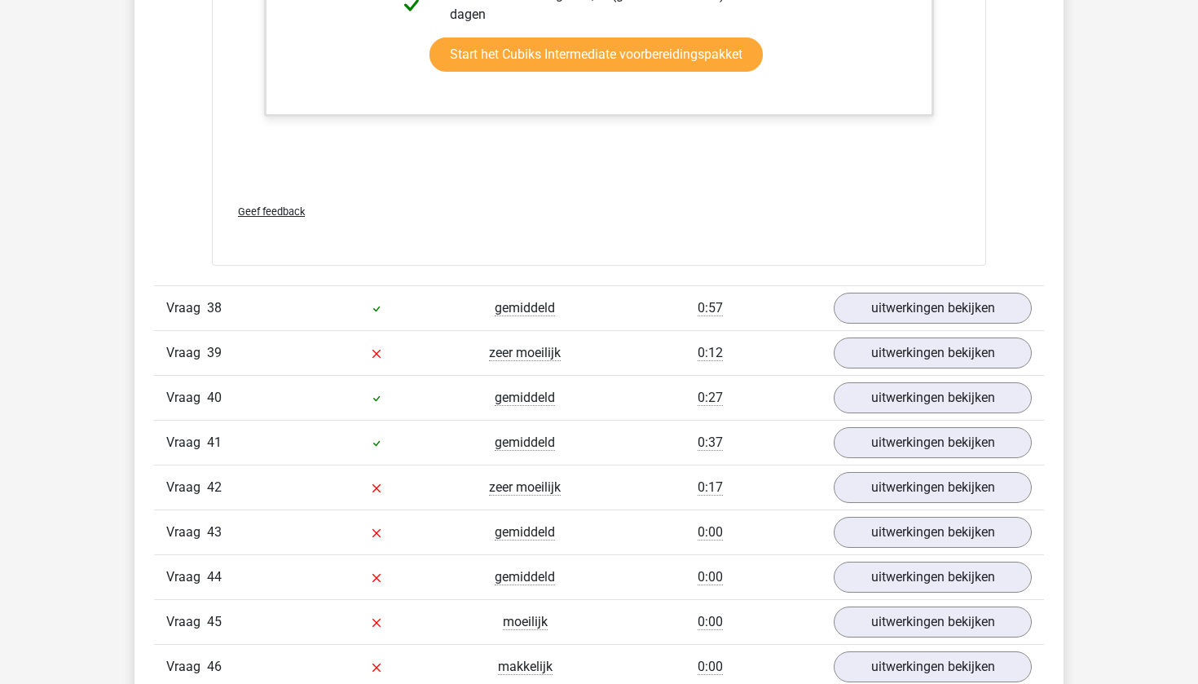
scroll to position [33494, 0]
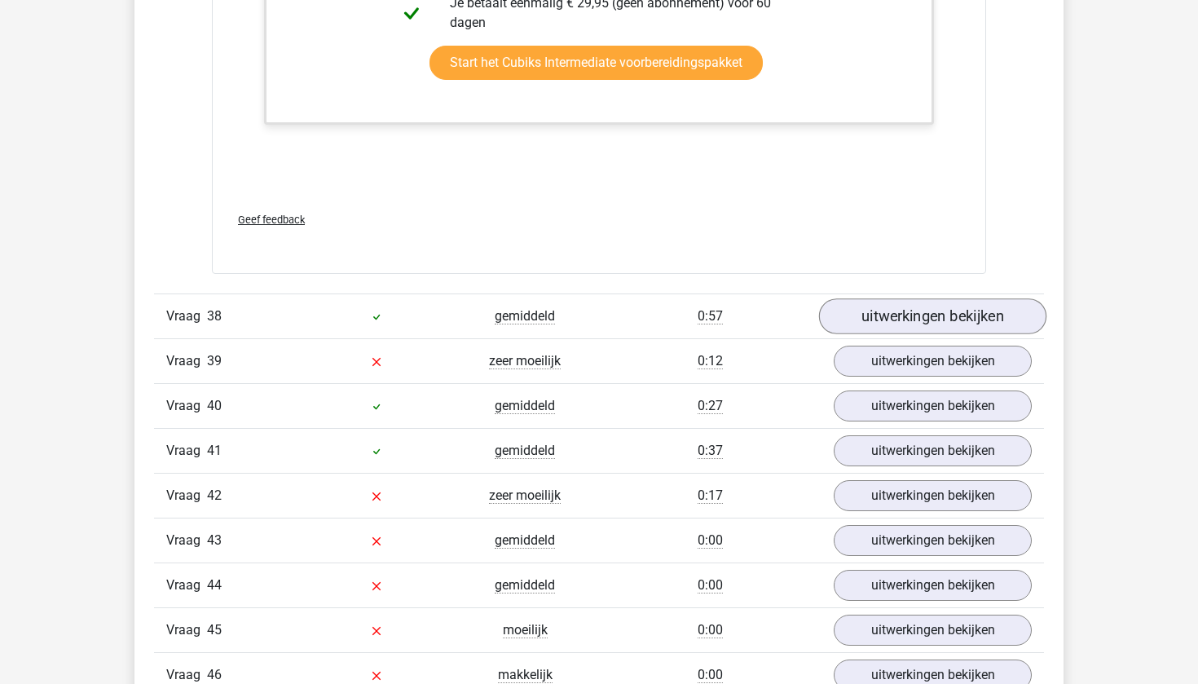
click at [862, 334] on link "uitwerkingen bekijken" at bounding box center [932, 316] width 227 height 36
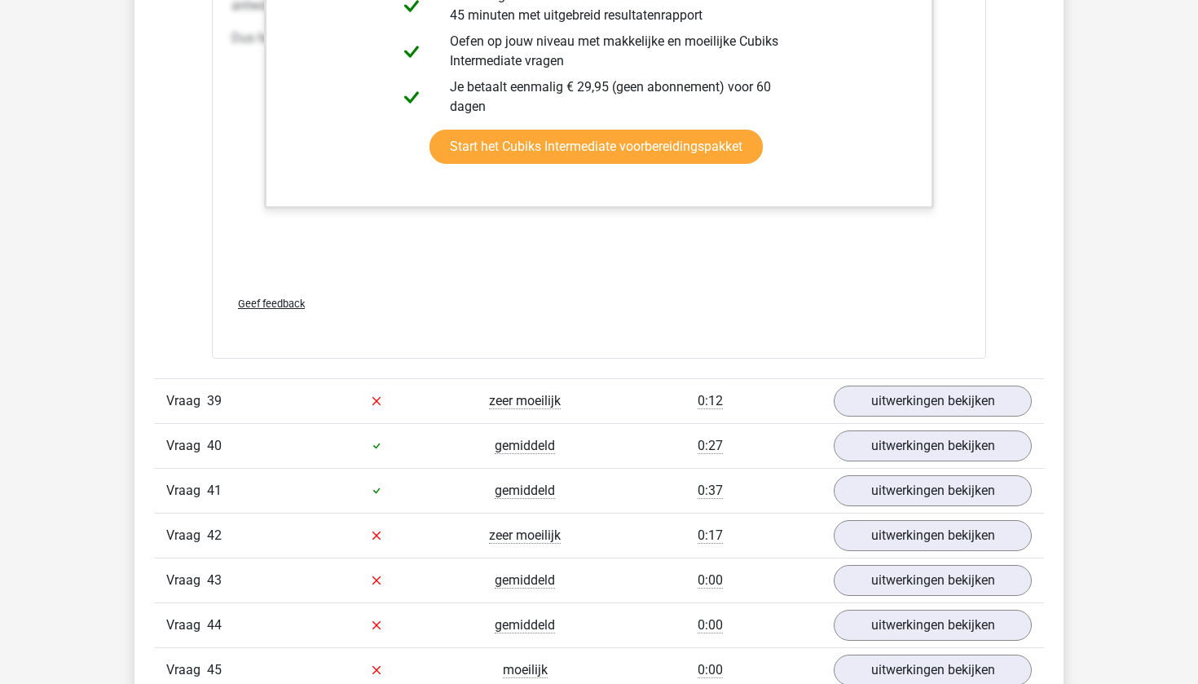
scroll to position [34346, 0]
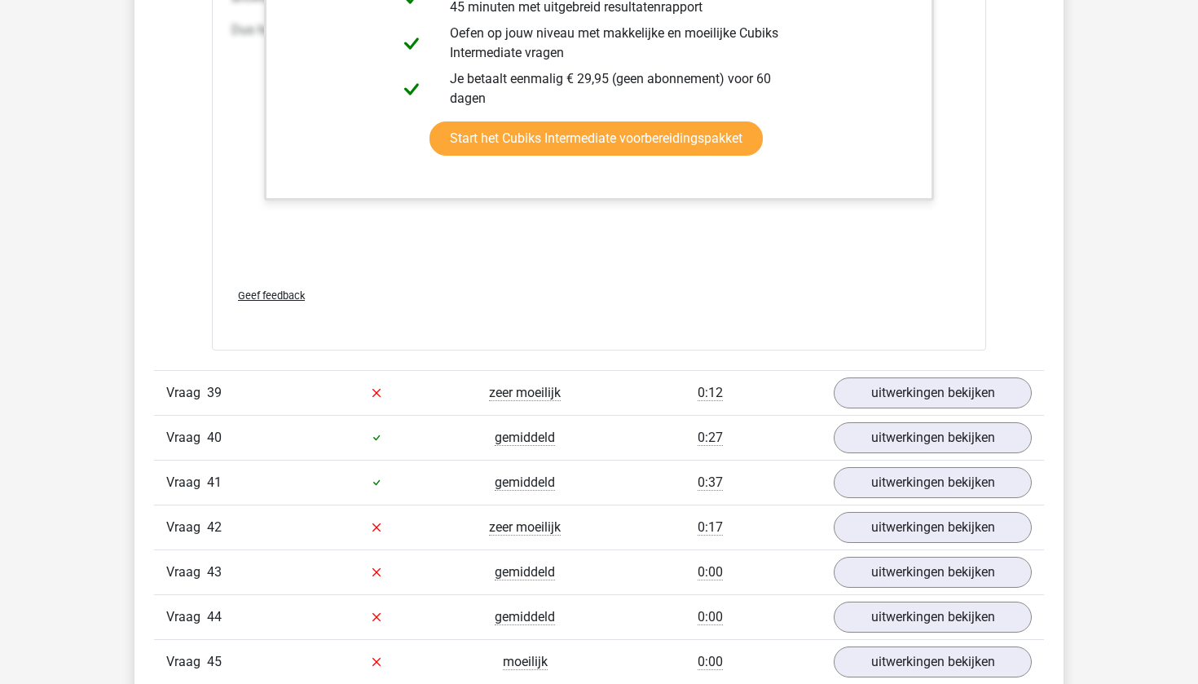
click at [815, 415] on div "Vraag 39 zeer moeilijk 0:12 uitwerkingen bekijken" at bounding box center [599, 392] width 890 height 45
click at [864, 411] on link "uitwerkingen bekijken" at bounding box center [932, 393] width 227 height 36
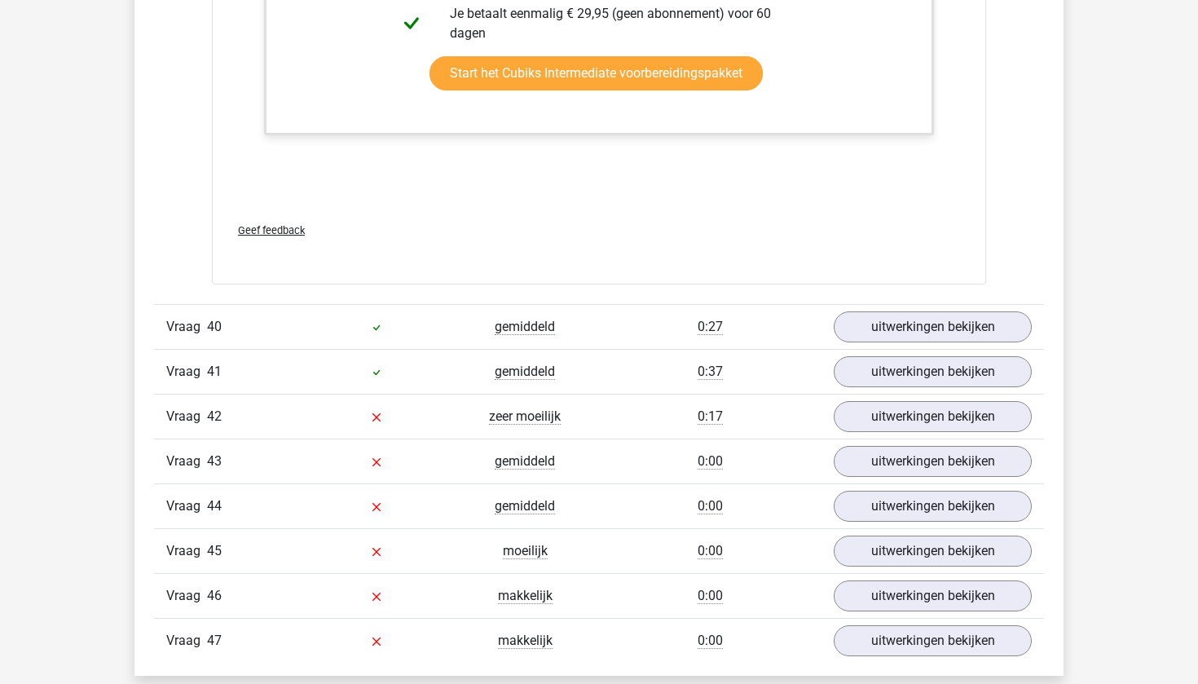
scroll to position [35368, 0]
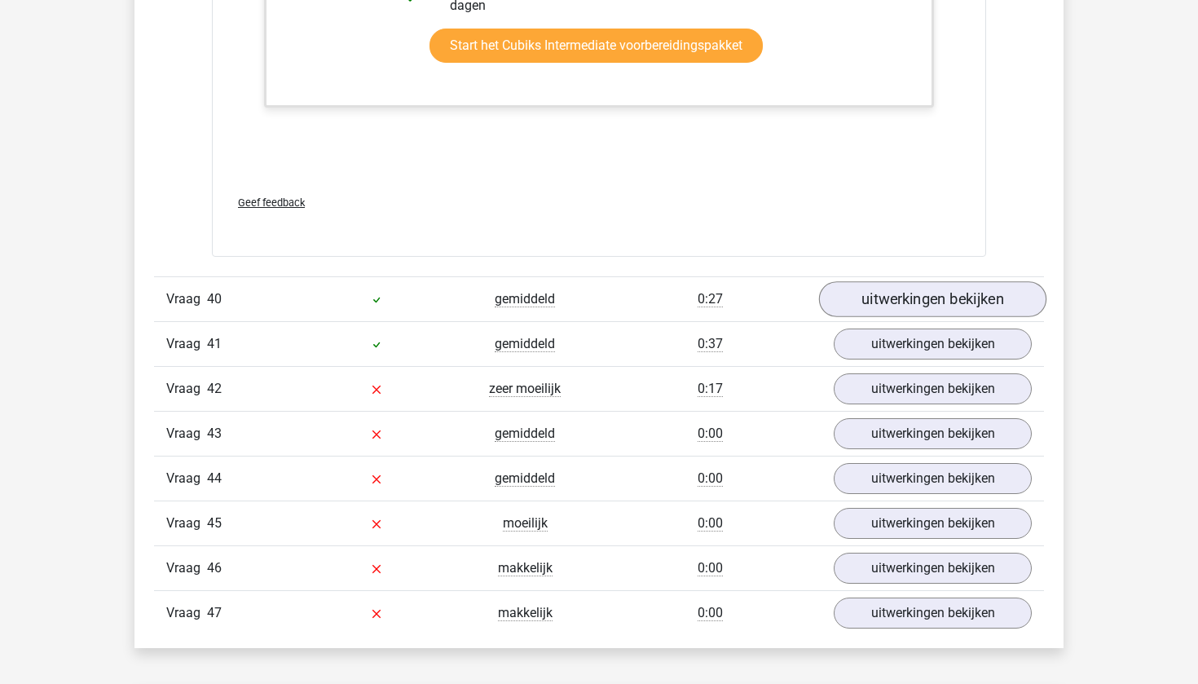
click at [865, 317] on link "uitwerkingen bekijken" at bounding box center [932, 299] width 227 height 36
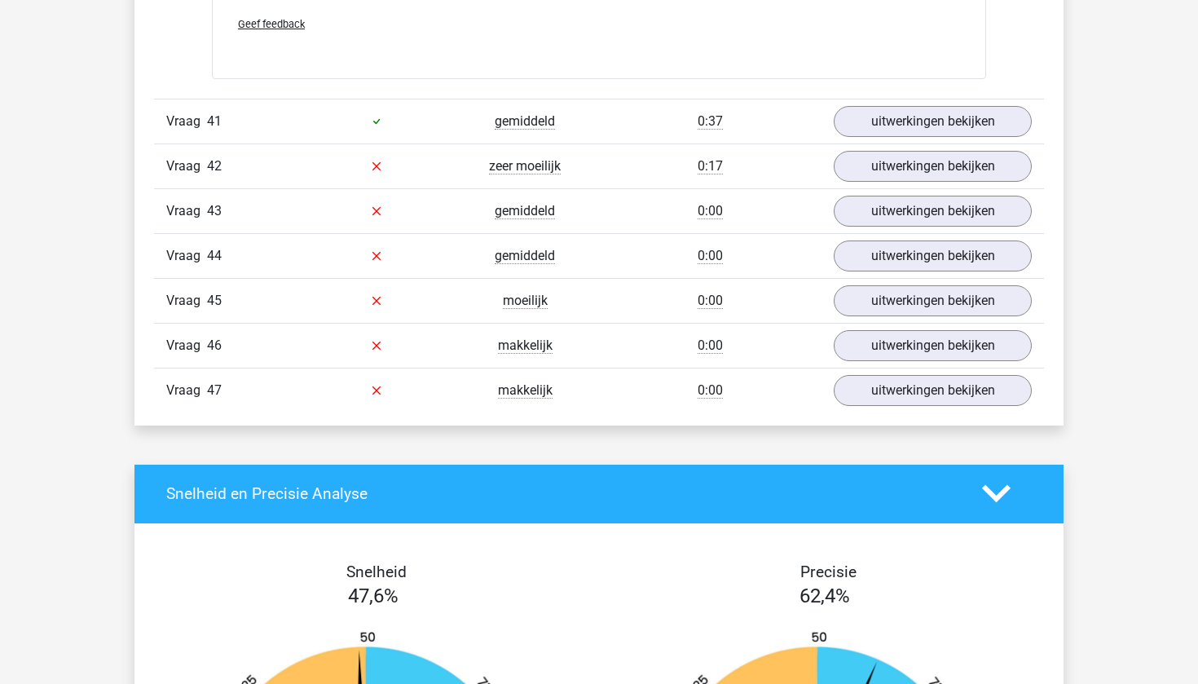
scroll to position [37264, 0]
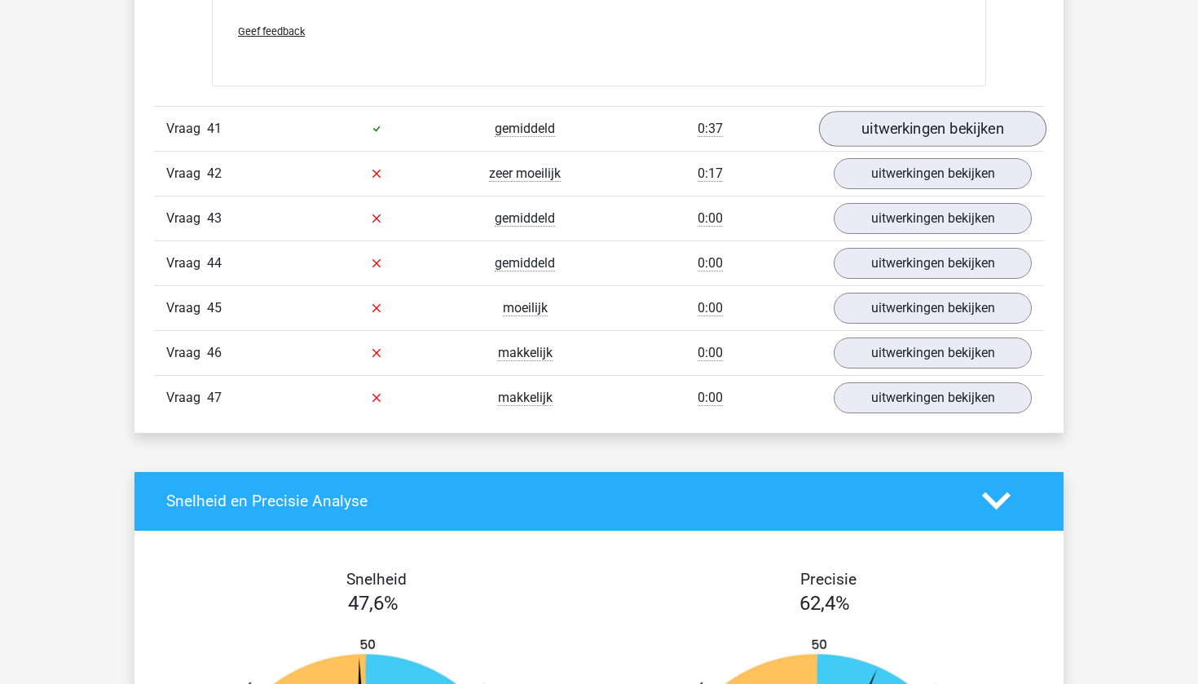
click at [957, 147] on link "uitwerkingen bekijken" at bounding box center [932, 129] width 227 height 36
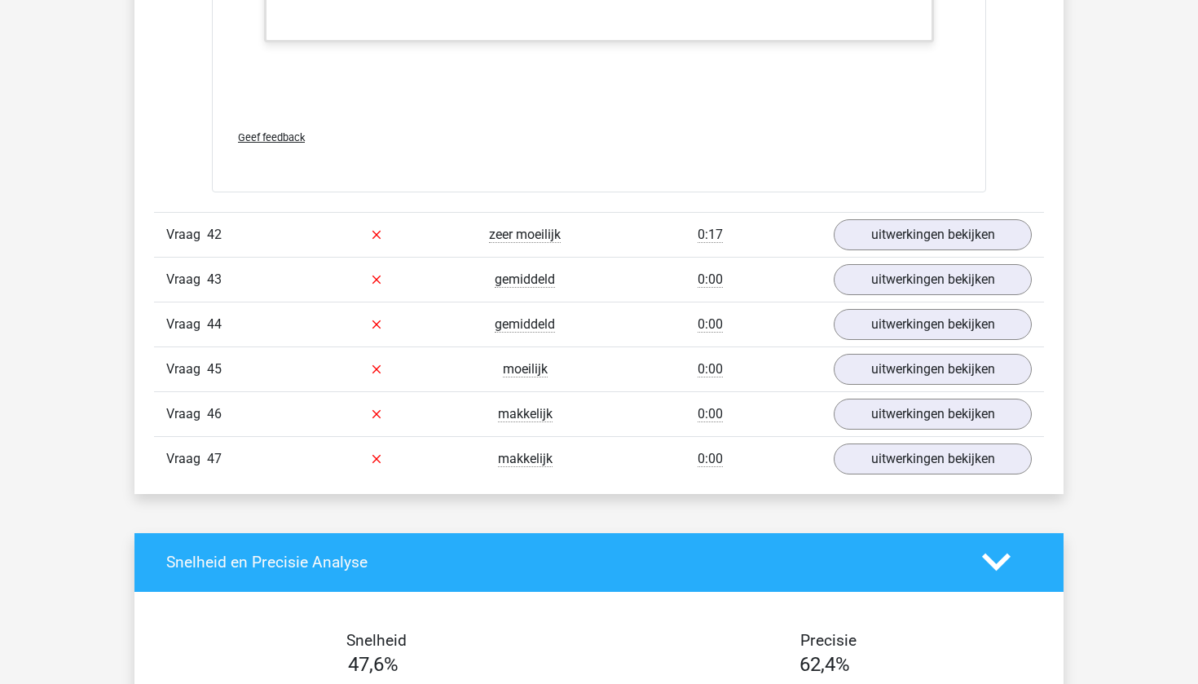
scroll to position [38896, 0]
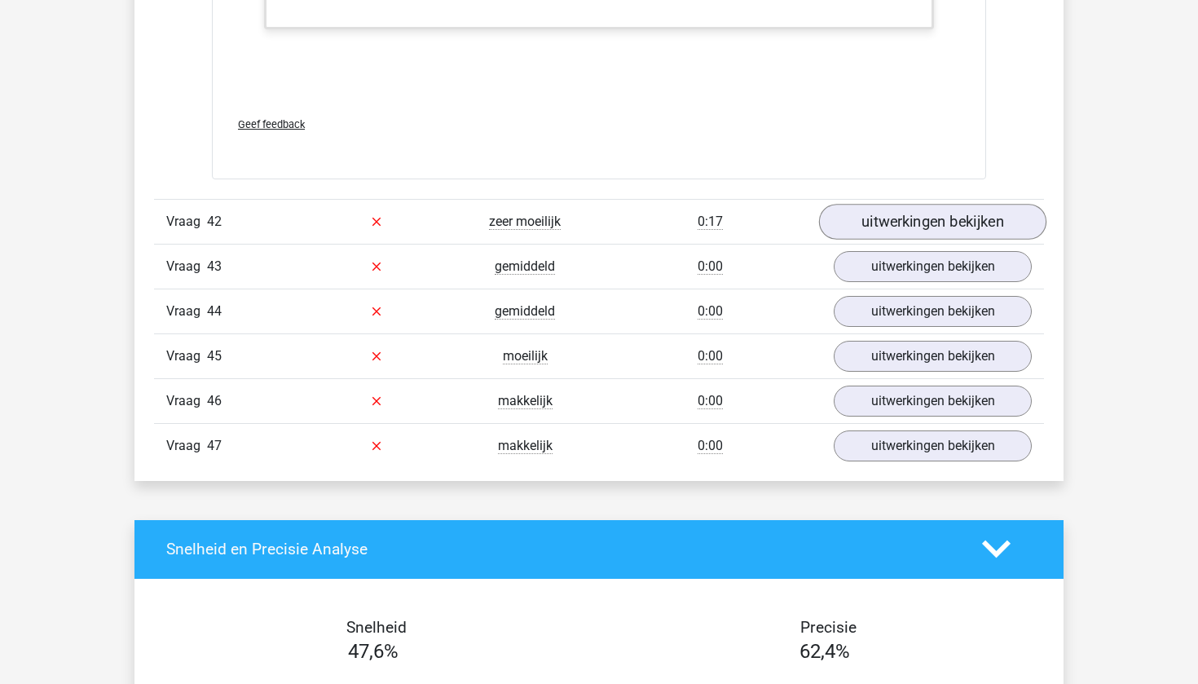
click at [882, 240] on link "uitwerkingen bekijken" at bounding box center [932, 222] width 227 height 36
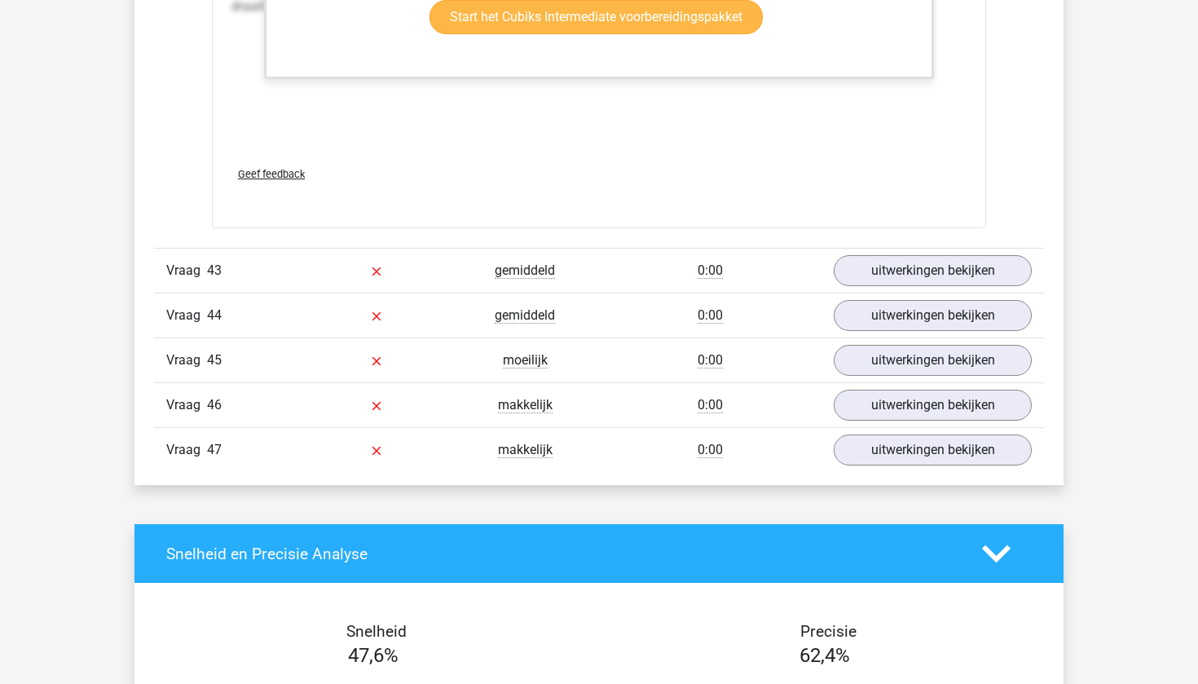
scroll to position [40574, 0]
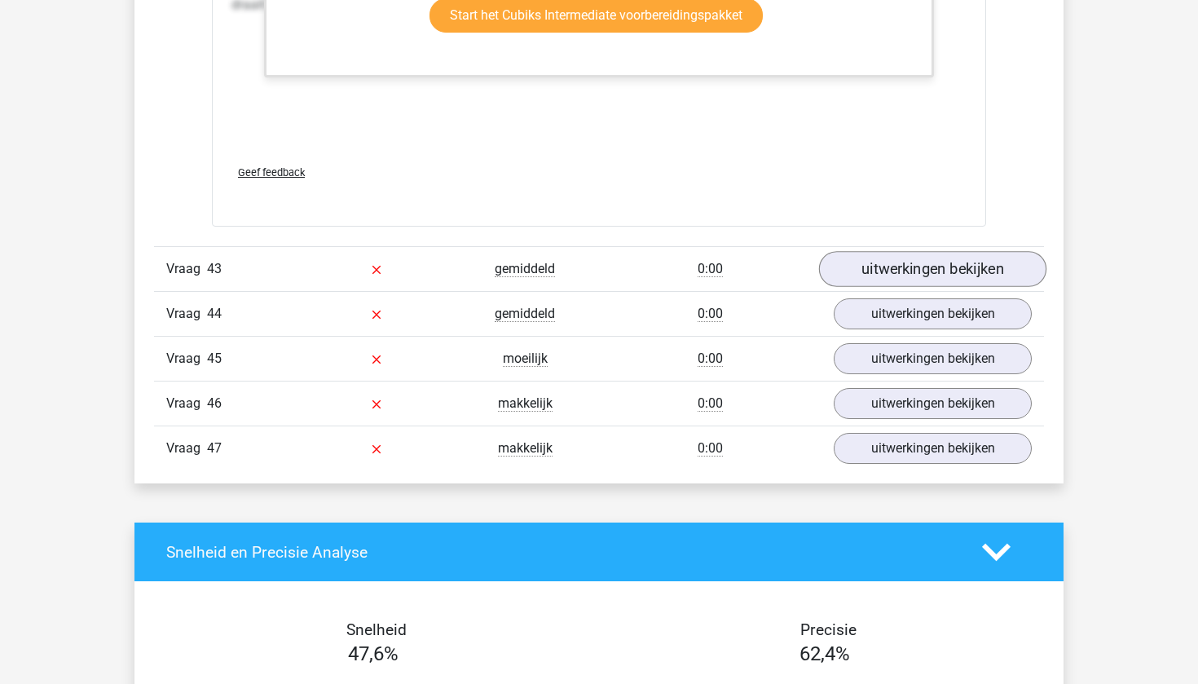
click at [872, 288] on link "uitwerkingen bekijken" at bounding box center [932, 270] width 227 height 36
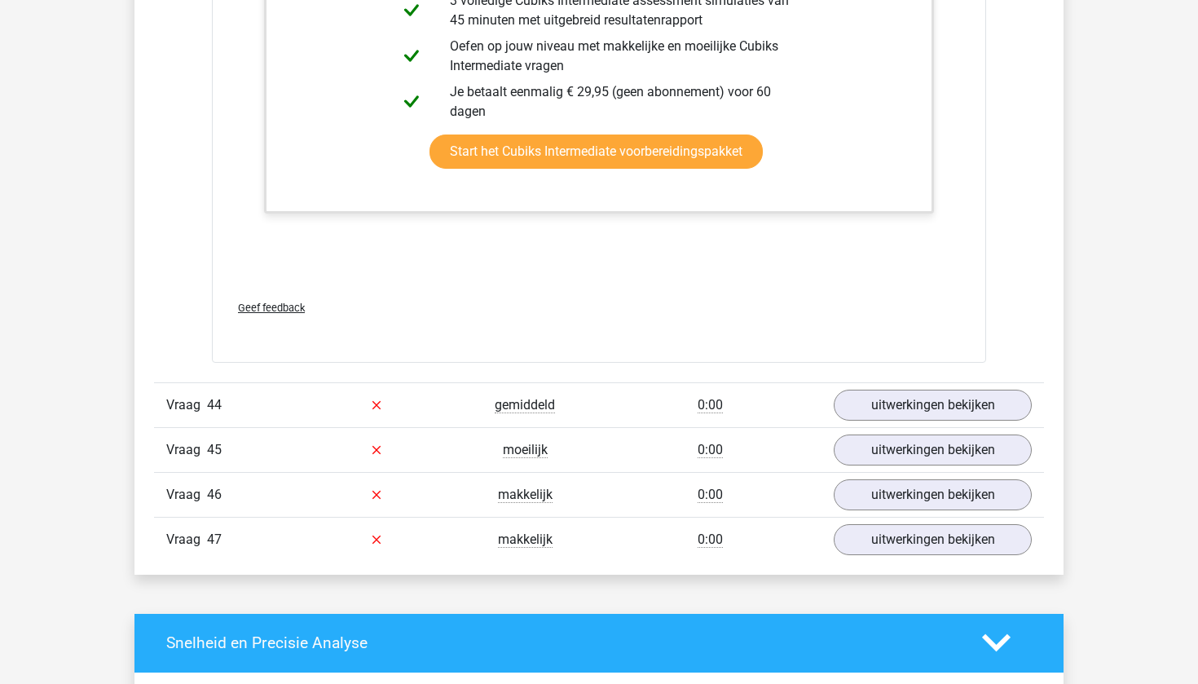
scroll to position [41513, 0]
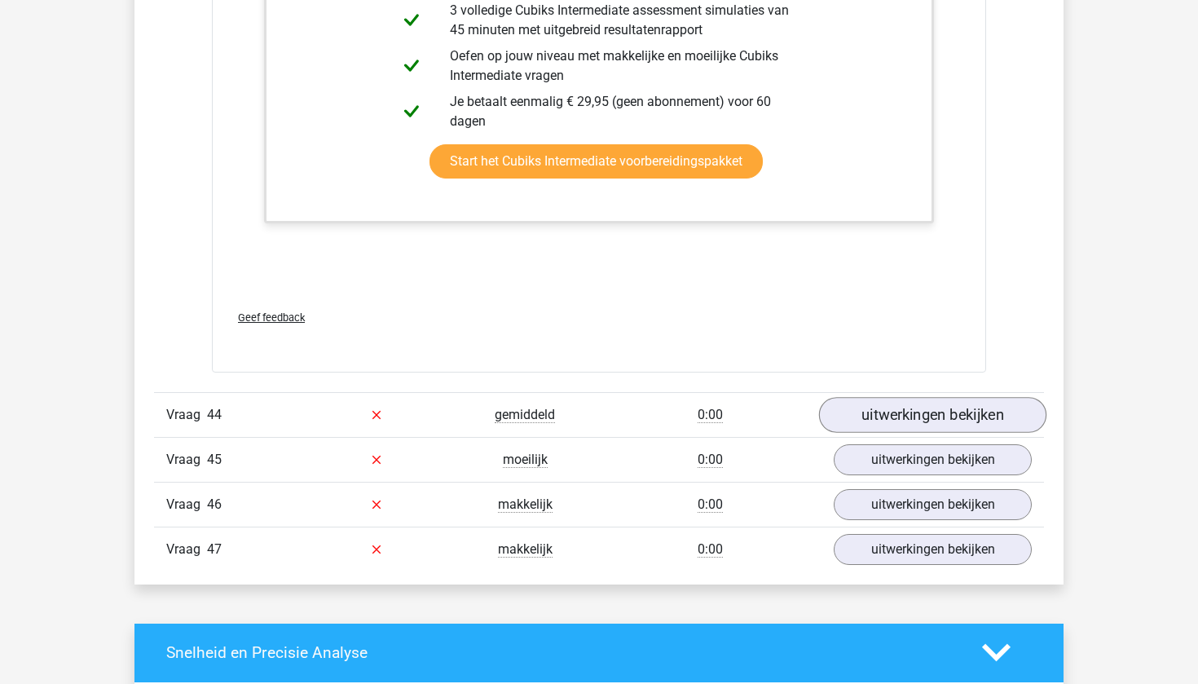
click at [859, 433] on link "uitwerkingen bekijken" at bounding box center [932, 415] width 227 height 36
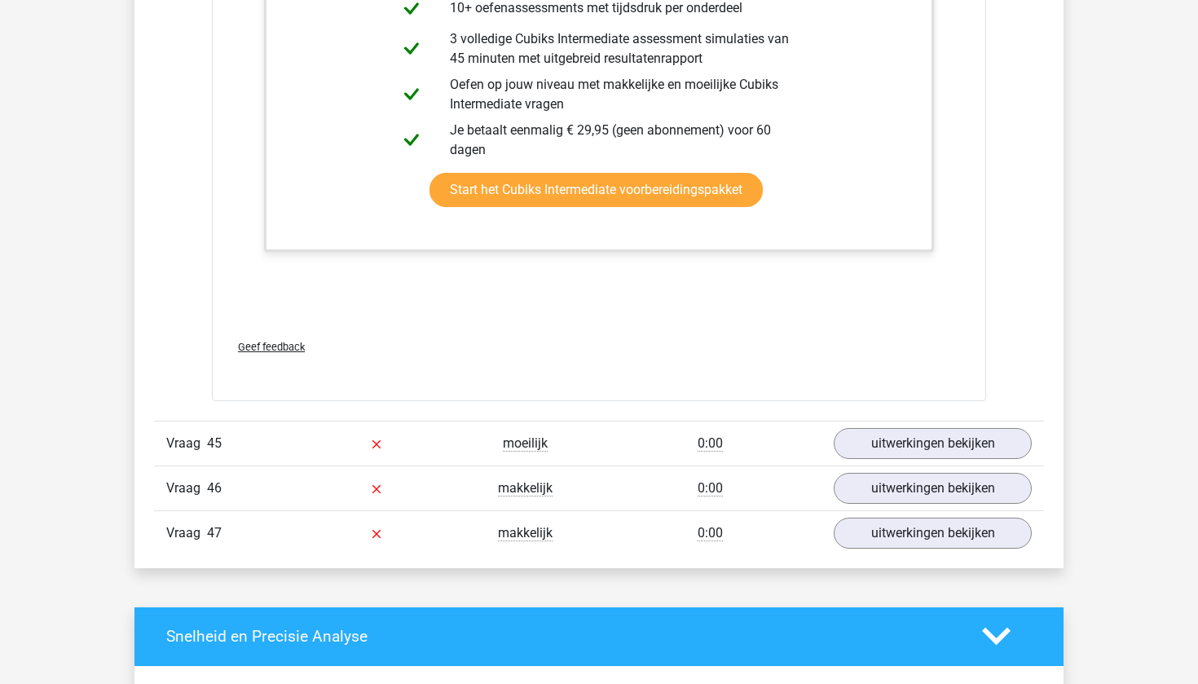
scroll to position [42548, 0]
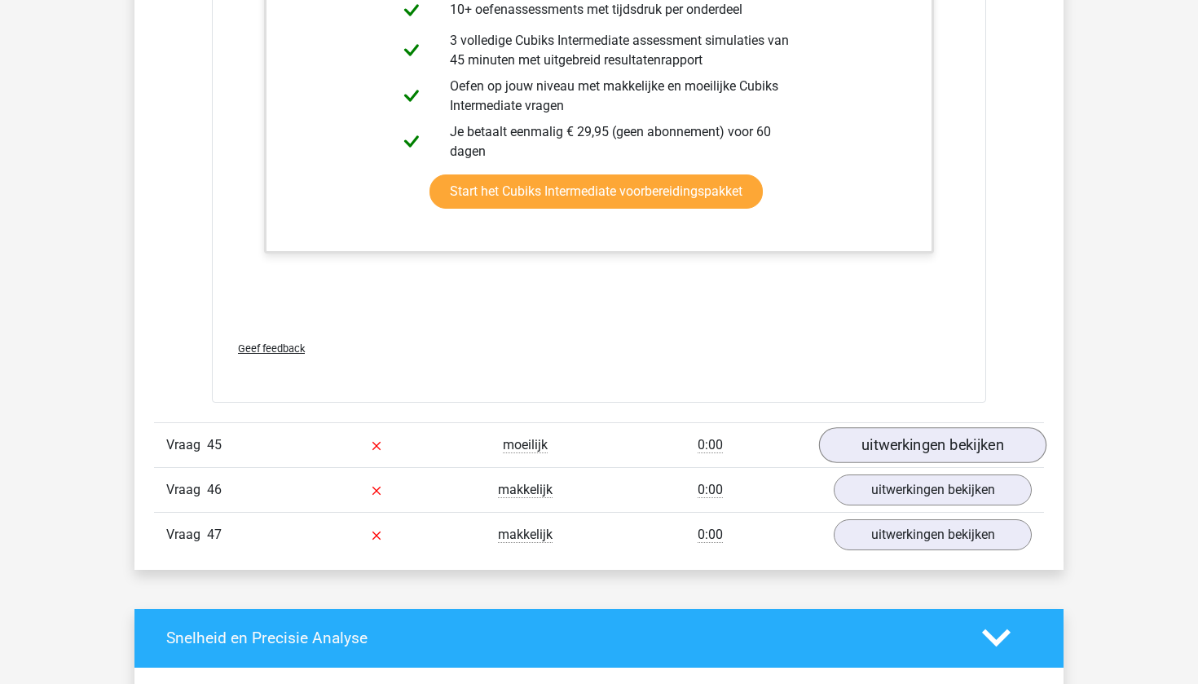
click at [876, 463] on link "uitwerkingen bekijken" at bounding box center [932, 445] width 227 height 36
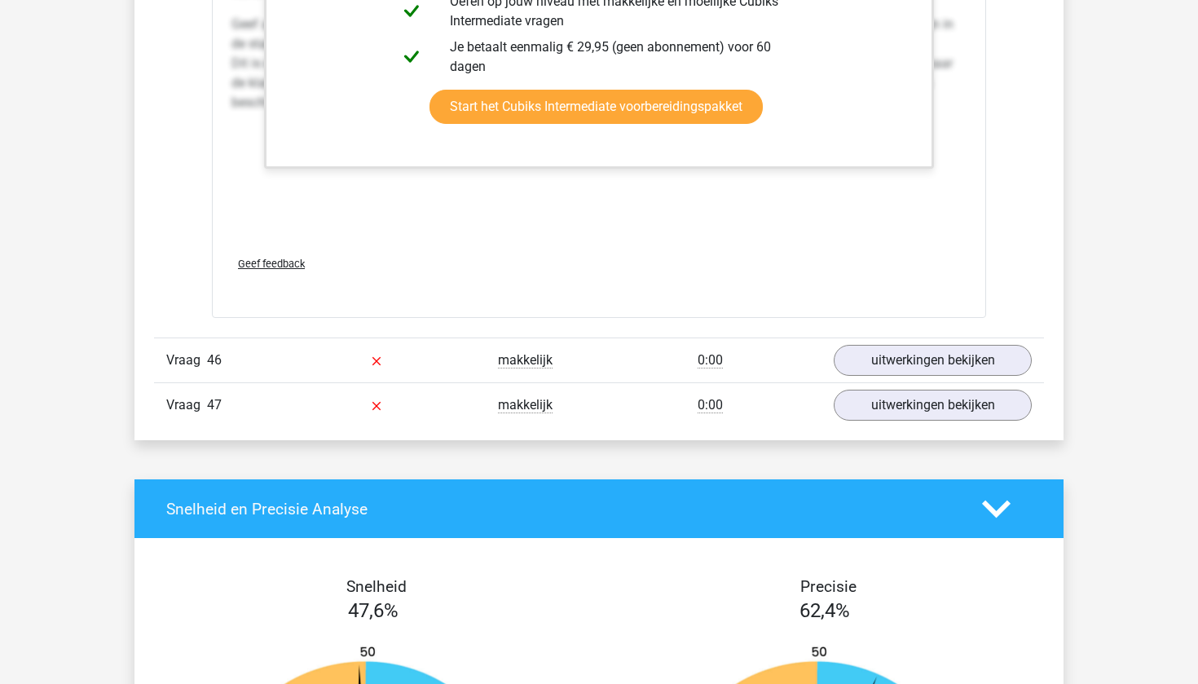
scroll to position [43969, 0]
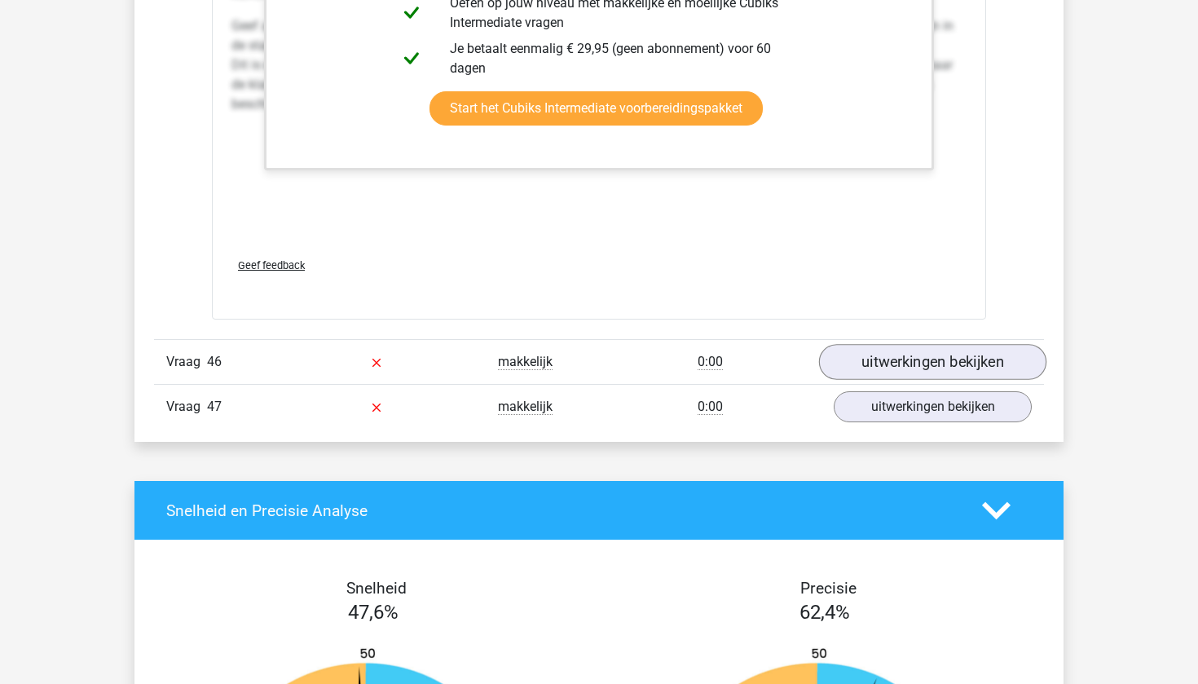
click at [903, 380] on link "uitwerkingen bekijken" at bounding box center [932, 362] width 227 height 36
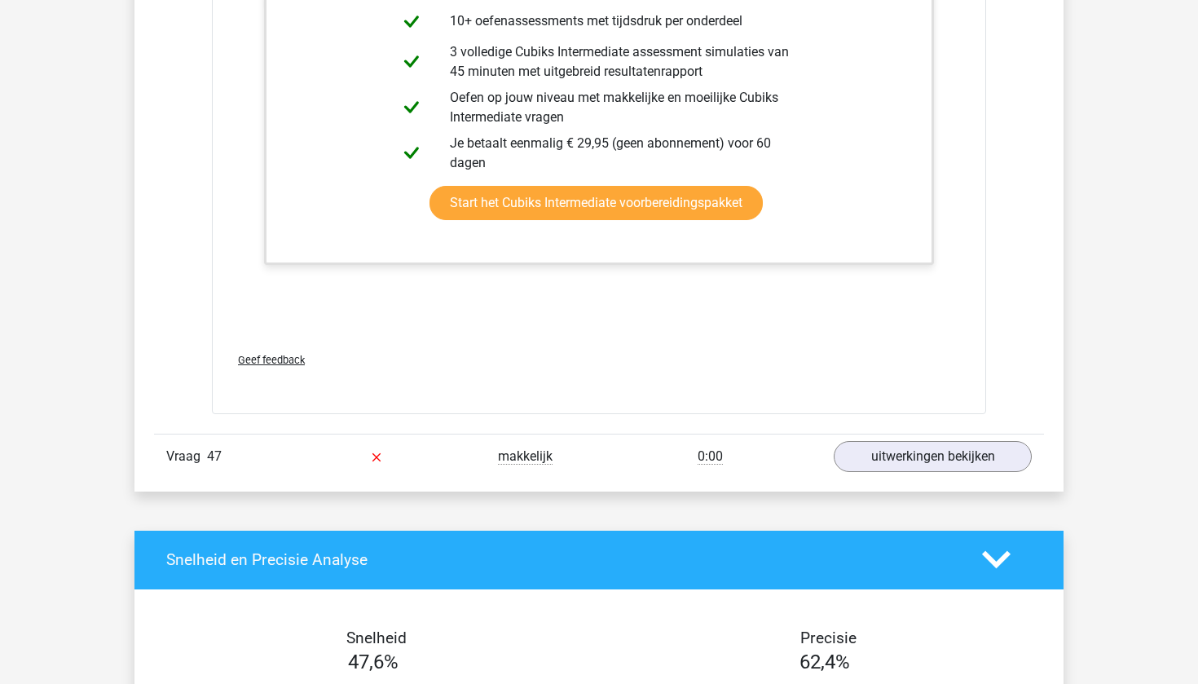
scroll to position [44913, 0]
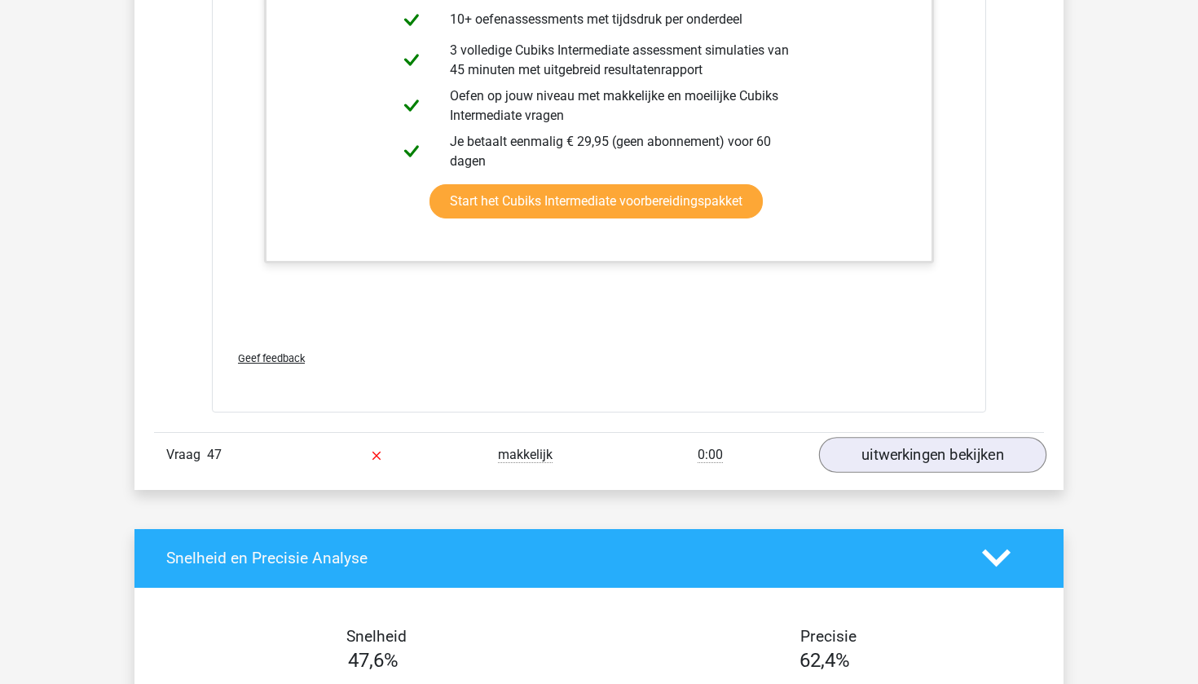
click at [898, 473] on link "uitwerkingen bekijken" at bounding box center [932, 455] width 227 height 36
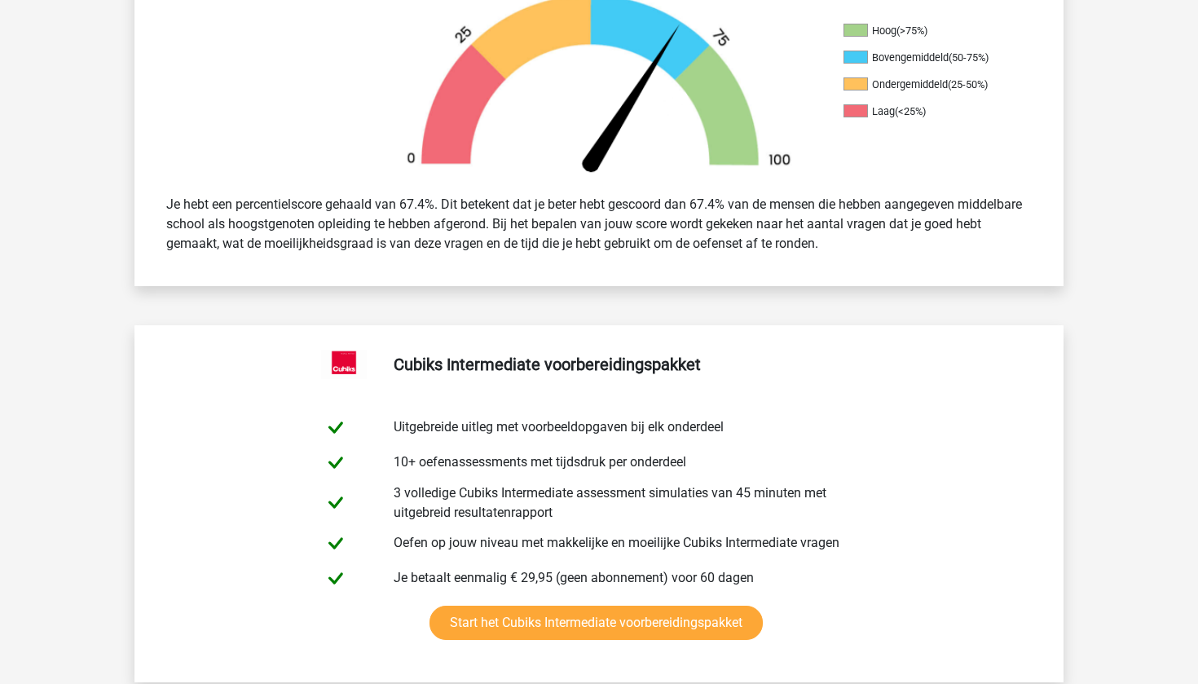
scroll to position [607, 0]
